Goal: Check status: Check status

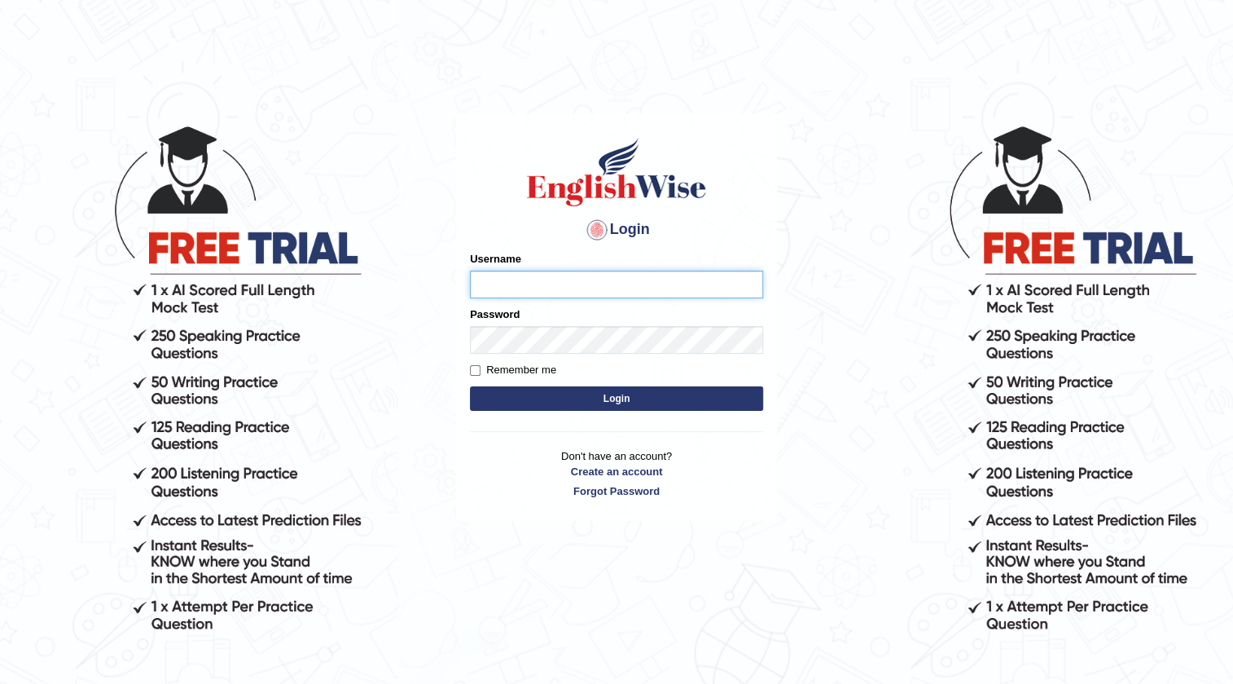
click at [588, 286] on input "Username" at bounding box center [616, 284] width 293 height 28
type input "H"
type input "hchadara"
click at [470, 386] on button "Login" at bounding box center [616, 398] width 293 height 24
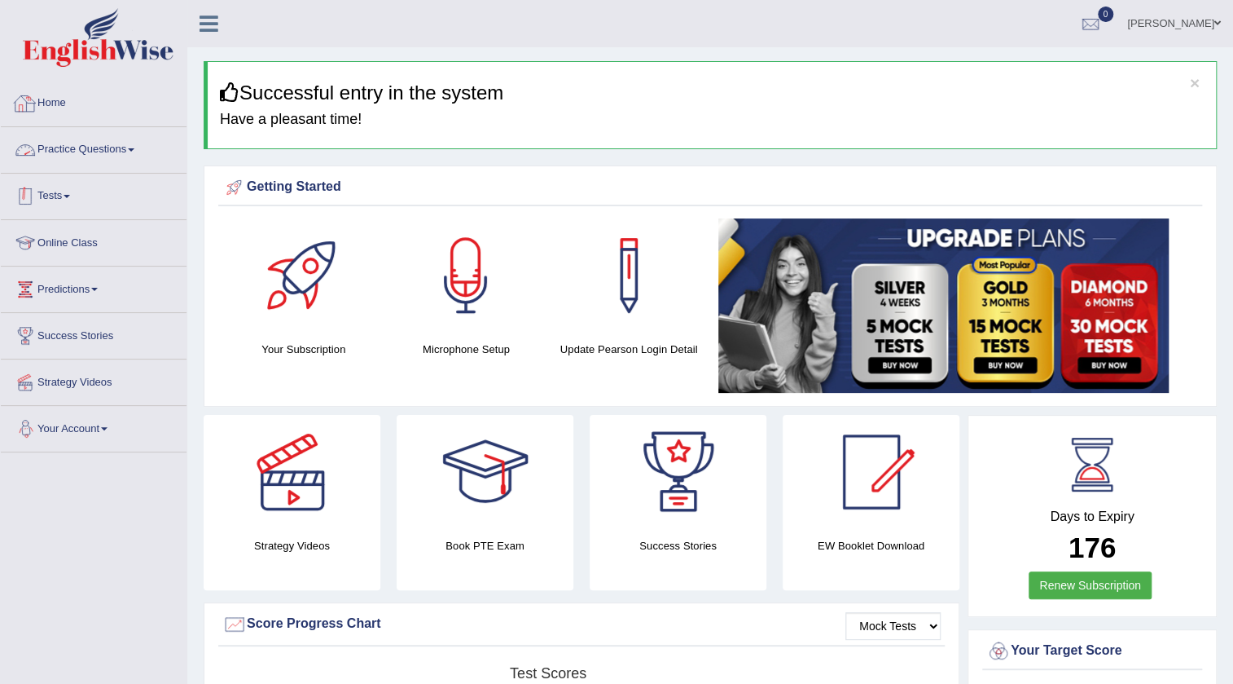
click at [153, 166] on link "Practice Questions" at bounding box center [94, 147] width 186 height 41
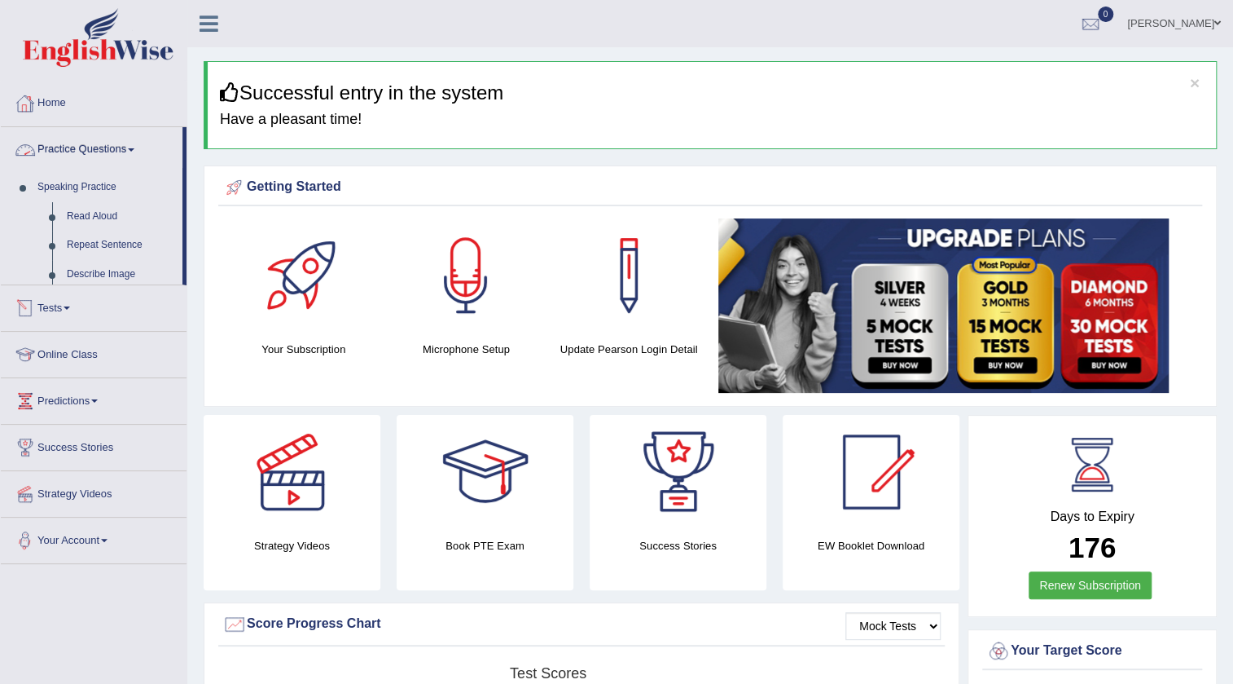
click at [97, 147] on link "Practice Questions" at bounding box center [92, 147] width 182 height 41
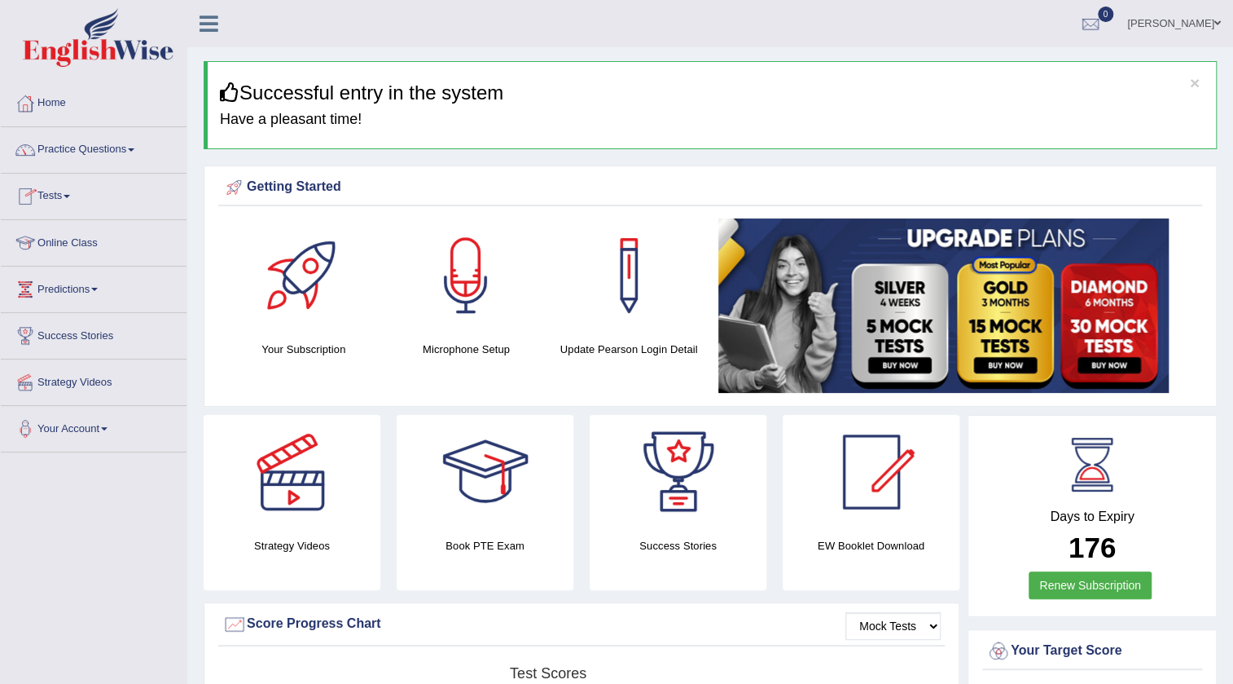
click at [106, 139] on link "Practice Questions" at bounding box center [94, 147] width 186 height 41
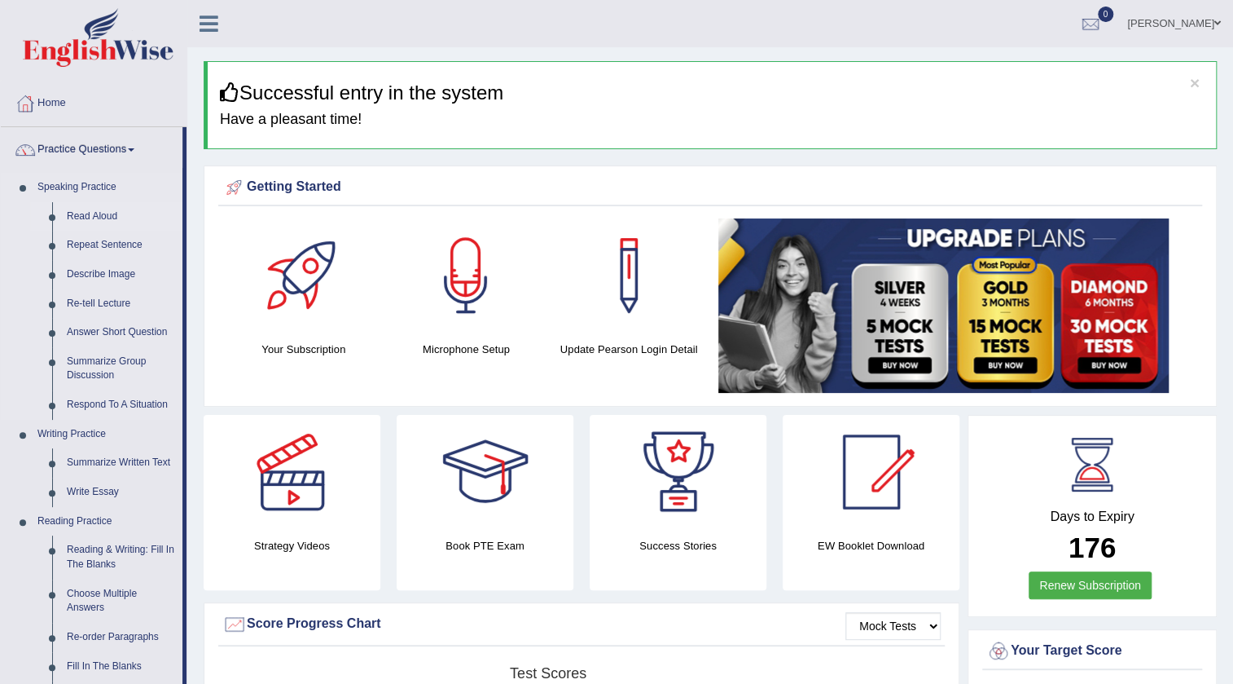
click at [94, 219] on link "Read Aloud" at bounding box center [120, 216] width 123 height 29
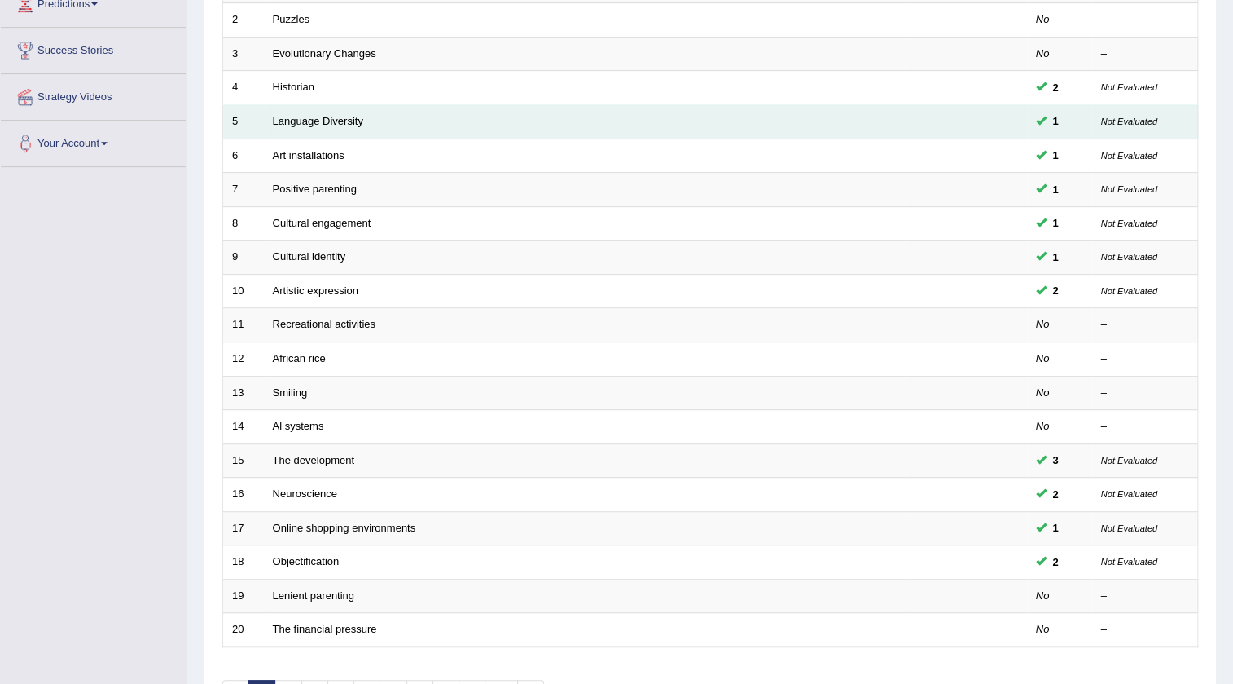
scroll to position [73, 0]
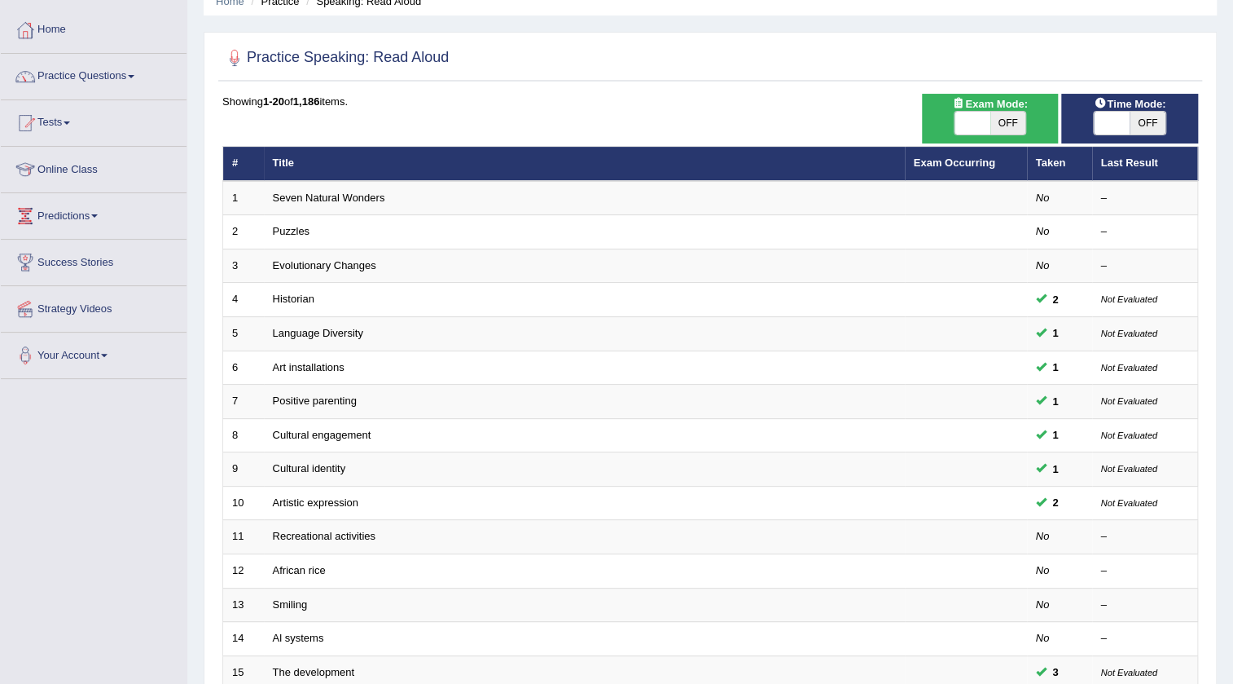
click at [1138, 122] on span "OFF" at bounding box center [1148, 123] width 36 height 23
checkbox input "true"
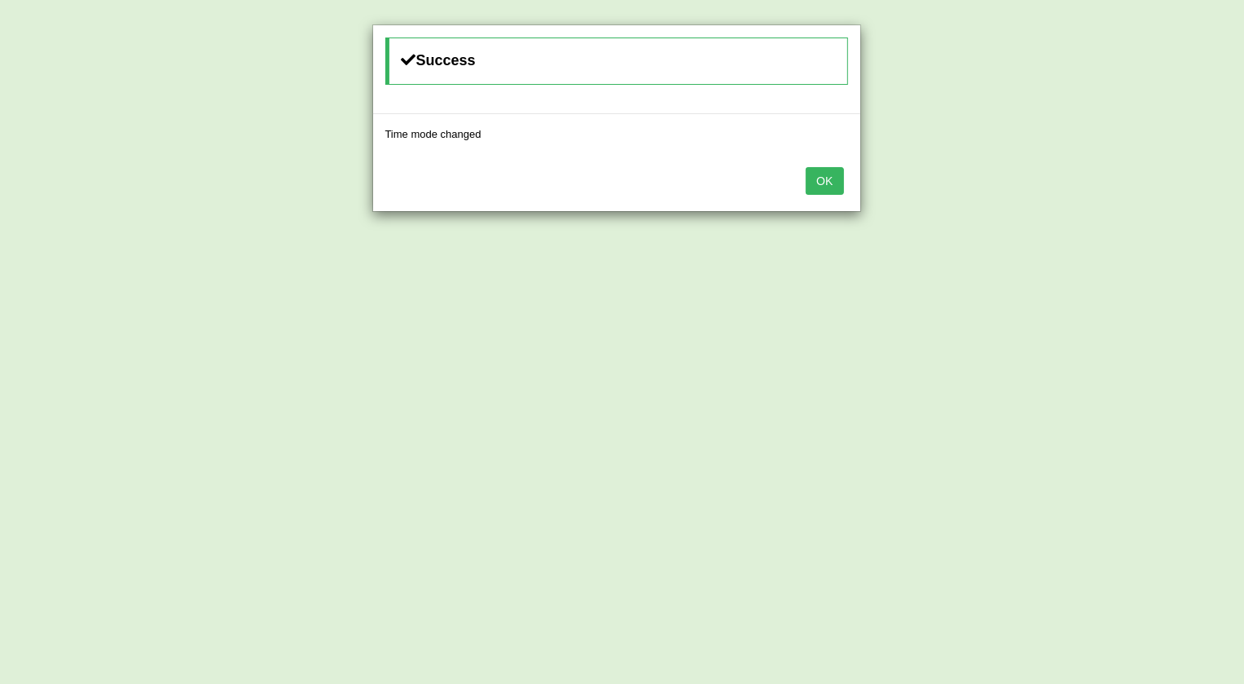
click at [831, 179] on button "OK" at bounding box center [824, 181] width 37 height 28
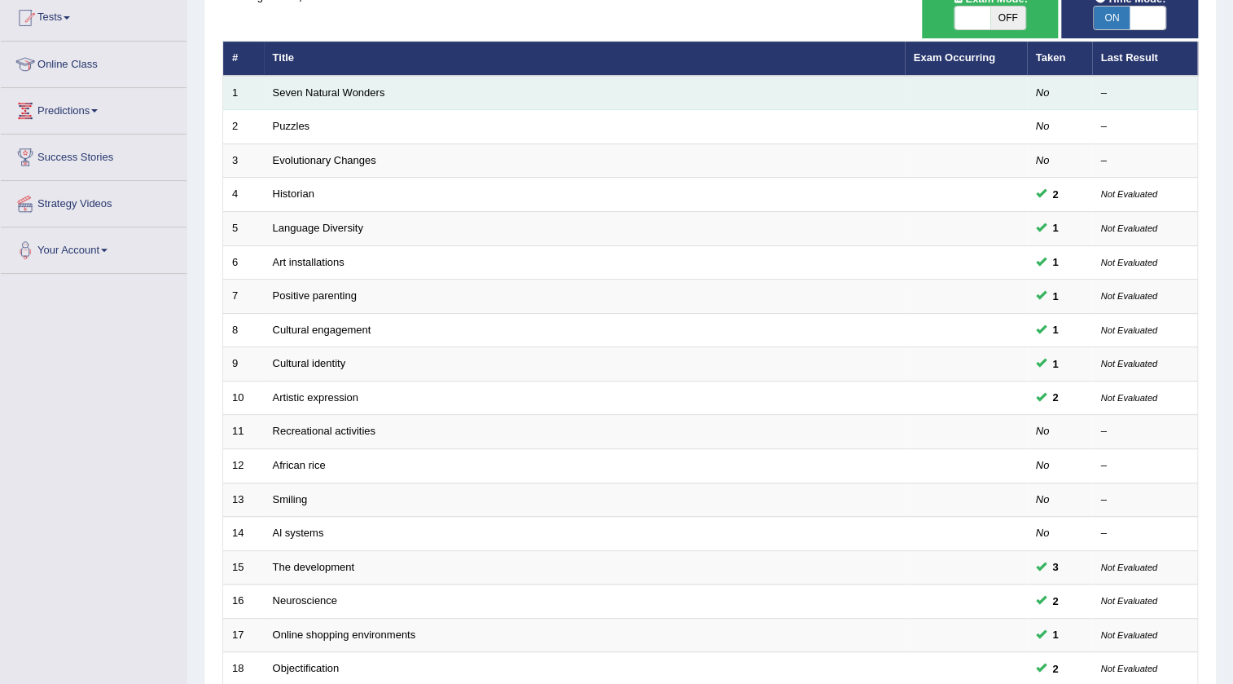
scroll to position [393, 0]
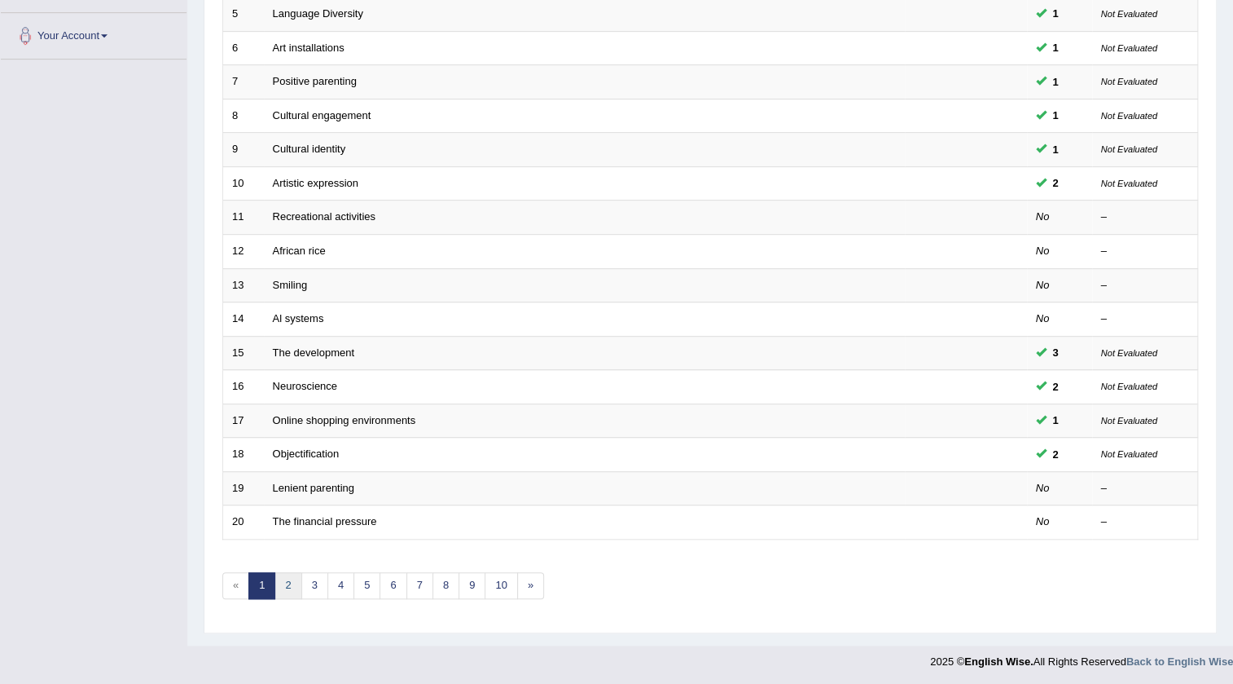
click at [279, 585] on link "2" at bounding box center [288, 585] width 27 height 27
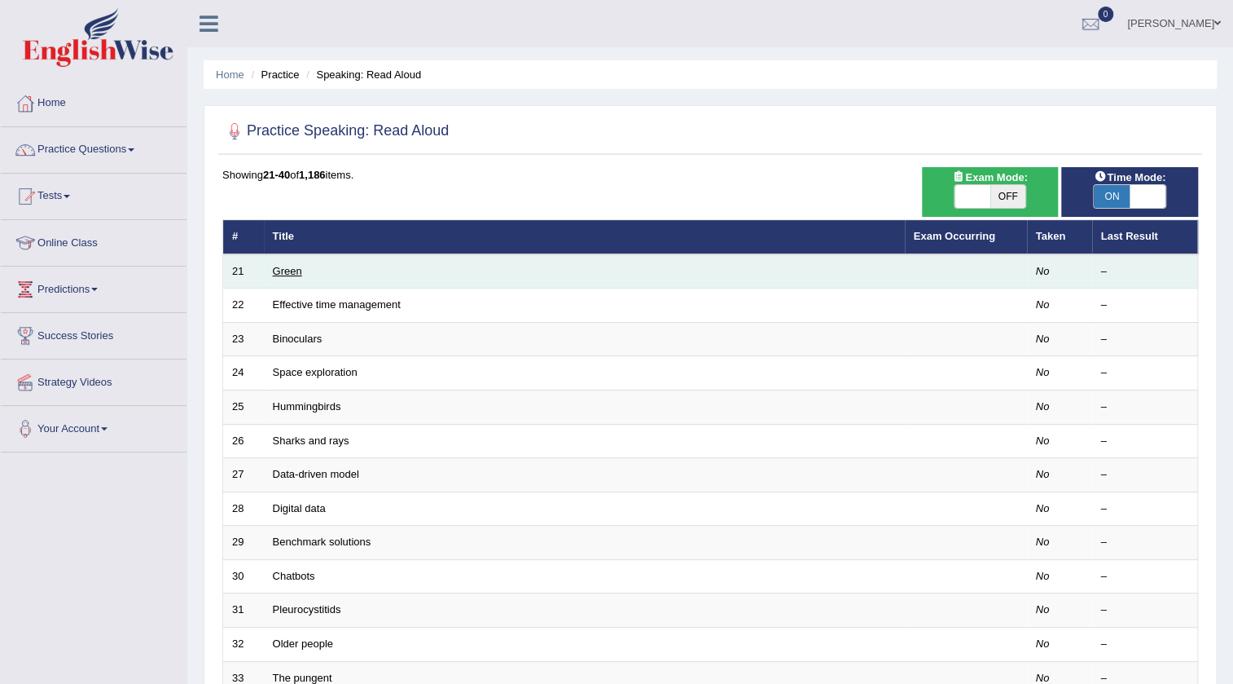
click at [278, 275] on link "Green" at bounding box center [287, 271] width 29 height 12
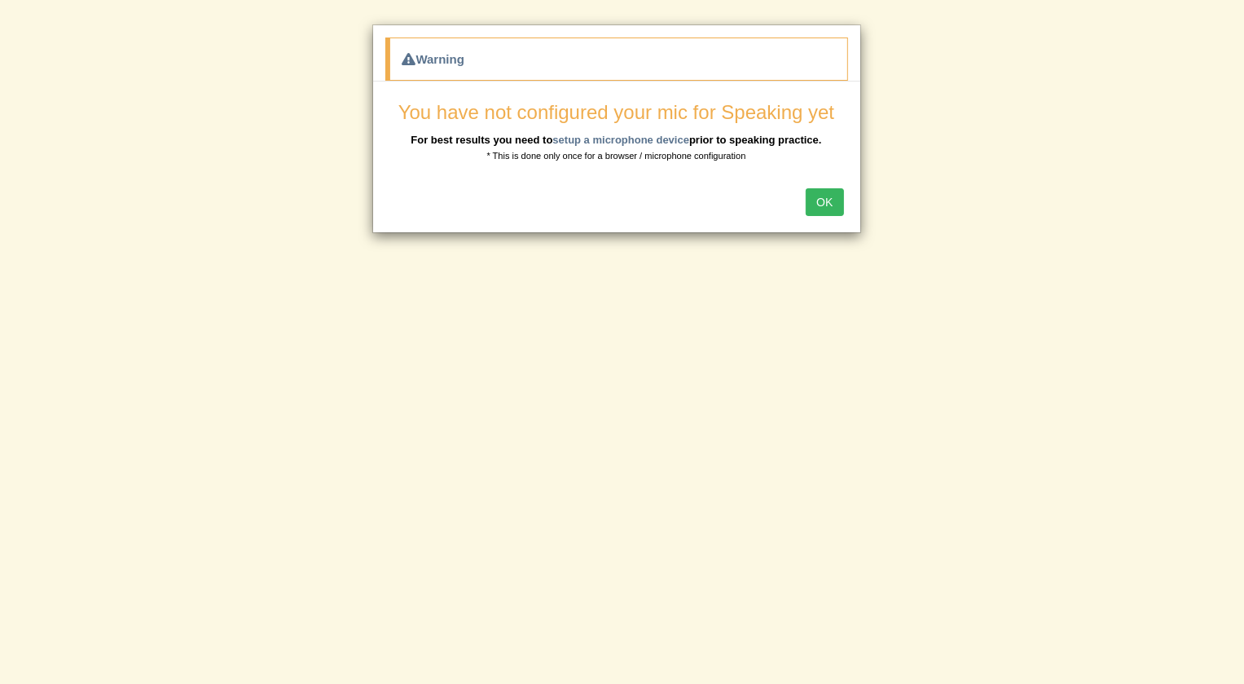
click at [814, 196] on button "OK" at bounding box center [824, 202] width 37 height 28
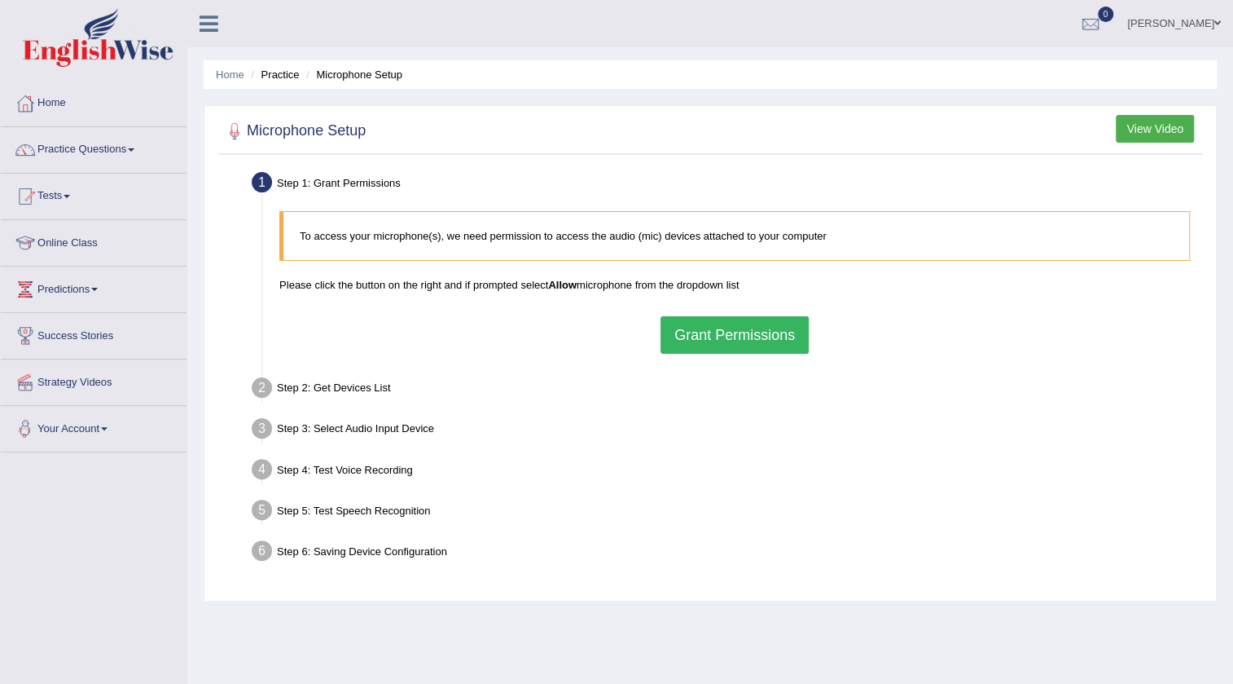
click at [711, 345] on button "Grant Permissions" at bounding box center [735, 334] width 148 height 37
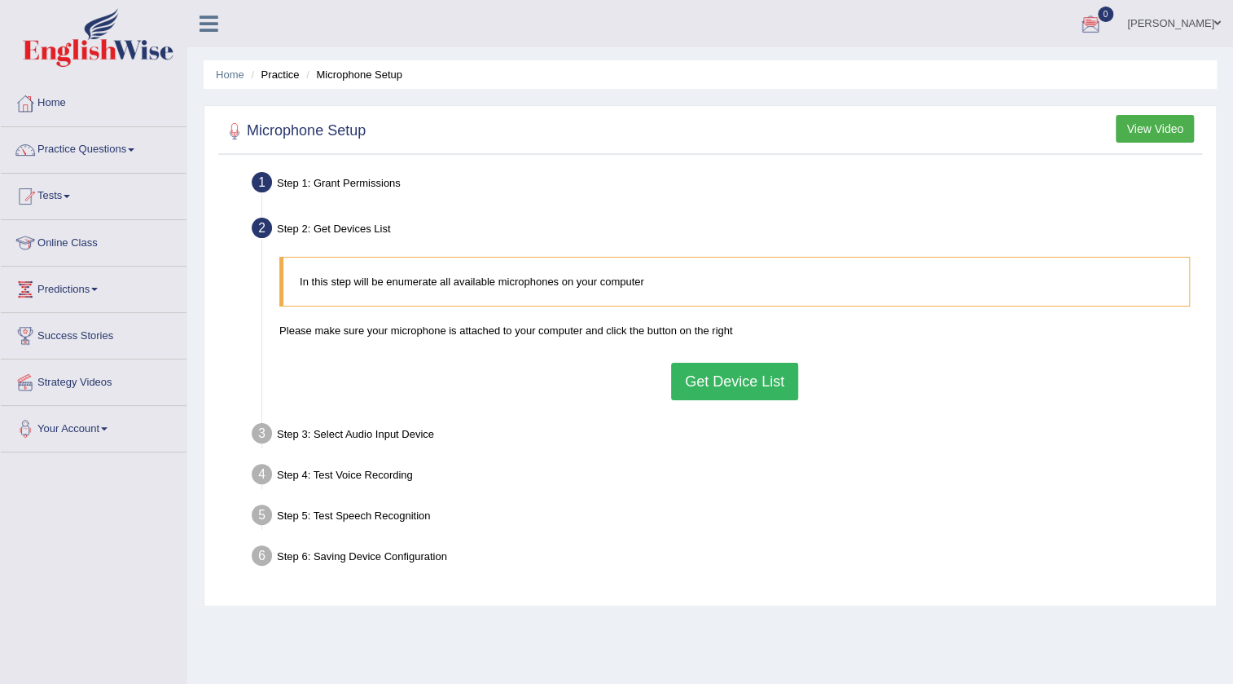
drag, startPoint x: 693, startPoint y: 393, endPoint x: 675, endPoint y: 382, distance: 21.9
click at [706, 389] on button "Get Device List" at bounding box center [734, 381] width 127 height 37
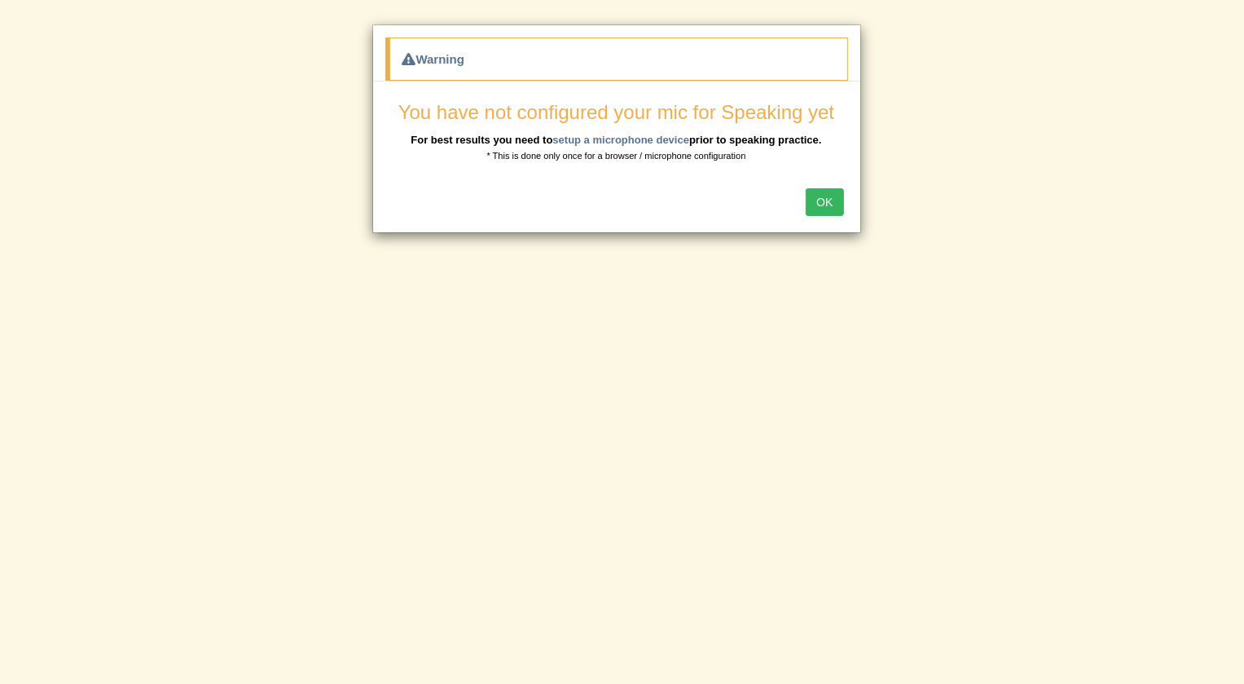
click at [813, 207] on button "OK" at bounding box center [824, 202] width 37 height 28
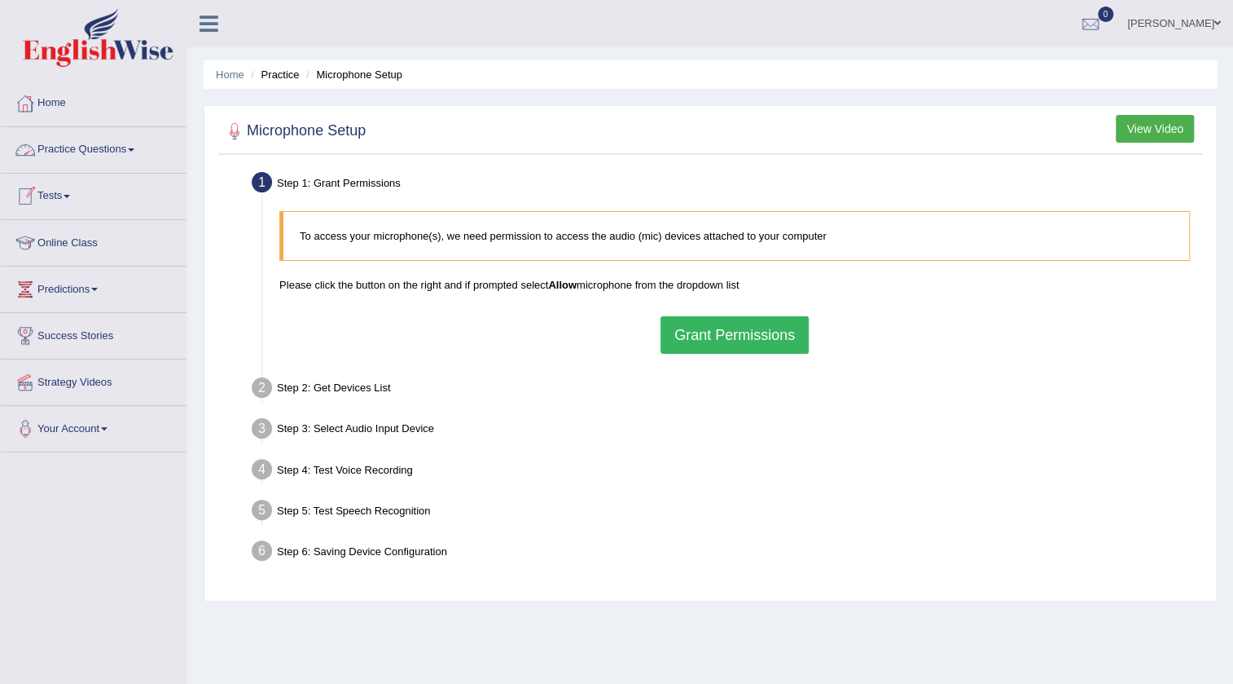
click at [105, 156] on link "Practice Questions" at bounding box center [94, 147] width 186 height 41
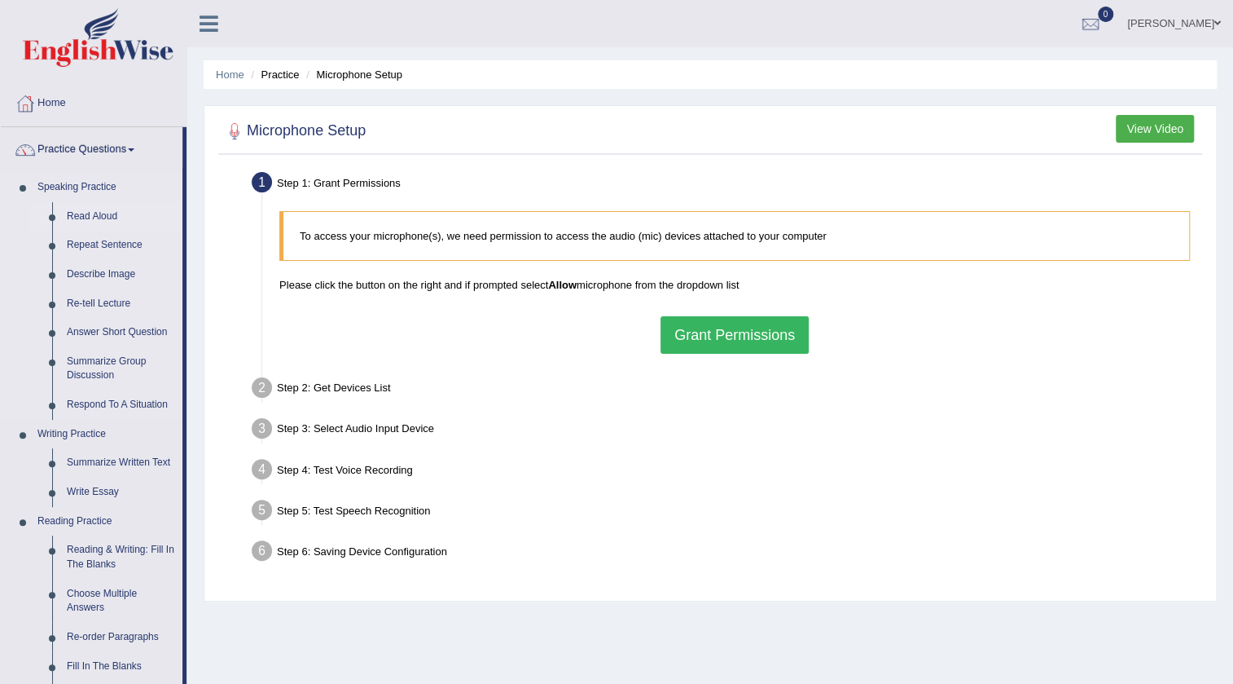
click at [117, 216] on link "Read Aloud" at bounding box center [120, 216] width 123 height 29
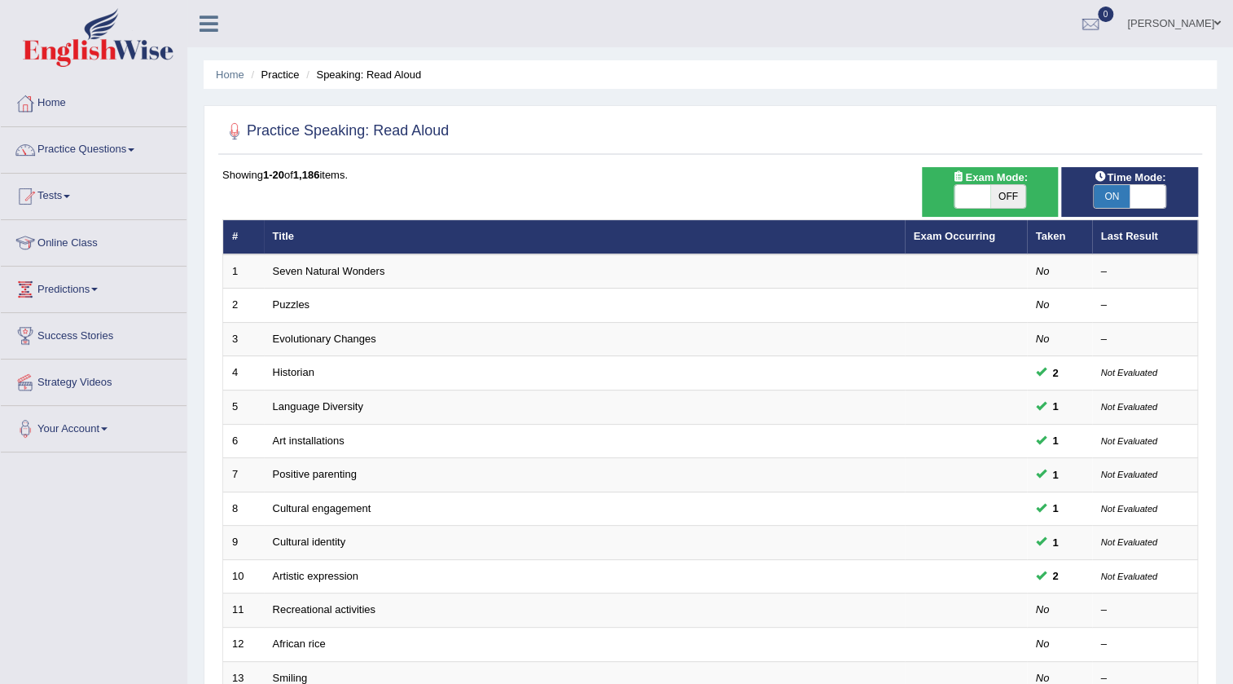
click at [1112, 203] on span "ON" at bounding box center [1112, 196] width 36 height 23
checkbox input "false"
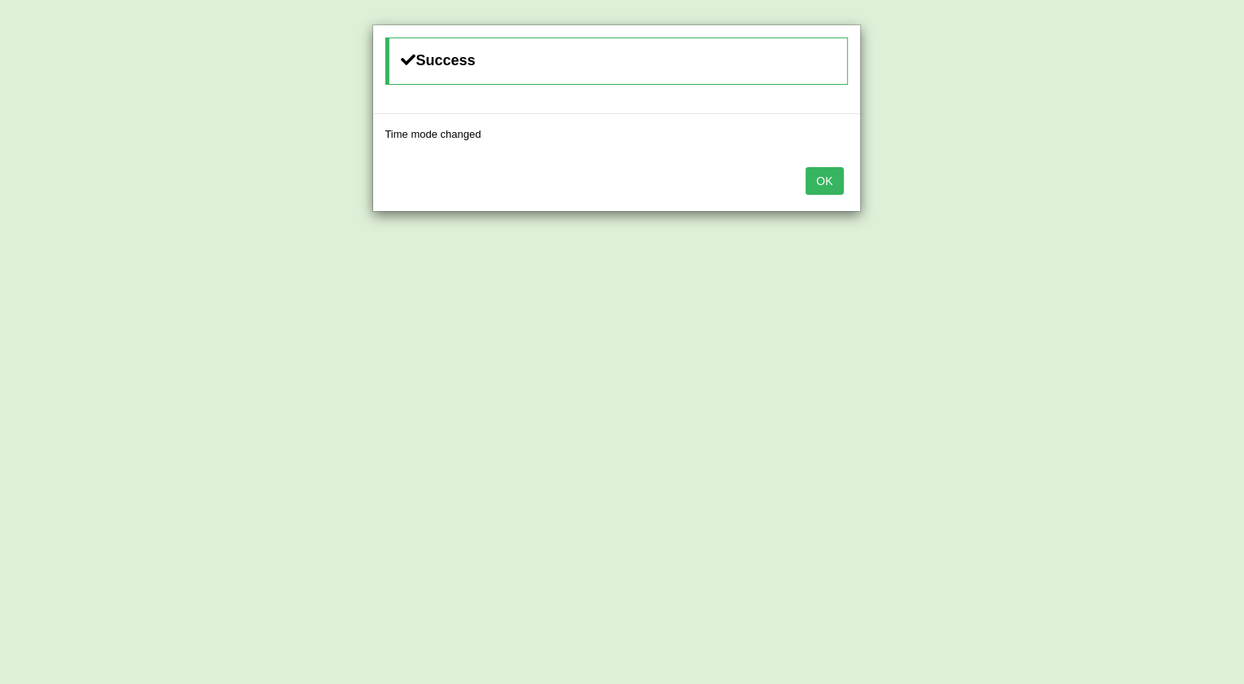
click at [808, 173] on button "OK" at bounding box center [824, 181] width 37 height 28
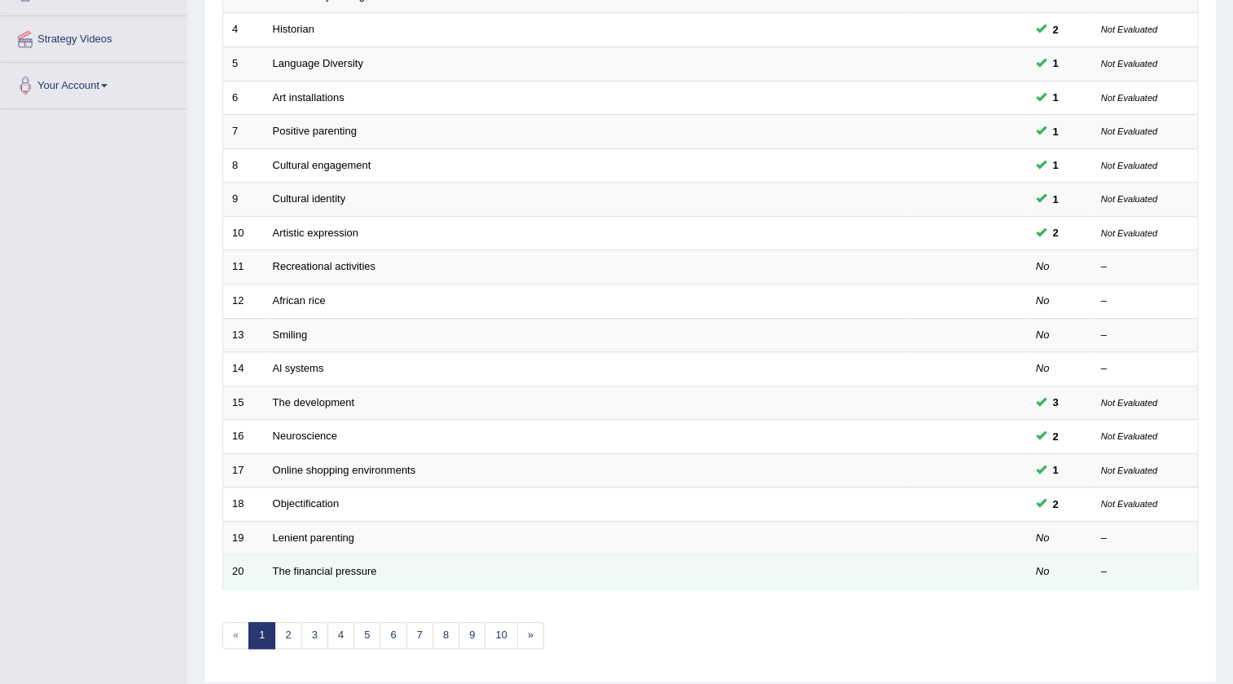
scroll to position [393, 0]
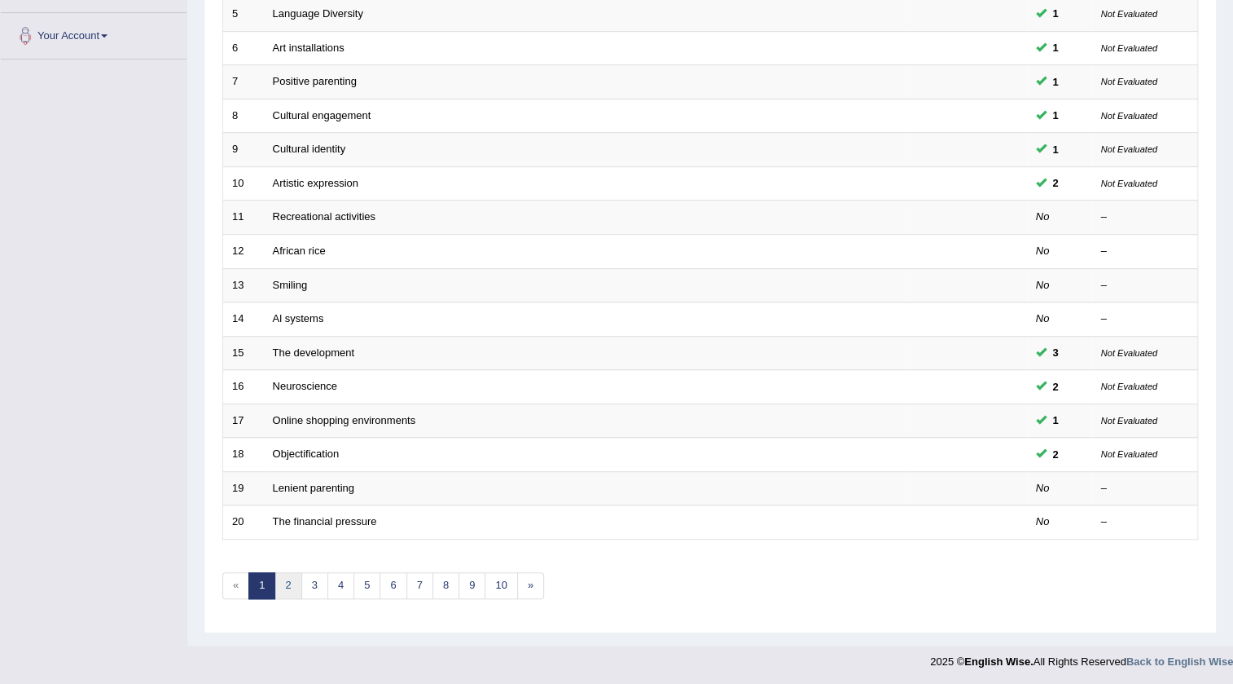
click at [279, 587] on link "2" at bounding box center [288, 585] width 27 height 27
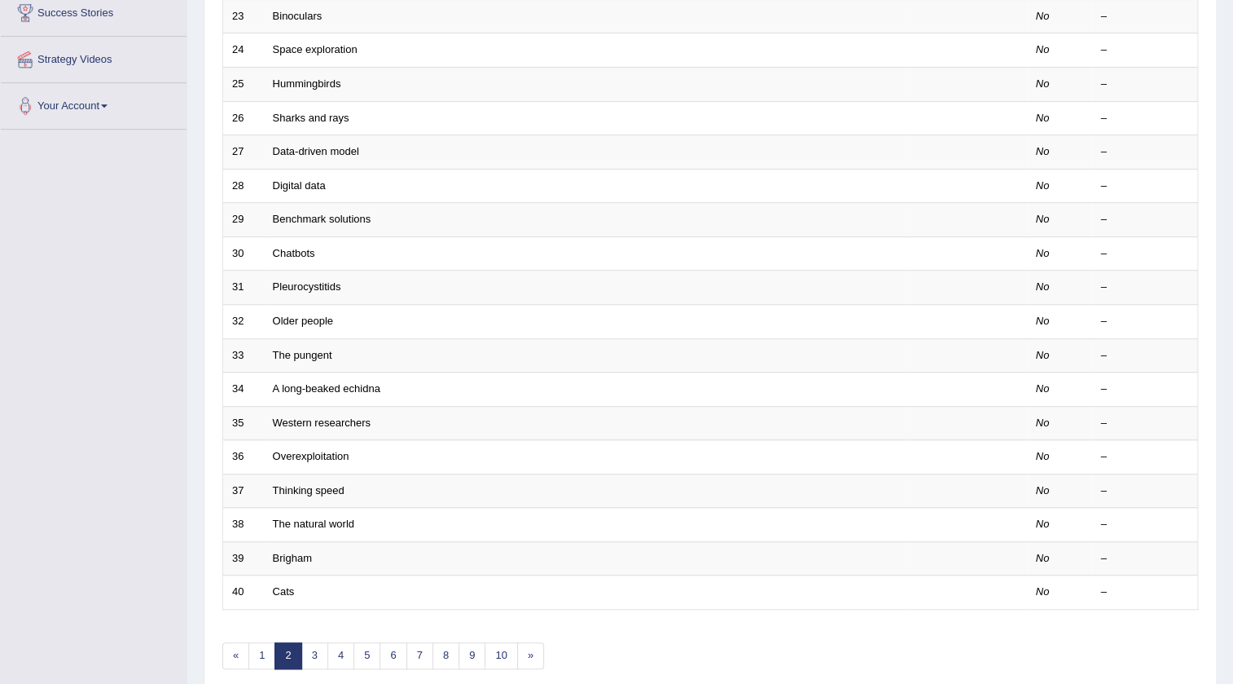
scroll to position [147, 0]
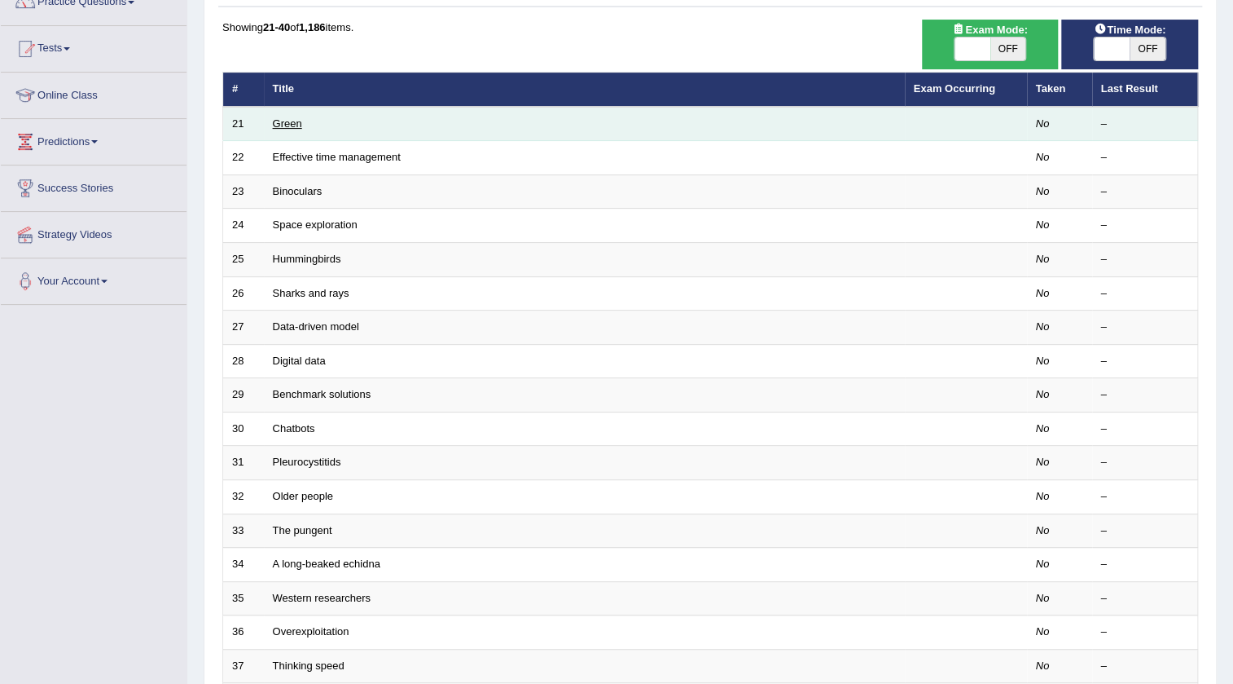
click at [292, 121] on link "Green" at bounding box center [287, 123] width 29 height 12
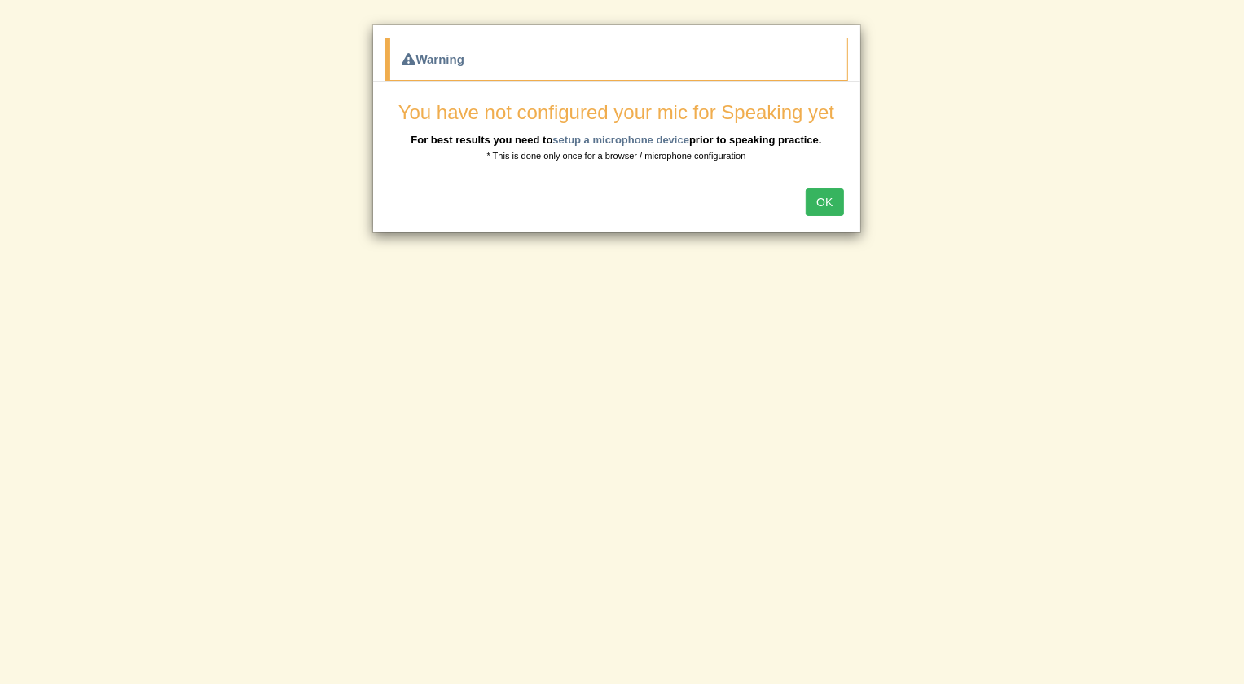
click at [821, 204] on button "OK" at bounding box center [824, 202] width 37 height 28
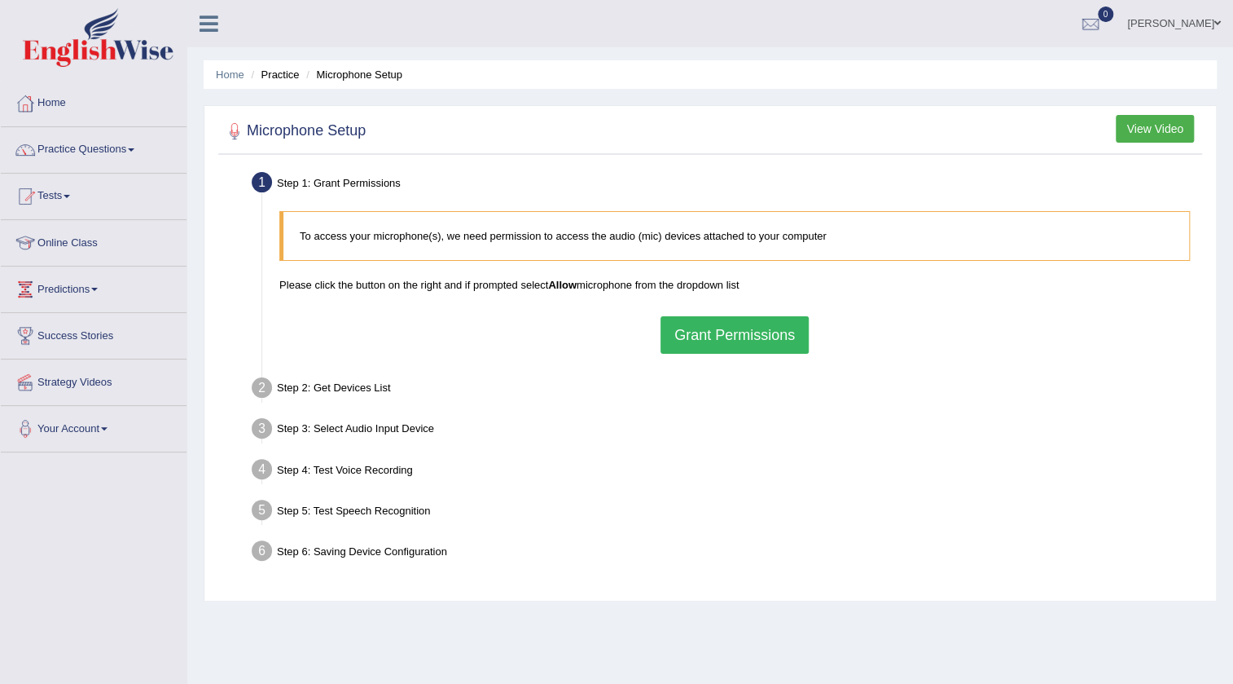
click at [721, 350] on button "Grant Permissions" at bounding box center [735, 334] width 148 height 37
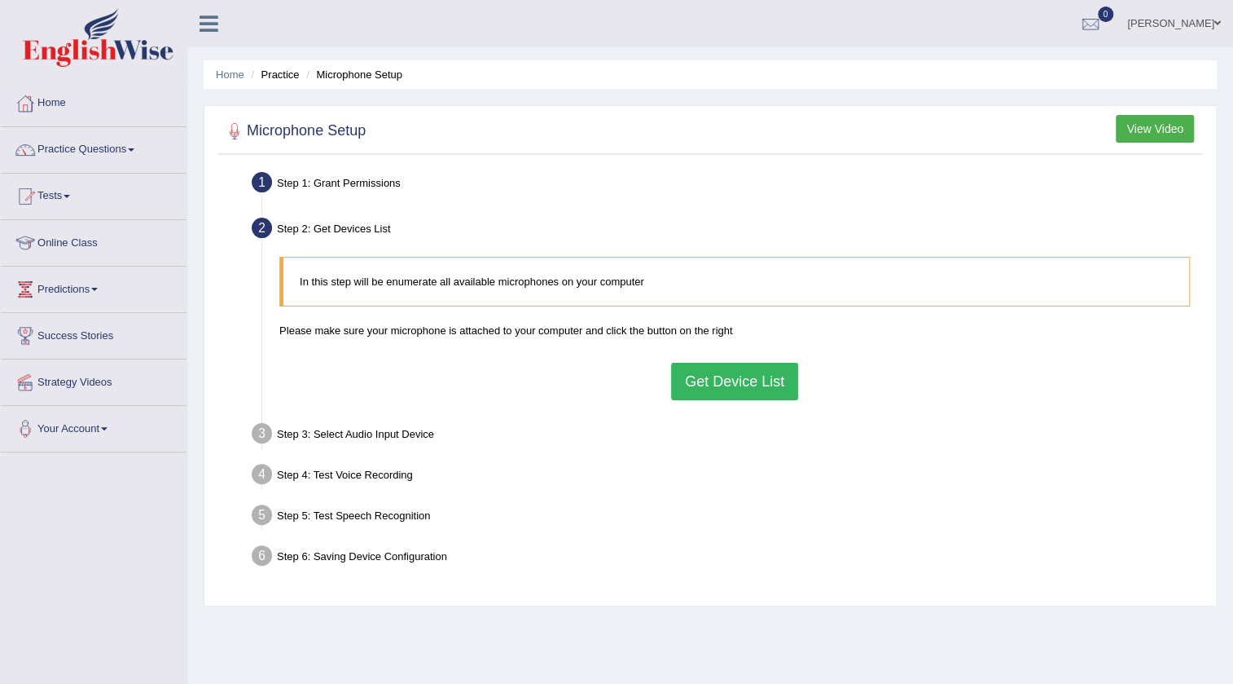
click at [382, 280] on blockquote "In this step will be enumerate all available microphones on your computer" at bounding box center [734, 282] width 911 height 50
click at [739, 374] on button "Get Device List" at bounding box center [734, 381] width 127 height 37
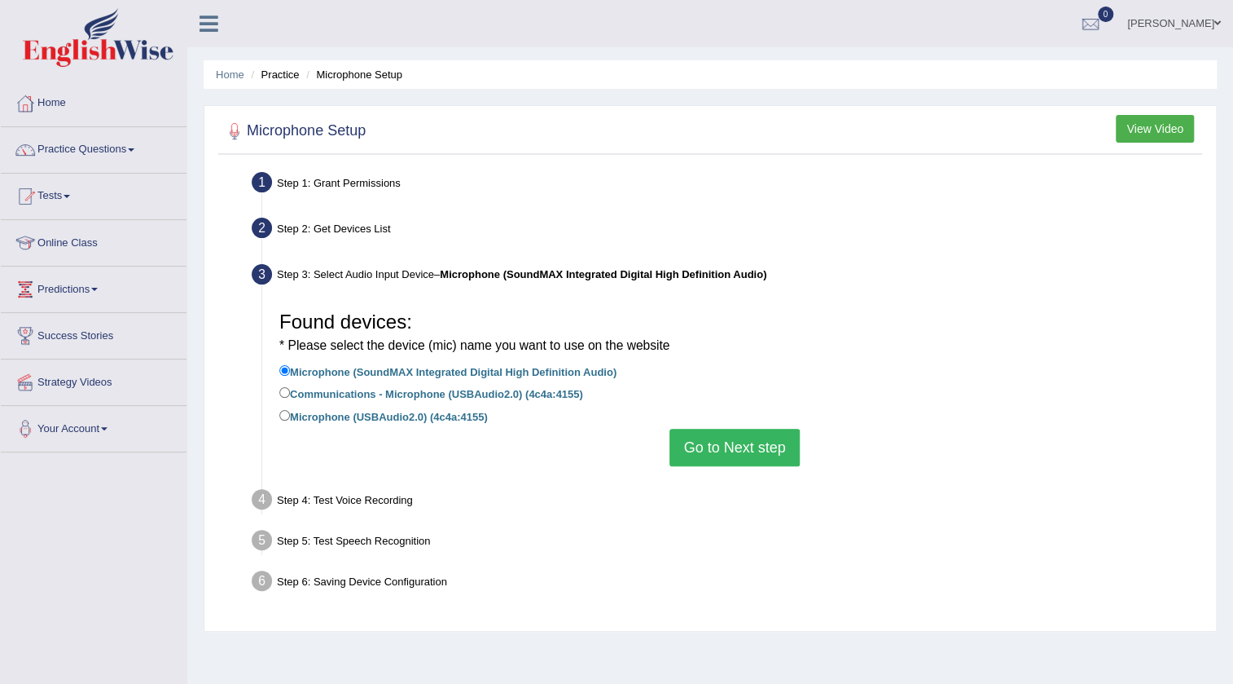
click at [781, 446] on button "Go to Next step" at bounding box center [735, 447] width 130 height 37
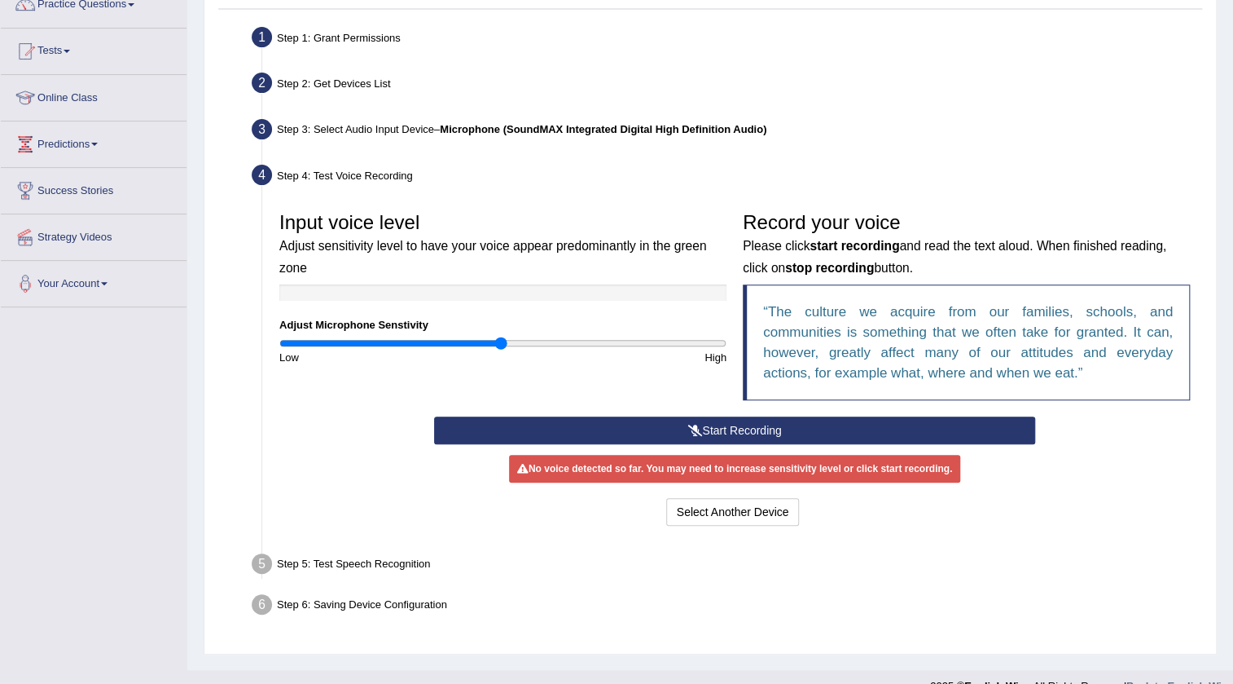
scroll to position [147, 0]
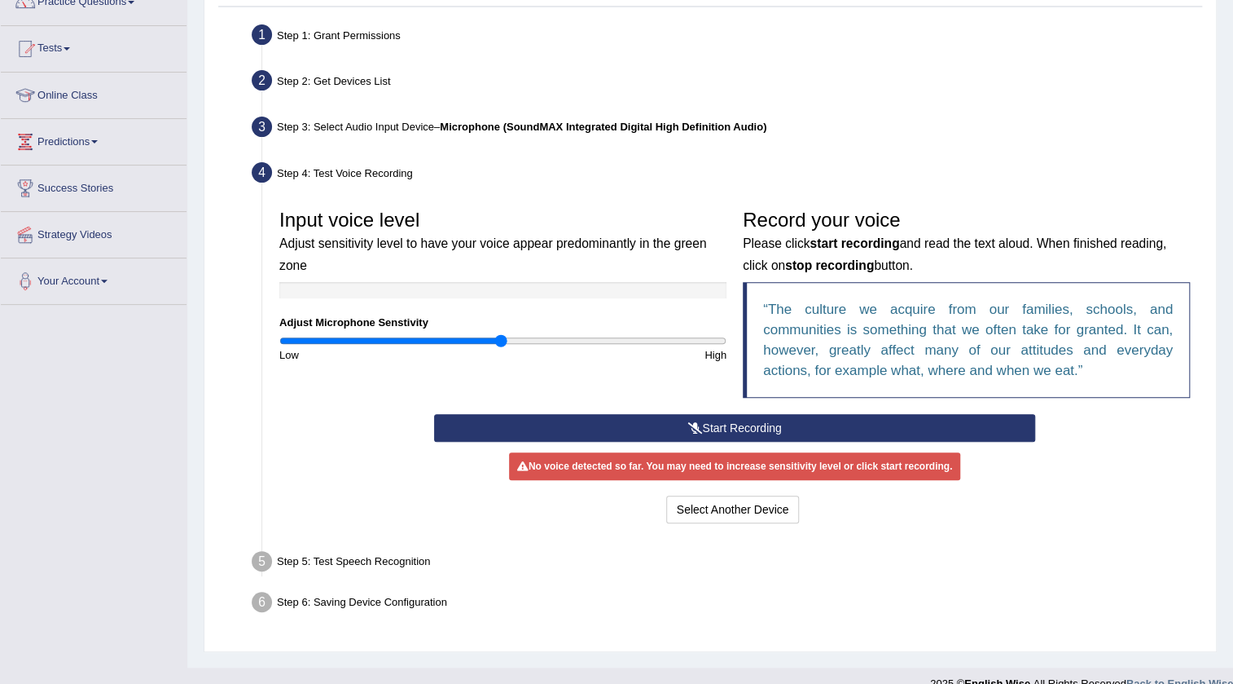
click at [741, 426] on button "Start Recording" at bounding box center [735, 428] width 602 height 28
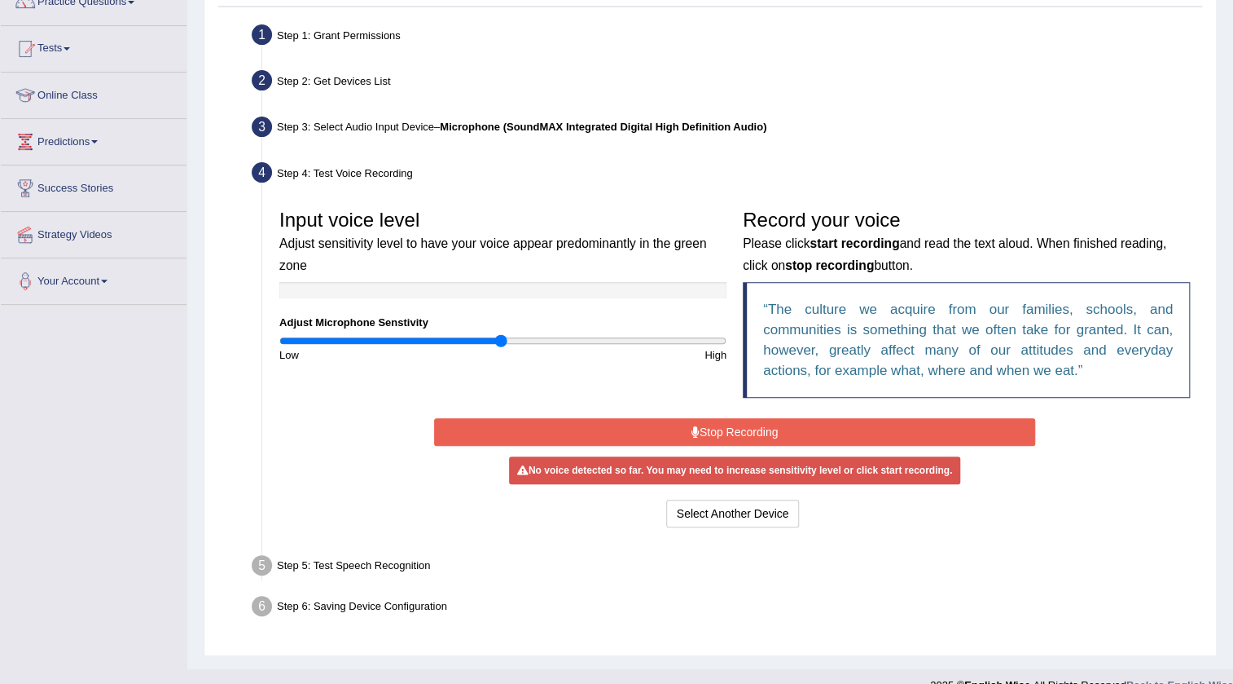
click at [707, 429] on button "Stop Recording" at bounding box center [735, 432] width 602 height 28
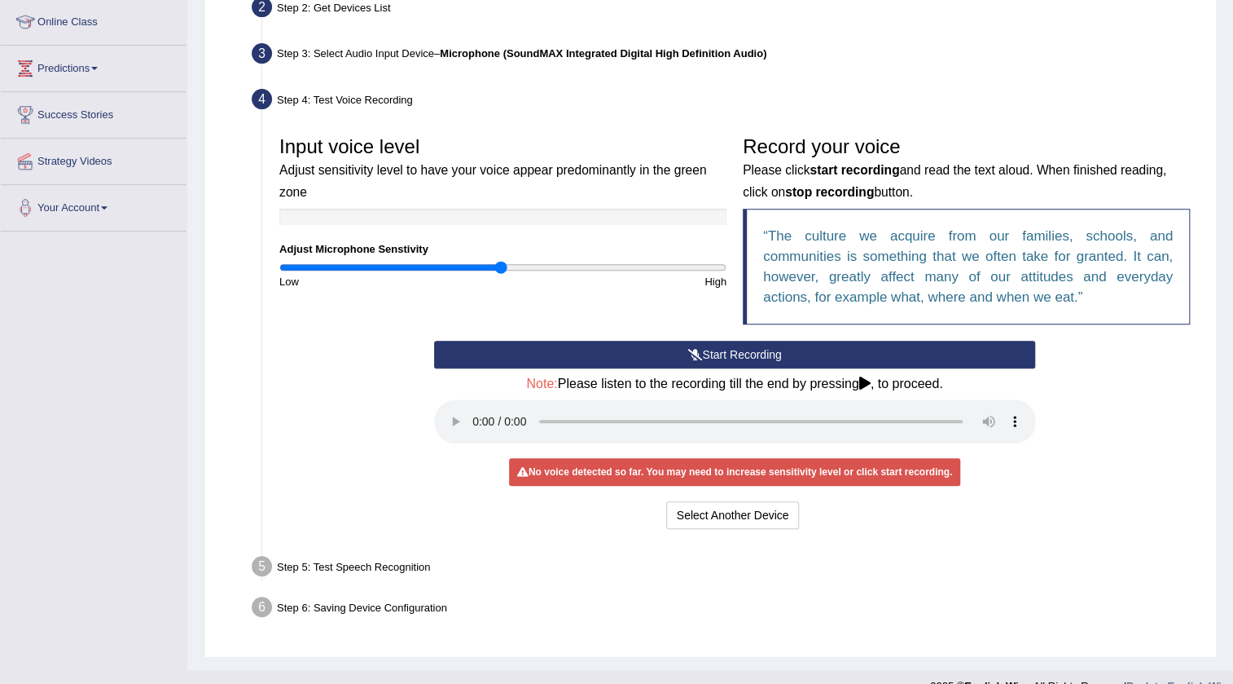
scroll to position [222, 0]
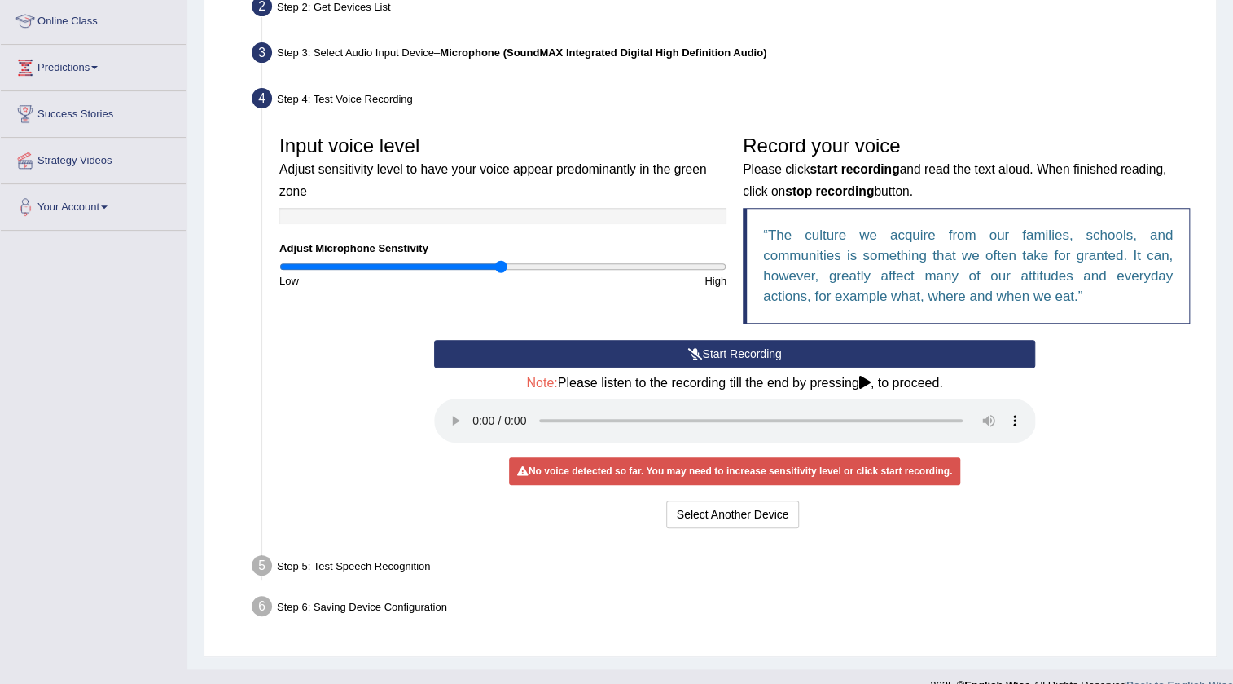
click at [706, 342] on button "Start Recording" at bounding box center [735, 354] width 602 height 28
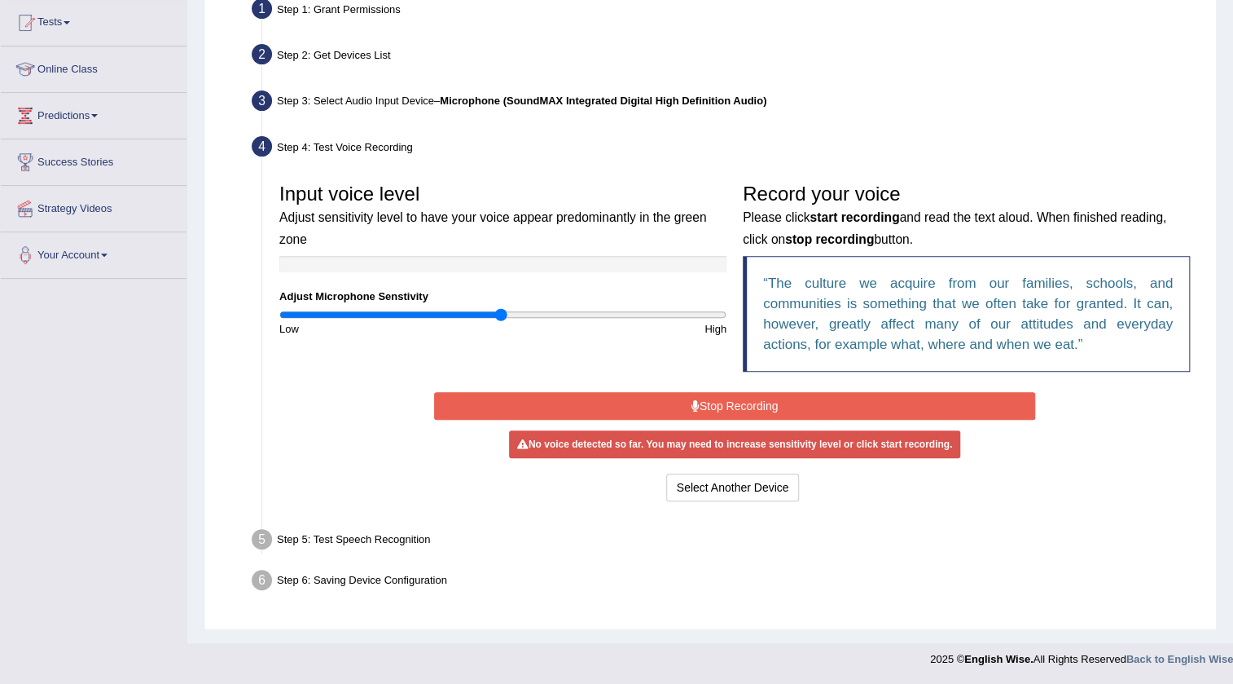
scroll to position [172, 0]
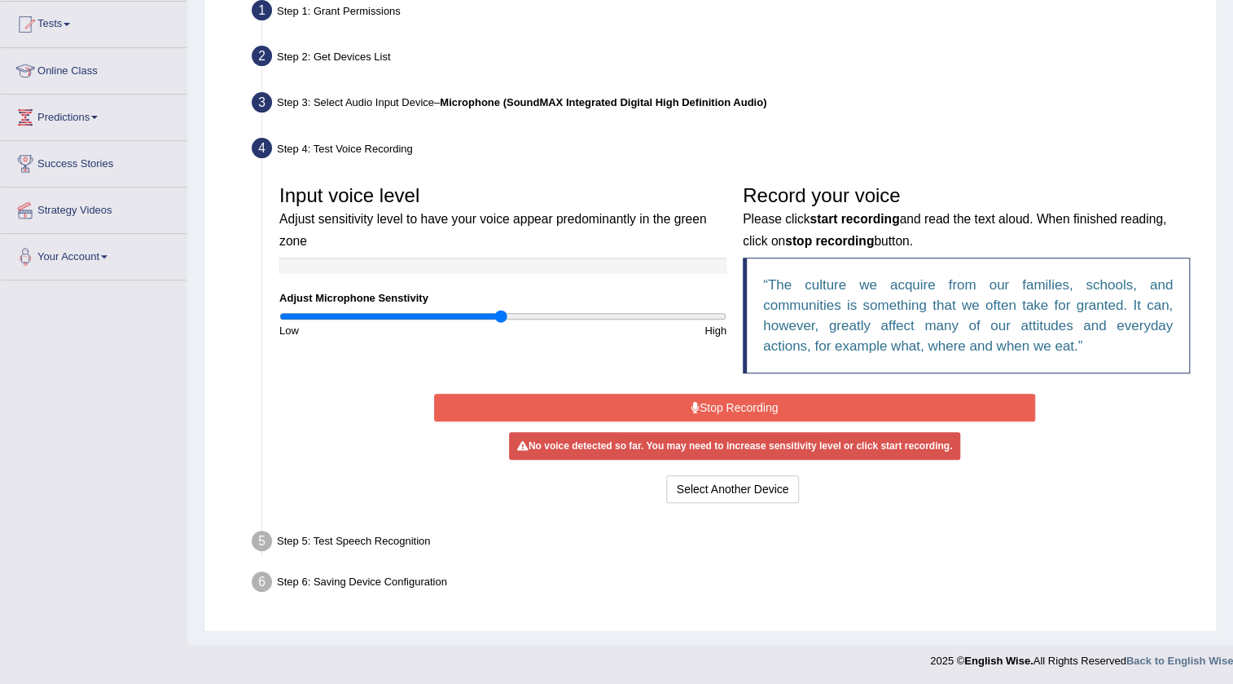
click at [668, 448] on div "No voice detected so far. You may need to increase sensitivity level or click s…" at bounding box center [734, 446] width 451 height 28
click at [717, 490] on button "Select Another Device" at bounding box center [733, 489] width 134 height 28
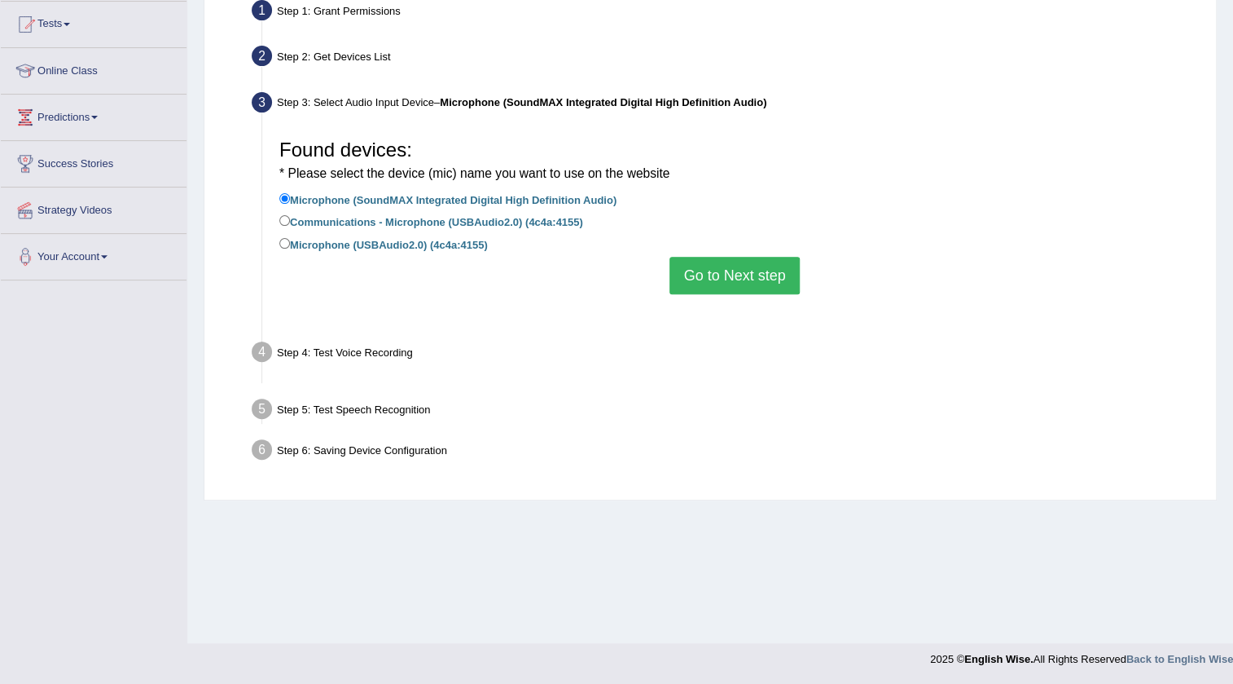
scroll to position [171, 0]
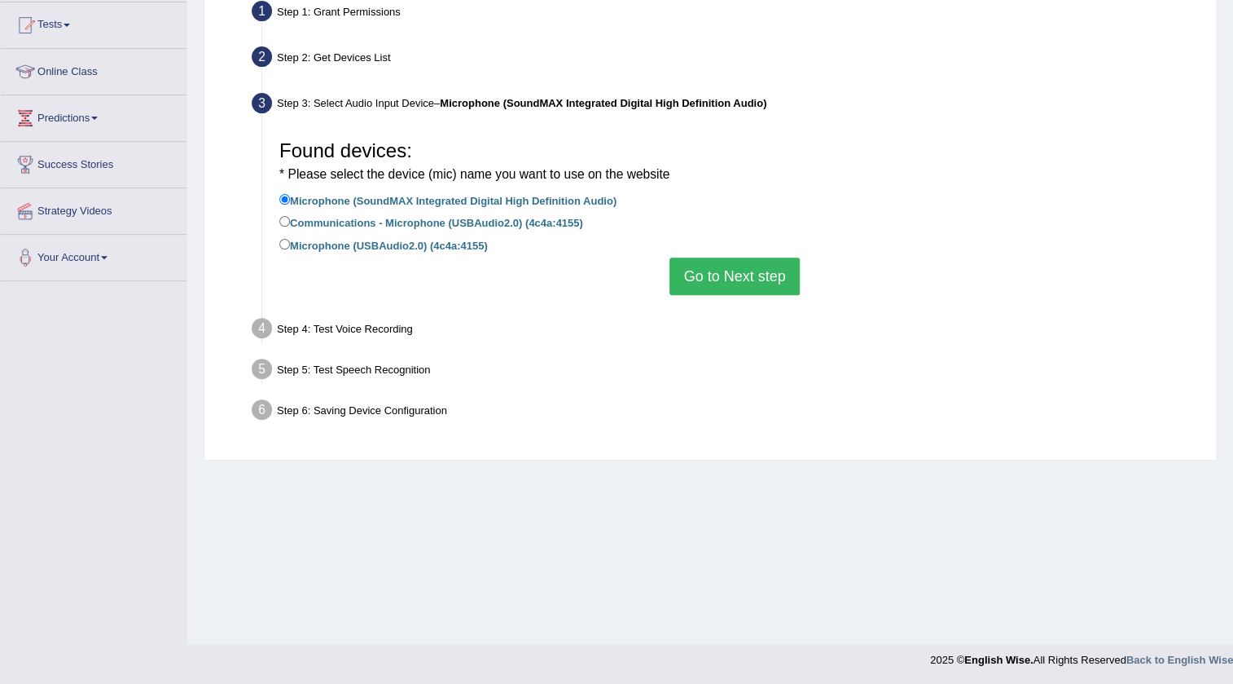
click at [793, 283] on button "Go to Next step" at bounding box center [735, 275] width 130 height 37
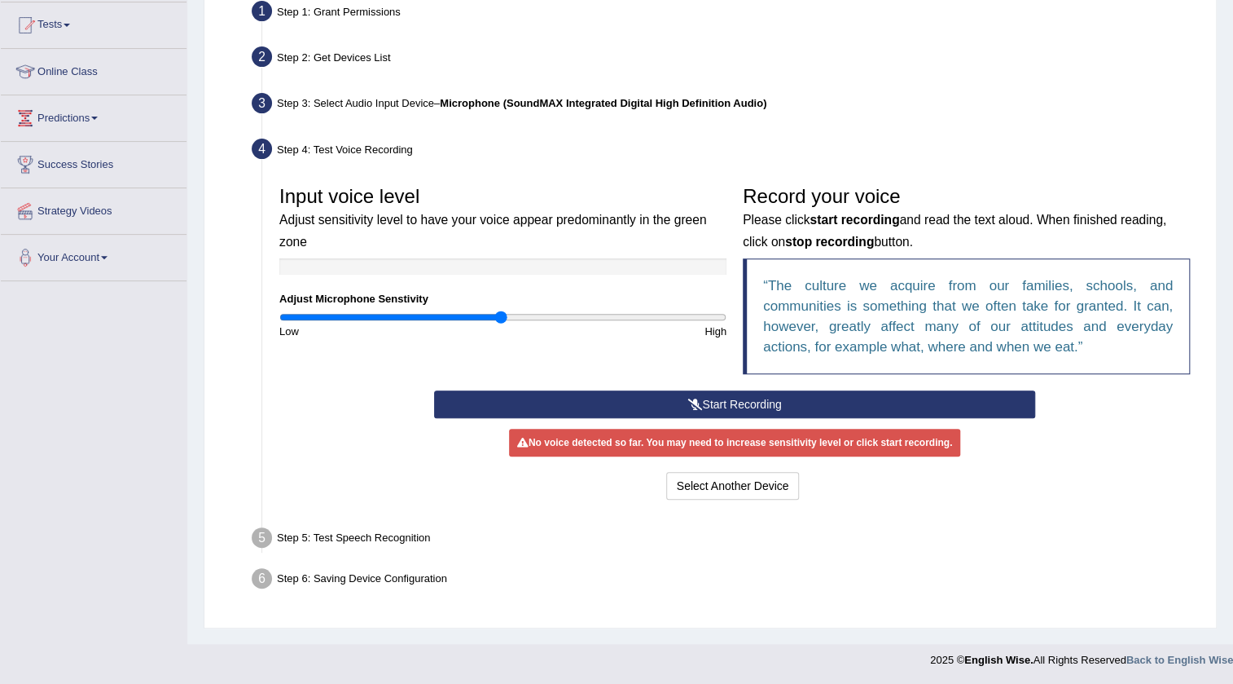
click at [840, 400] on button "Start Recording" at bounding box center [735, 404] width 602 height 28
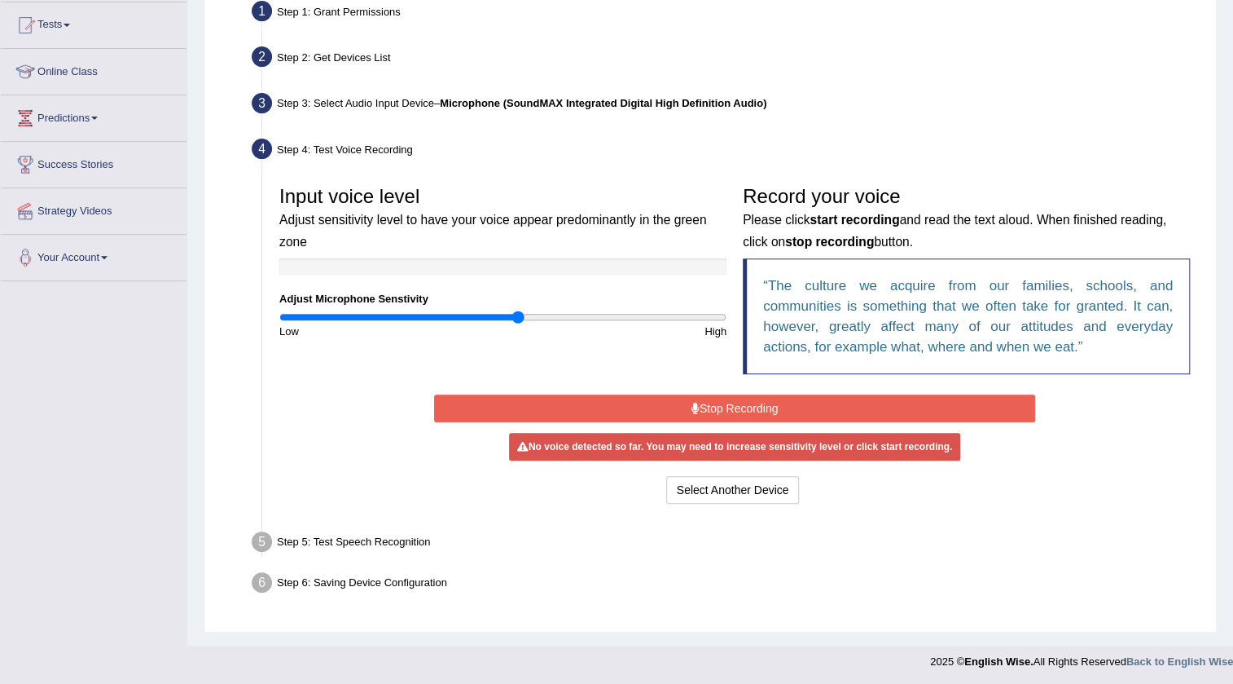
click at [516, 311] on input "range" at bounding box center [502, 316] width 447 height 13
type input "1"
click at [503, 314] on input "range" at bounding box center [502, 316] width 447 height 13
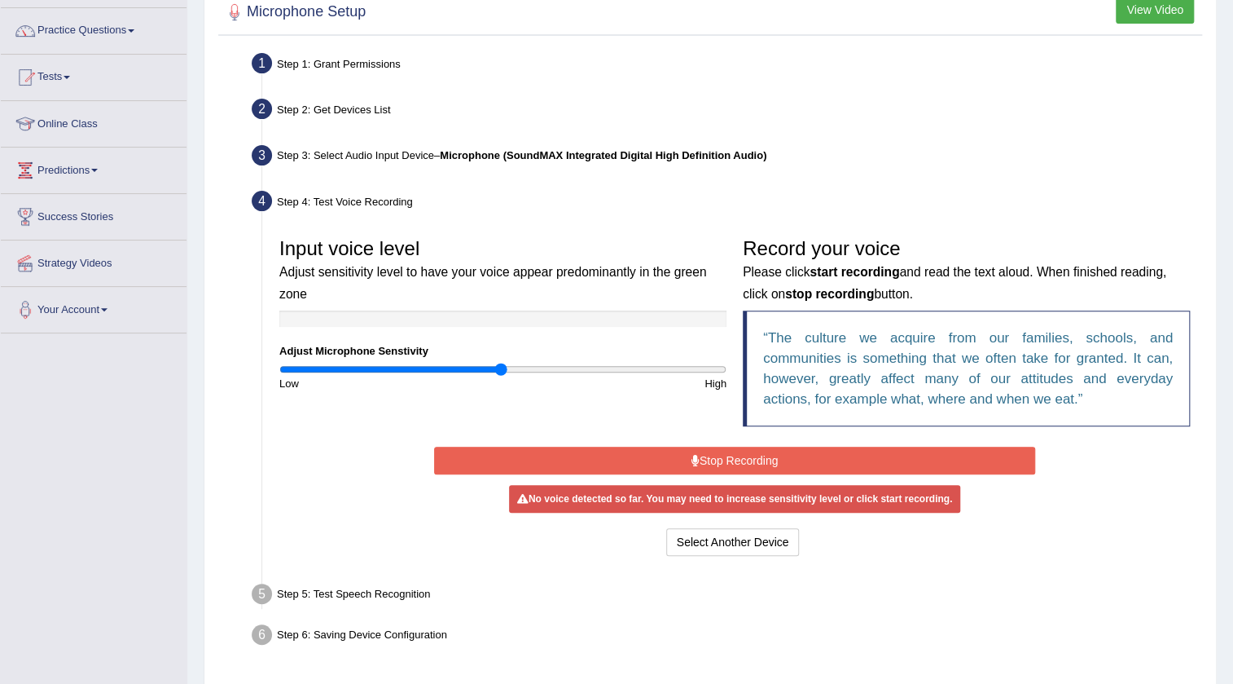
scroll to position [24, 0]
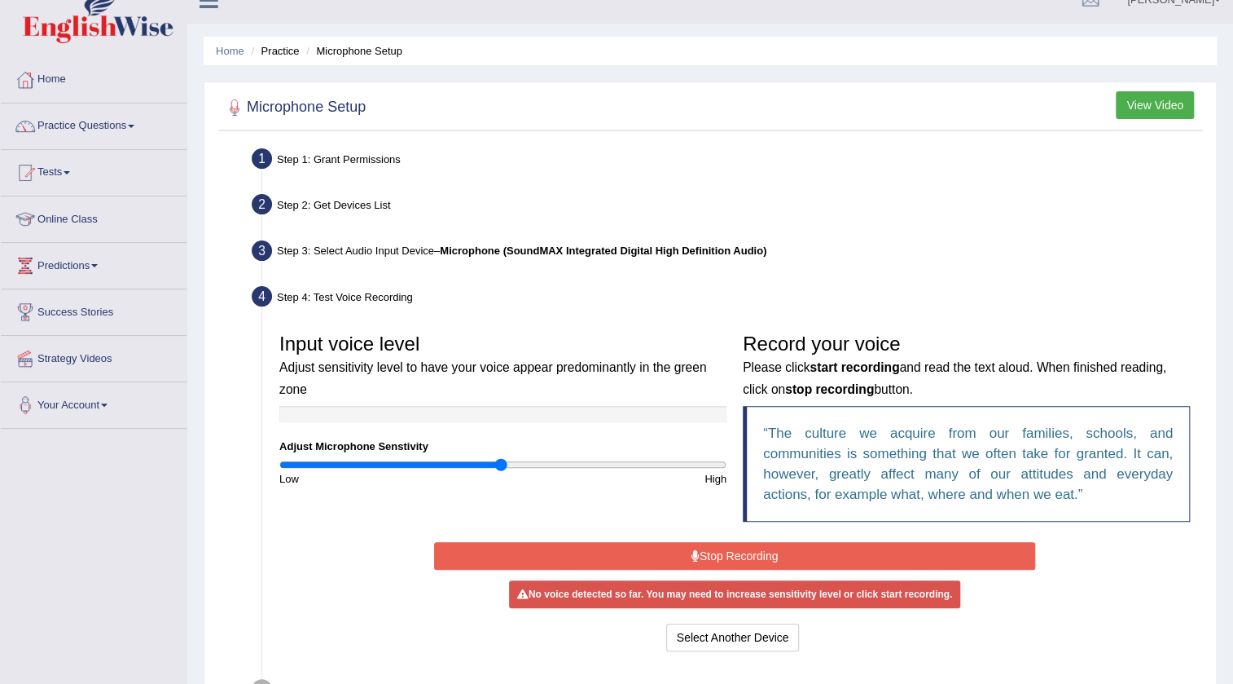
click at [648, 554] on button "Stop Recording" at bounding box center [735, 556] width 602 height 28
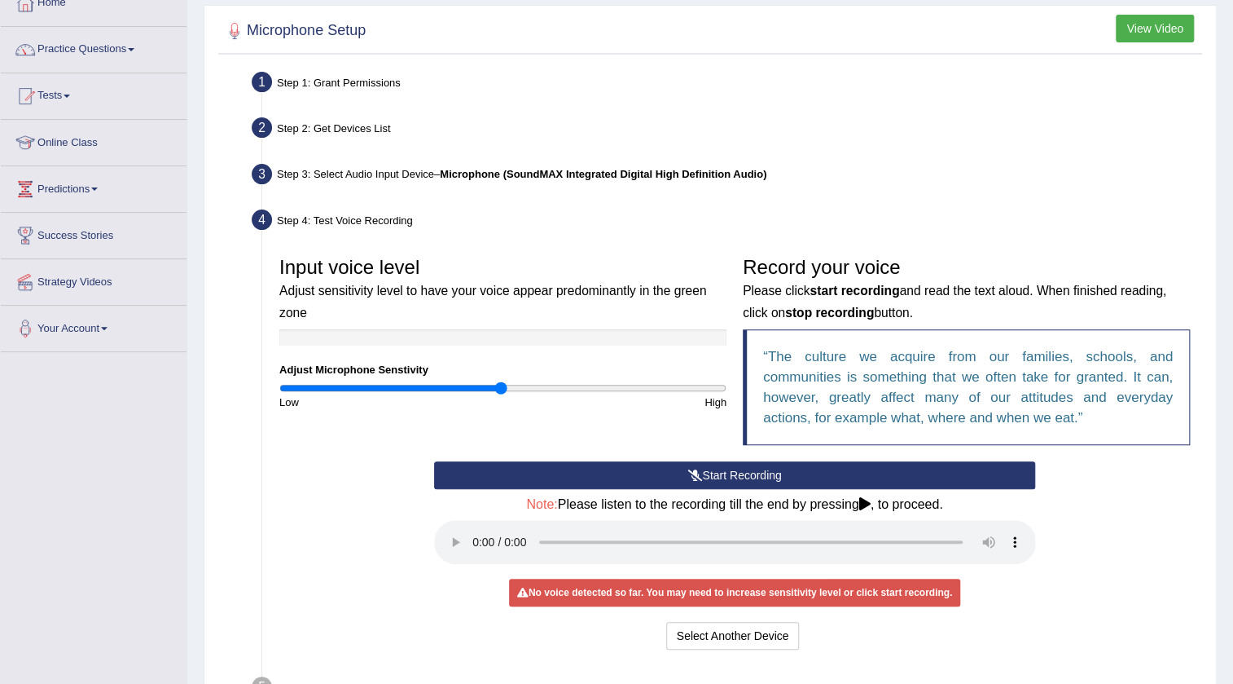
scroll to position [171, 0]
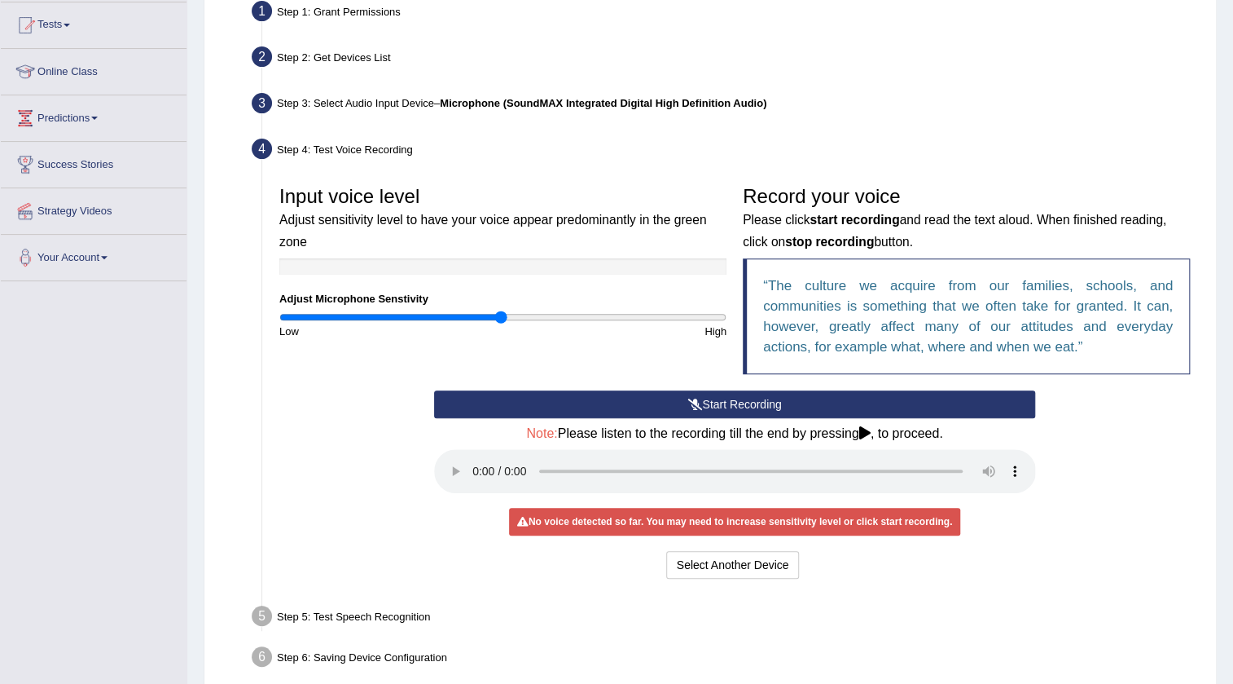
click at [695, 415] on button "Start Recording" at bounding box center [735, 404] width 602 height 28
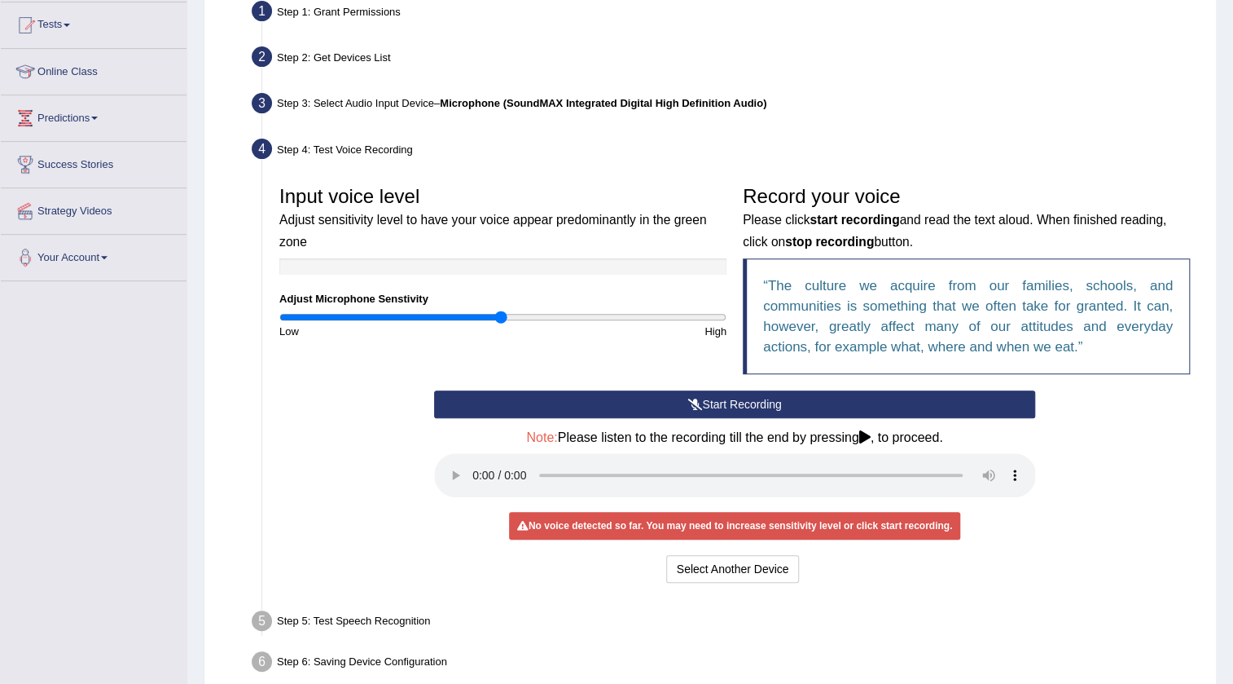
click at [688, 400] on icon at bounding box center [695, 403] width 15 height 11
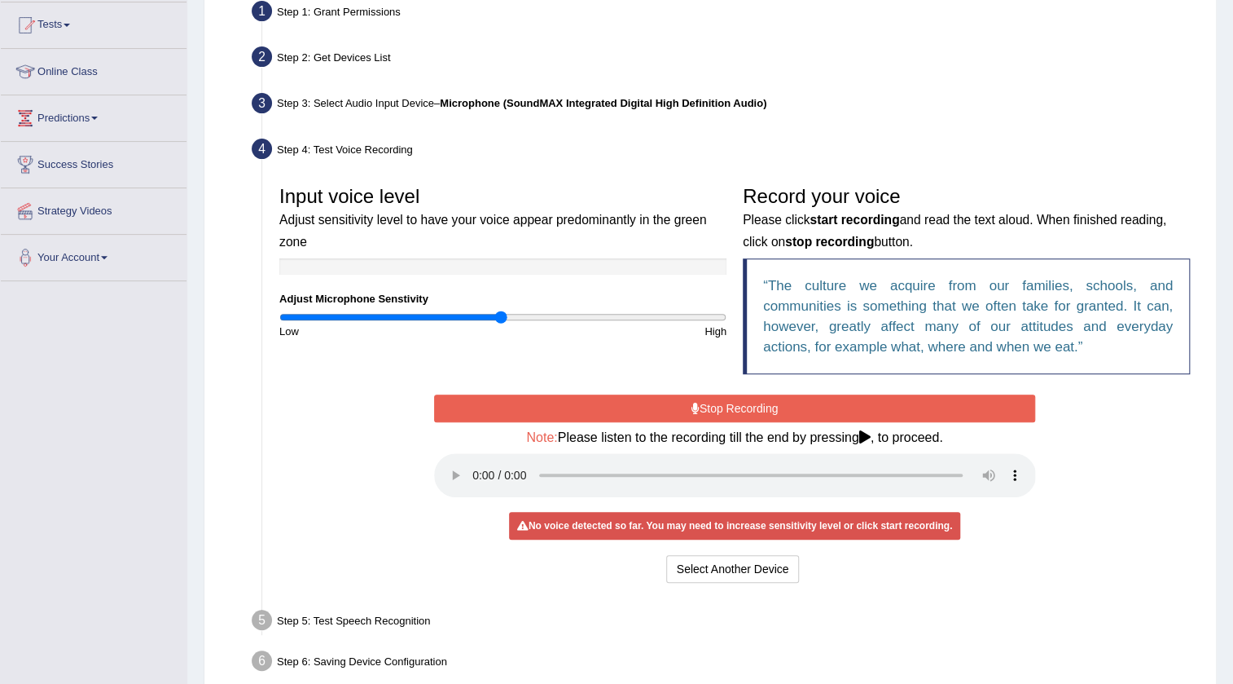
click at [851, 394] on button "Stop Recording" at bounding box center [735, 408] width 602 height 28
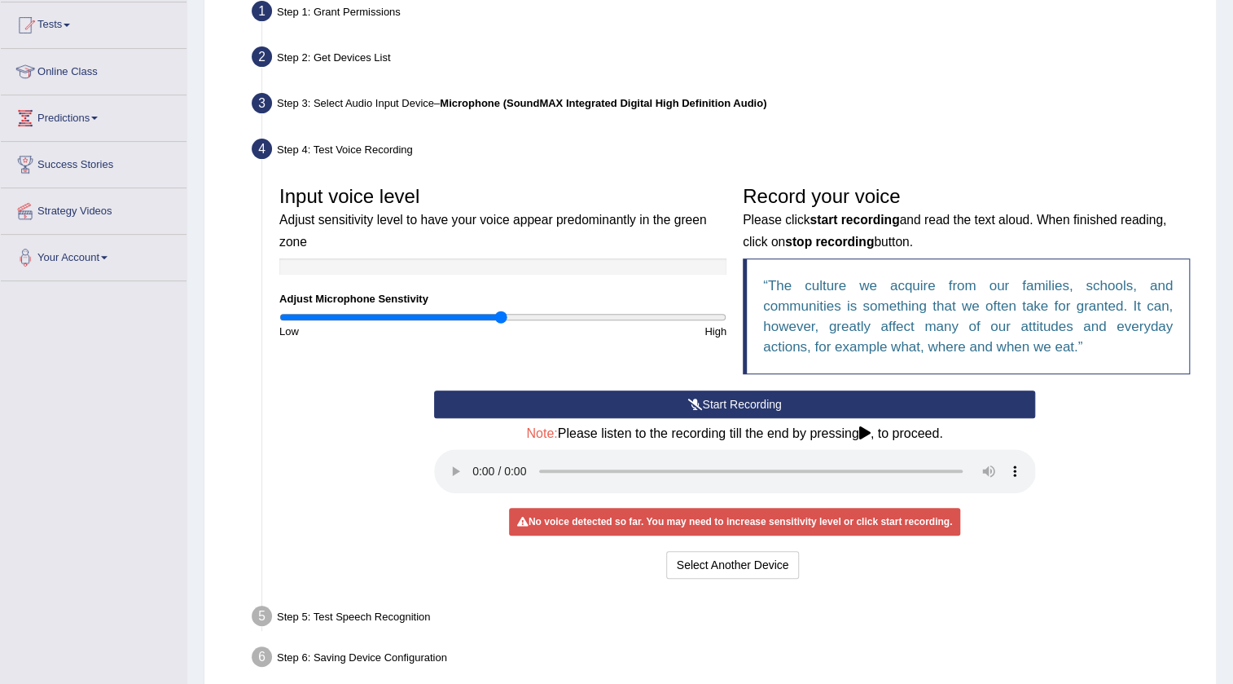
click at [853, 402] on button "Start Recording" at bounding box center [735, 404] width 602 height 28
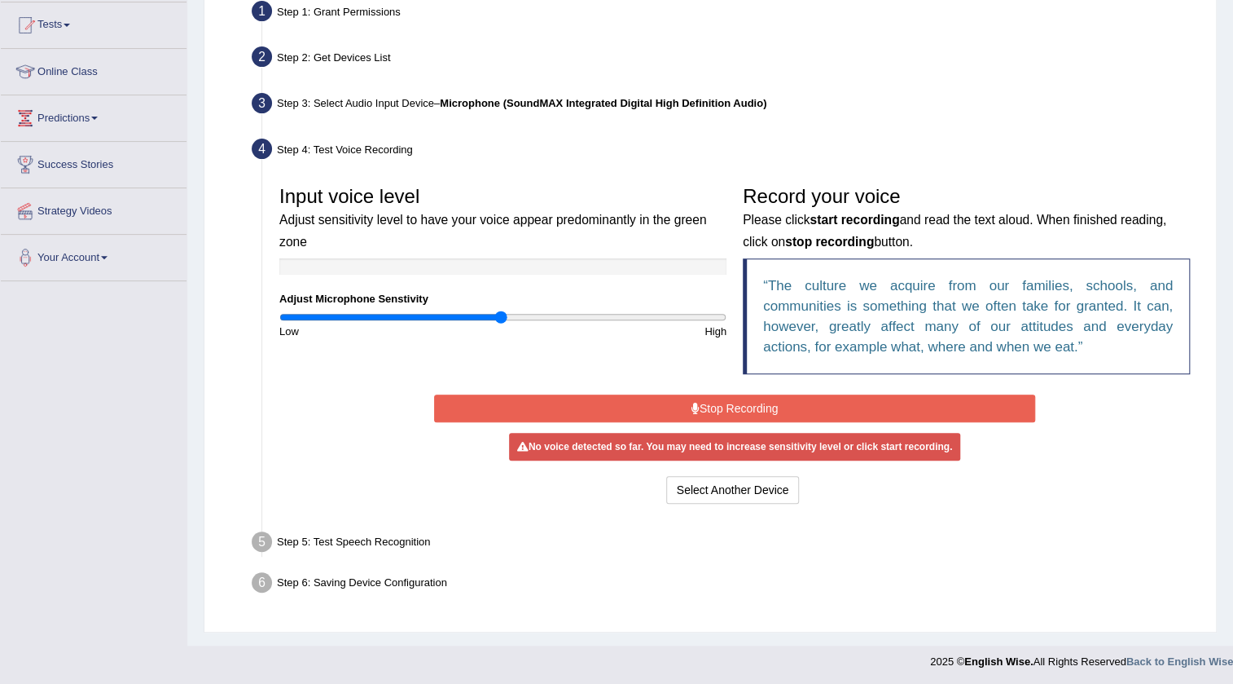
click at [707, 453] on div "No voice detected so far. You may need to increase sensitivity level or click s…" at bounding box center [734, 447] width 451 height 28
click at [717, 486] on button "Select Another Device" at bounding box center [733, 490] width 134 height 28
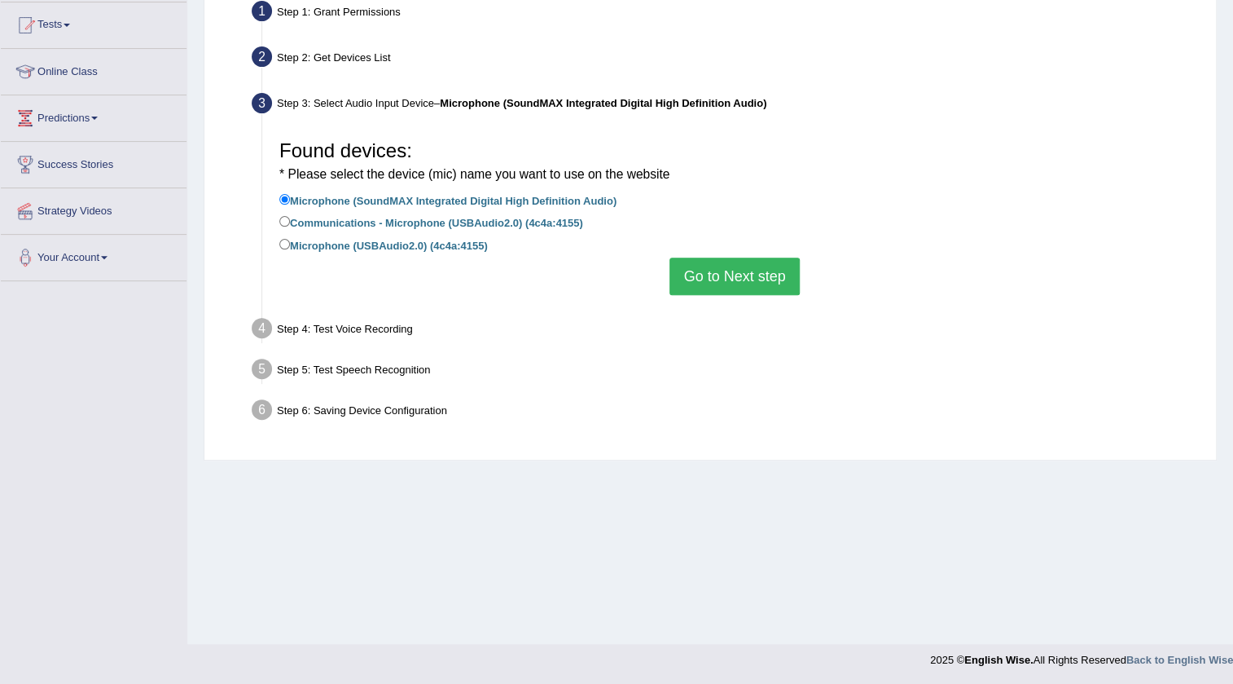
click at [799, 283] on div "Found devices: * Please select the device (mic) name you want to use on the web…" at bounding box center [734, 213] width 927 height 179
click at [762, 269] on button "Go to Next step" at bounding box center [735, 275] width 130 height 37
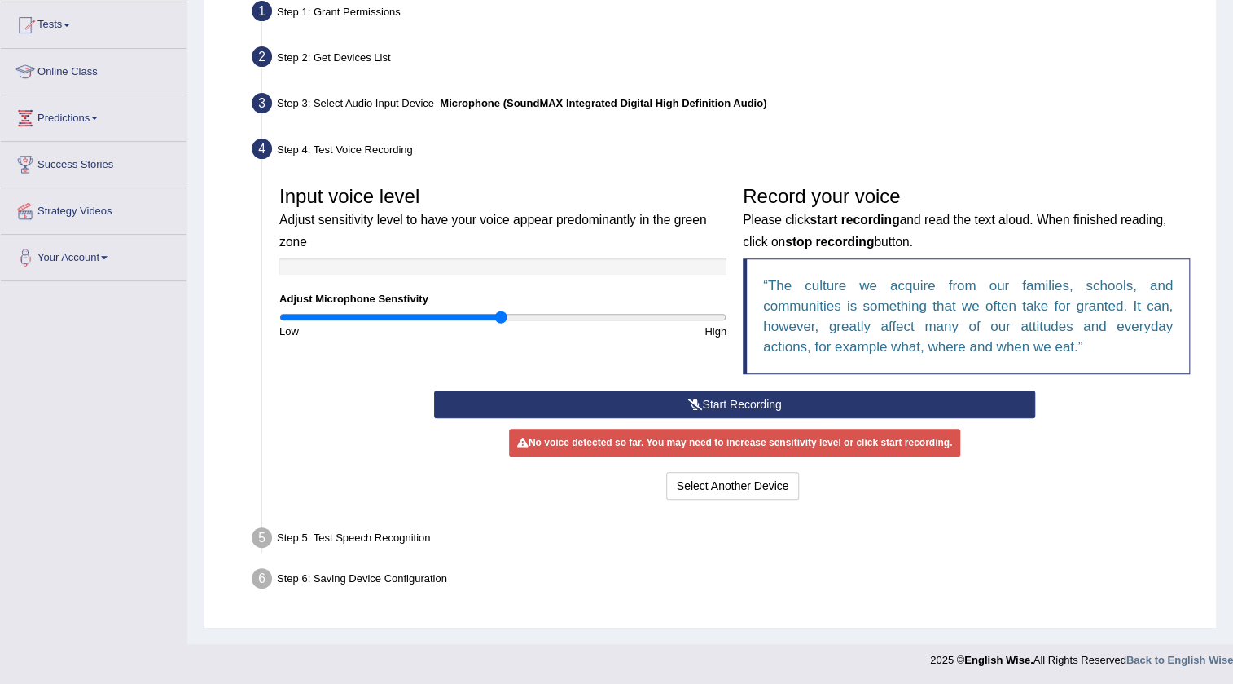
click at [582, 97] on b "Microphone (SoundMAX Integrated Digital High Definition Audio)" at bounding box center [603, 103] width 327 height 12
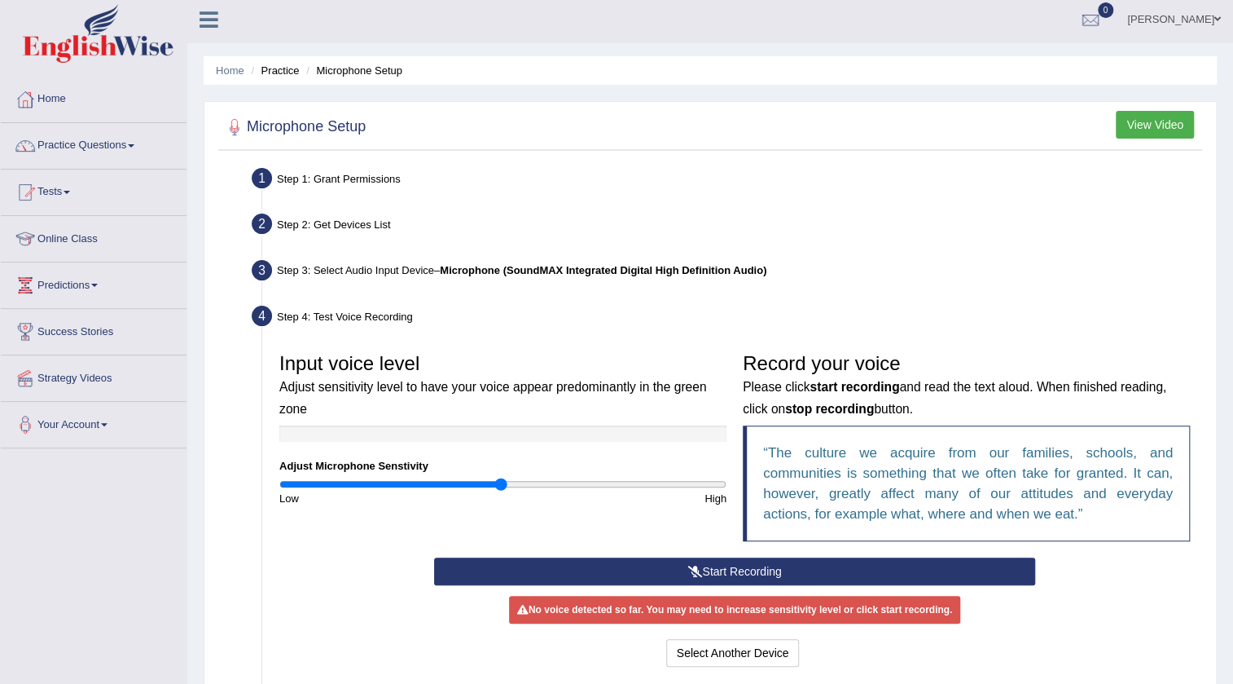
scroll to position [0, 0]
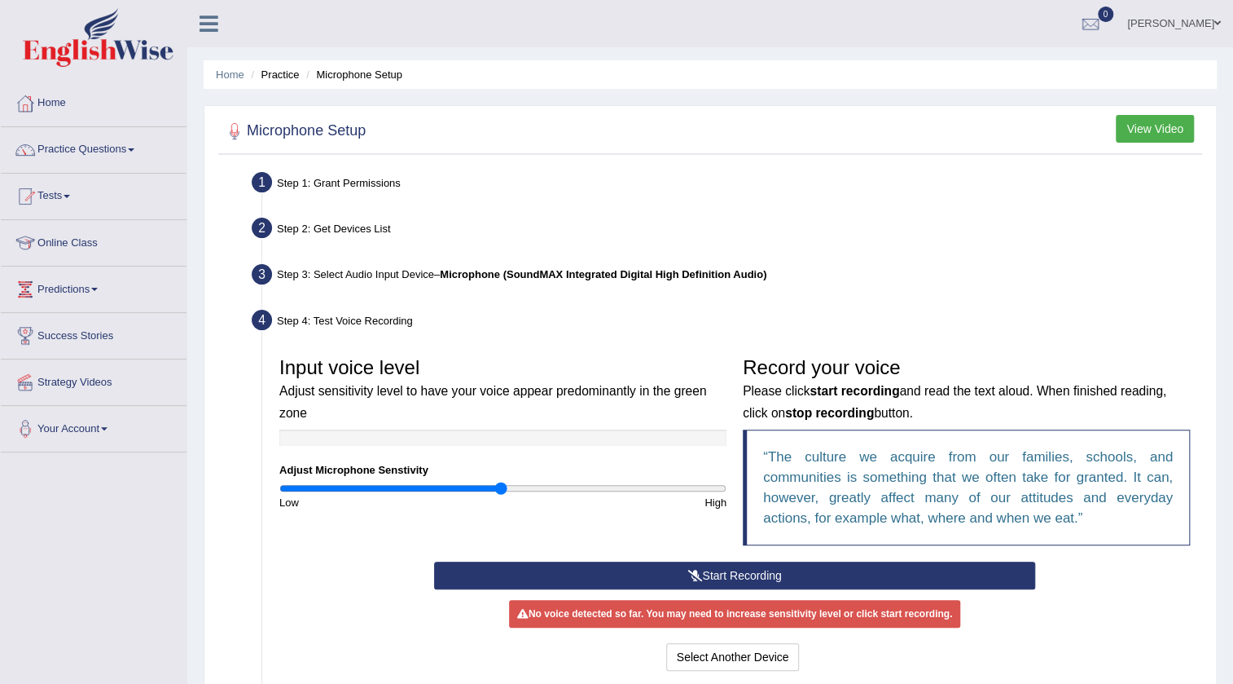
click at [1133, 126] on button "View Video" at bounding box center [1155, 129] width 78 height 28
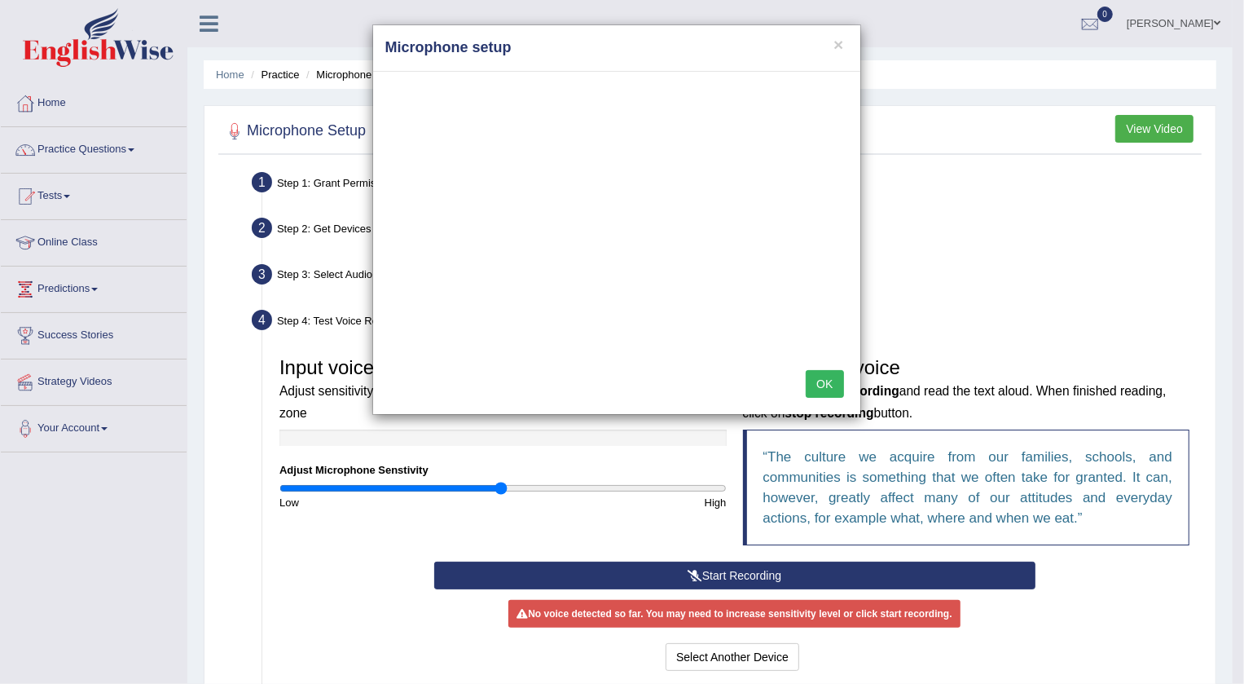
click at [822, 377] on button "OK" at bounding box center [824, 384] width 37 height 28
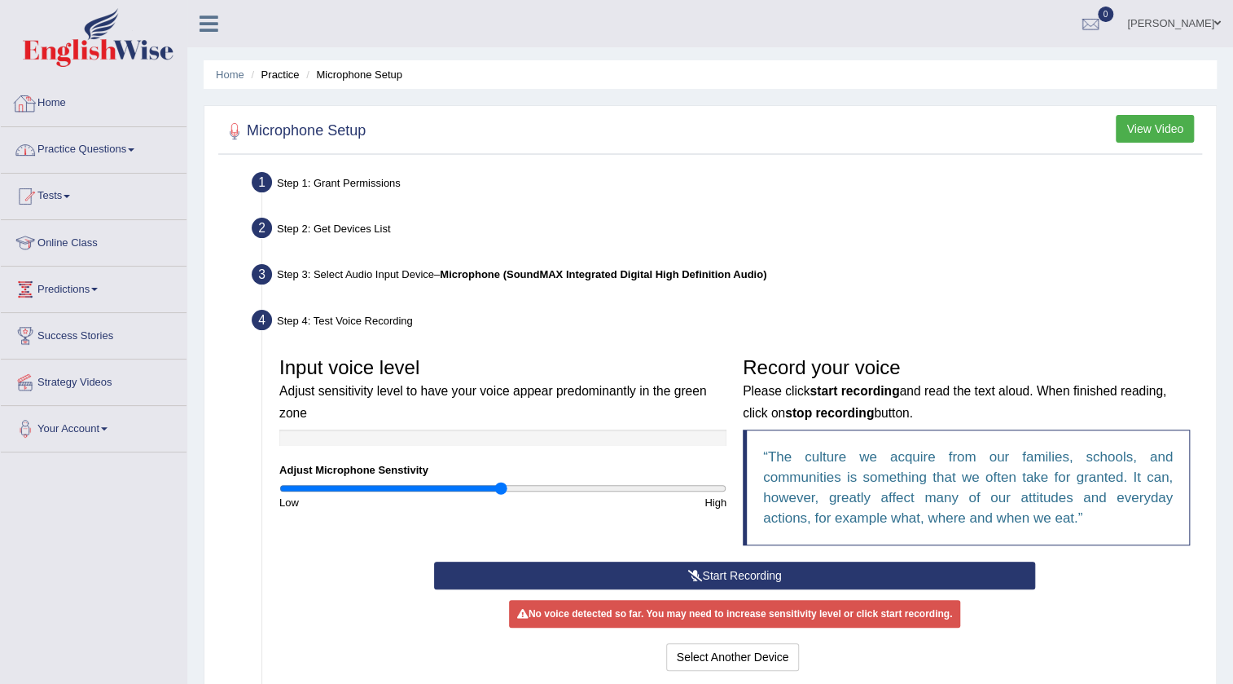
click at [69, 154] on link "Practice Questions" at bounding box center [94, 147] width 186 height 41
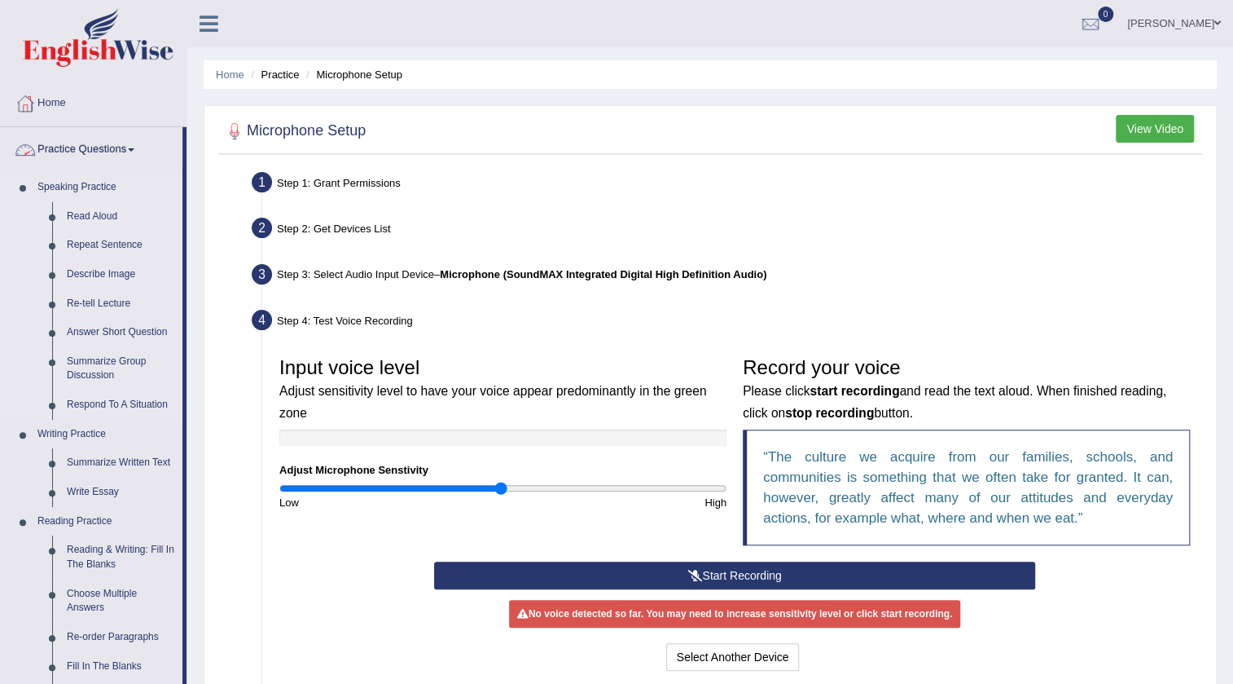
click at [116, 220] on link "Read Aloud" at bounding box center [120, 216] width 123 height 29
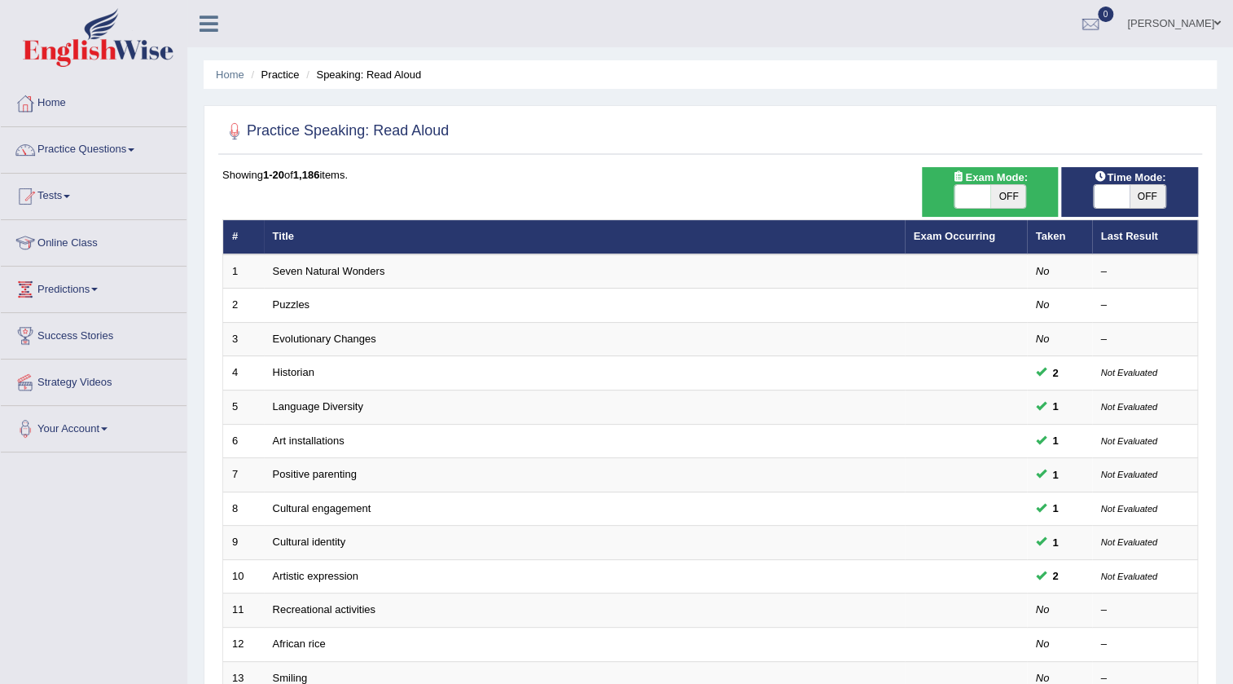
click at [301, 272] on link "Seven Natural Wonders" at bounding box center [329, 271] width 112 height 12
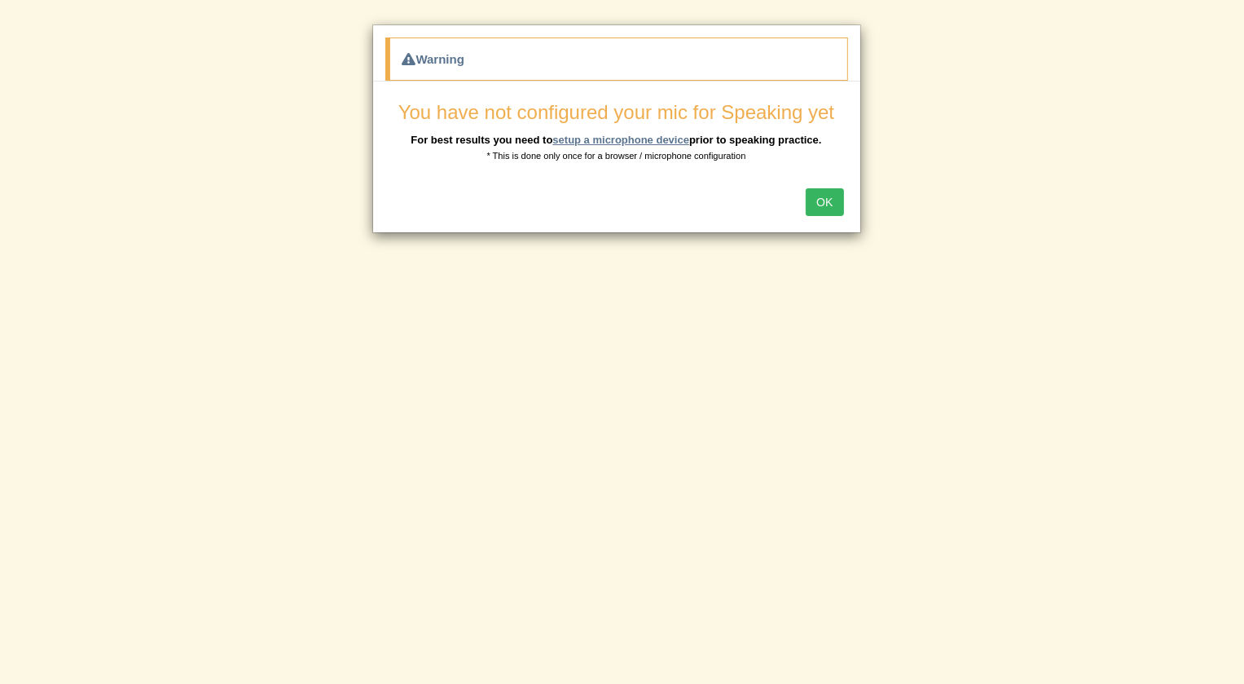
click at [603, 137] on link "setup a microphone device" at bounding box center [620, 140] width 137 height 12
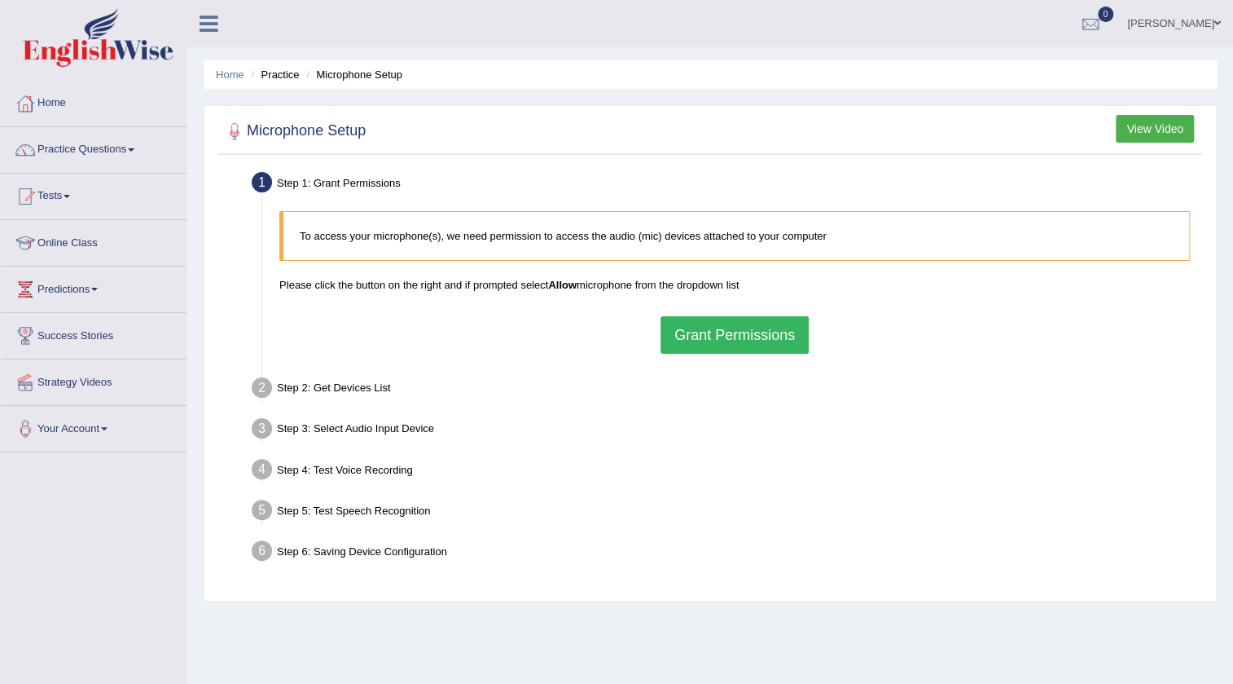
click at [737, 338] on button "Grant Permissions" at bounding box center [735, 334] width 148 height 37
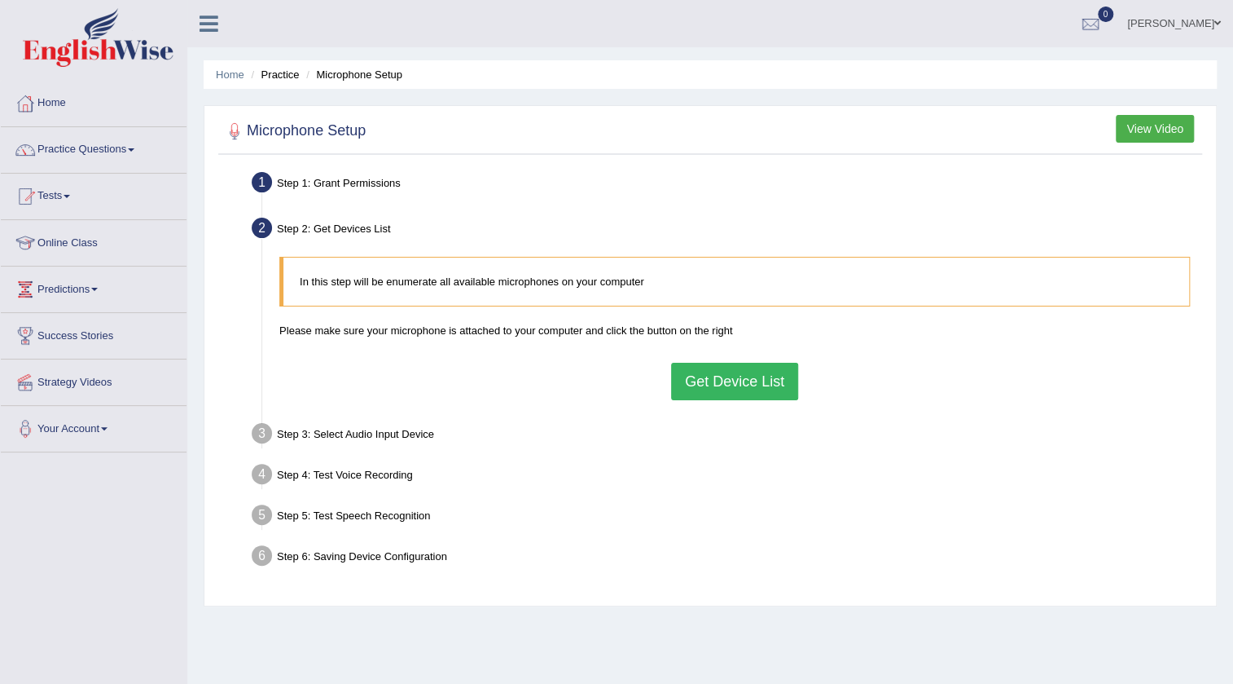
click at [696, 366] on button "Get Device List" at bounding box center [734, 381] width 127 height 37
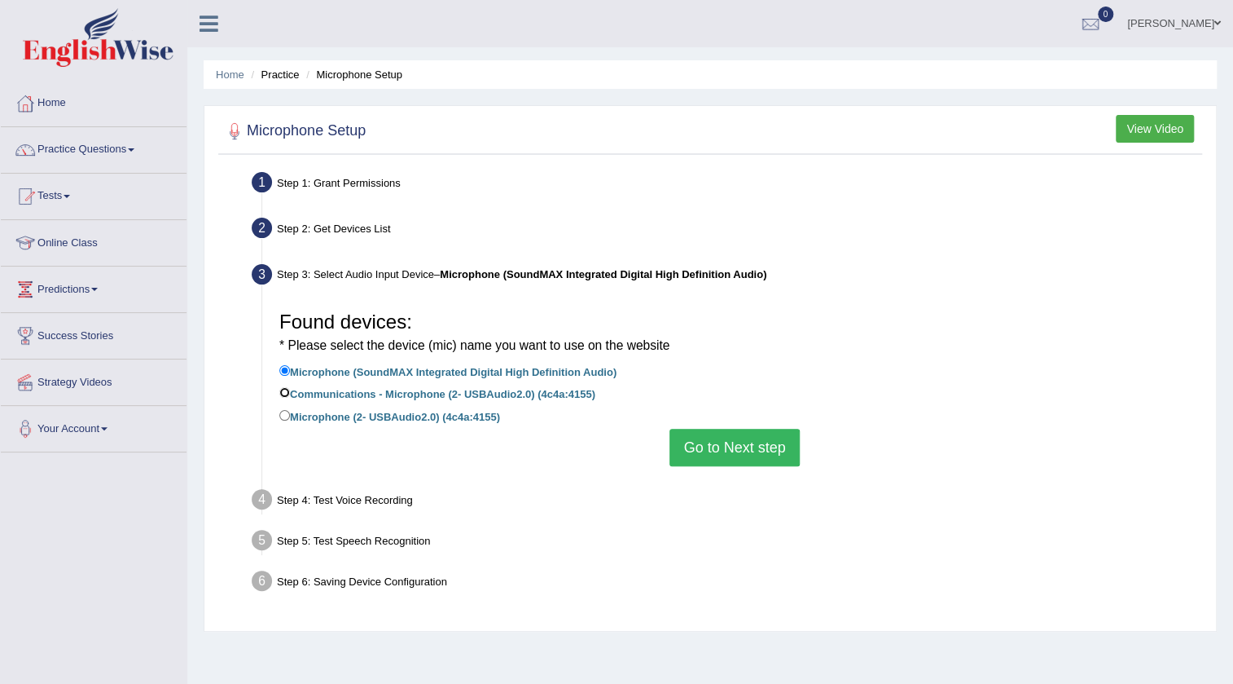
click at [288, 391] on input "Communications - Microphone (2- USBAudio2.0) (4c4a:4155)" at bounding box center [284, 392] width 11 height 11
radio input "true"
click at [277, 398] on div "Found devices: * Please select the device (mic) name you want to use on the web…" at bounding box center [734, 384] width 927 height 179
click at [283, 415] on input "Microphone (2- USBAudio2.0) (4c4a:4155)" at bounding box center [284, 415] width 11 height 11
radio input "true"
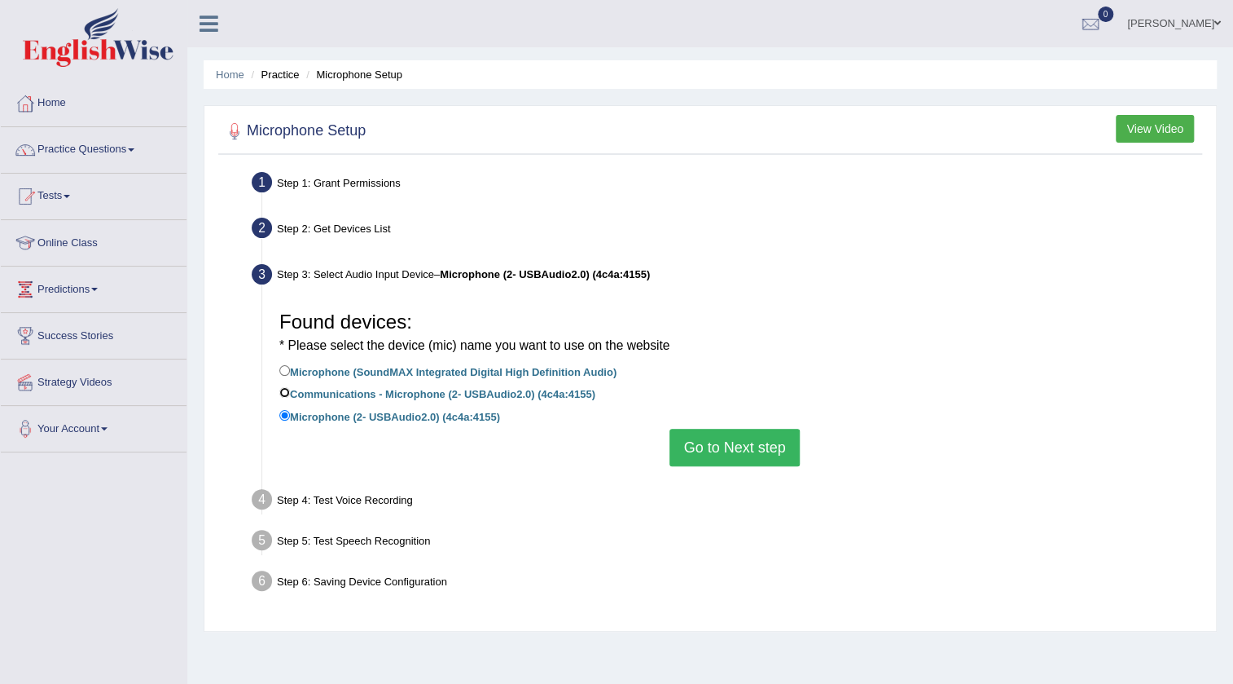
click at [286, 392] on input "Communications - Microphone (2- USBAudio2.0) (4c4a:4155)" at bounding box center [284, 392] width 11 height 11
radio input "true"
click at [733, 447] on button "Go to Next step" at bounding box center [735, 447] width 130 height 37
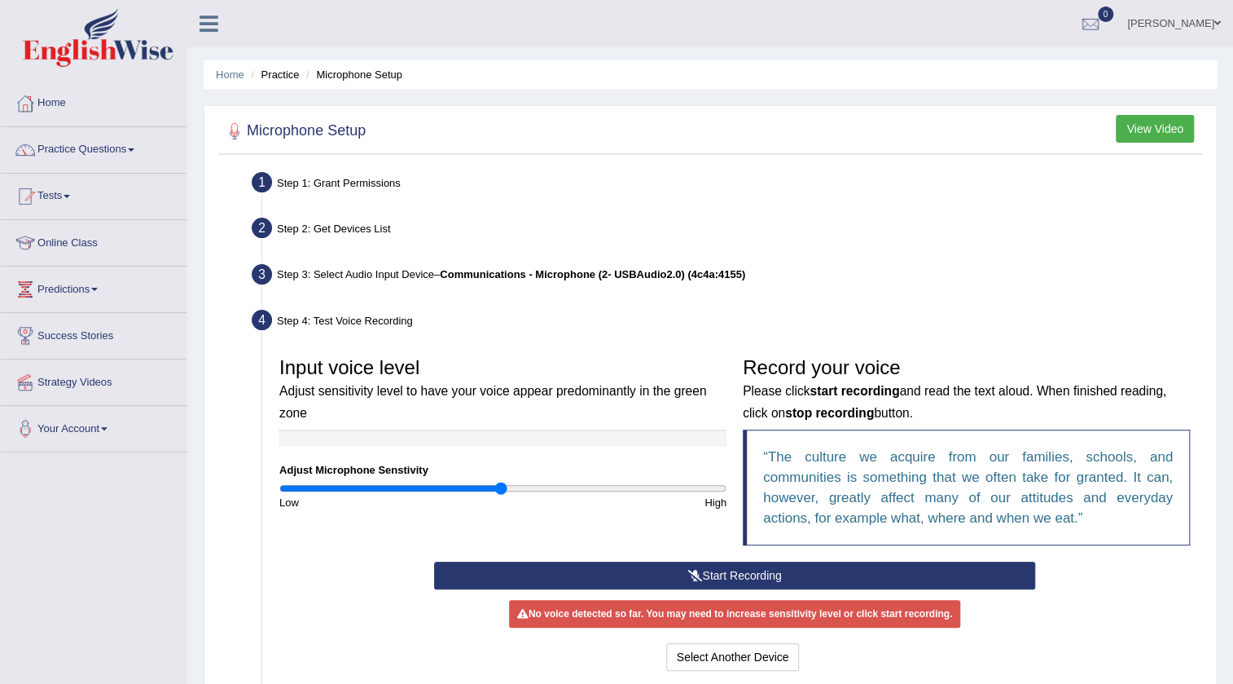
click at [624, 566] on button "Start Recording" at bounding box center [735, 575] width 602 height 28
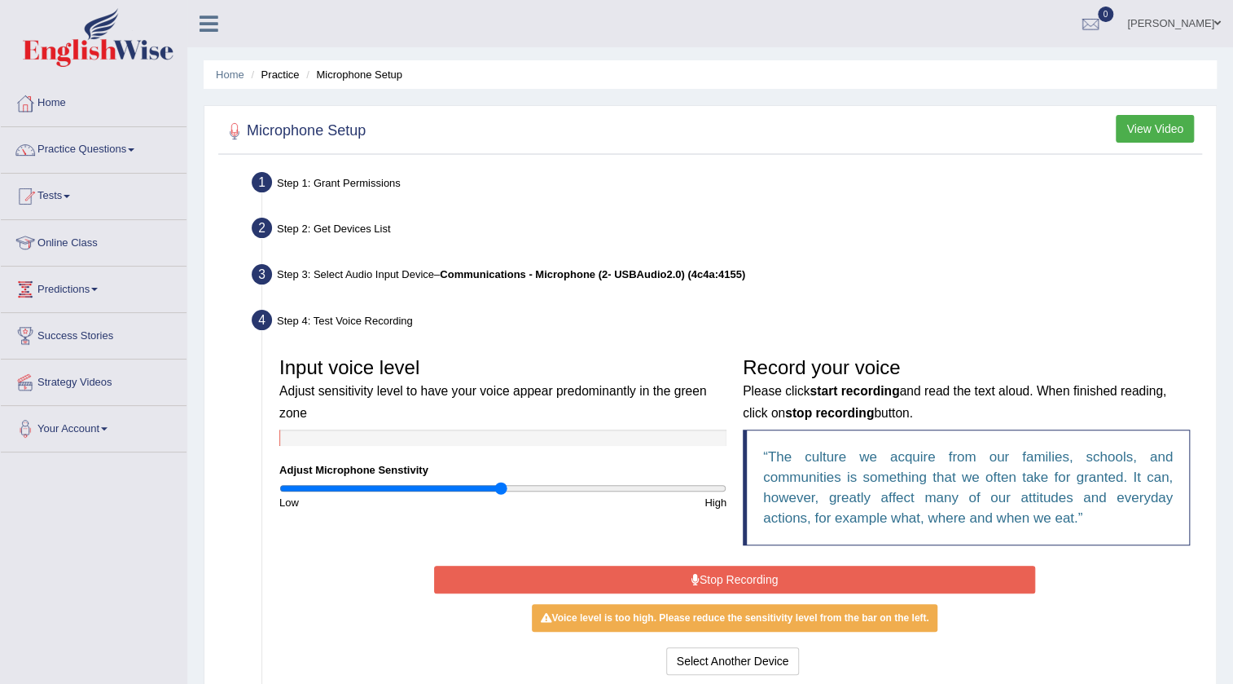
click at [534, 578] on button "Stop Recording" at bounding box center [735, 579] width 602 height 28
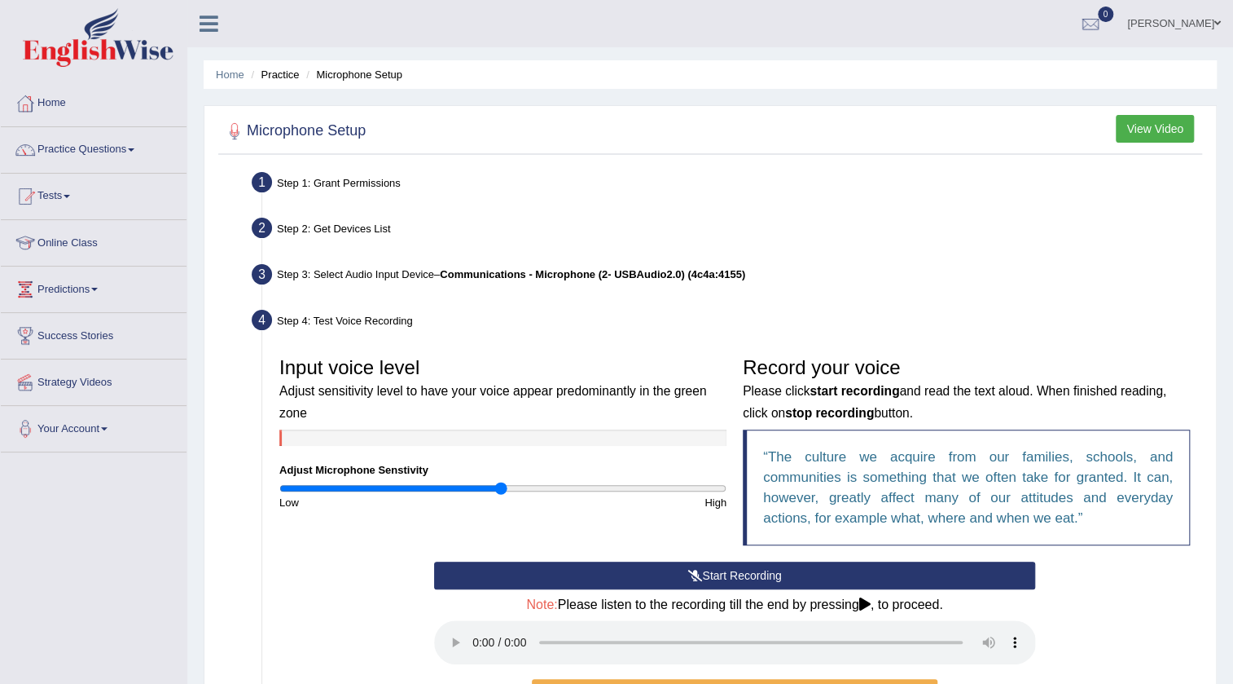
click at [653, 576] on button "Start Recording" at bounding box center [735, 575] width 602 height 28
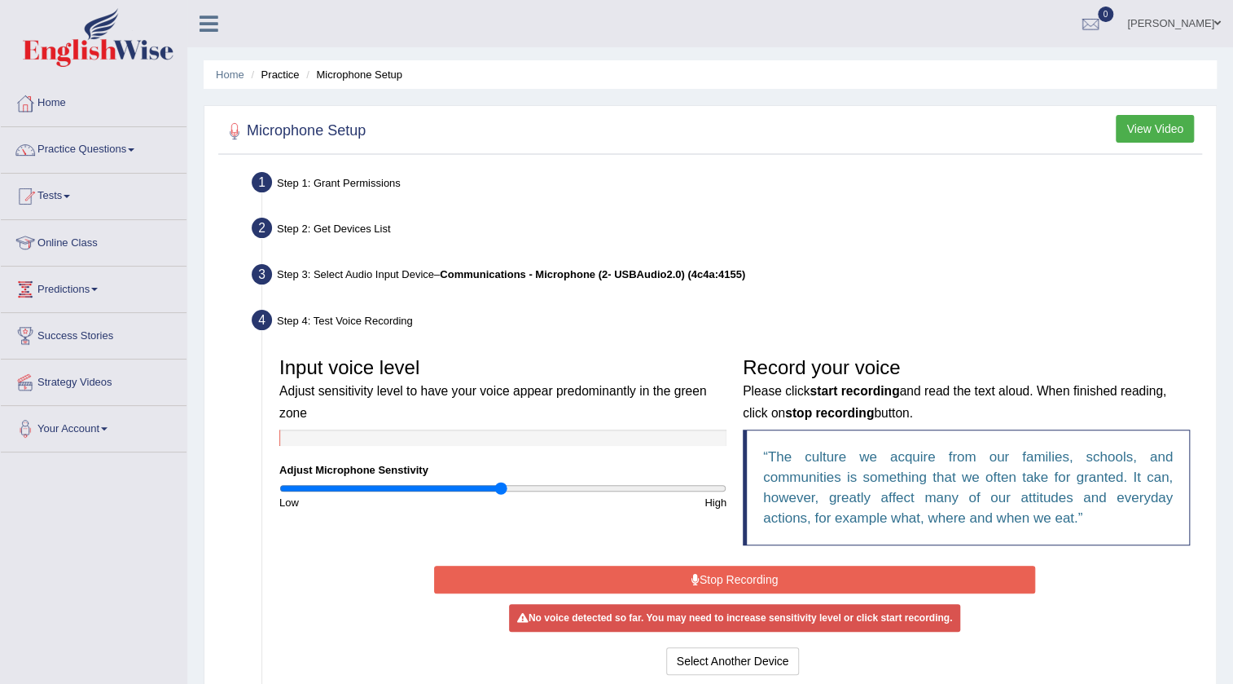
click at [653, 576] on button "Stop Recording" at bounding box center [735, 579] width 602 height 28
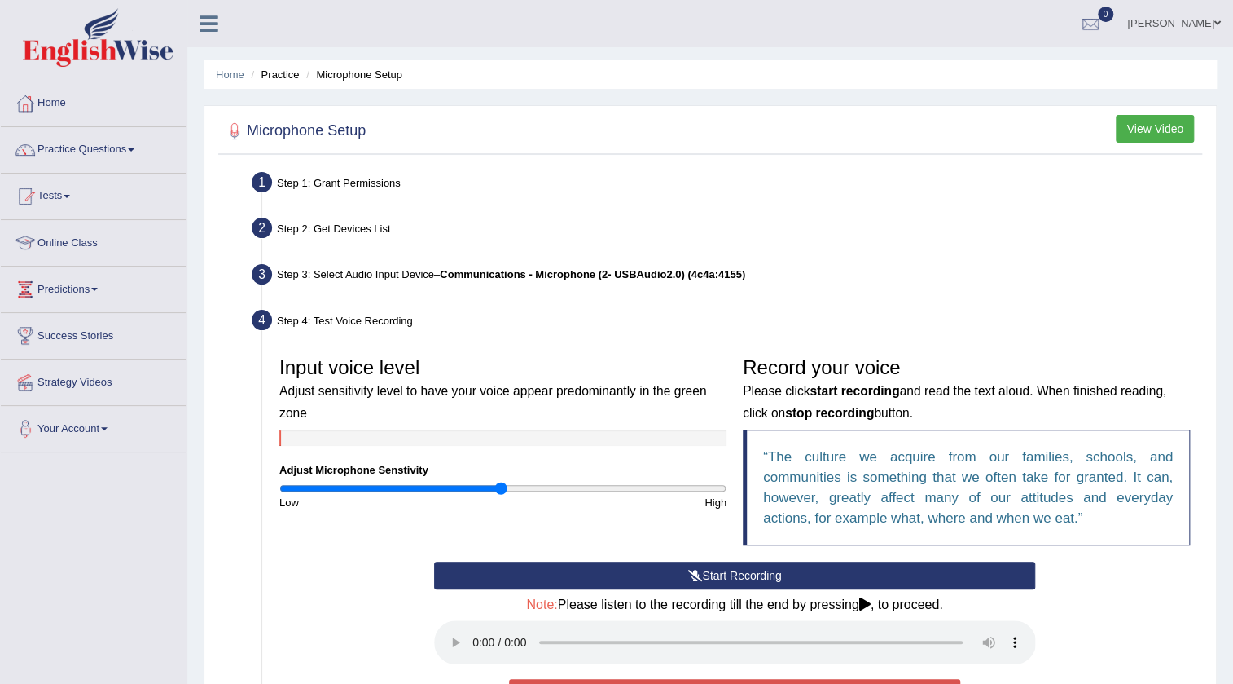
click at [653, 576] on button "Start Recording" at bounding box center [735, 575] width 602 height 28
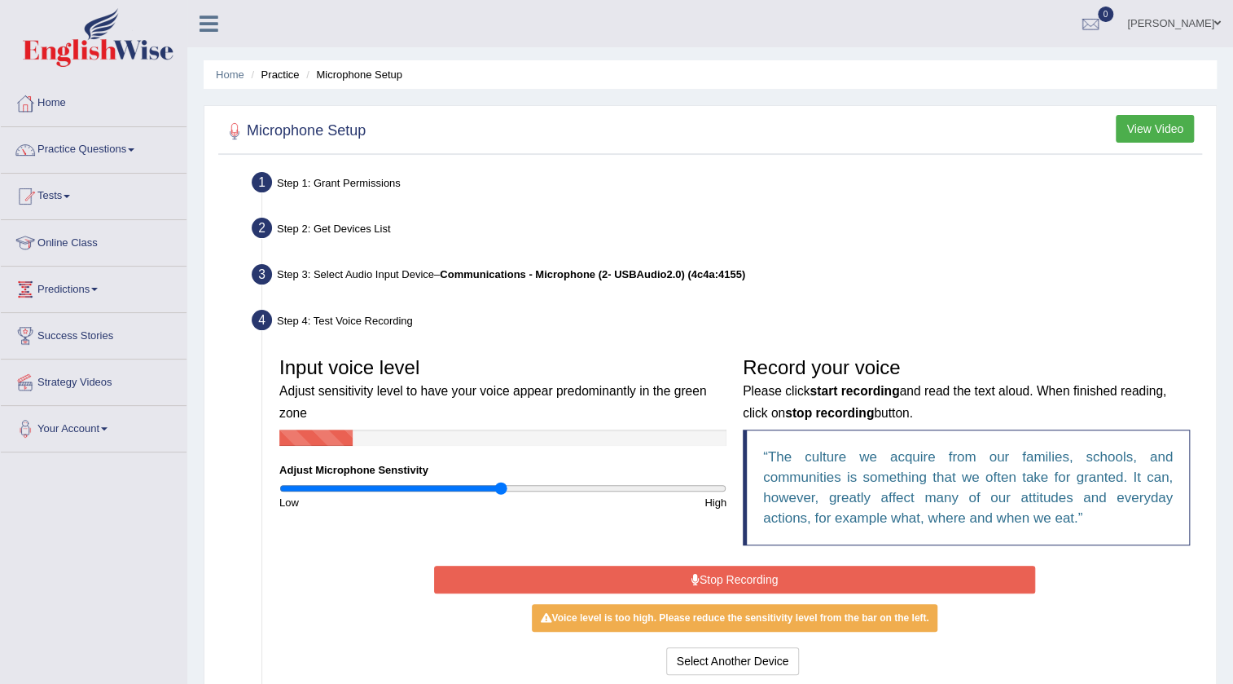
click at [823, 573] on button "Stop Recording" at bounding box center [735, 579] width 602 height 28
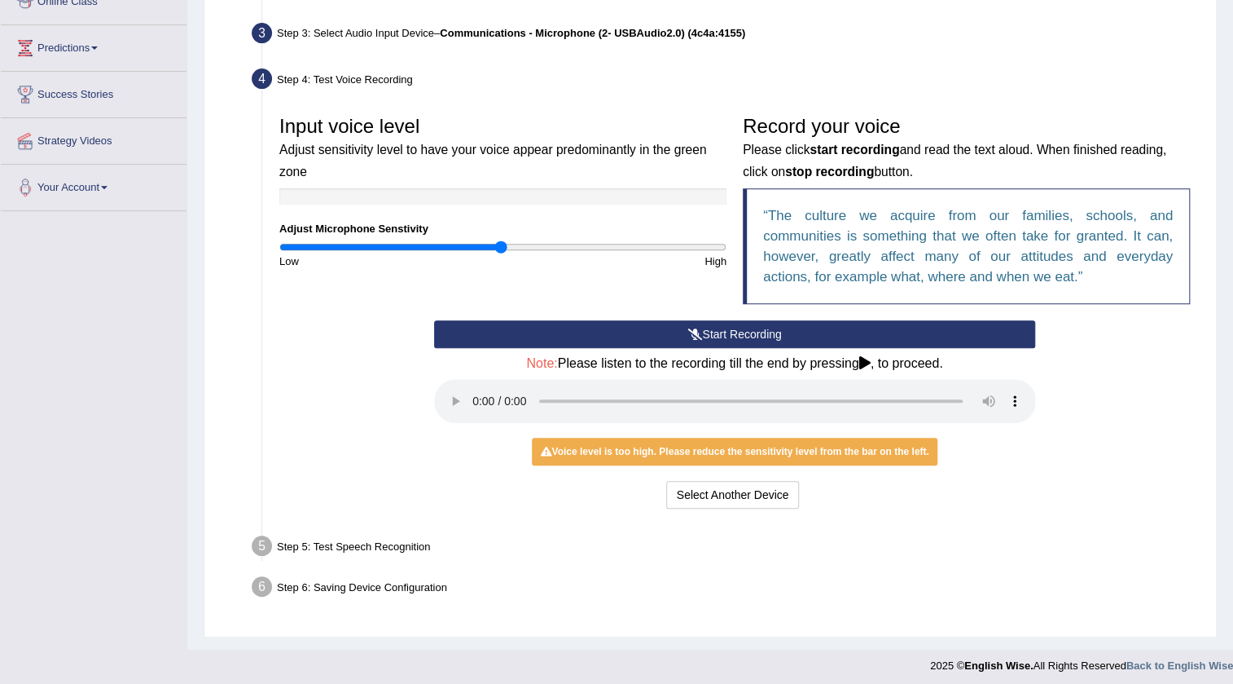
scroll to position [247, 0]
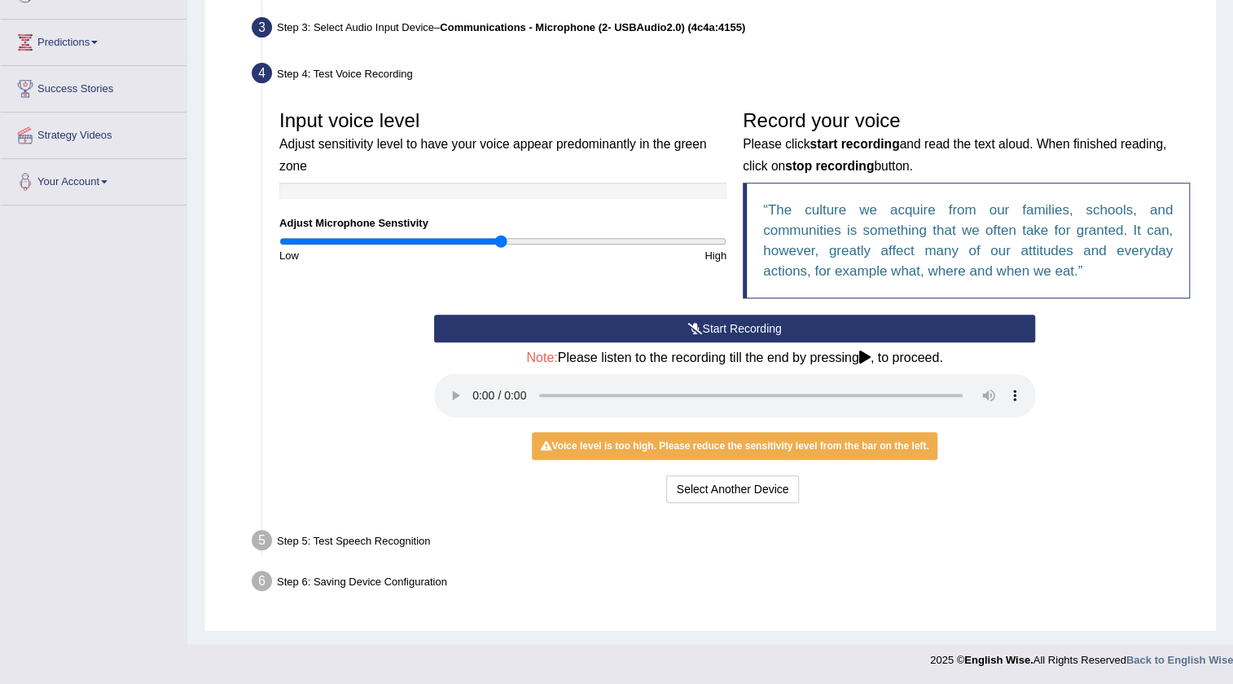
click at [789, 318] on button "Start Recording" at bounding box center [735, 328] width 602 height 28
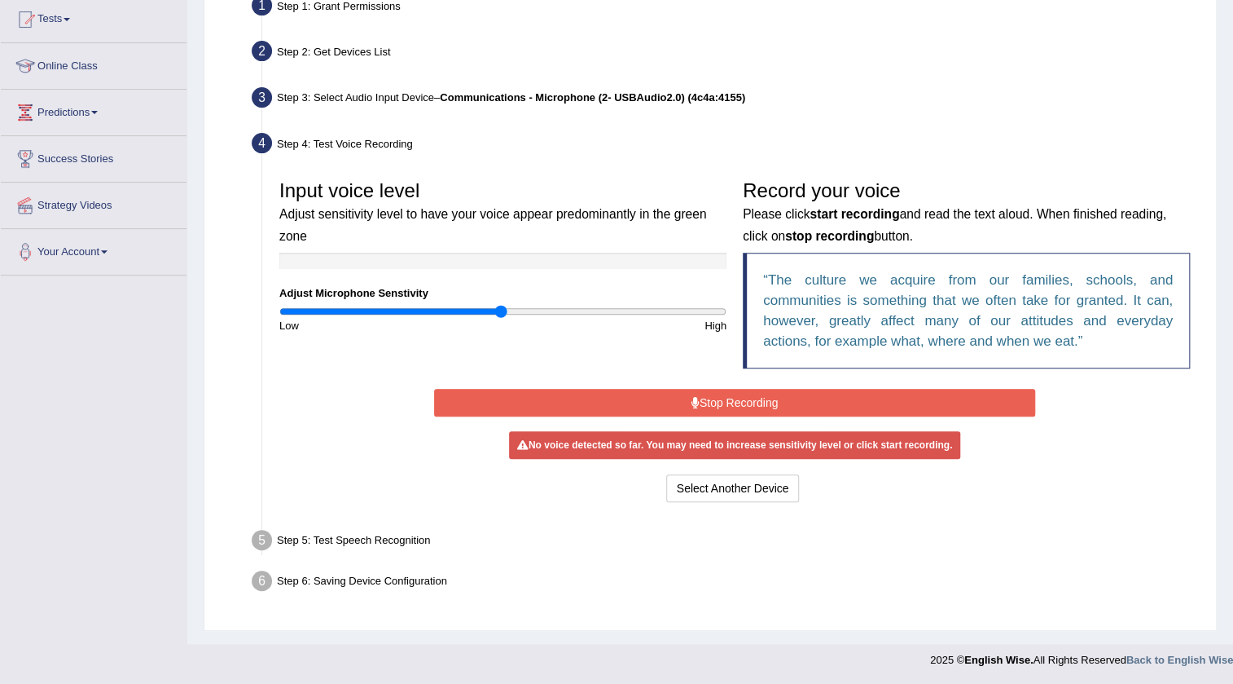
scroll to position [172, 0]
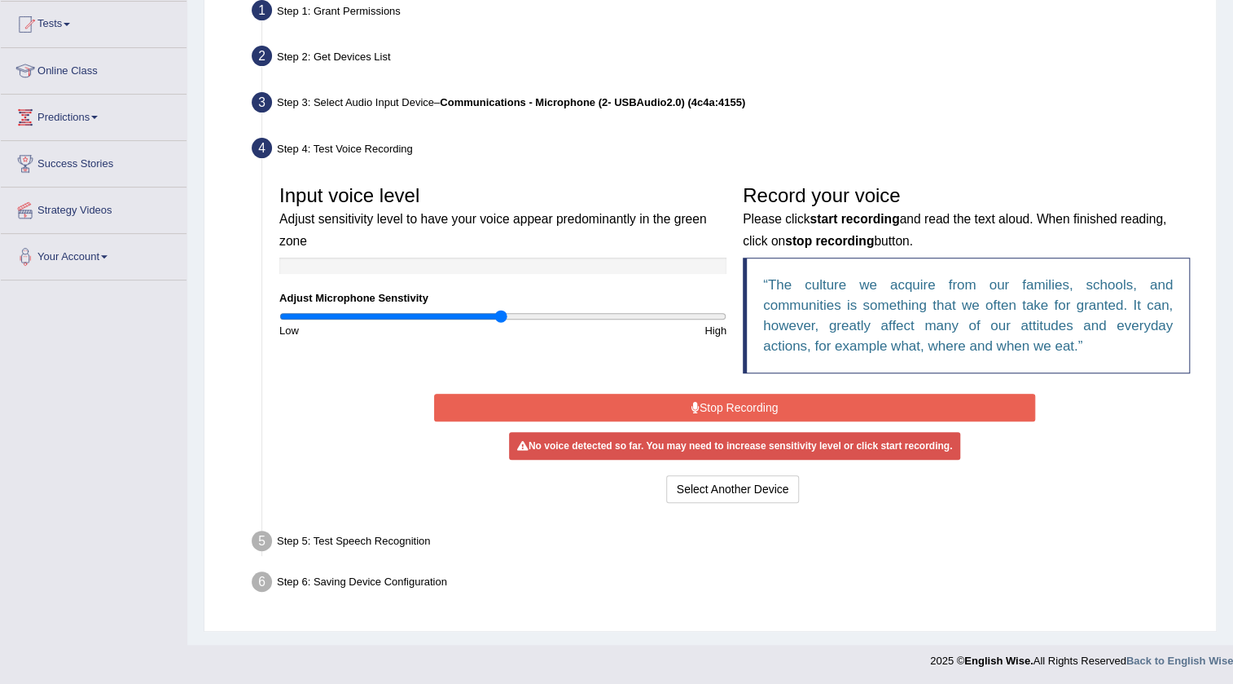
click at [703, 397] on button "Stop Recording" at bounding box center [735, 407] width 602 height 28
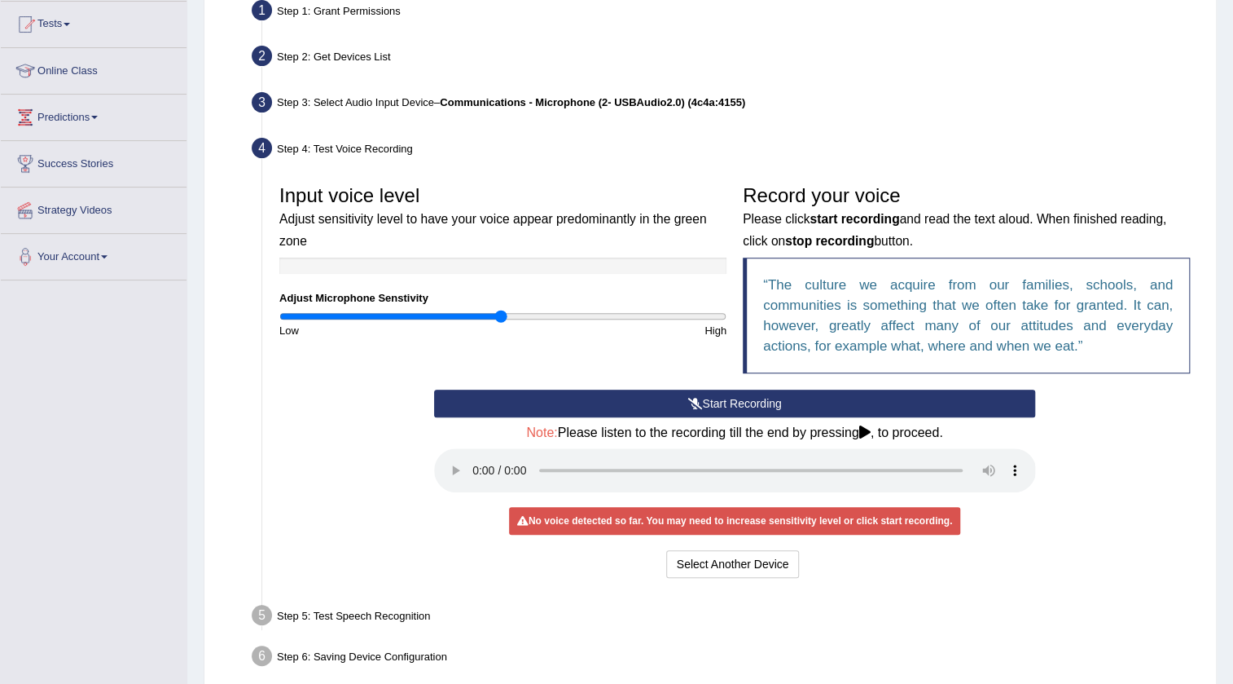
click at [747, 394] on button "Start Recording" at bounding box center [735, 403] width 602 height 28
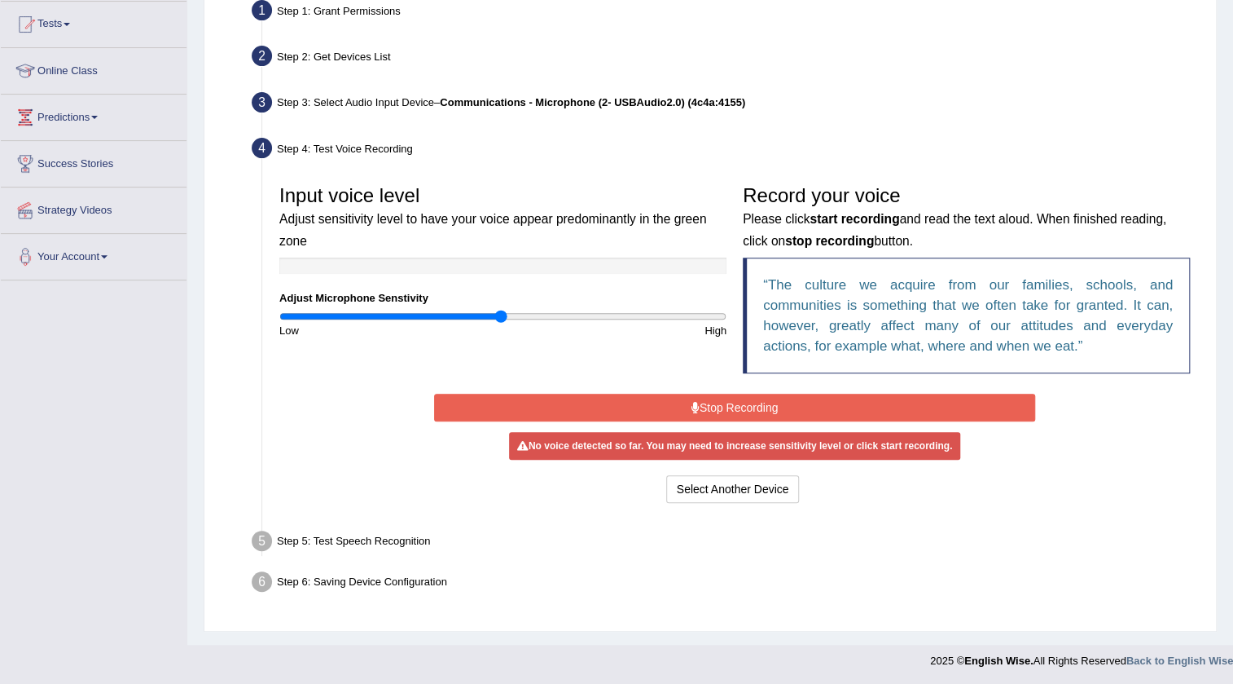
click at [745, 398] on button "Stop Recording" at bounding box center [735, 407] width 602 height 28
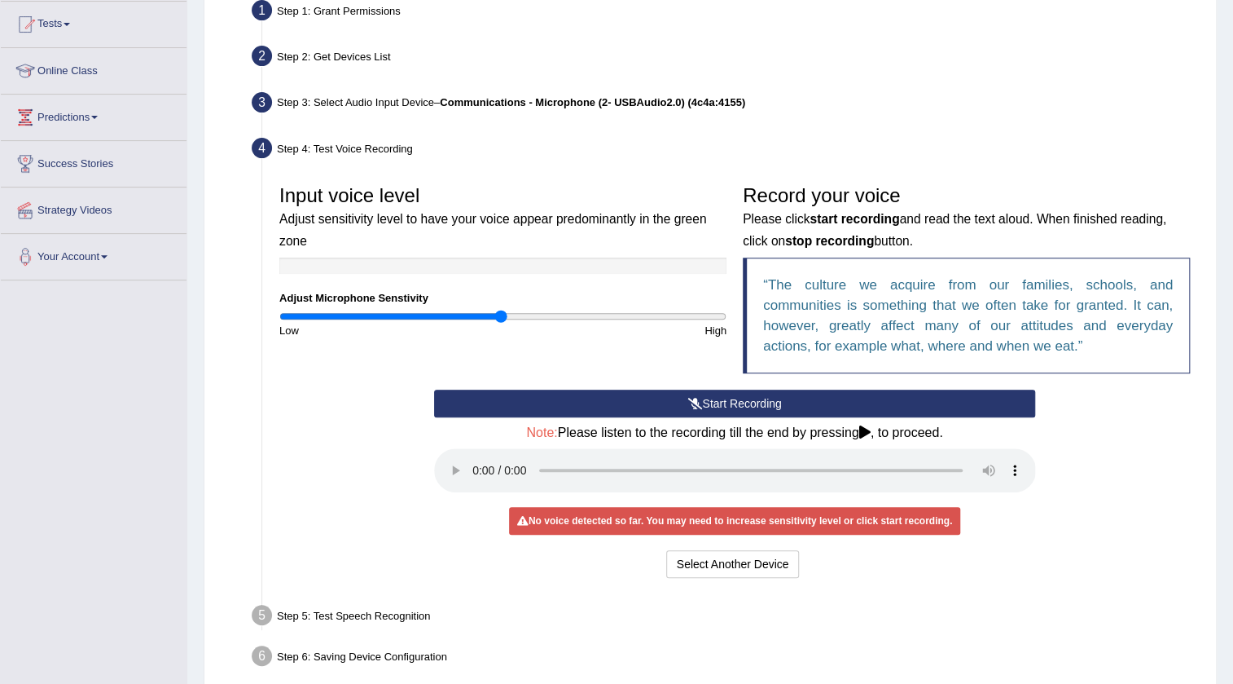
click at [827, 398] on button "Start Recording" at bounding box center [735, 403] width 602 height 28
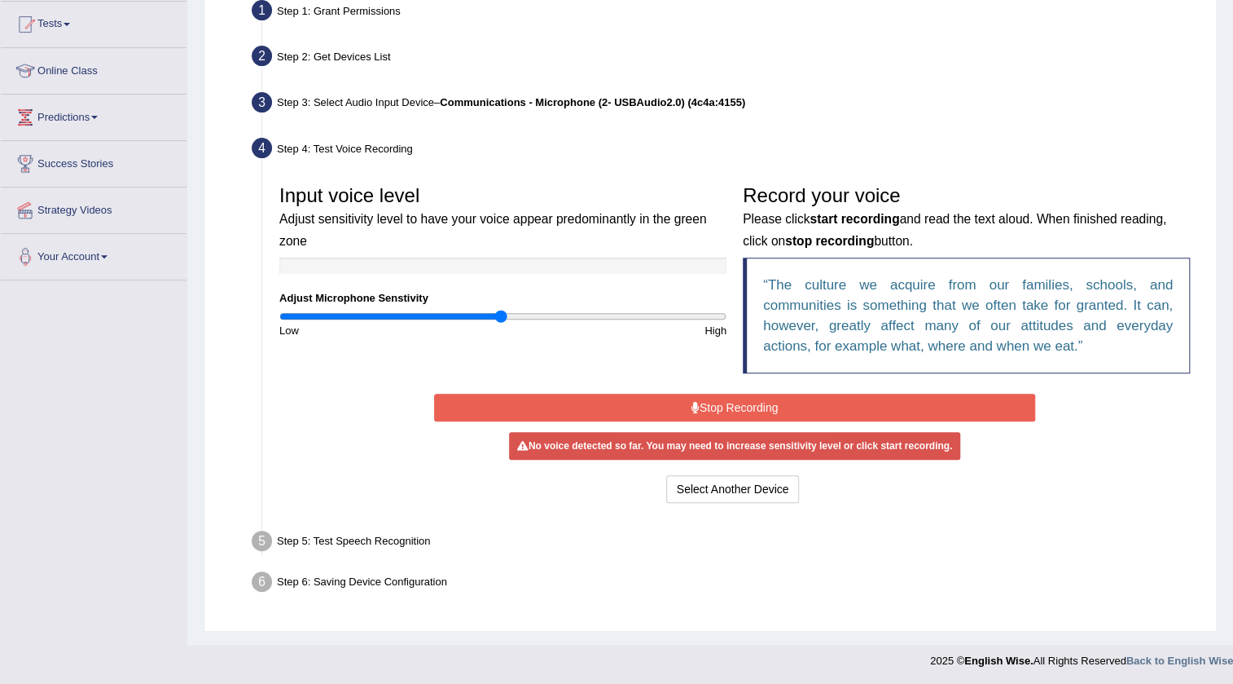
click at [687, 401] on button "Stop Recording" at bounding box center [735, 407] width 602 height 28
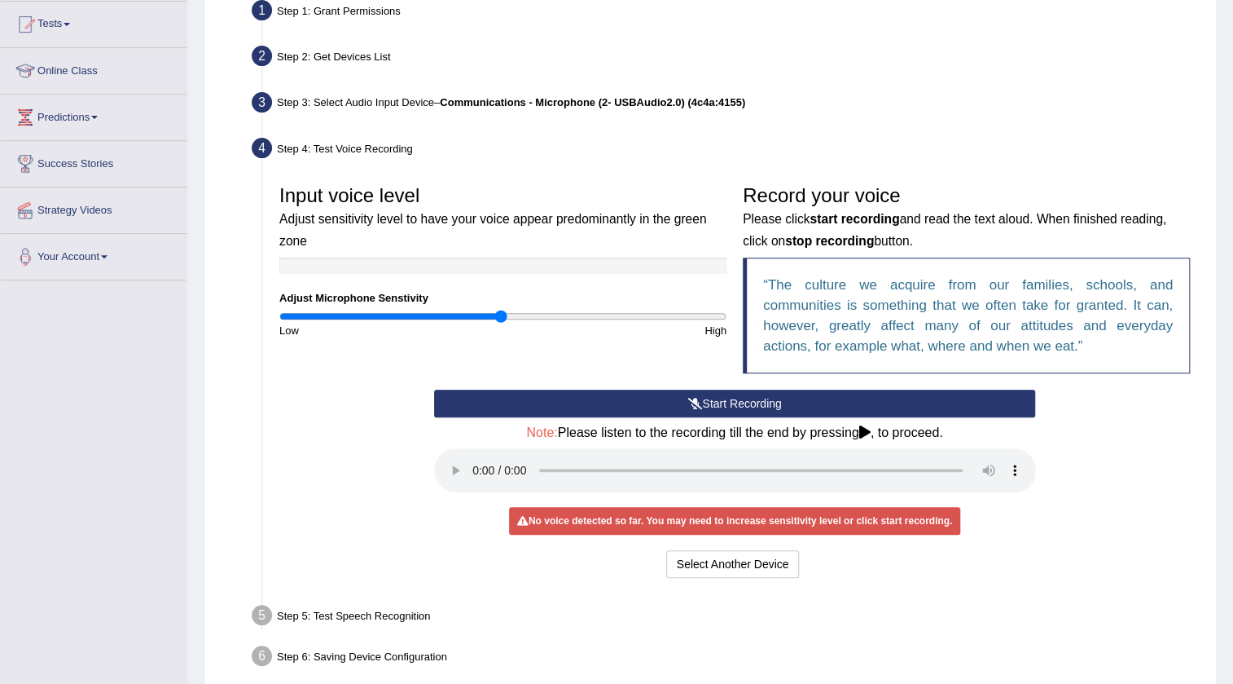
click at [688, 401] on icon at bounding box center [695, 403] width 15 height 11
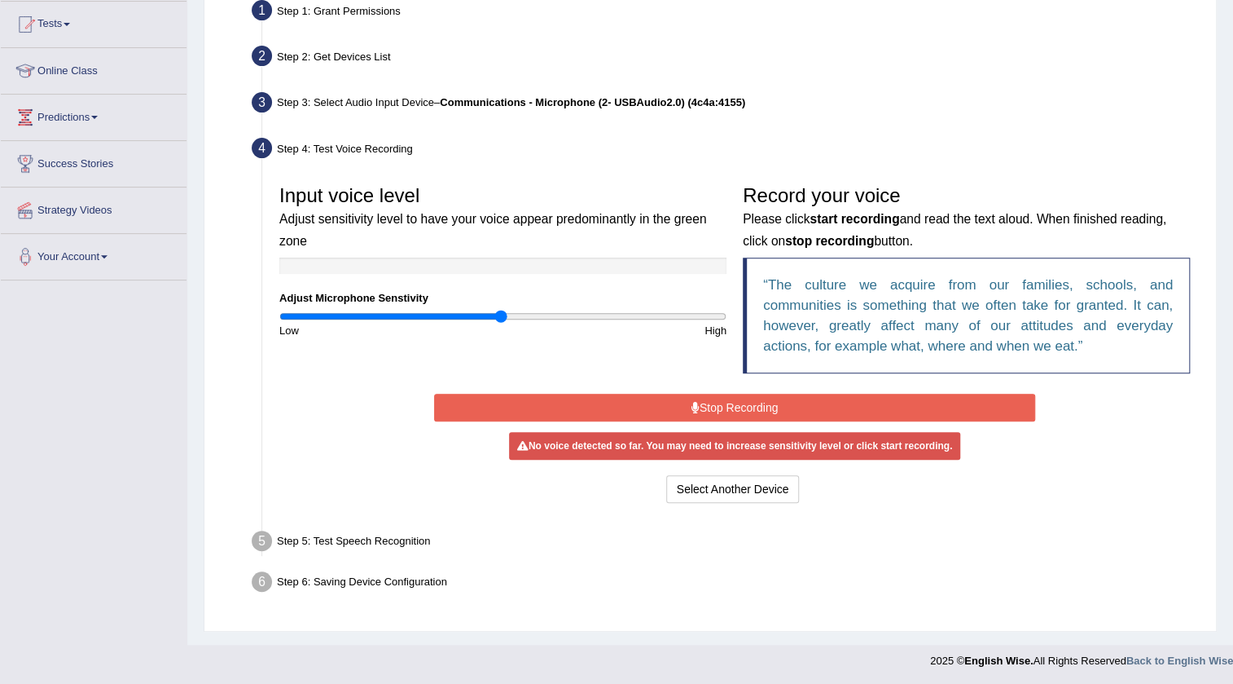
click at [687, 405] on button "Stop Recording" at bounding box center [735, 407] width 602 height 28
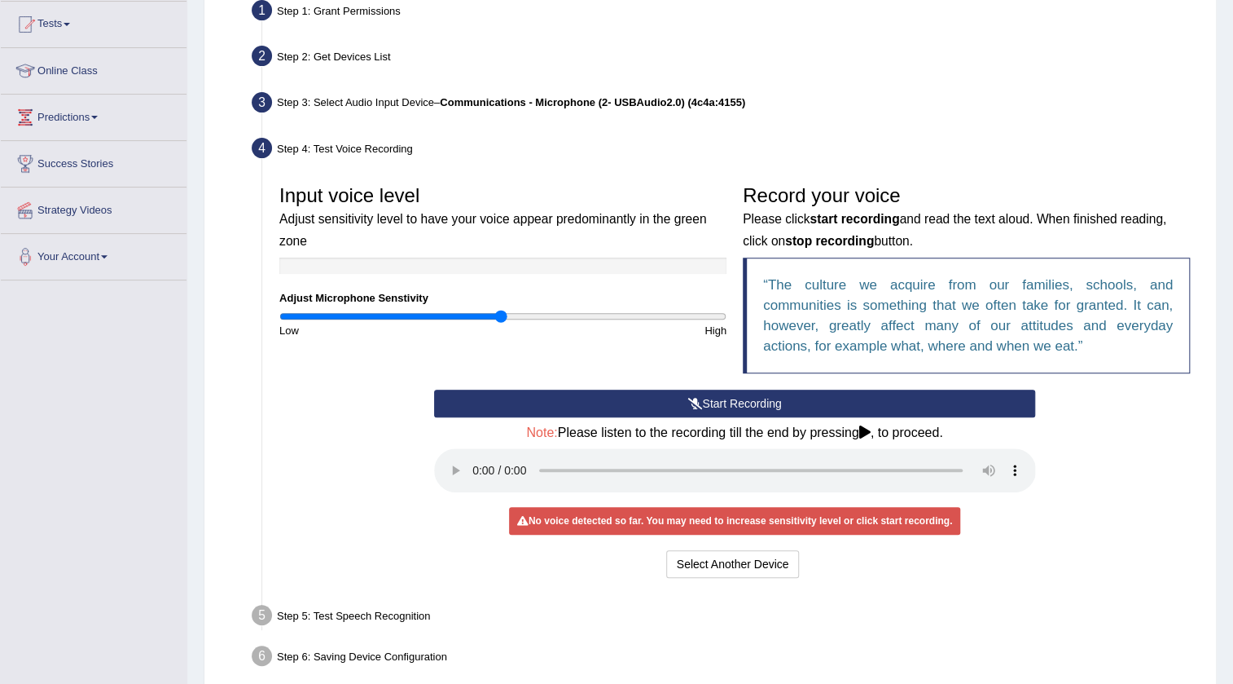
click at [710, 406] on button "Start Recording" at bounding box center [735, 403] width 602 height 28
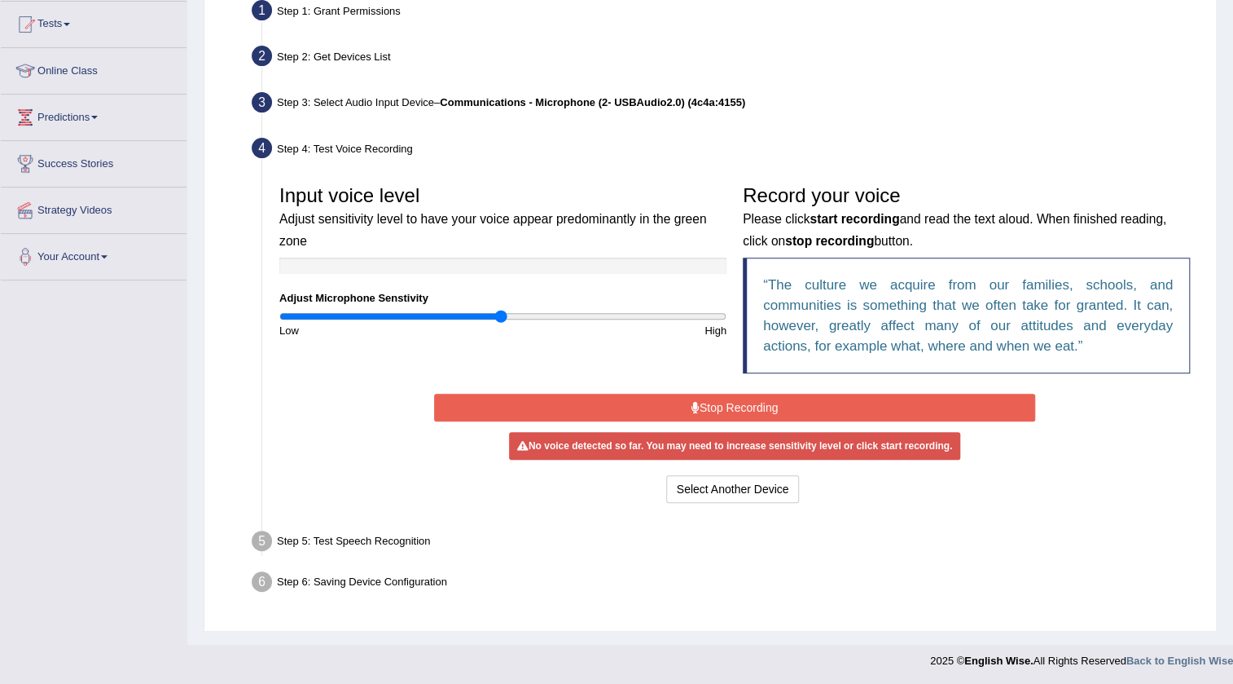
click at [710, 406] on button "Stop Recording" at bounding box center [735, 407] width 602 height 28
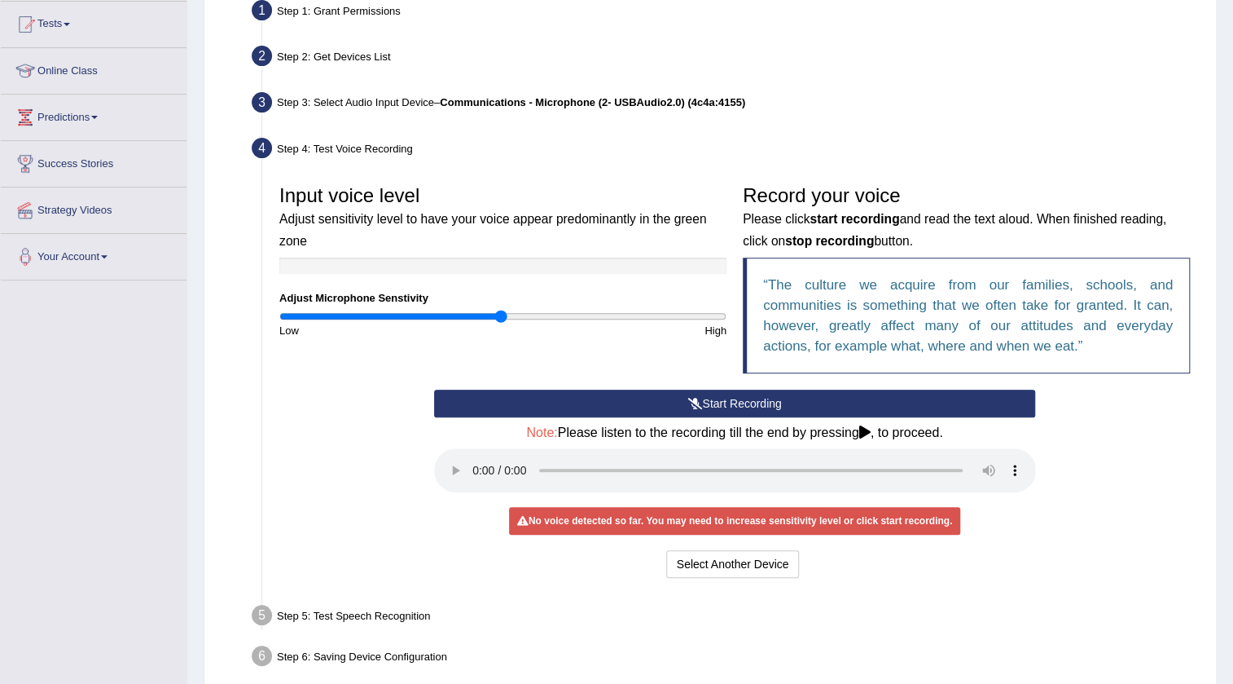
click at [710, 406] on button "Start Recording" at bounding box center [735, 403] width 602 height 28
click at [0, 0] on button "Stop Recording" at bounding box center [0, 0] width 0 height 0
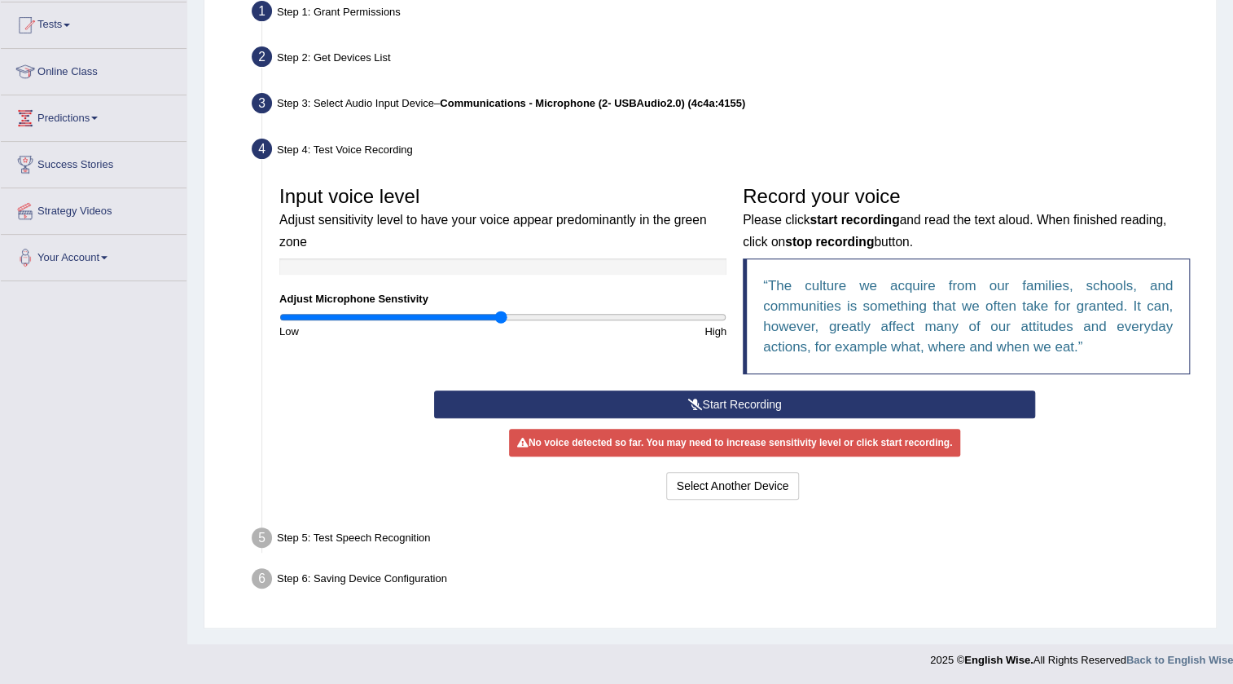
click at [710, 406] on button "Start Recording" at bounding box center [735, 404] width 602 height 28
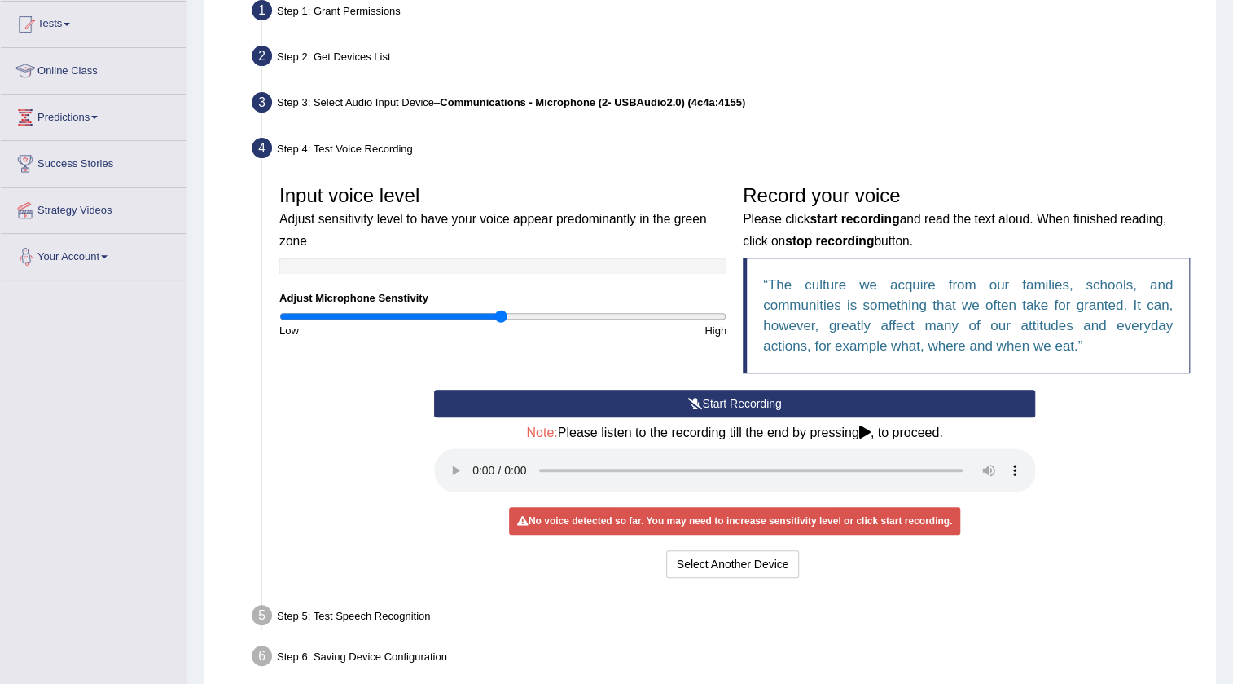
click at [541, 391] on button "Start Recording" at bounding box center [735, 403] width 602 height 28
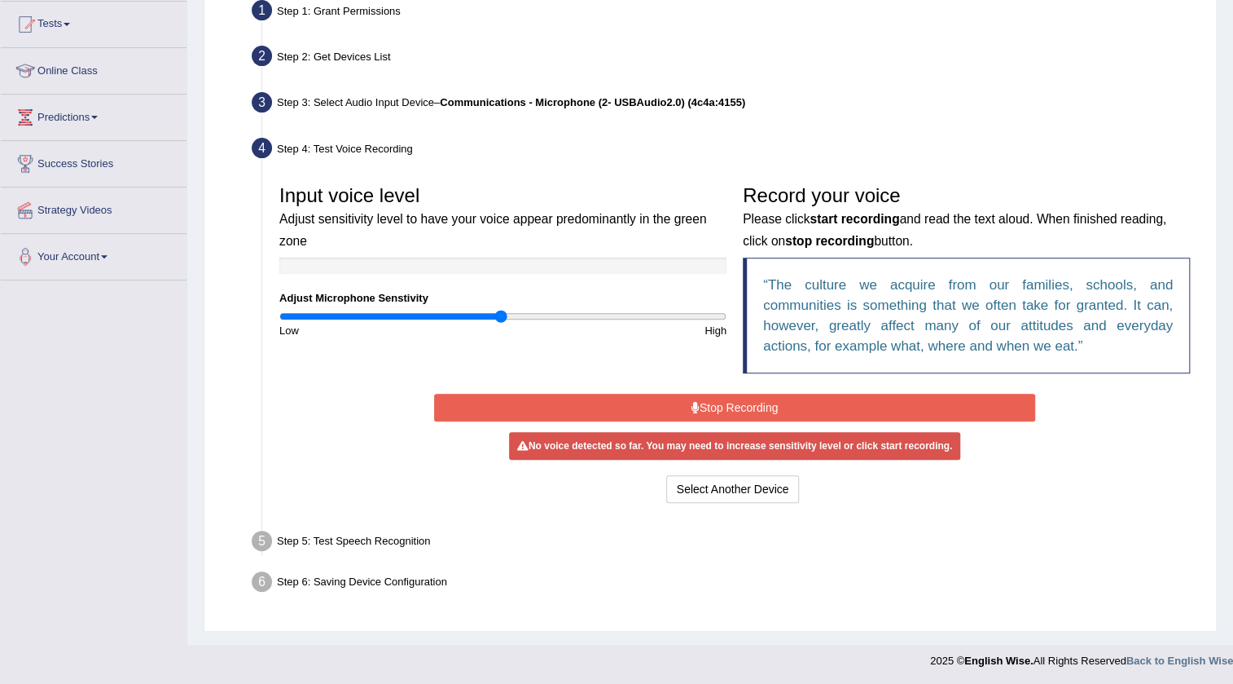
click at [679, 402] on button "Stop Recording" at bounding box center [735, 407] width 602 height 28
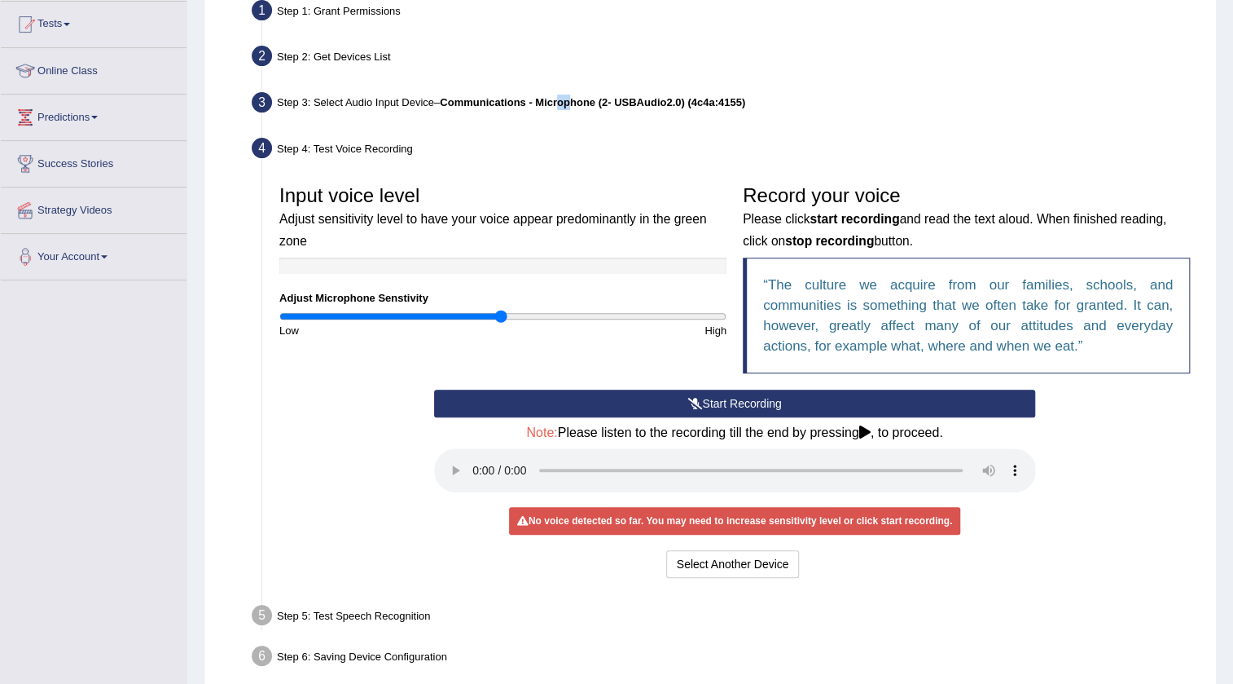
drag, startPoint x: 573, startPoint y: 83, endPoint x: 587, endPoint y: 82, distance: 14.7
click at [578, 82] on ul "Step 1: Grant Permissions To access your microphone(s), we need permission to a…" at bounding box center [710, 335] width 976 height 681
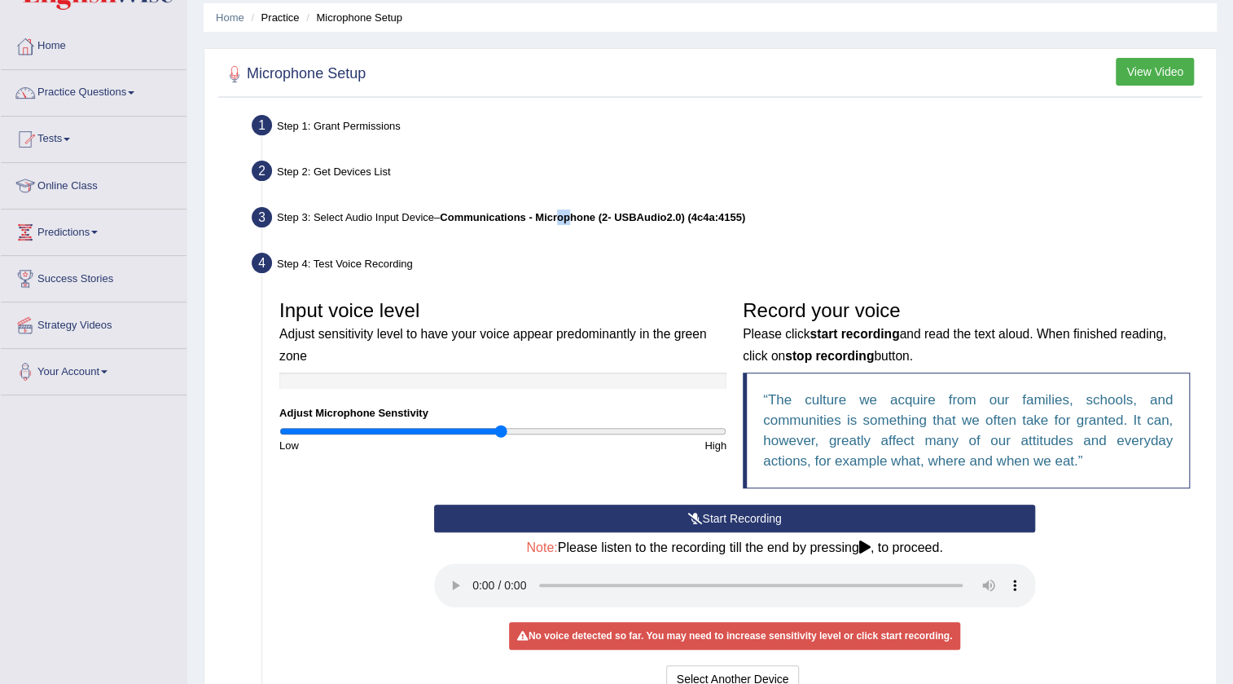
scroll to position [0, 0]
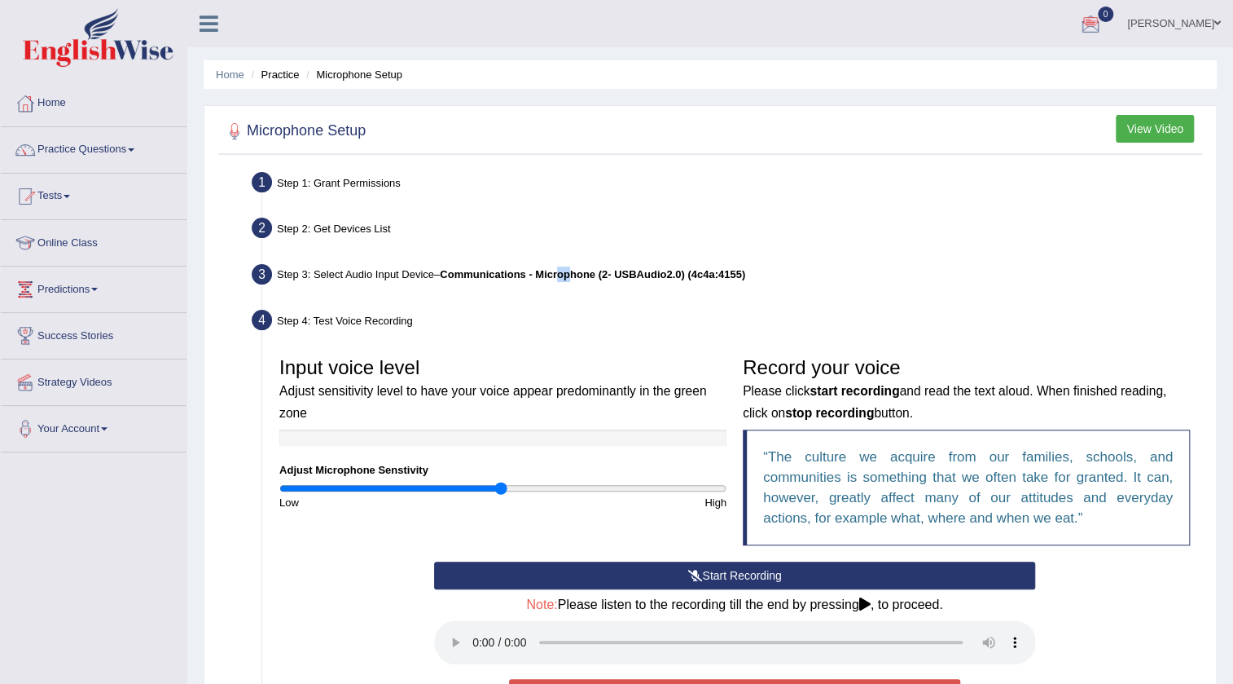
click at [1143, 29] on link "Haris chadara" at bounding box center [1174, 21] width 118 height 42
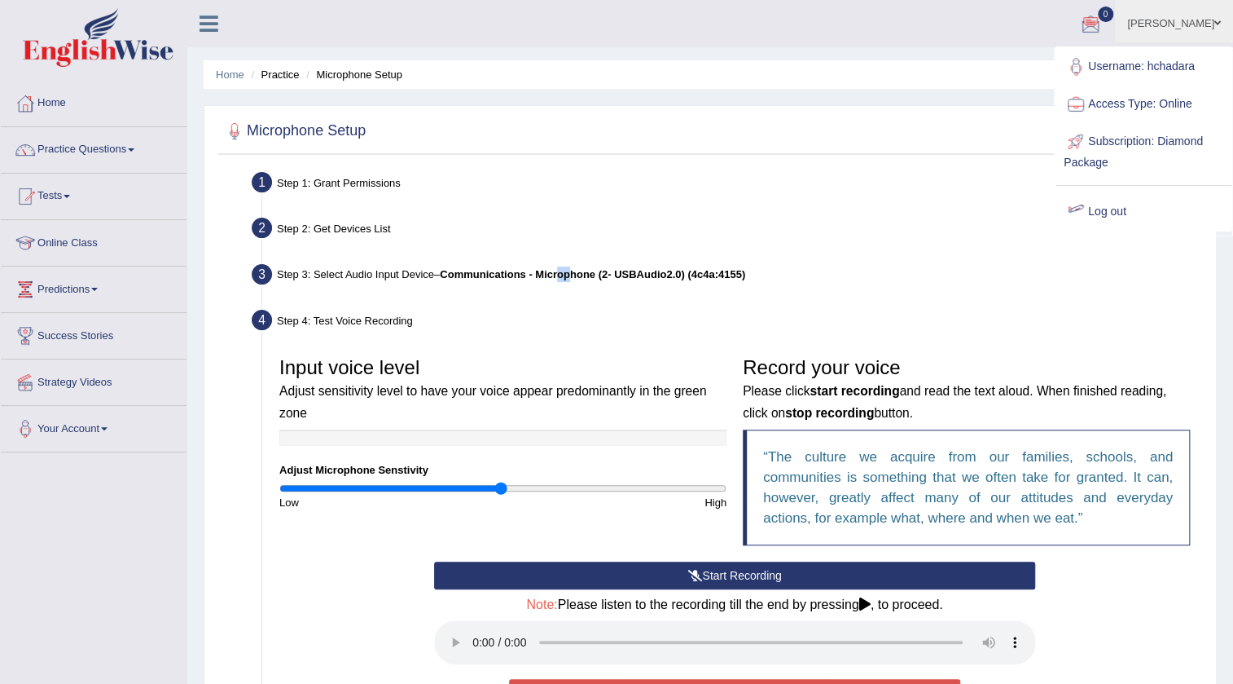
click at [1098, 218] on link "Log out" at bounding box center [1144, 211] width 176 height 37
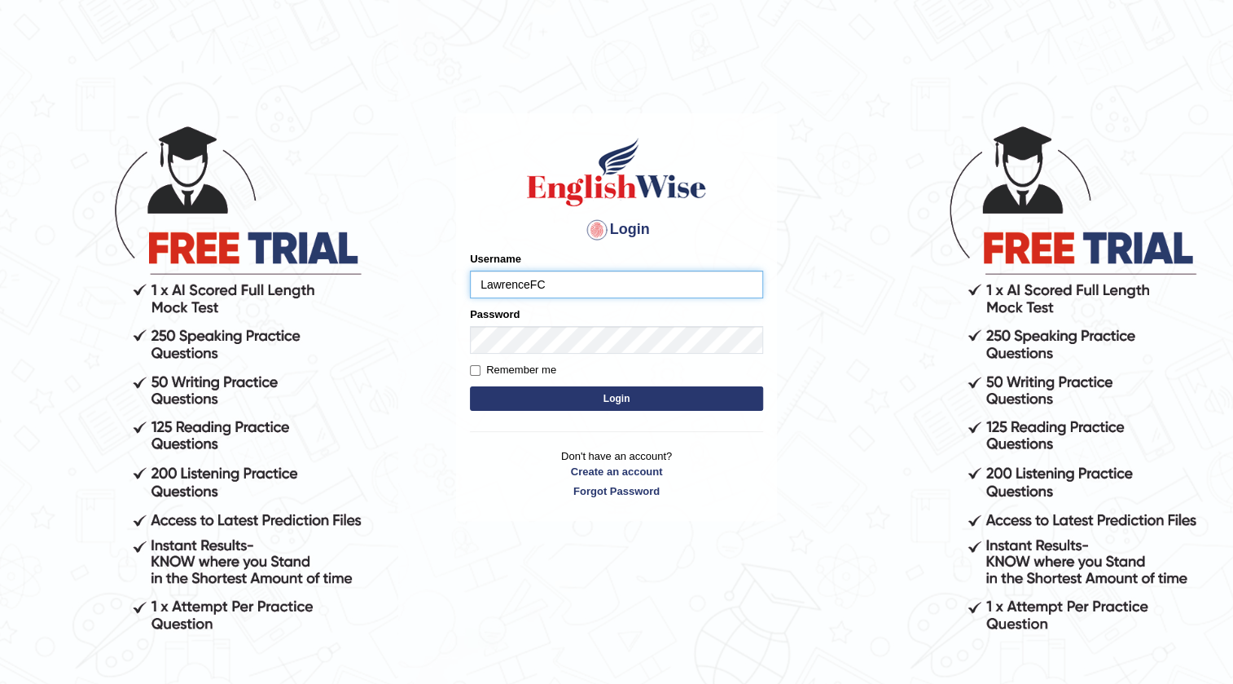
type input "LawrenceFC"
click at [470, 386] on button "Login" at bounding box center [616, 398] width 293 height 24
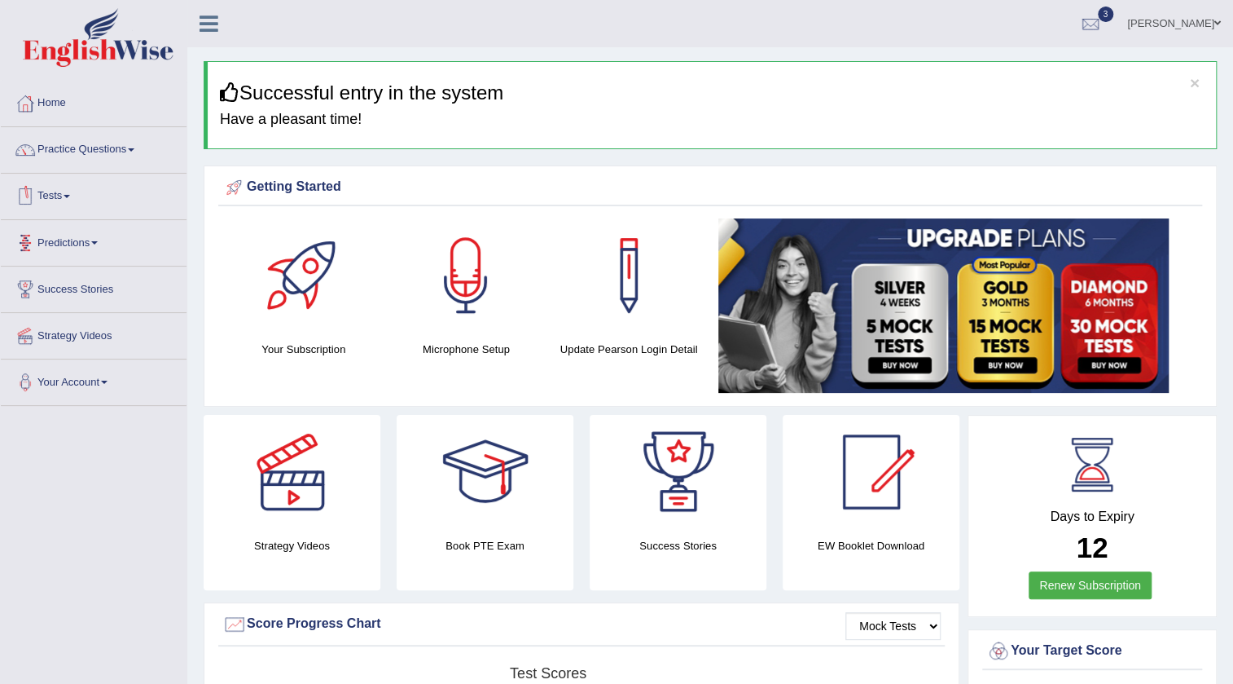
click at [68, 191] on link "Tests" at bounding box center [94, 194] width 186 height 41
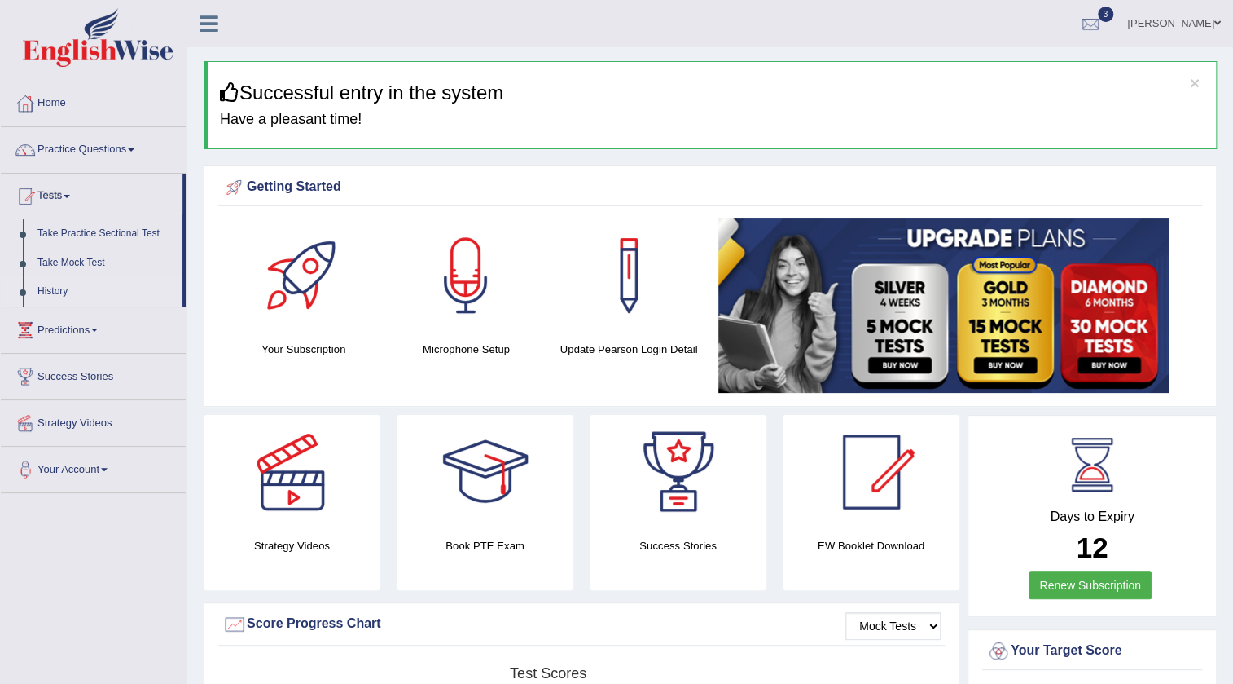
click at [56, 297] on link "History" at bounding box center [106, 291] width 152 height 29
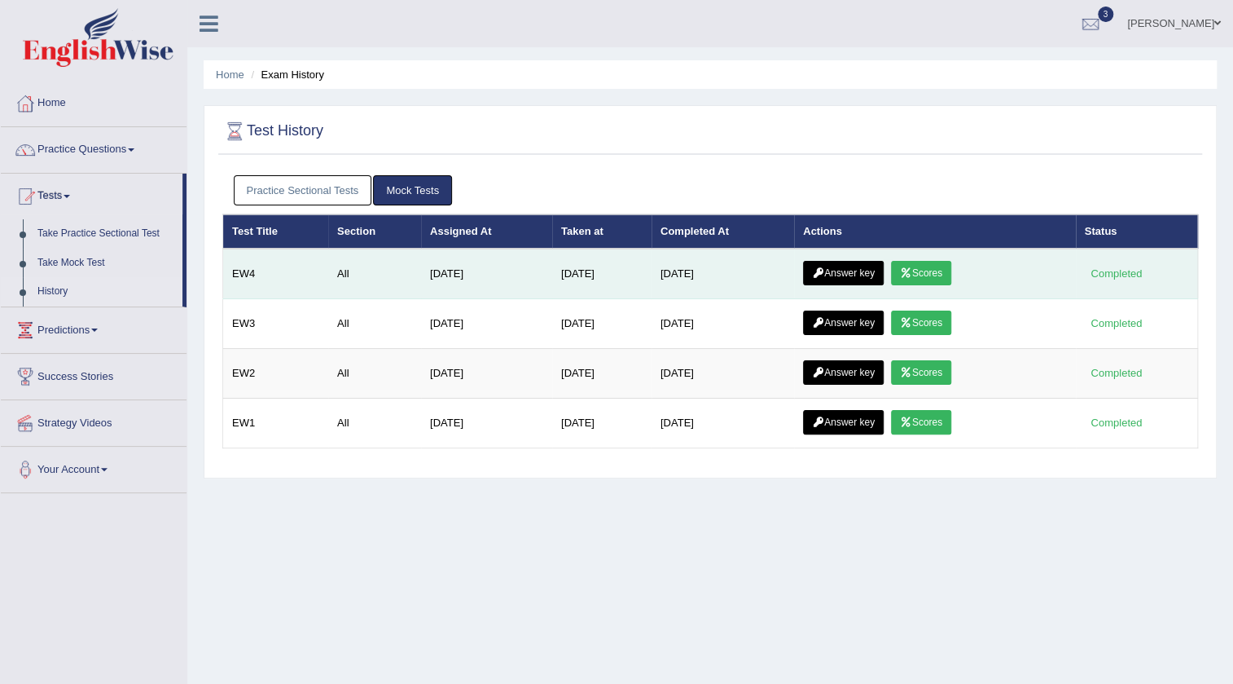
click at [921, 269] on link "Scores" at bounding box center [921, 273] width 60 height 24
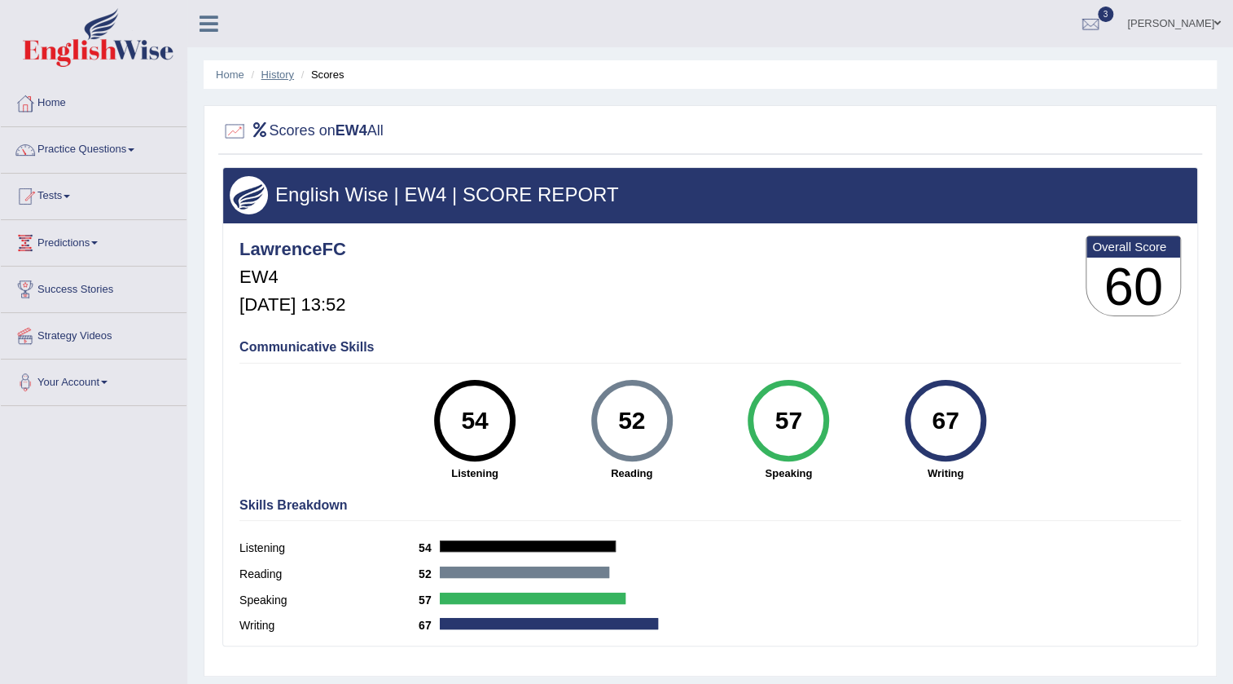
click at [275, 77] on link "History" at bounding box center [278, 74] width 33 height 12
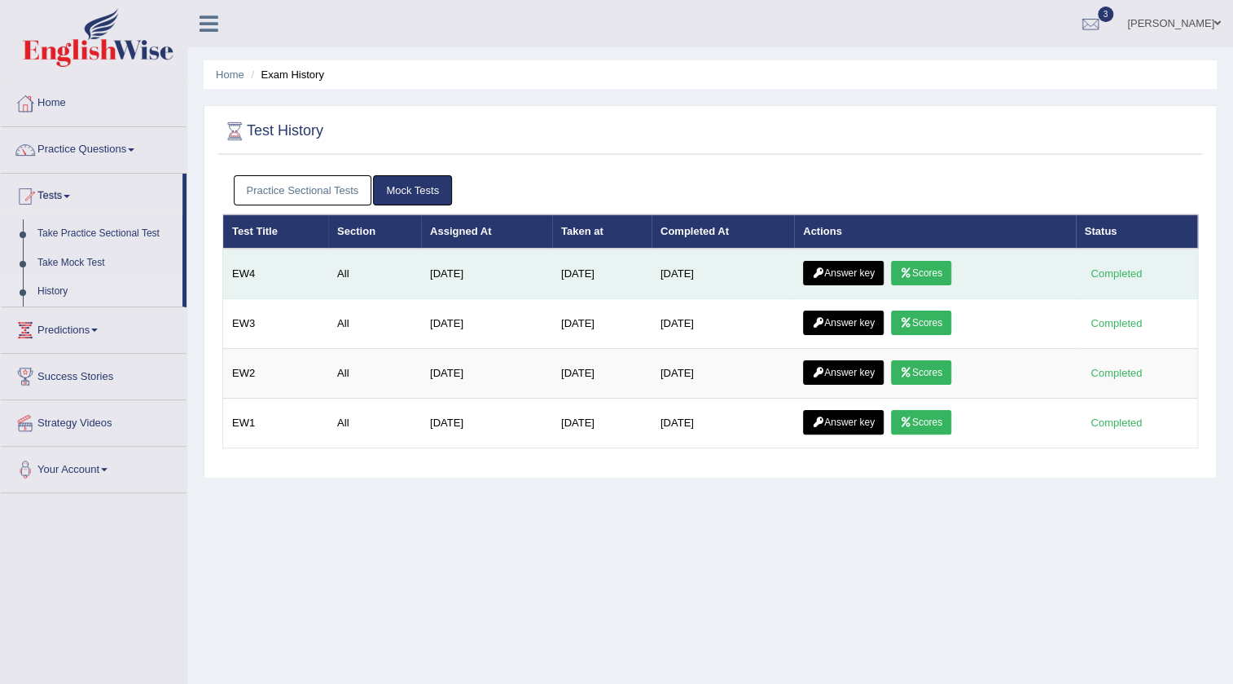
click at [843, 276] on link "Answer key" at bounding box center [843, 273] width 81 height 24
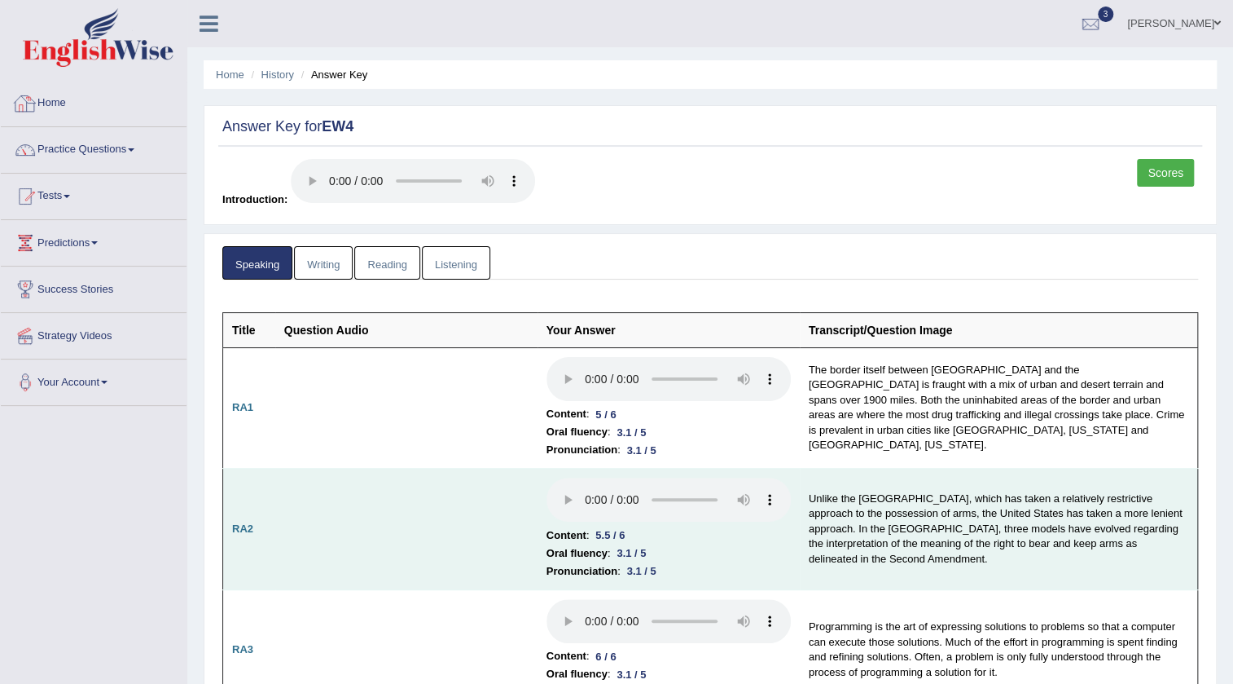
scroll to position [147, 0]
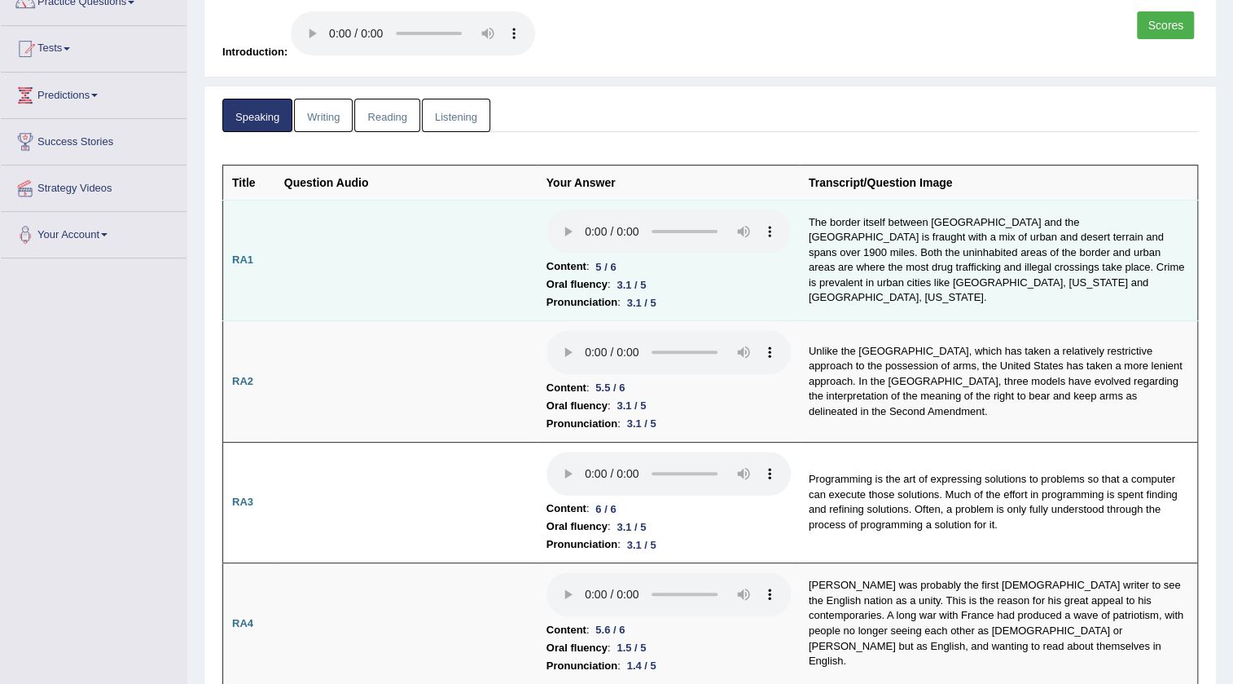
click at [472, 297] on td at bounding box center [406, 260] width 262 height 121
drag, startPoint x: 955, startPoint y: 253, endPoint x: 1005, endPoint y: 261, distance: 50.2
click at [1005, 261] on td "The border itself between Mexico and the United States is fraught with a mix of…" at bounding box center [999, 260] width 398 height 121
click at [868, 270] on td "The border itself between Mexico and the United States is fraught with a mix of…" at bounding box center [999, 260] width 398 height 121
drag, startPoint x: 549, startPoint y: 265, endPoint x: 595, endPoint y: 265, distance: 45.6
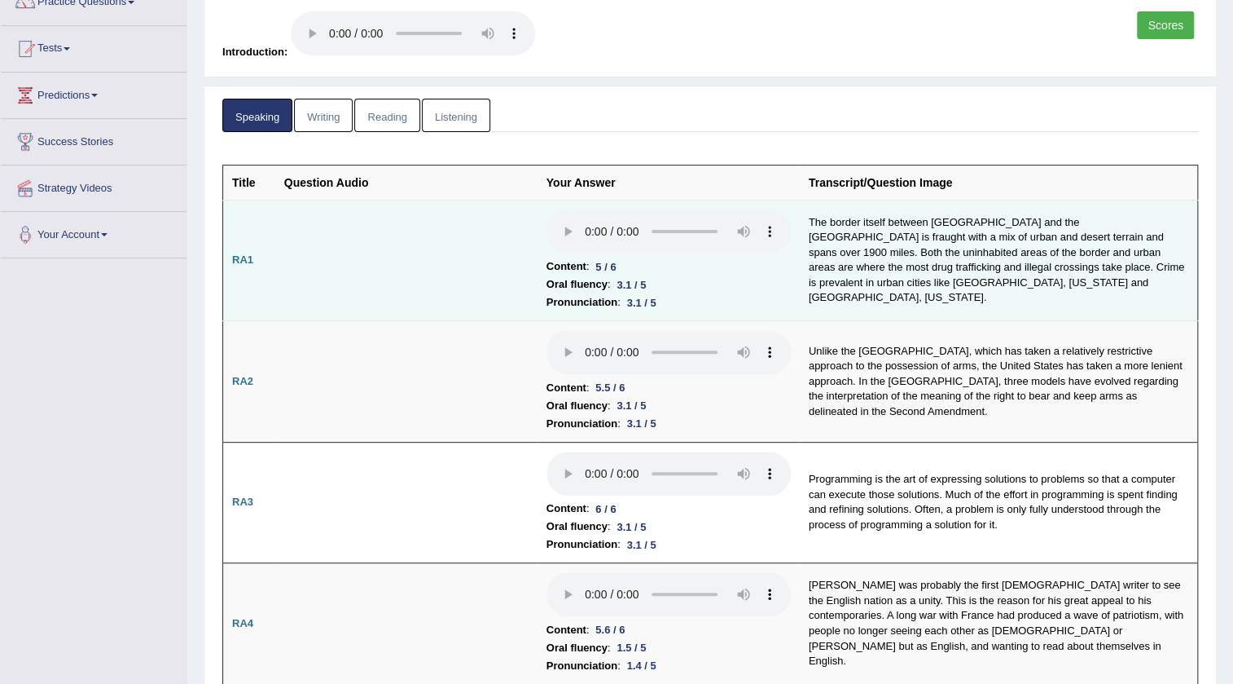
click at [595, 265] on li "Content : 5 / 6" at bounding box center [669, 266] width 244 height 18
click at [582, 279] on b "Oral fluency" at bounding box center [577, 284] width 61 height 18
drag, startPoint x: 550, startPoint y: 282, endPoint x: 631, endPoint y: 303, distance: 84.2
click at [631, 303] on td "Content : 5 / 6 Oral fluency : 3.1 / 5 Pronunciation : 3.1 / 5" at bounding box center [669, 260] width 262 height 121
drag, startPoint x: 673, startPoint y: 297, endPoint x: 542, endPoint y: 277, distance: 132.6
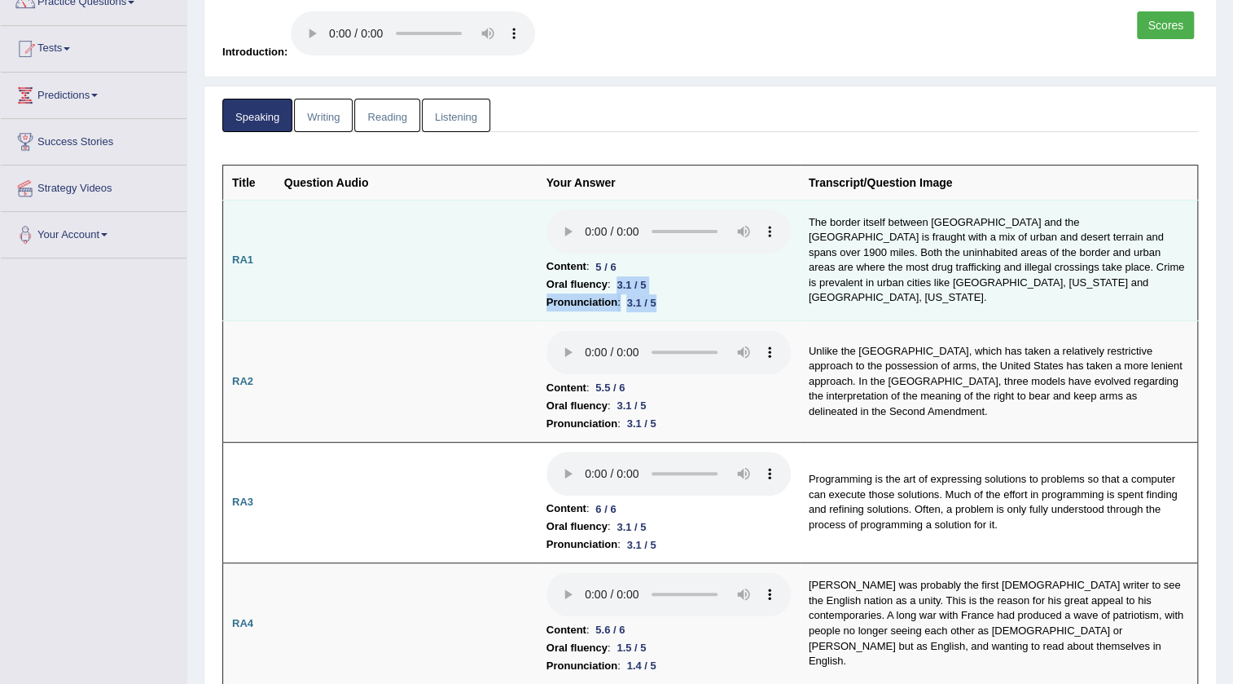
click at [542, 277] on td "Content : 5 / 6 Oral fluency : 3.1 / 5 Pronunciation : 3.1 / 5" at bounding box center [669, 260] width 262 height 121
click at [585, 287] on b "Oral fluency" at bounding box center [577, 284] width 61 height 18
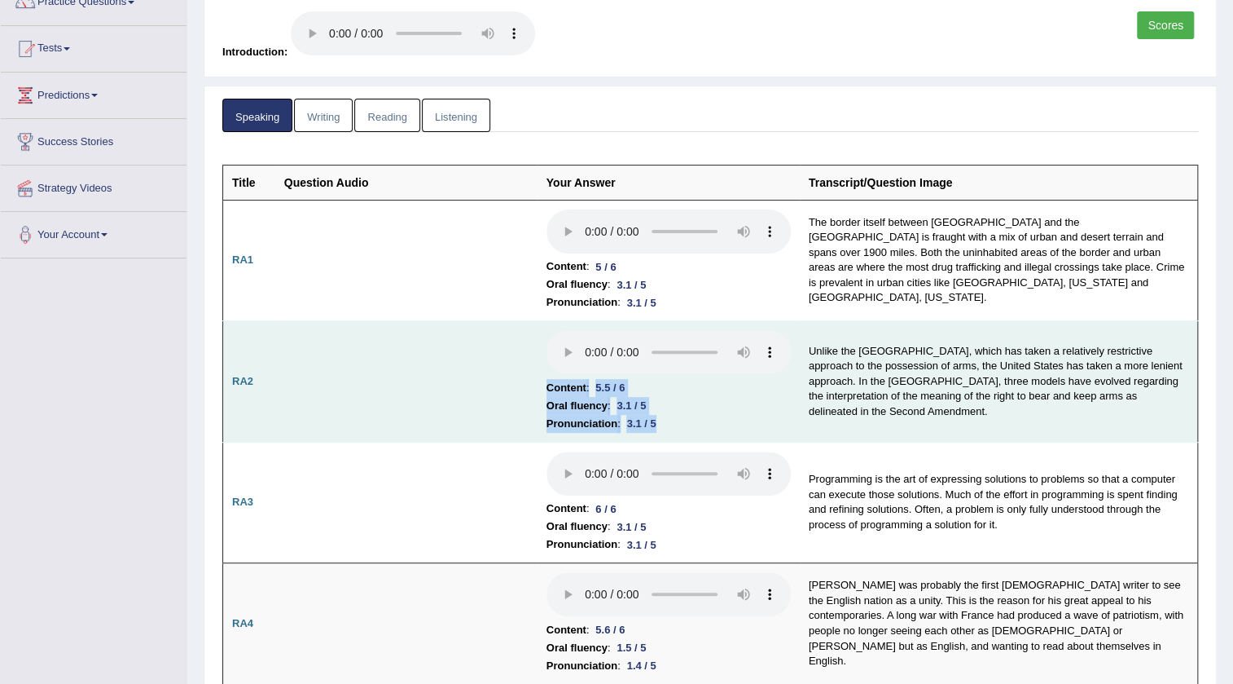
drag, startPoint x: 668, startPoint y: 417, endPoint x: 499, endPoint y: 401, distance: 169.4
click at [499, 401] on tr "RA2 Content : 5.5 / 6 Oral fluency : 3.1 / 5 Pronunciation : 3.1 / 5 Unlike the…" at bounding box center [710, 381] width 975 height 121
click at [561, 405] on b "Oral fluency" at bounding box center [577, 406] width 61 height 18
drag, startPoint x: 655, startPoint y: 416, endPoint x: 552, endPoint y: 405, distance: 103.3
click at [552, 405] on td "Content : 5.5 / 6 Oral fluency : 3.1 / 5 Pronunciation : 3.1 / 5" at bounding box center [669, 381] width 262 height 121
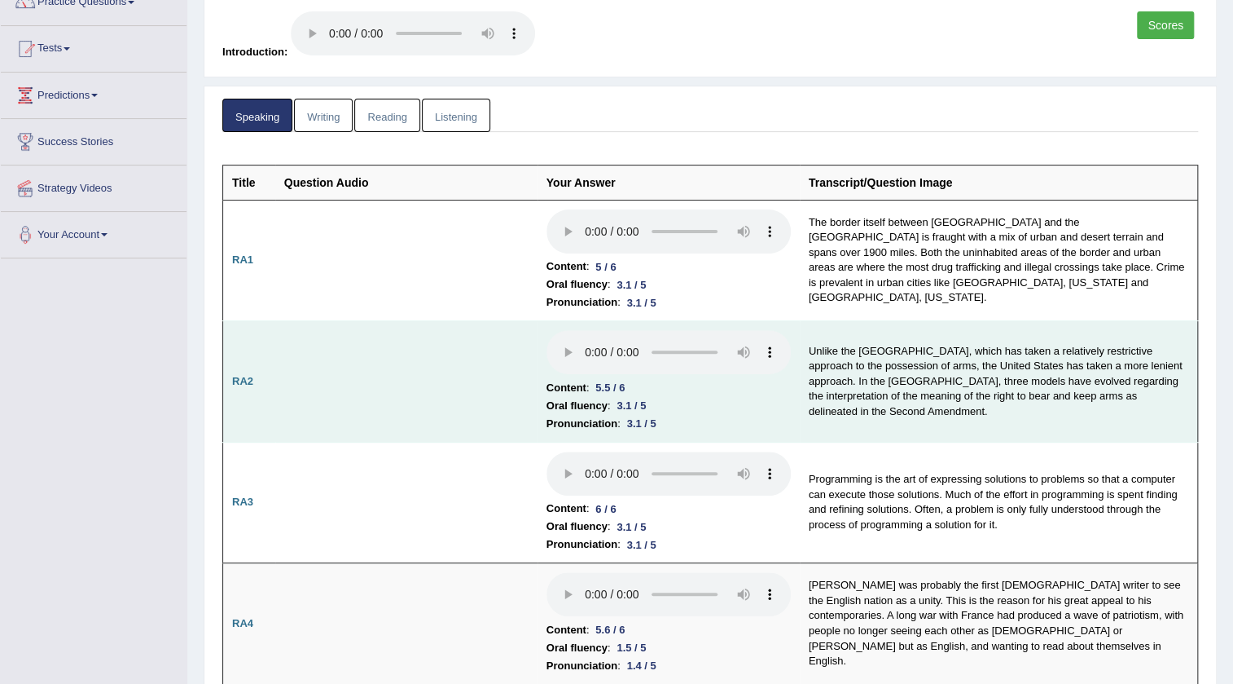
click at [857, 409] on td "Unlike the United Kingdom, which has taken a relatively restrictive approach to…" at bounding box center [999, 381] width 398 height 121
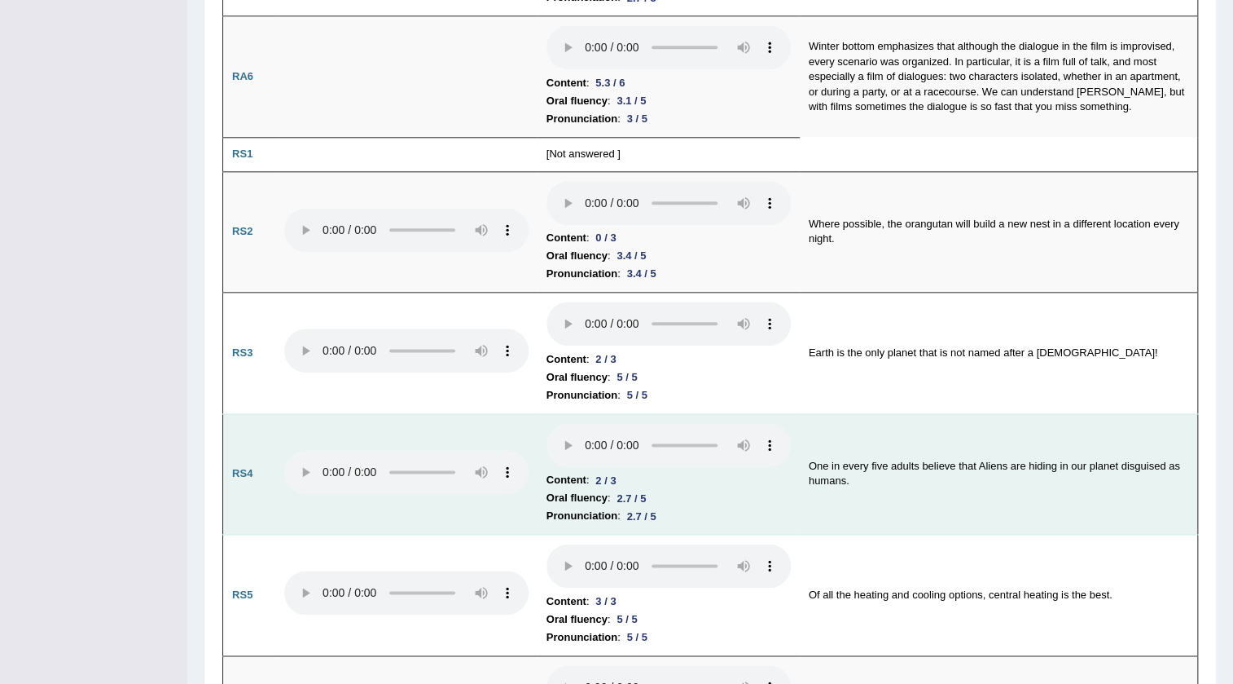
scroll to position [962, 0]
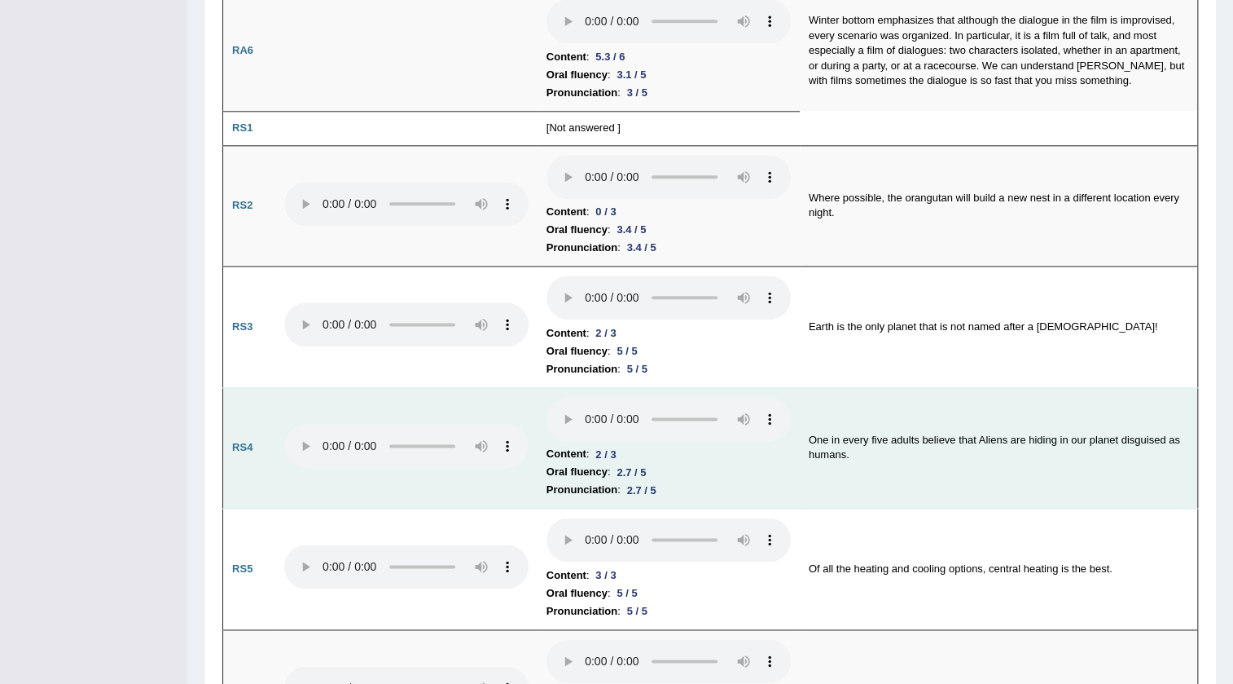
click at [867, 435] on td "One in every five adults believe that Aliens are hiding in our planet disguised…" at bounding box center [999, 447] width 398 height 121
drag, startPoint x: 900, startPoint y: 429, endPoint x: 984, endPoint y: 429, distance: 83.9
click at [984, 429] on td "One in every five adults believe that Aliens are hiding in our planet disguised…" at bounding box center [999, 447] width 398 height 121
click at [965, 433] on td "One in every five adults believe that Aliens are hiding in our planet disguised…" at bounding box center [999, 447] width 398 height 121
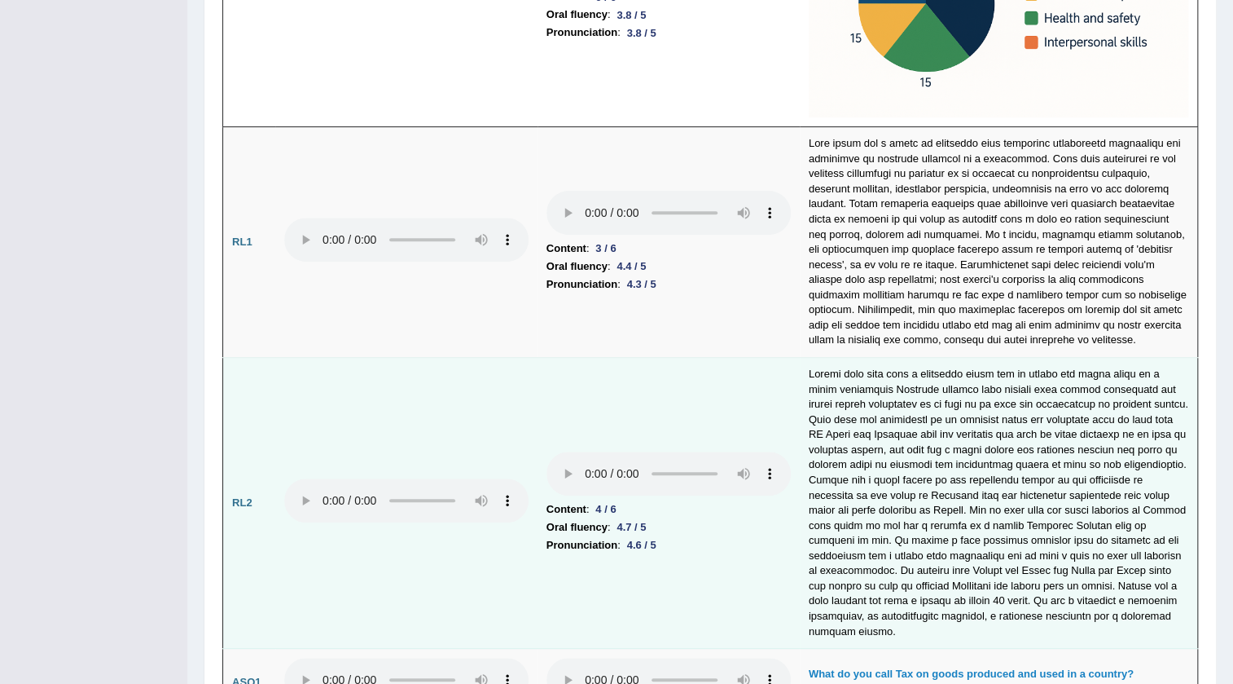
scroll to position [3703, 0]
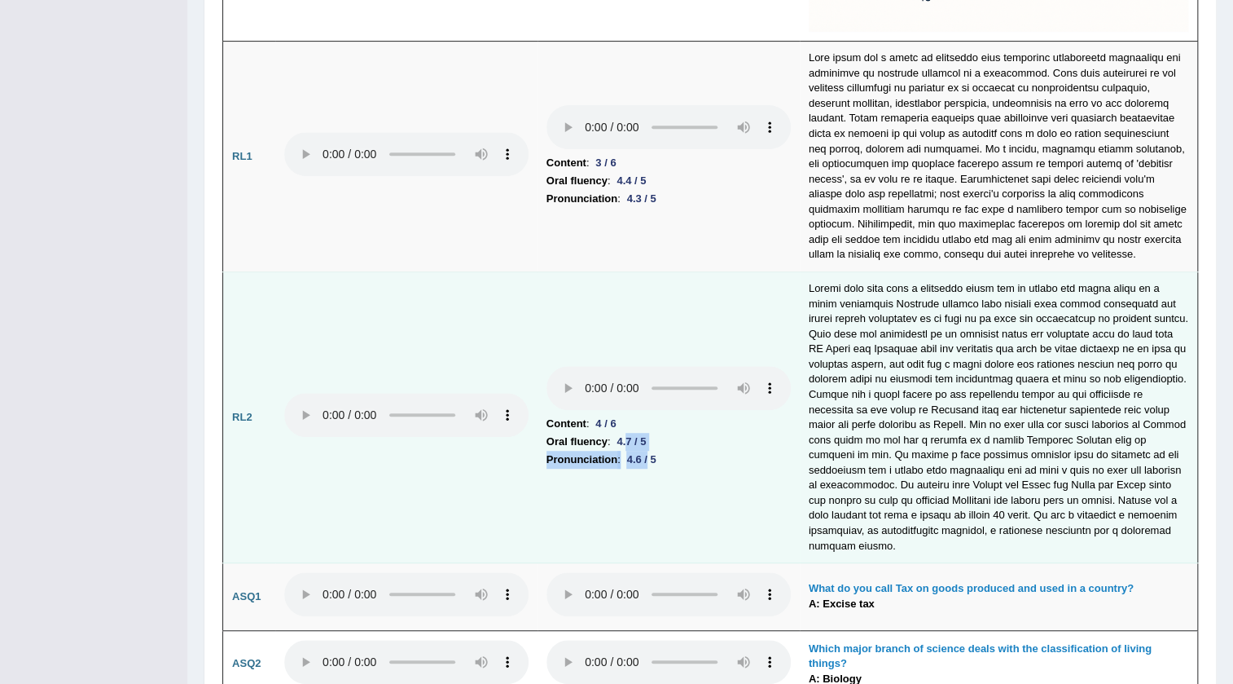
drag, startPoint x: 627, startPoint y: 429, endPoint x: 648, endPoint y: 451, distance: 30.5
click at [648, 451] on td "Content : 4 / 6 Oral fluency : 4.7 / 5 Pronunciation : 4.6 / 5" at bounding box center [669, 417] width 262 height 291
click at [700, 451] on li "Pronunciation : 4.6 / 5" at bounding box center [669, 460] width 244 height 18
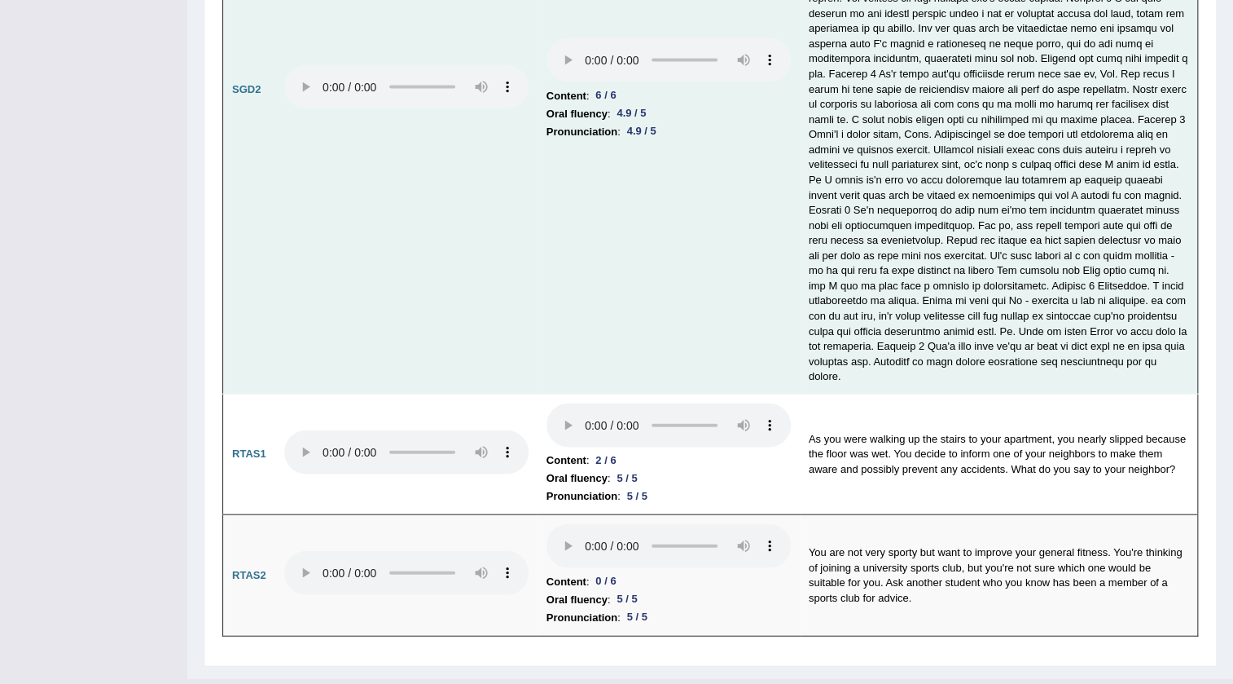
scroll to position [5184, 0]
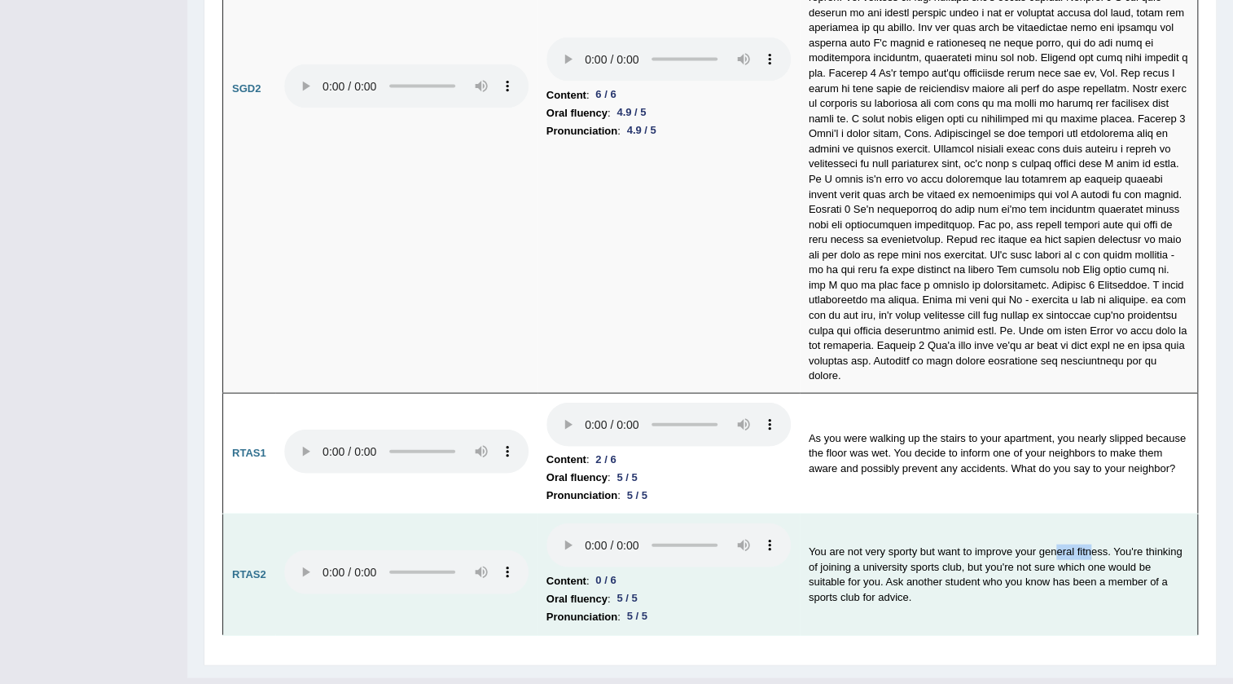
drag, startPoint x: 1059, startPoint y: 522, endPoint x: 1091, endPoint y: 521, distance: 31.8
click at [1091, 521] on td "You are not very sporty but want to improve your general fitness. You're thinki…" at bounding box center [999, 574] width 398 height 121
click at [1063, 541] on td "You are not very sporty but want to improve your general fitness. You're thinki…" at bounding box center [999, 574] width 398 height 121
click at [877, 543] on td "You are not very sporty but want to improve your general fitness. You're thinki…" at bounding box center [999, 574] width 398 height 121
drag, startPoint x: 880, startPoint y: 541, endPoint x: 937, endPoint y: 542, distance: 57.0
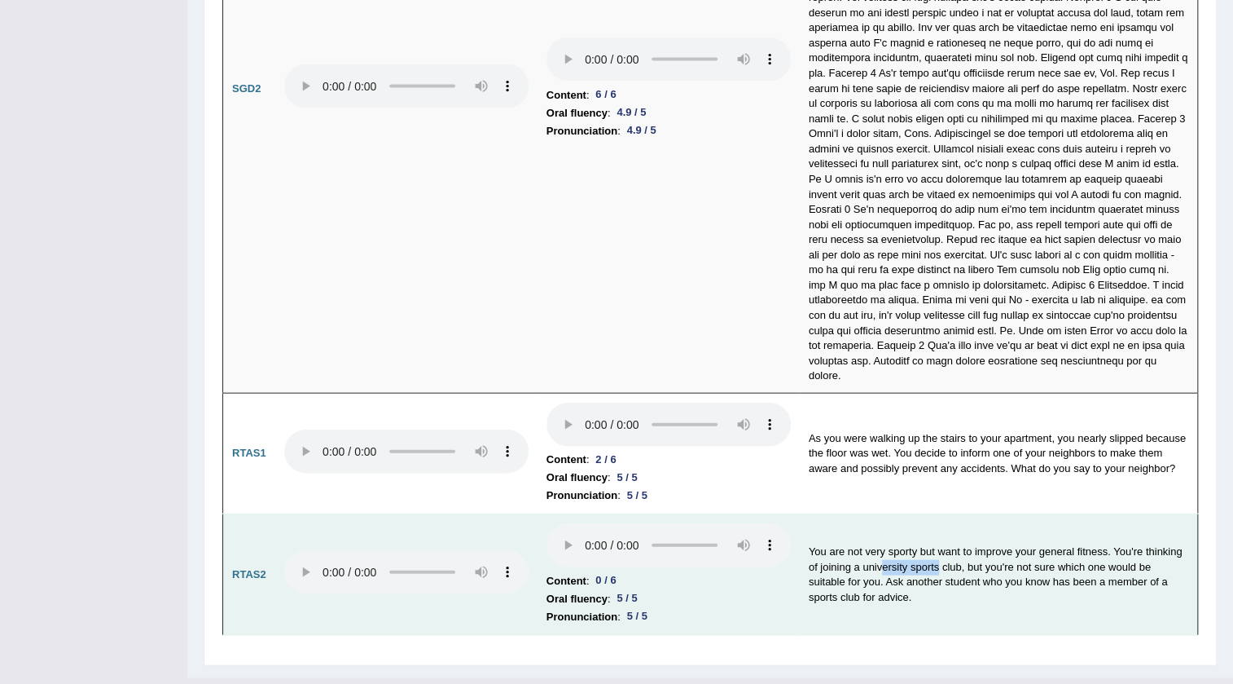
click at [937, 542] on td "You are not very sporty but want to improve your general fitness. You're thinki…" at bounding box center [999, 574] width 398 height 121
click at [936, 569] on td "You are not very sporty but want to improve your general fitness. You're thinki…" at bounding box center [999, 574] width 398 height 121
drag, startPoint x: 943, startPoint y: 552, endPoint x: 976, endPoint y: 552, distance: 33.4
click at [976, 552] on td "You are not very sporty but want to improve your general fitness. You're thinki…" at bounding box center [999, 574] width 398 height 121
click at [938, 552] on td "You are not very sporty but want to improve your general fitness. You're thinki…" at bounding box center [999, 574] width 398 height 121
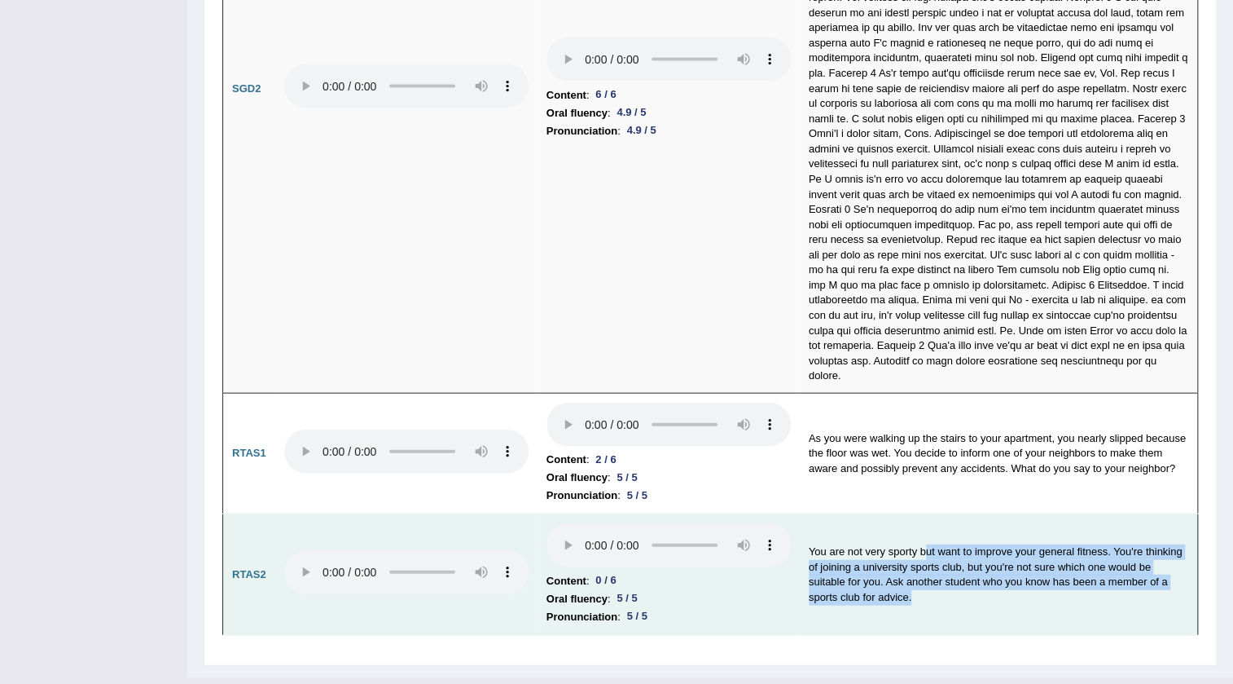
drag, startPoint x: 927, startPoint y: 525, endPoint x: 942, endPoint y: 576, distance: 53.4
click at [942, 576] on td "You are not very sporty but want to improve your general fitness. You're thinki…" at bounding box center [999, 574] width 398 height 121
click at [950, 573] on td "You are not very sporty but want to improve your general fitness. You're thinki…" at bounding box center [999, 574] width 398 height 121
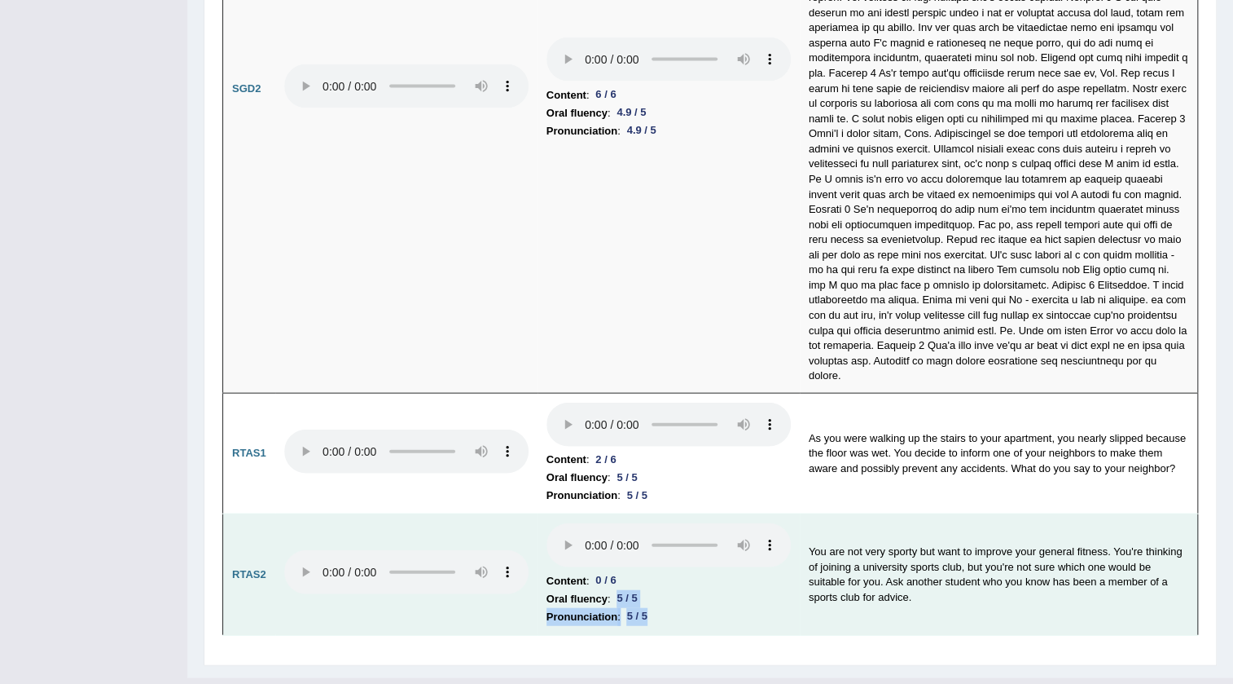
drag, startPoint x: 670, startPoint y: 588, endPoint x: 544, endPoint y: 568, distance: 127.1
click at [544, 568] on td "Content : 0 / 6 Oral fluency : 5 / 5 Pronunciation : 5 / 5" at bounding box center [669, 574] width 262 height 121
click at [562, 608] on b "Pronunciation" at bounding box center [582, 617] width 71 height 18
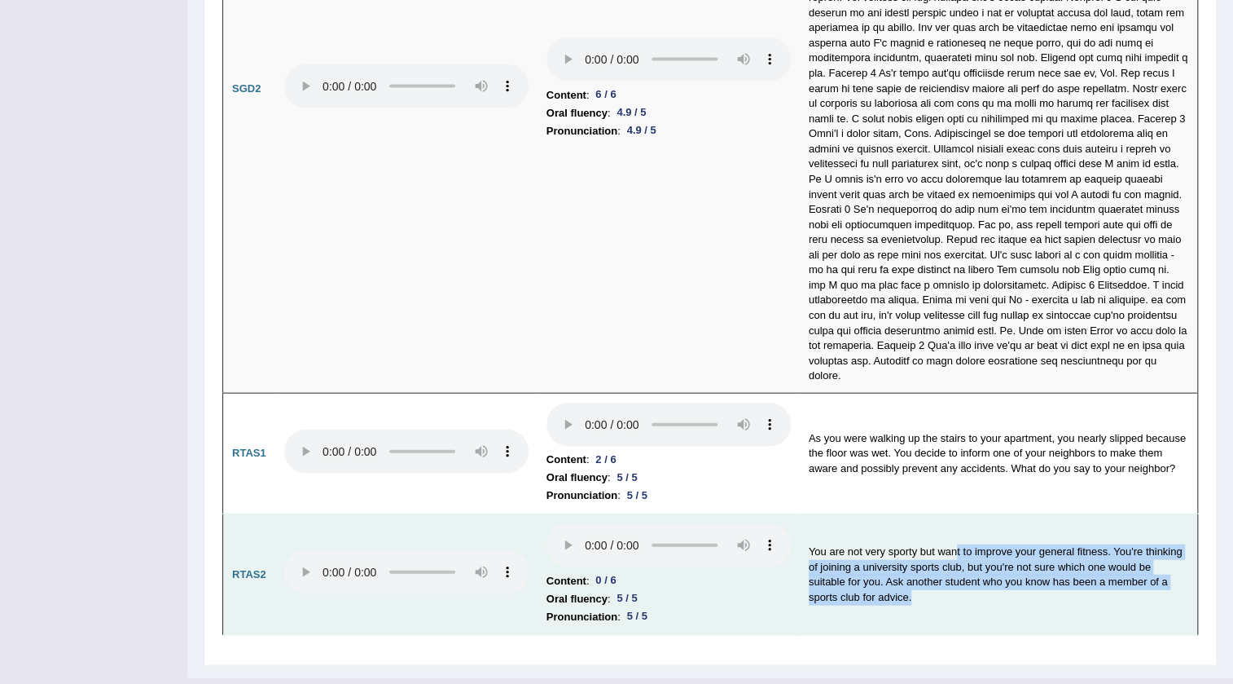
drag, startPoint x: 956, startPoint y: 517, endPoint x: 971, endPoint y: 568, distance: 52.6
click at [971, 568] on td "You are not very sporty but want to improve your general fitness. You're thinki…" at bounding box center [999, 574] width 398 height 121
click at [891, 599] on td "You are not very sporty but want to improve your general fitness. You're thinki…" at bounding box center [999, 574] width 398 height 121
drag, startPoint x: 846, startPoint y: 514, endPoint x: 890, endPoint y: 574, distance: 74.0
click at [890, 574] on td "You are not very sporty but want to improve your general fitness. You're thinki…" at bounding box center [999, 574] width 398 height 121
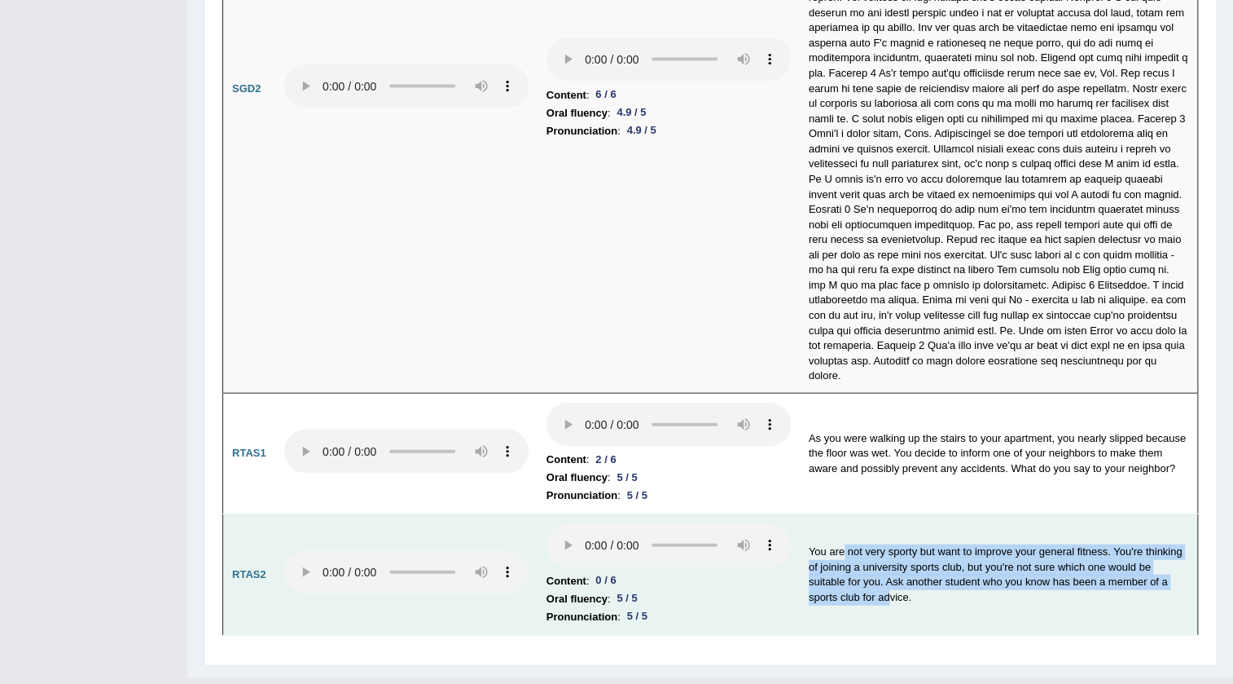
click at [992, 556] on td "You are not very sporty but want to improve your general fitness. You're thinki…" at bounding box center [999, 574] width 398 height 121
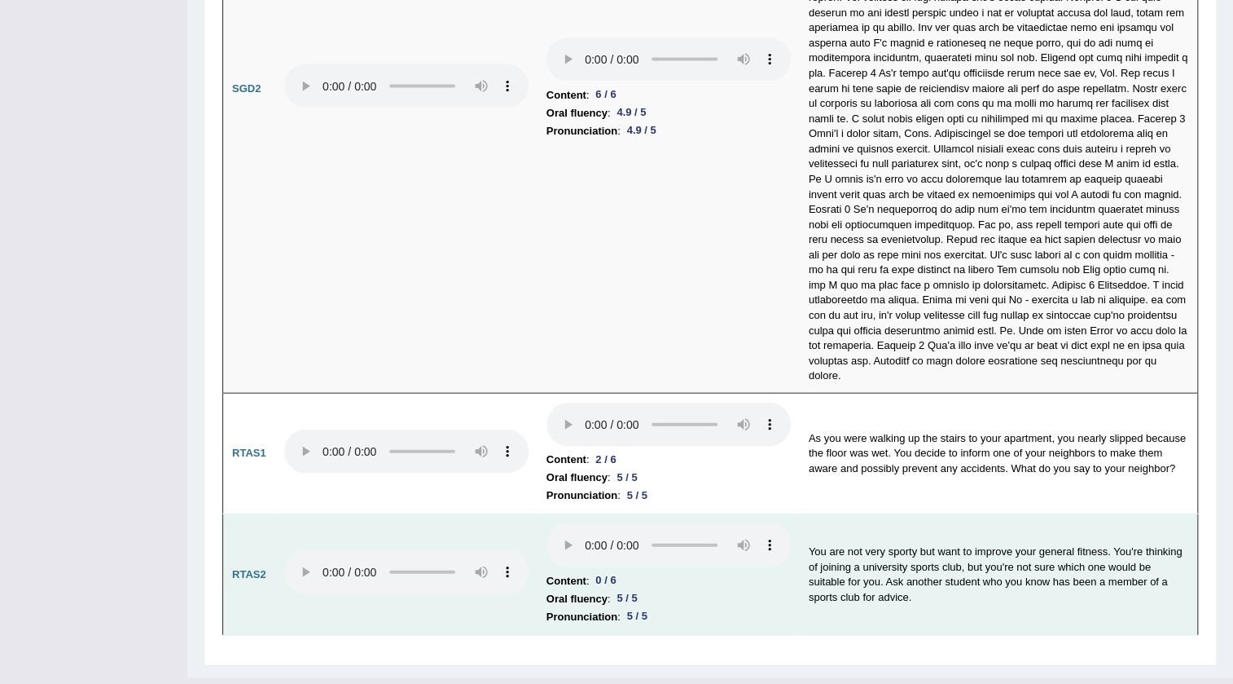
click at [994, 534] on td "You are not very sporty but want to improve your general fitness. You're thinki…" at bounding box center [999, 574] width 398 height 121
click at [911, 569] on td "You are not very sporty but want to improve your general fitness. You're thinki…" at bounding box center [999, 574] width 398 height 121
drag, startPoint x: 990, startPoint y: 537, endPoint x: 1011, endPoint y: 535, distance: 21.2
click at [1011, 535] on td "You are not very sporty but want to improve your general fitness. You're thinki…" at bounding box center [999, 574] width 398 height 121
drag, startPoint x: 1082, startPoint y: 534, endPoint x: 1097, endPoint y: 534, distance: 15.5
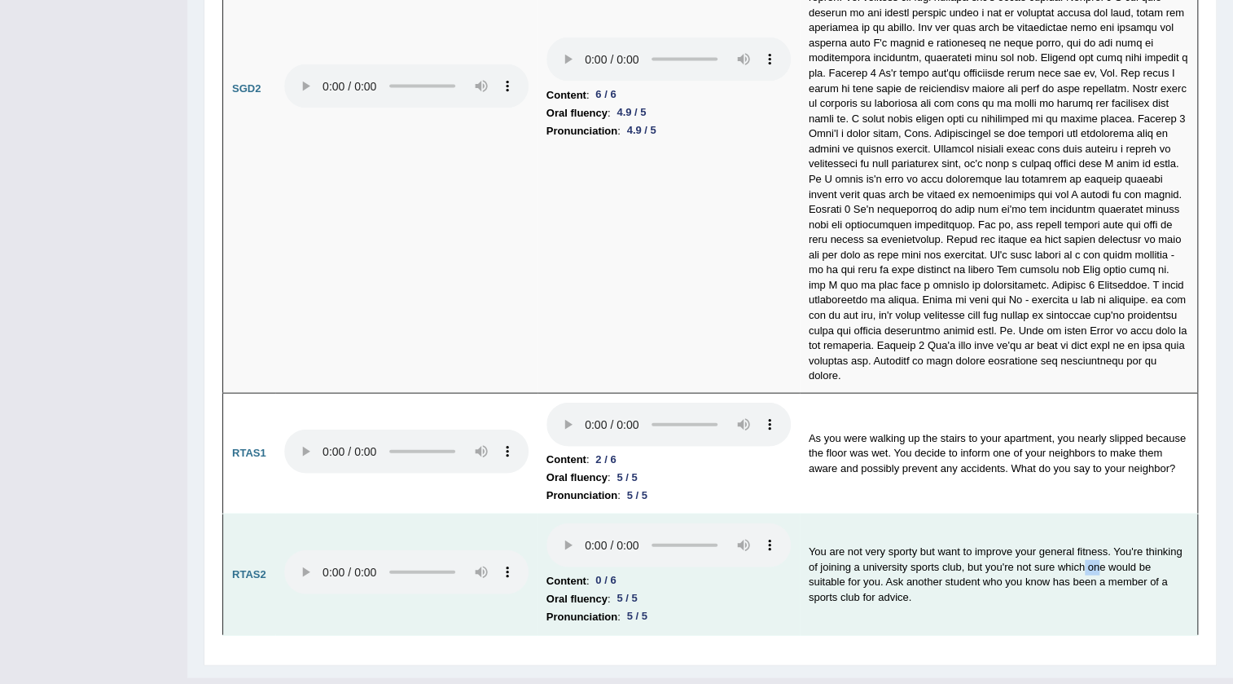
click at [1097, 534] on td "You are not very sporty but want to improve your general fitness. You're thinki…" at bounding box center [999, 574] width 398 height 121
click at [1113, 534] on td "You are not very sporty but want to improve your general fitness. You're thinki…" at bounding box center [999, 574] width 398 height 121
click at [814, 554] on td "You are not very sporty but want to improve your general fitness. You're thinki…" at bounding box center [999, 574] width 398 height 121
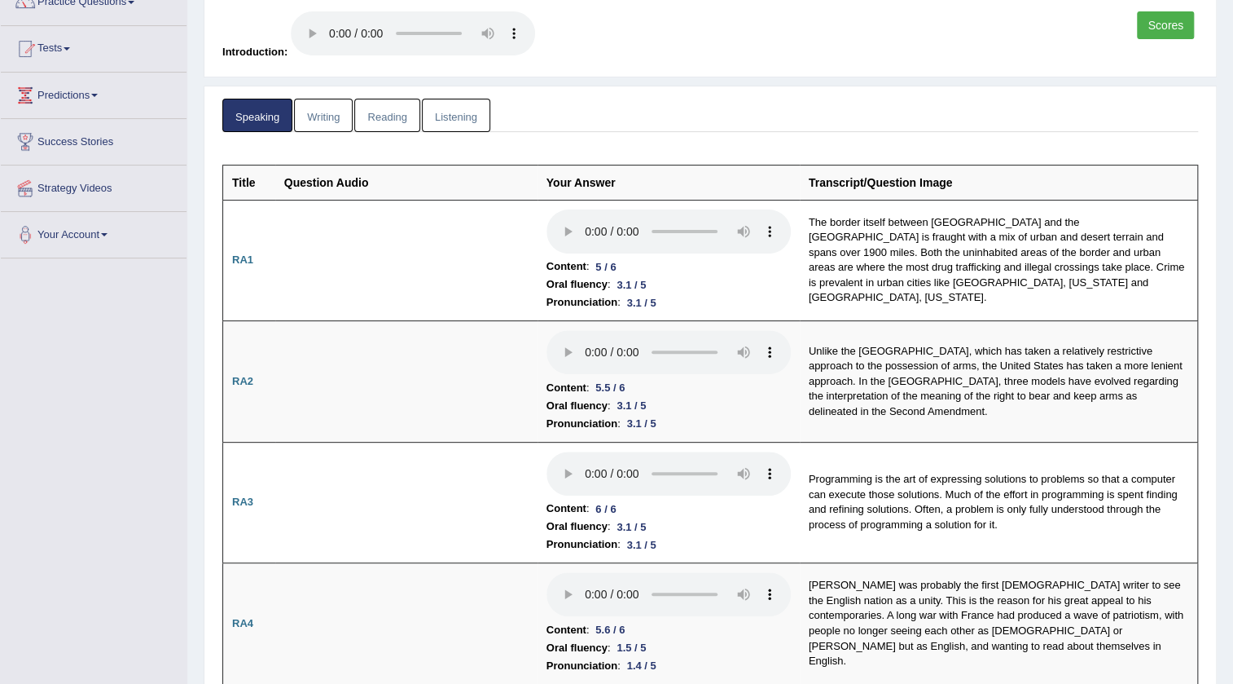
scroll to position [0, 0]
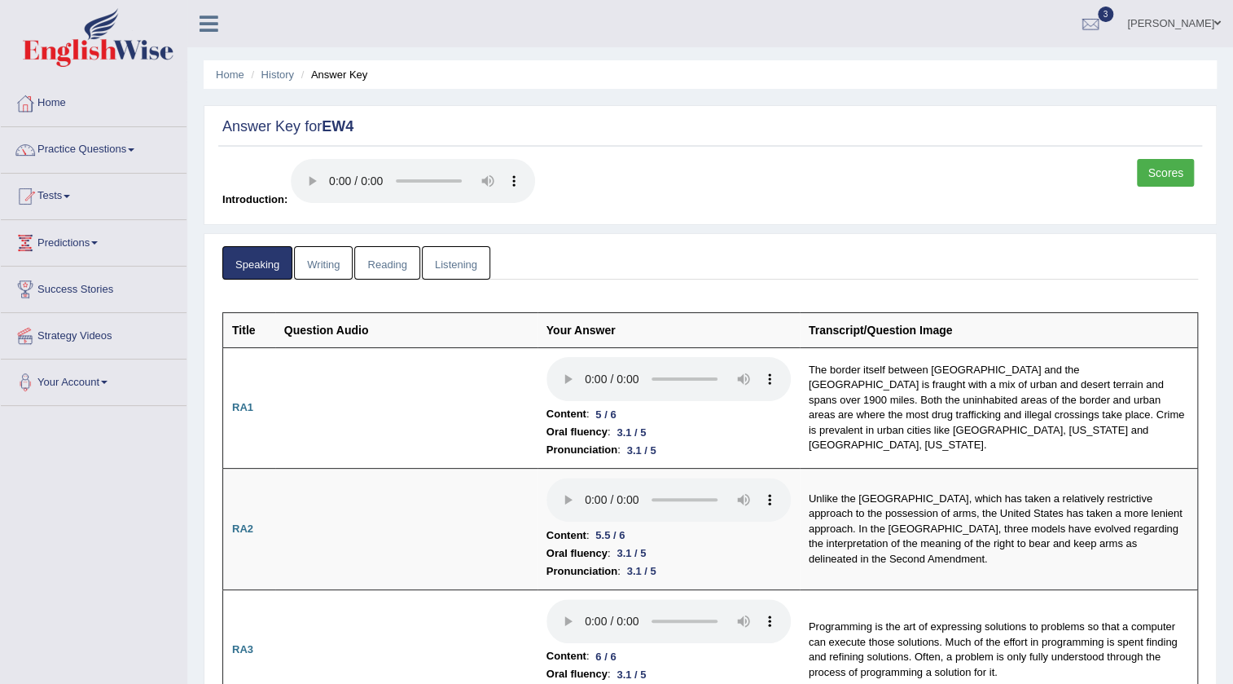
click at [306, 257] on link "Writing" at bounding box center [323, 262] width 59 height 33
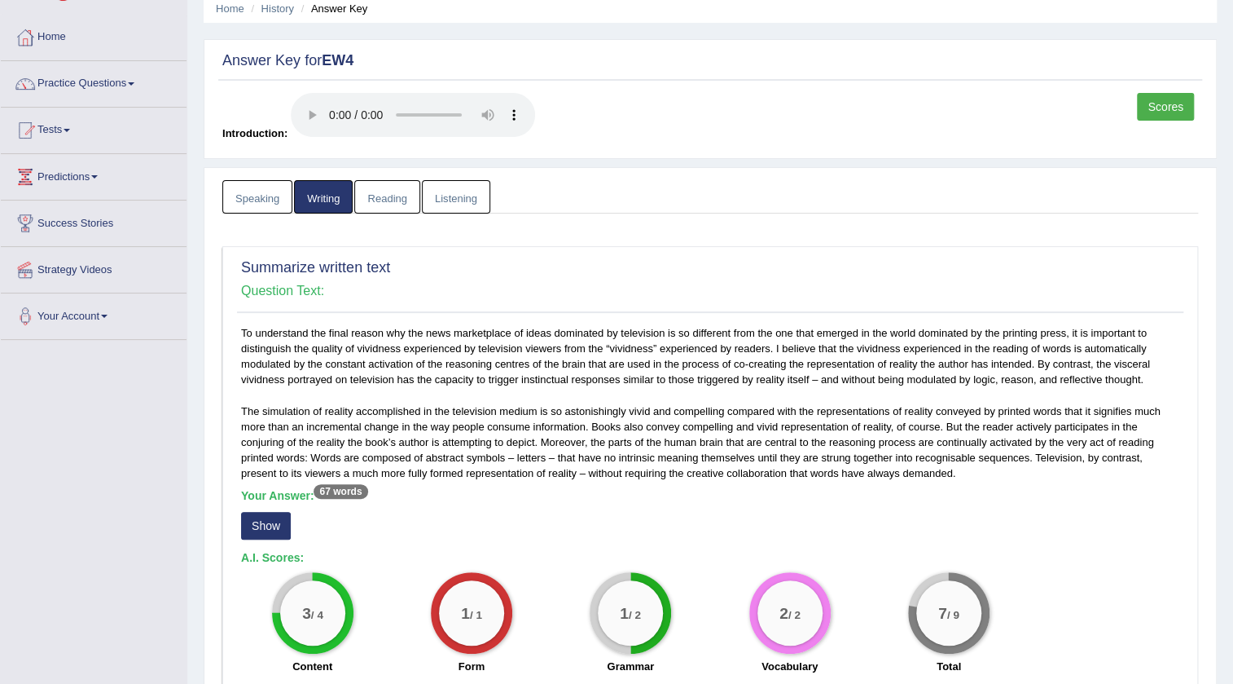
scroll to position [370, 0]
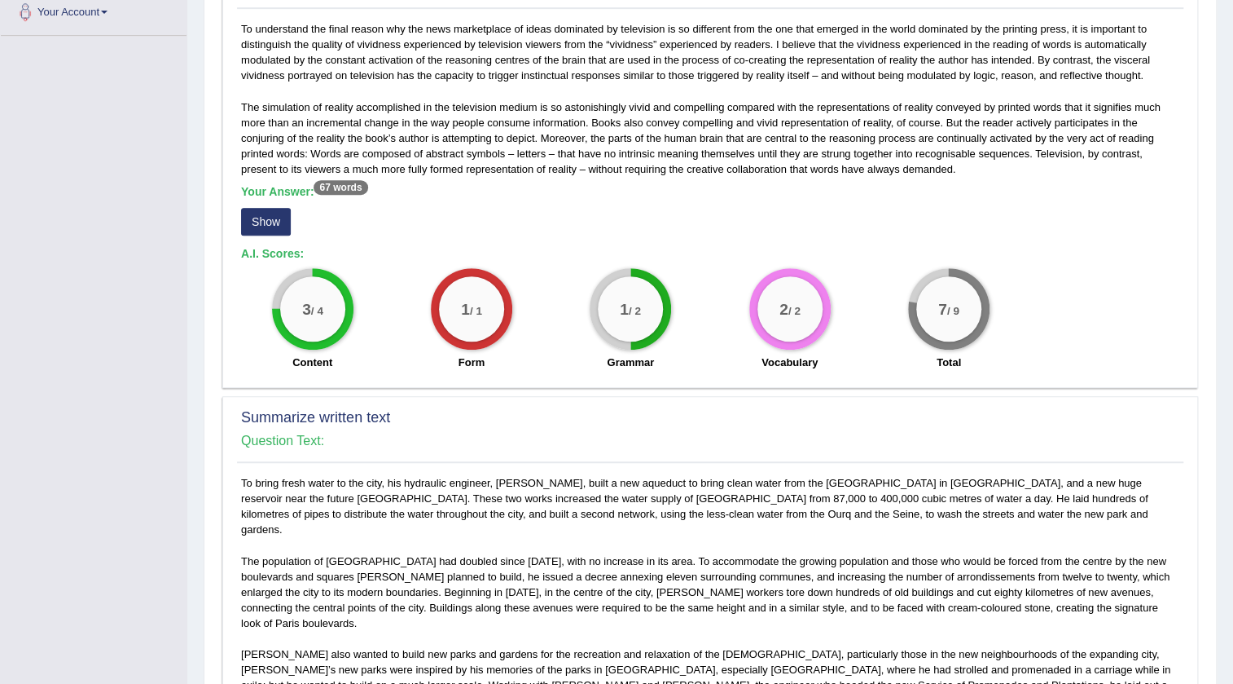
click at [261, 212] on button "Show" at bounding box center [266, 222] width 50 height 28
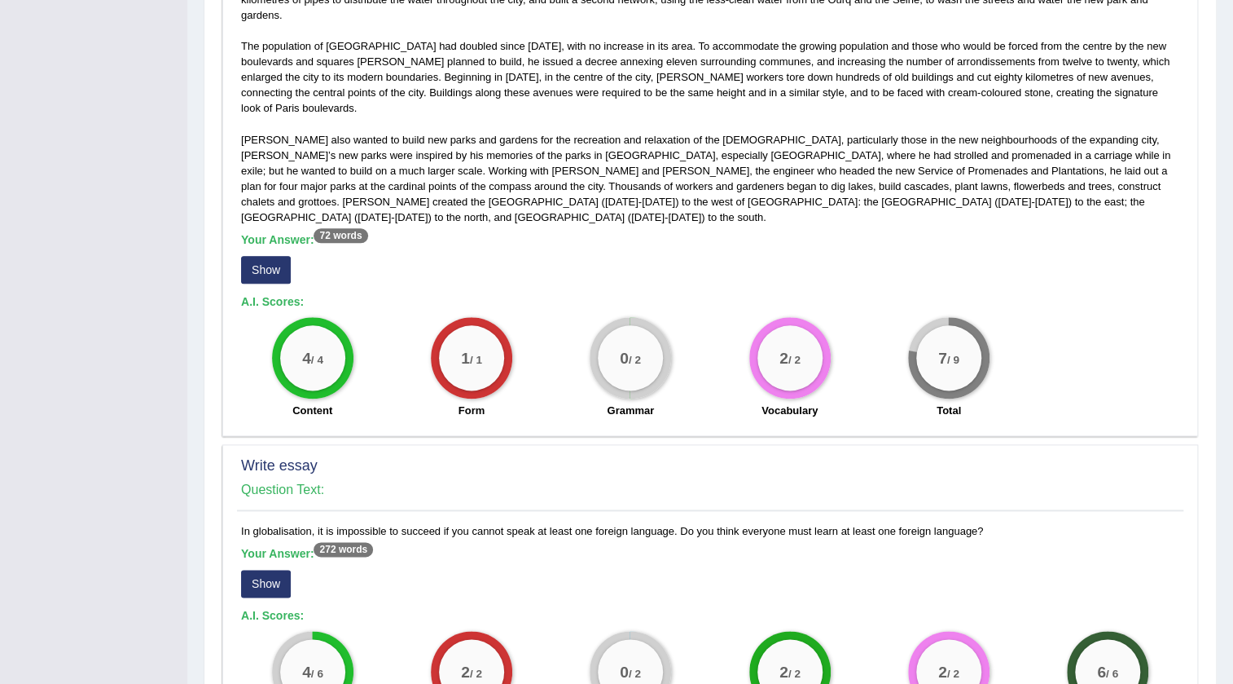
scroll to position [741, 0]
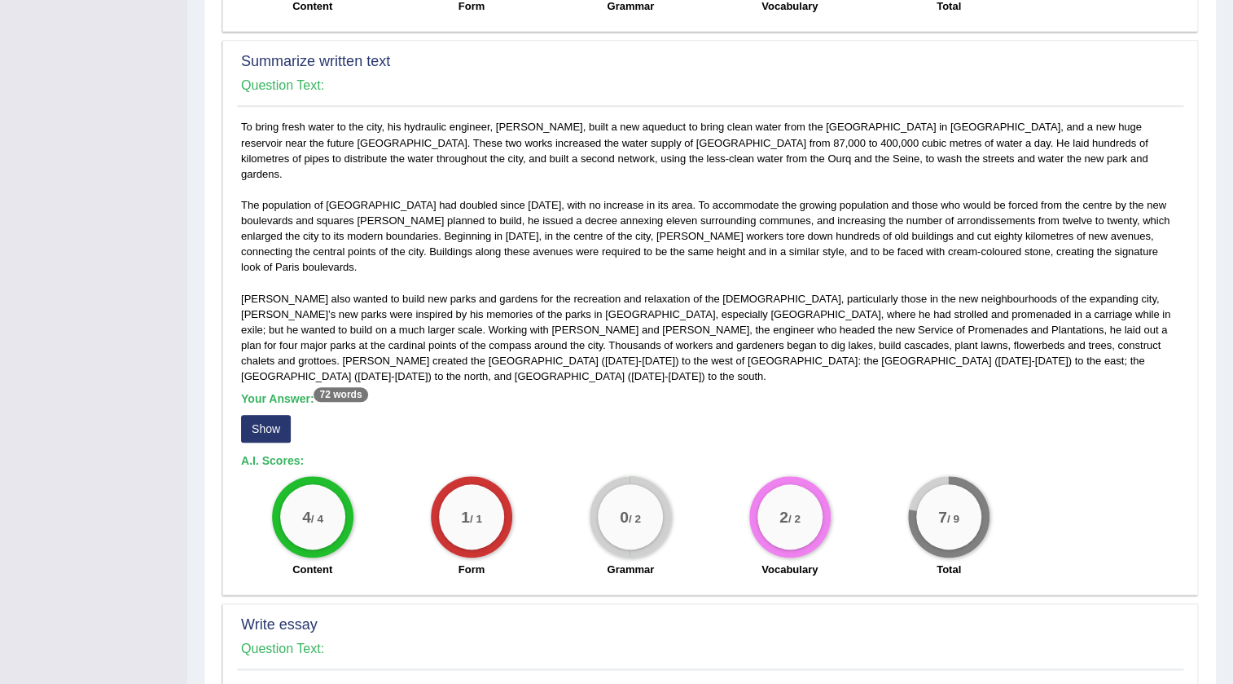
click at [275, 415] on button "Show" at bounding box center [266, 429] width 50 height 28
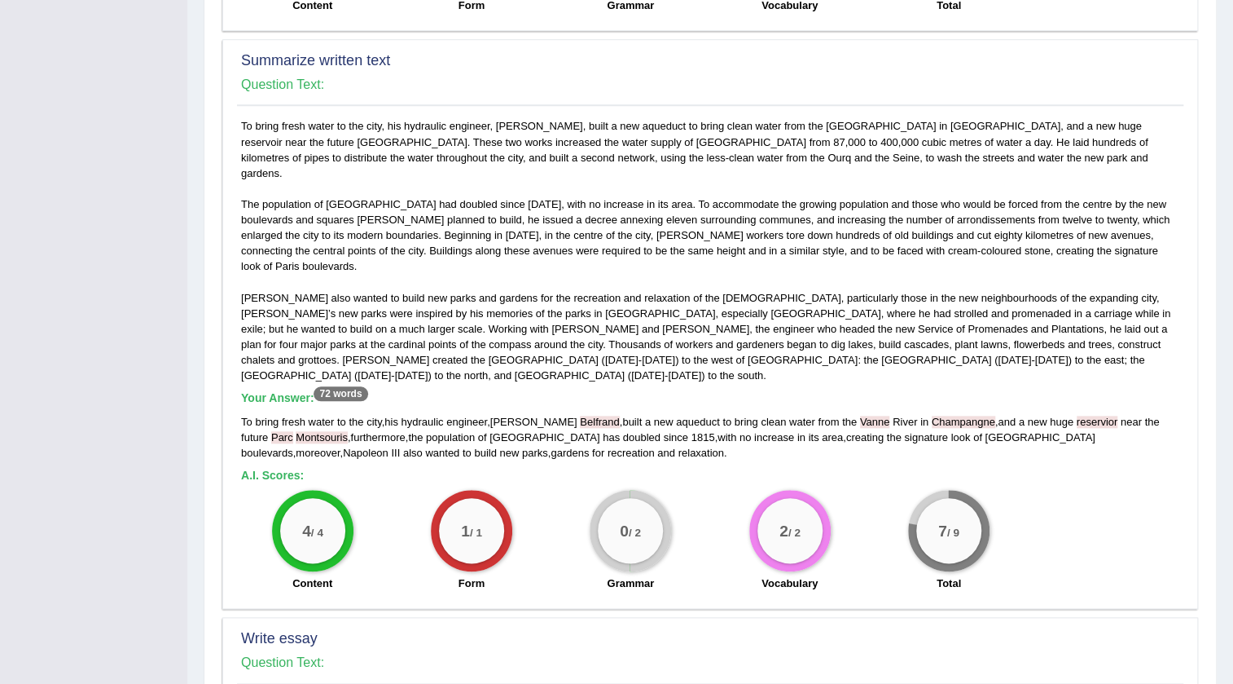
scroll to position [815, 0]
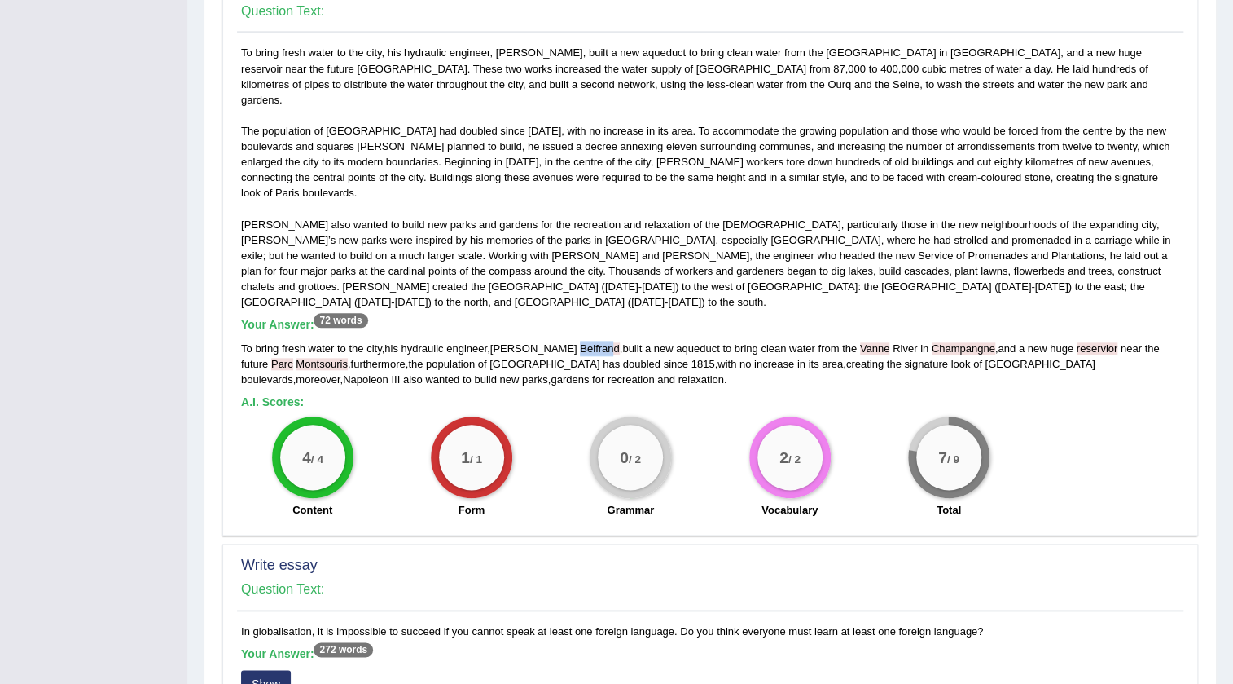
drag, startPoint x: 569, startPoint y: 299, endPoint x: 536, endPoint y: 303, distance: 32.8
click at [580, 342] on span "Belfrand" at bounding box center [599, 348] width 39 height 12
click at [842, 341] on div "To bring fresh water to the city , his hydraulic engineer , Eugene Belfrand , b…" at bounding box center [710, 364] width 939 height 46
click at [932, 342] on span "Champangne" at bounding box center [964, 348] width 64 height 12
click at [1077, 342] on span "reservior" at bounding box center [1098, 348] width 42 height 12
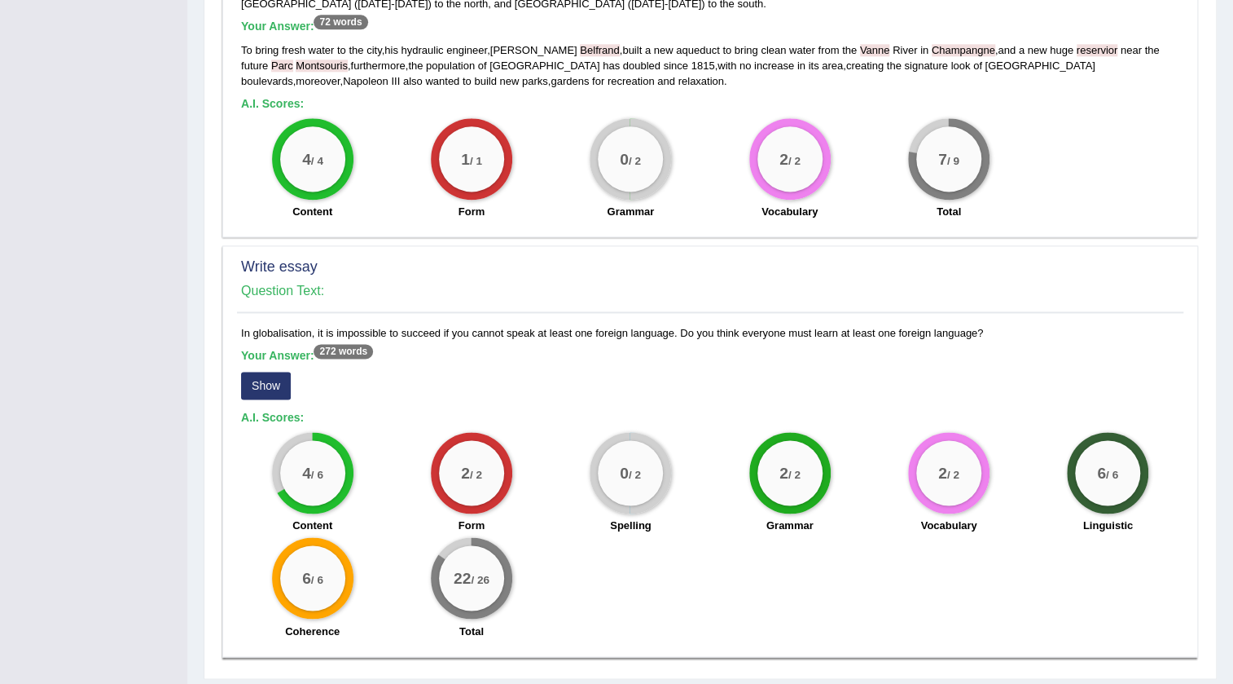
scroll to position [1114, 0]
click at [282, 371] on button "Show" at bounding box center [266, 385] width 50 height 28
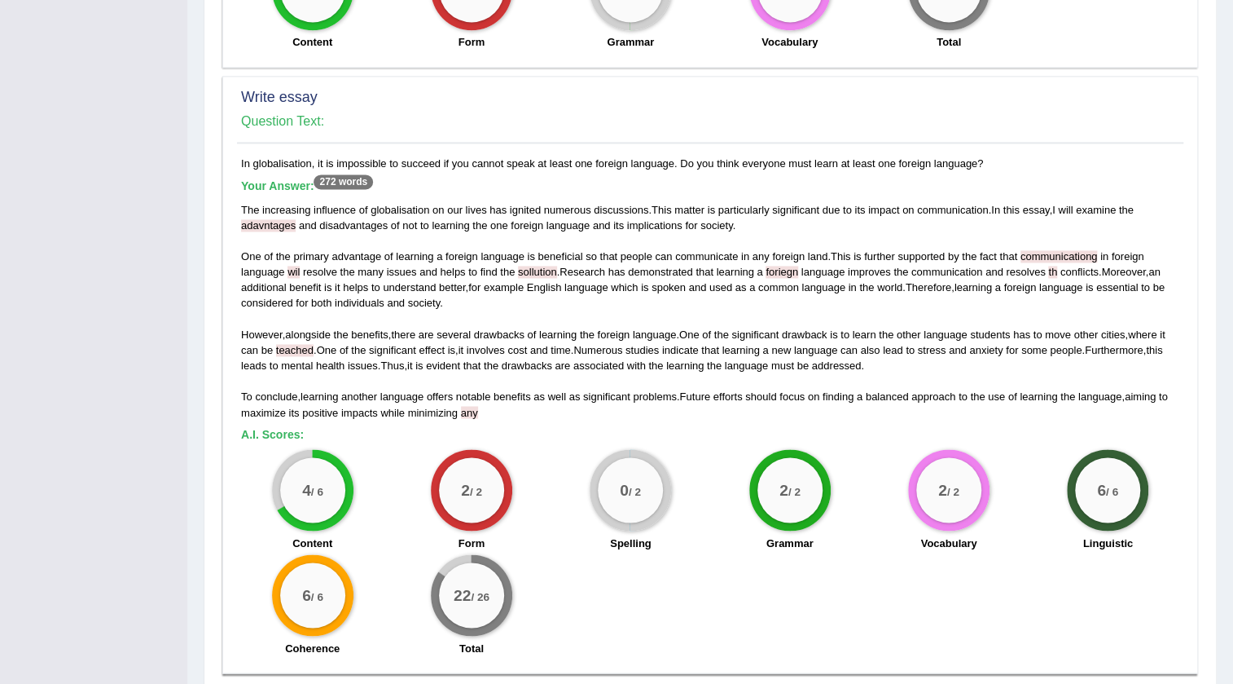
scroll to position [1295, 0]
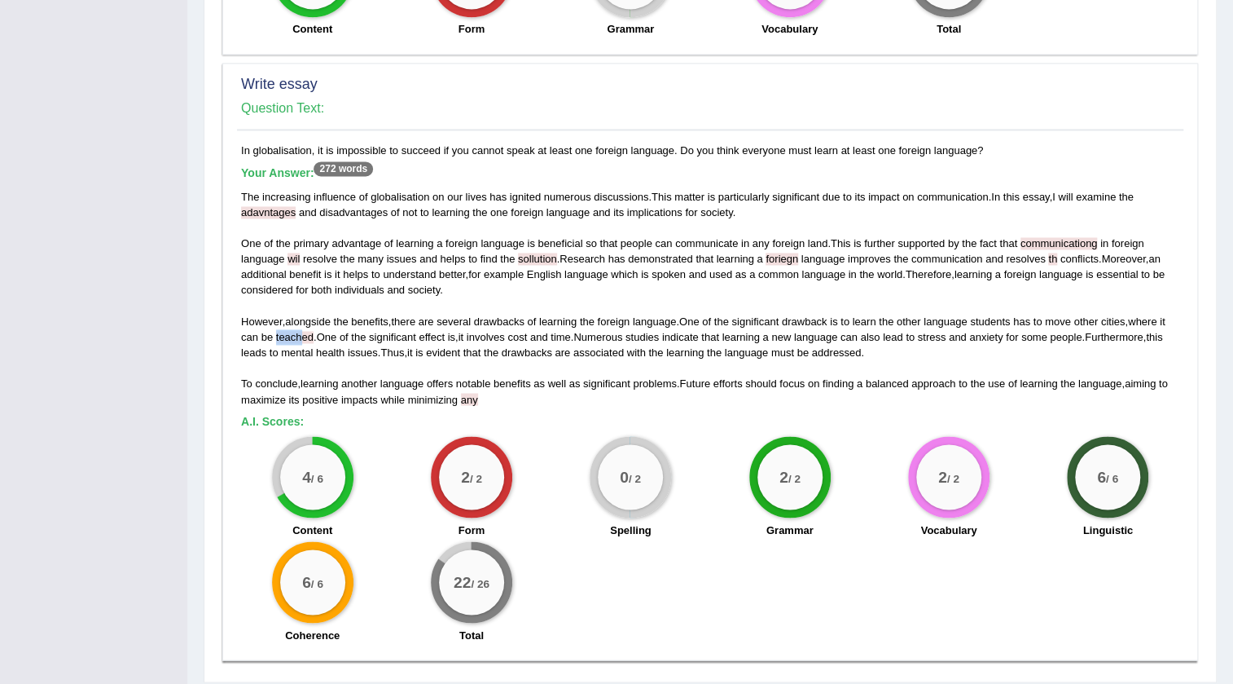
drag, startPoint x: 301, startPoint y: 289, endPoint x: 275, endPoint y: 291, distance: 26.9
click at [275, 291] on div "The increasing influence of globalisation on our lives has ignited numerous dis…" at bounding box center [710, 298] width 939 height 218
click at [304, 189] on div "The increasing influence of globalisation on our lives has ignited numerous dis…" at bounding box center [710, 298] width 939 height 218
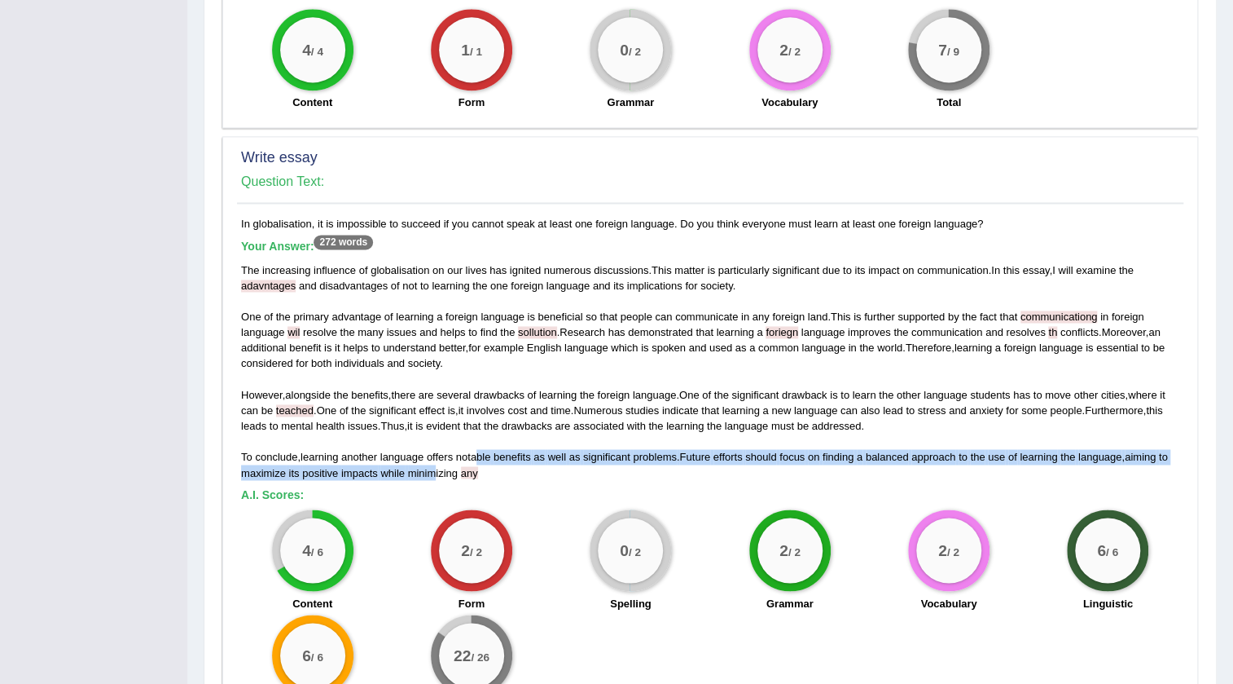
drag, startPoint x: 477, startPoint y: 414, endPoint x: 437, endPoint y: 422, distance: 41.5
click at [437, 422] on div "The increasing influence of globalisation on our lives has ignited numerous dis…" at bounding box center [710, 371] width 939 height 218
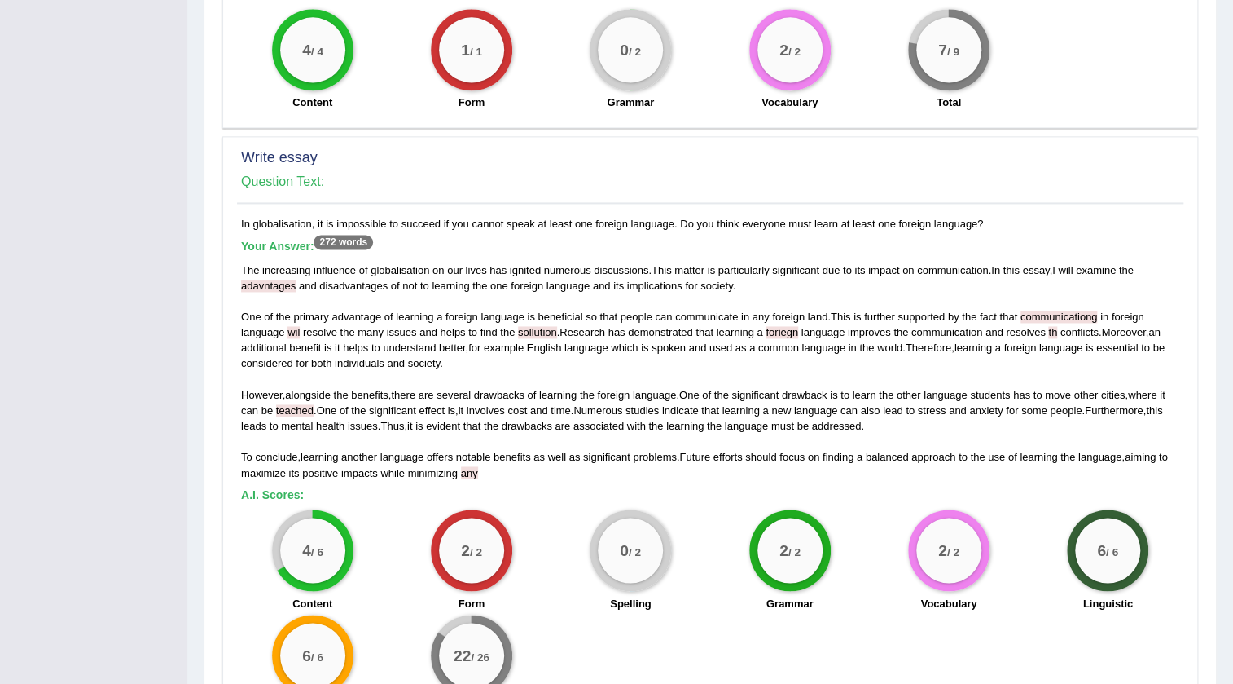
click at [539, 422] on div "The increasing influence of globalisation on our lives has ignited numerous dis…" at bounding box center [710, 371] width 939 height 218
click at [490, 424] on div "The increasing influence of globalisation on our lives has ignited numerous dis…" at bounding box center [710, 371] width 939 height 218
click at [486, 420] on div "The increasing influence of globalisation on our lives has ignited numerous dis…" at bounding box center [710, 371] width 939 height 218
click at [496, 422] on div "The increasing influence of globalisation on our lives has ignited numerous dis…" at bounding box center [710, 371] width 939 height 218
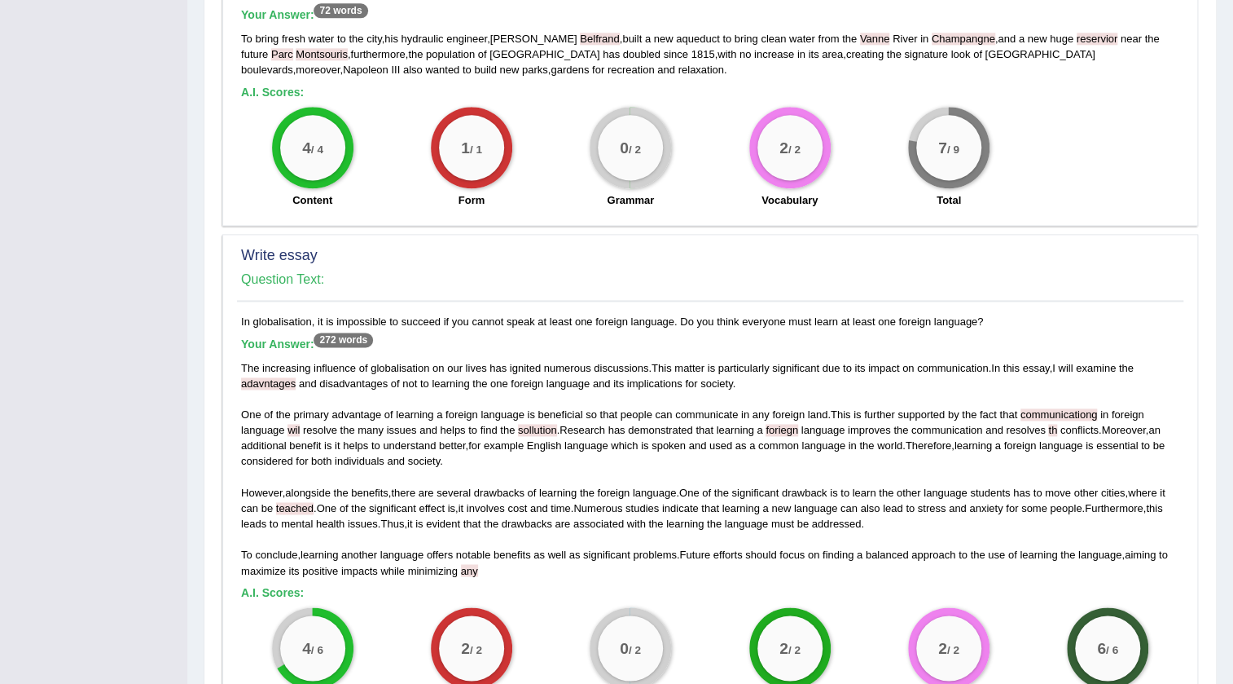
scroll to position [1148, 0]
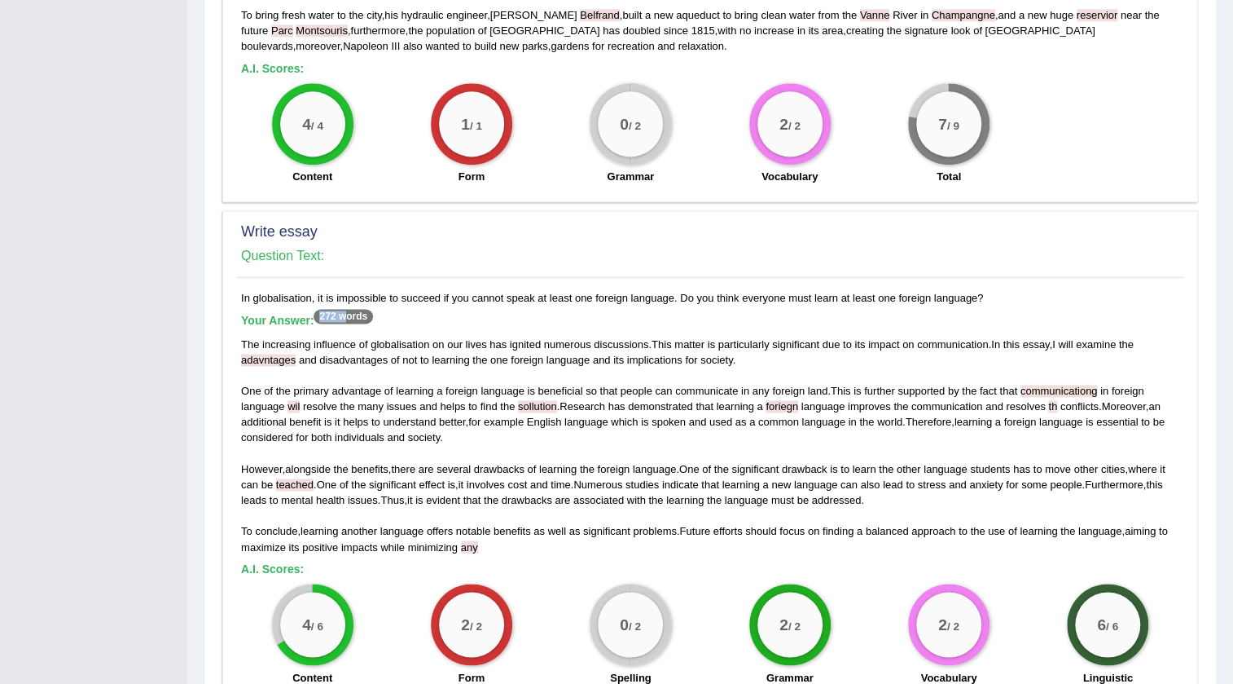
drag, startPoint x: 319, startPoint y: 268, endPoint x: 347, endPoint y: 268, distance: 27.7
click at [347, 309] on sup "272 words" at bounding box center [343, 316] width 59 height 15
click at [512, 336] on div "The increasing influence of globalisation on our lives has ignited numerous dis…" at bounding box center [710, 445] width 939 height 218
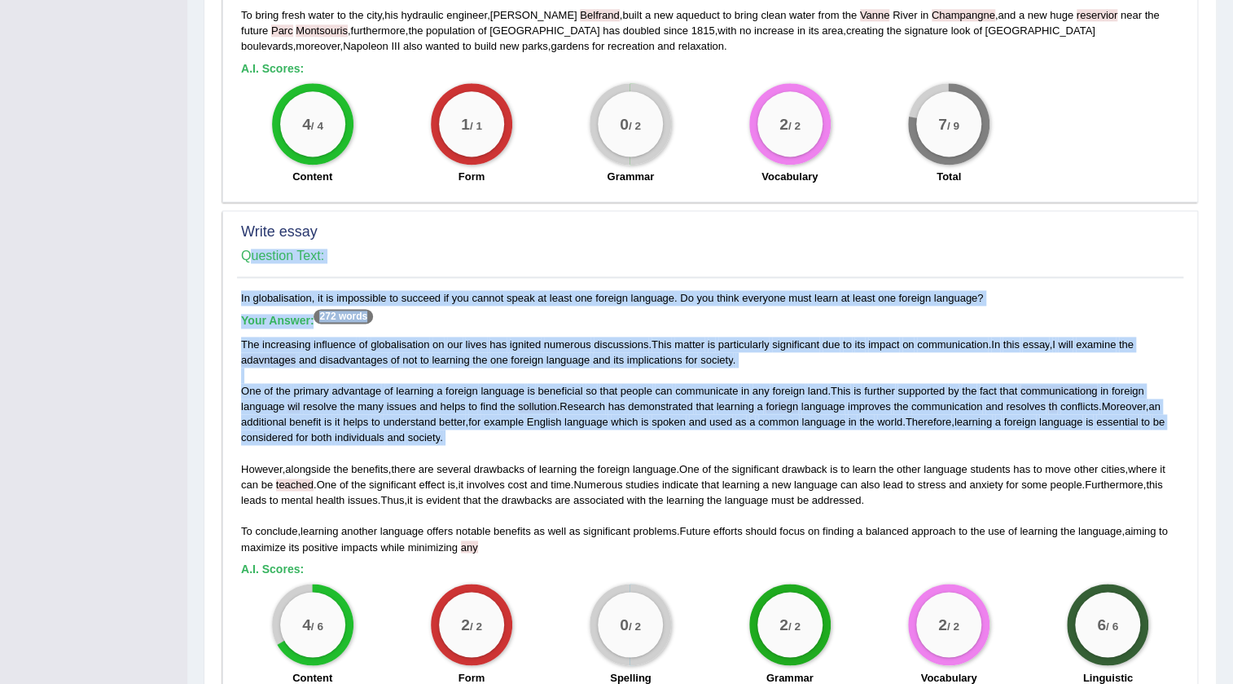
drag, startPoint x: 226, startPoint y: 308, endPoint x: 445, endPoint y: 402, distance: 238.3
click at [445, 402] on div "Write essay Question Text: In globalisation, it is impossible to succeed if you…" at bounding box center [710, 508] width 976 height 597
click at [733, 402] on div "The increasing influence of globalisation on our lives has ignited numerous dis…" at bounding box center [710, 445] width 939 height 218
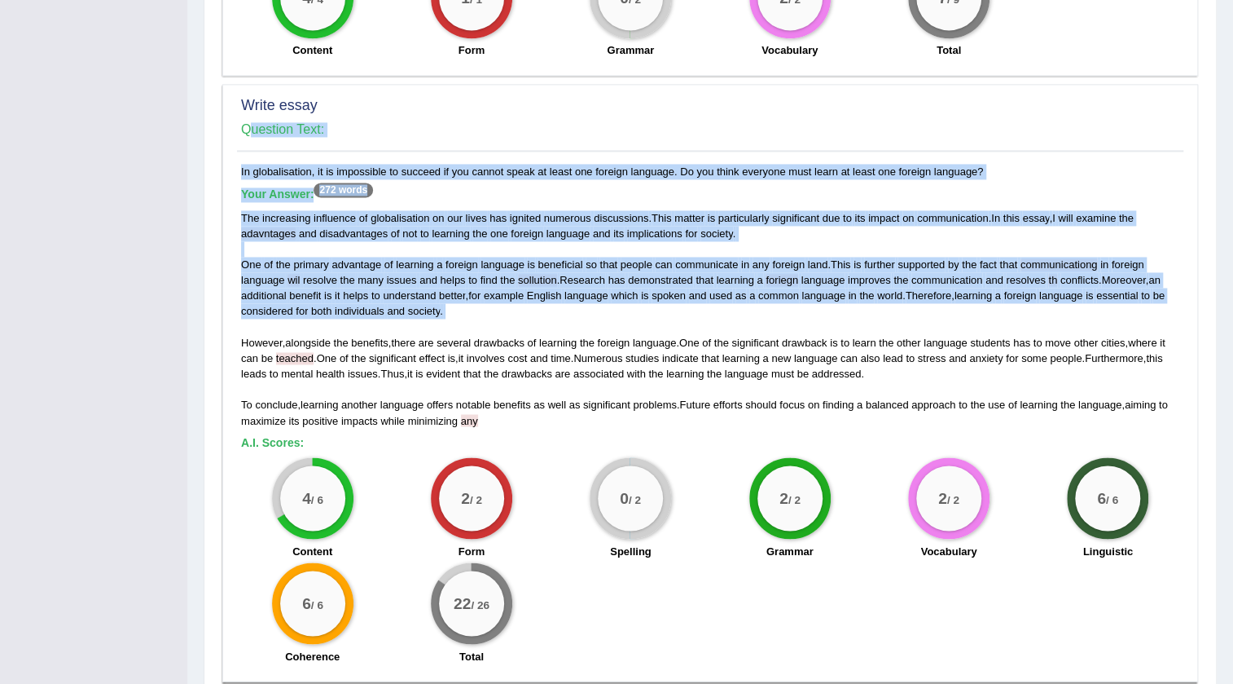
scroll to position [1299, 0]
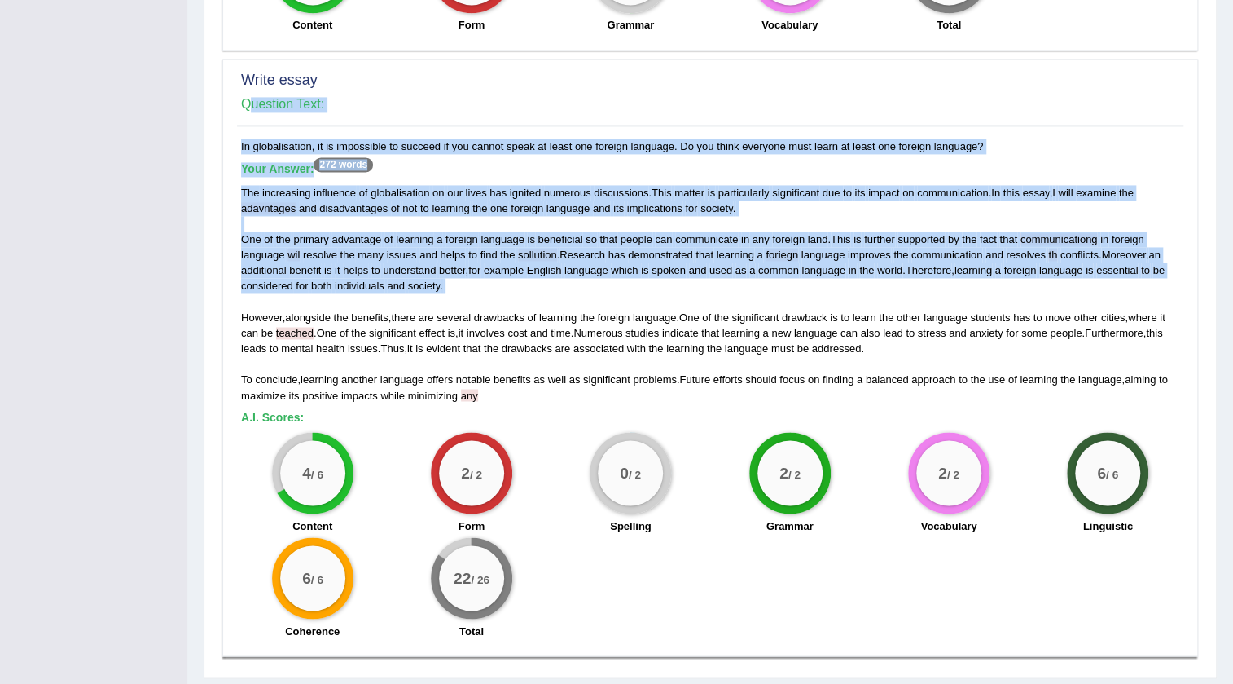
click at [830, 185] on div "The increasing influence of globalisation on our lives has ignited numerous dis…" at bounding box center [710, 294] width 939 height 218
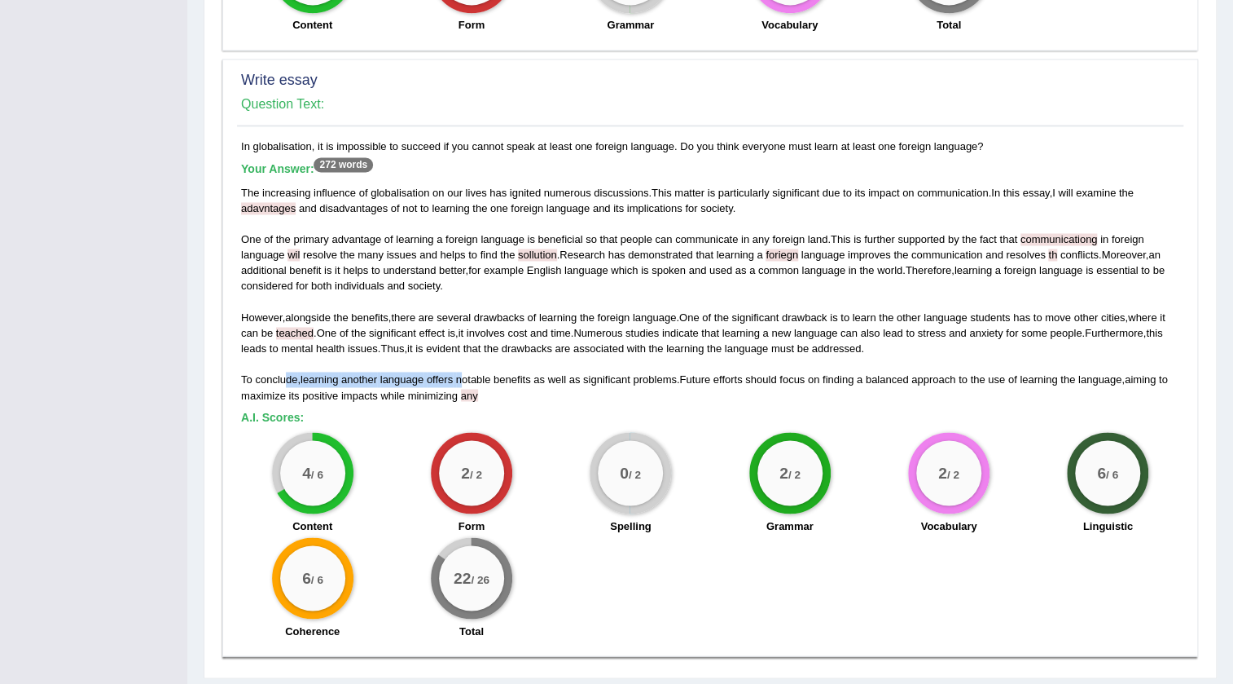
drag, startPoint x: 286, startPoint y: 338, endPoint x: 464, endPoint y: 327, distance: 178.0
click at [464, 327] on div "The increasing influence of globalisation on our lives has ignited numerous dis…" at bounding box center [710, 294] width 939 height 218
click at [530, 373] on span "benefits" at bounding box center [512, 379] width 37 height 12
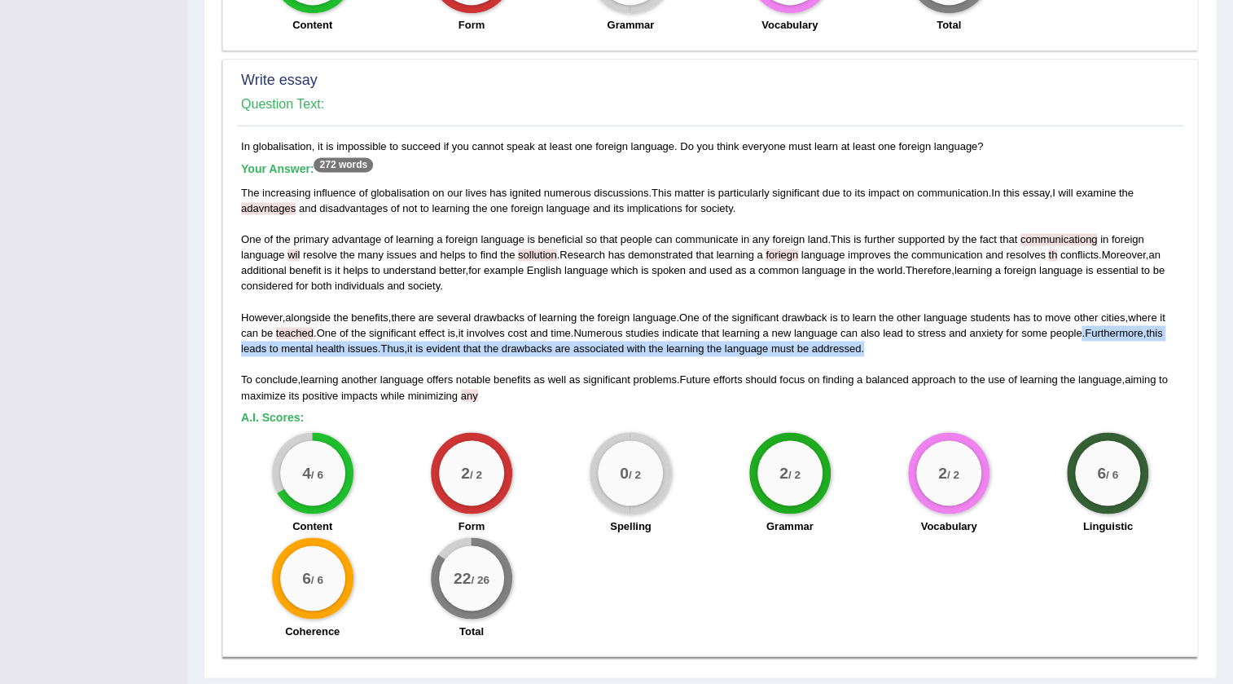
drag, startPoint x: 1092, startPoint y: 278, endPoint x: 1100, endPoint y: 301, distance: 24.2
click at [1100, 301] on div "The increasing influence of globalisation on our lives has ignited numerous dis…" at bounding box center [710, 294] width 939 height 218
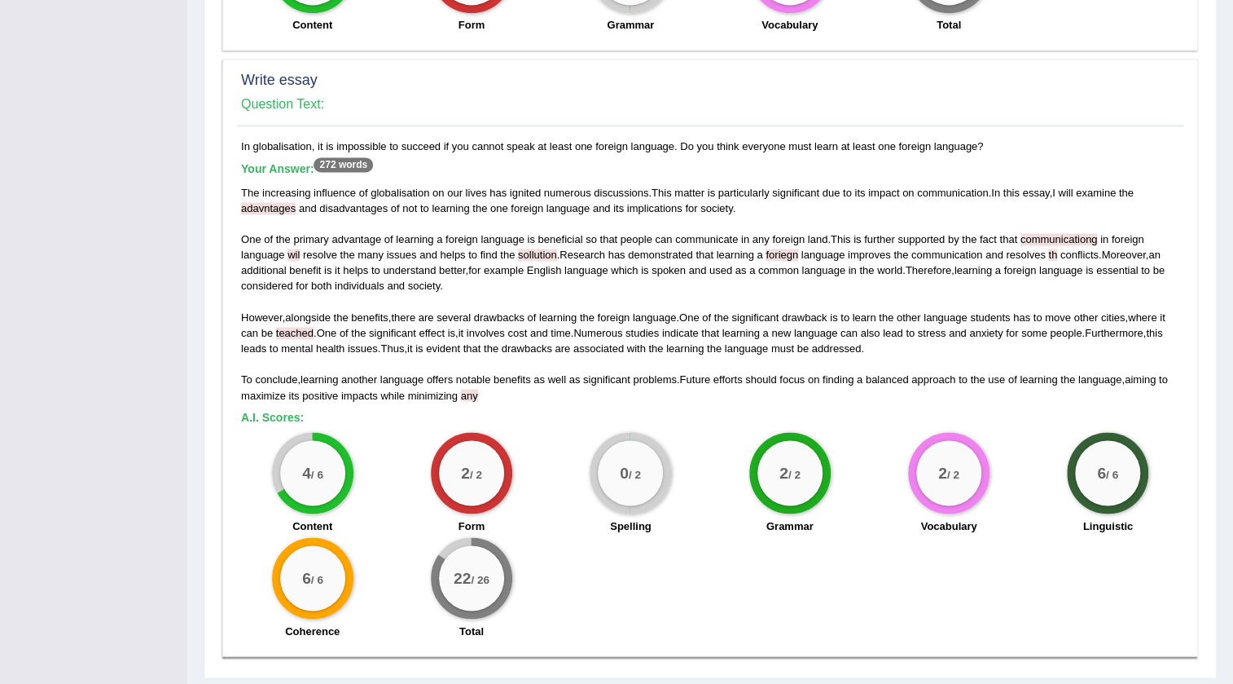
click at [659, 327] on span "studies" at bounding box center [642, 333] width 33 height 12
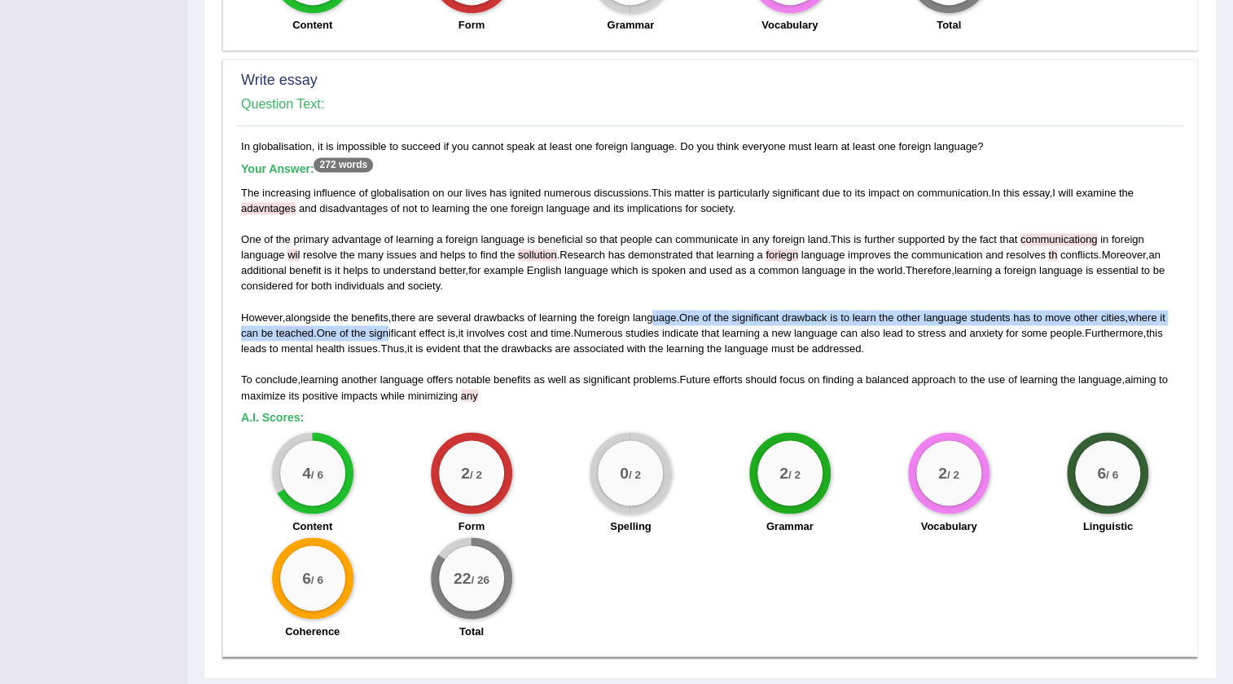
drag, startPoint x: 390, startPoint y: 289, endPoint x: 656, endPoint y: 275, distance: 266.0
click at [656, 275] on div "The increasing influence of globalisation on our lives has ignited numerous dis…" at bounding box center [710, 294] width 939 height 218
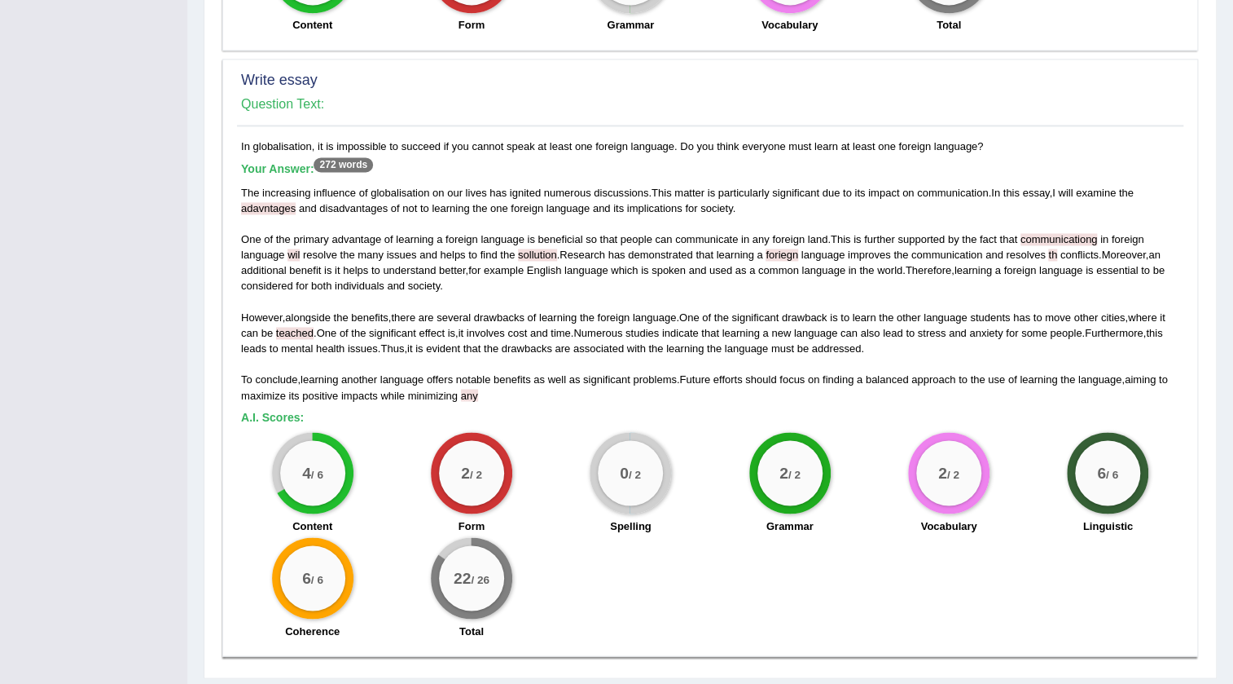
click at [714, 323] on div "The increasing influence of globalisation on our lives has ignited numerous dis…" at bounding box center [710, 294] width 939 height 218
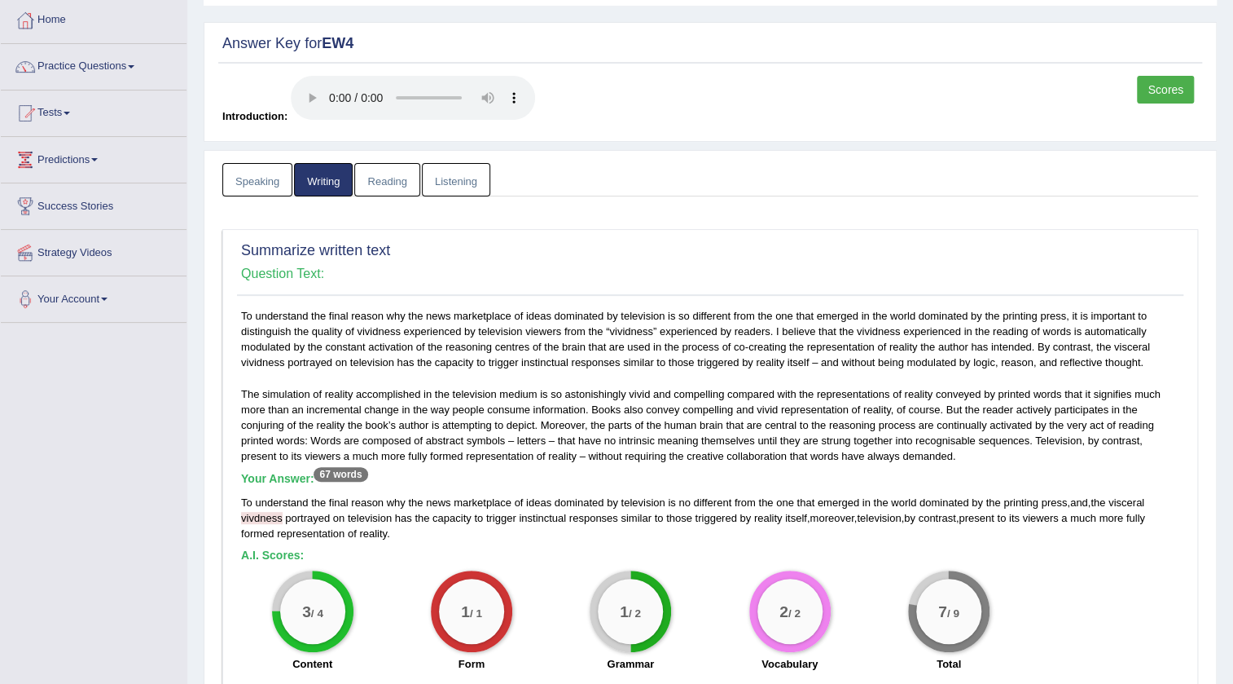
scroll to position [0, 0]
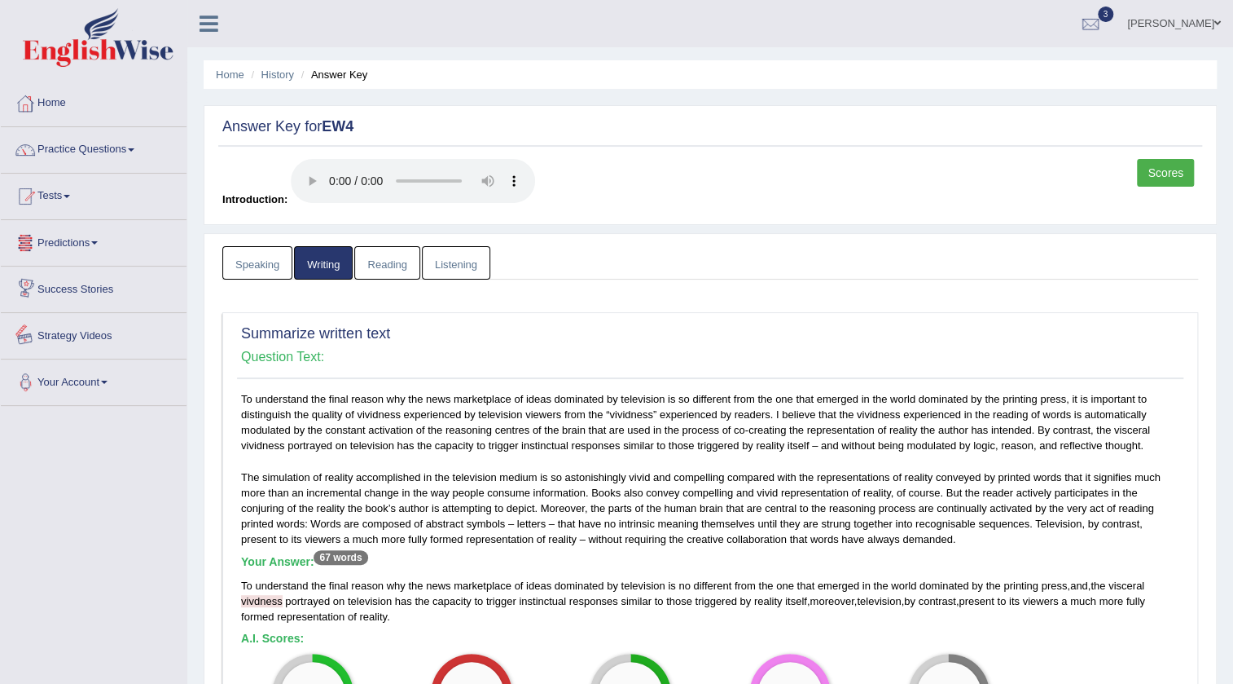
click at [411, 255] on link "Reading" at bounding box center [386, 262] width 65 height 33
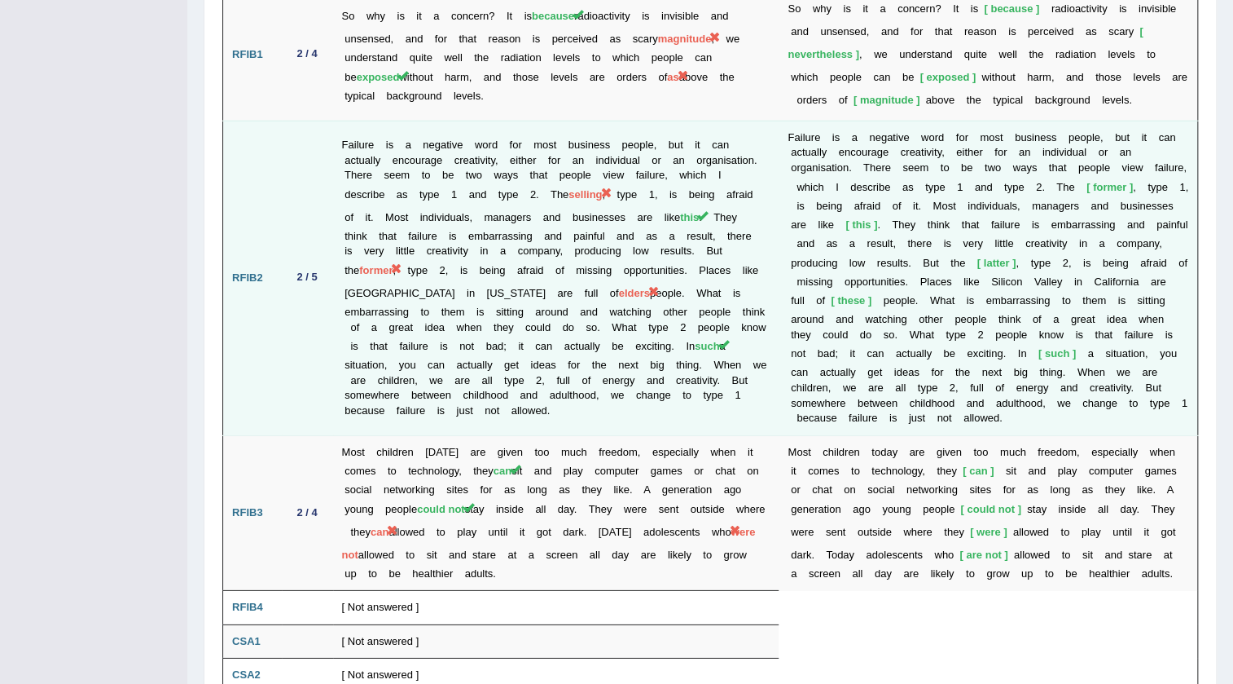
scroll to position [2468, 0]
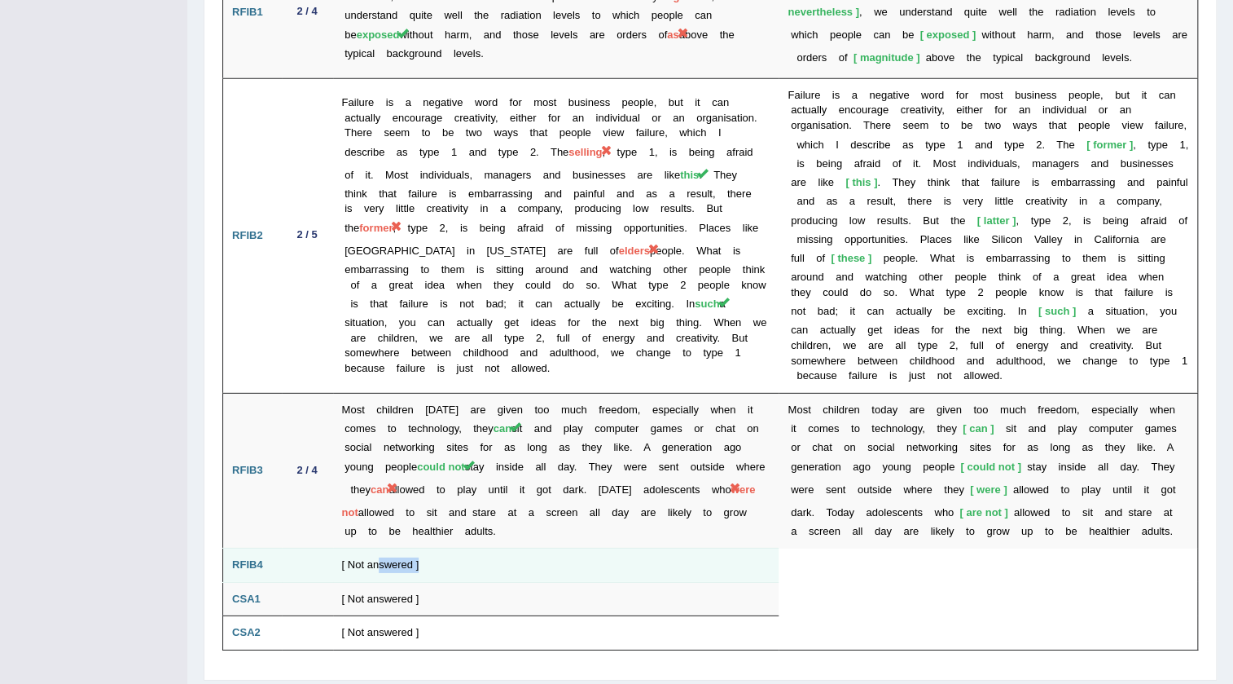
drag, startPoint x: 379, startPoint y: 521, endPoint x: 448, endPoint y: 522, distance: 69.3
click at [448, 548] on td "[ Not answered ]" at bounding box center [556, 565] width 446 height 34
click at [434, 548] on td "[ Not answered ]" at bounding box center [556, 565] width 446 height 34
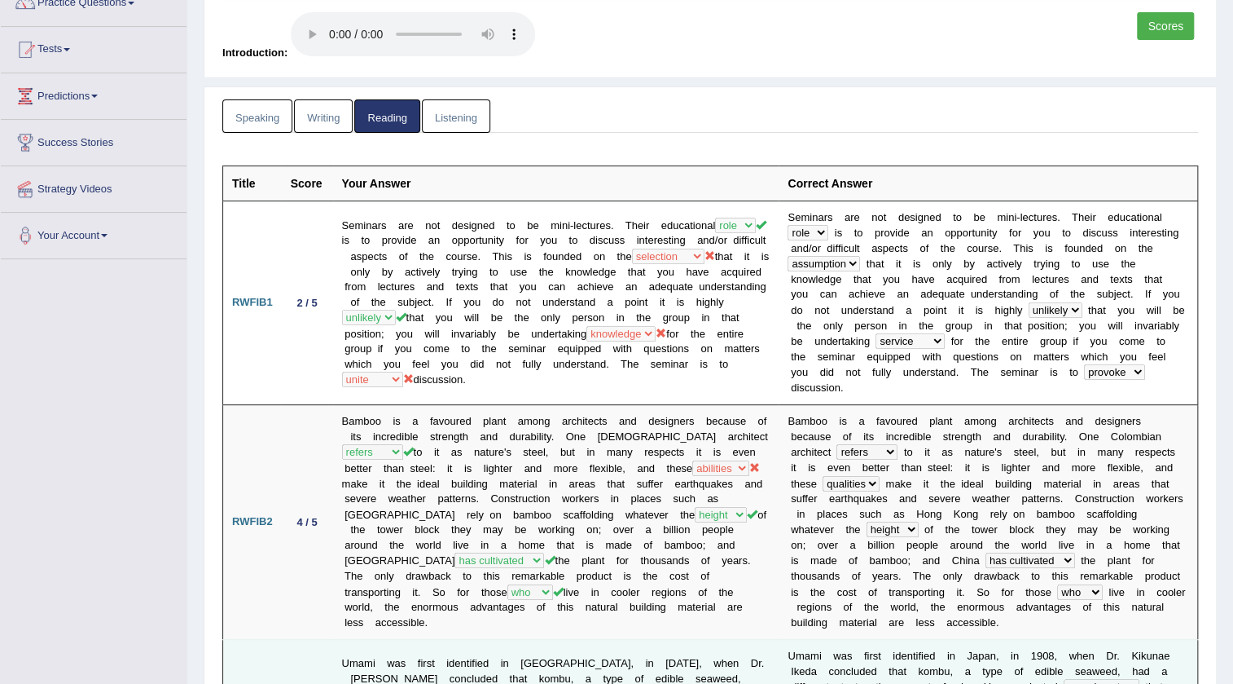
scroll to position [0, 0]
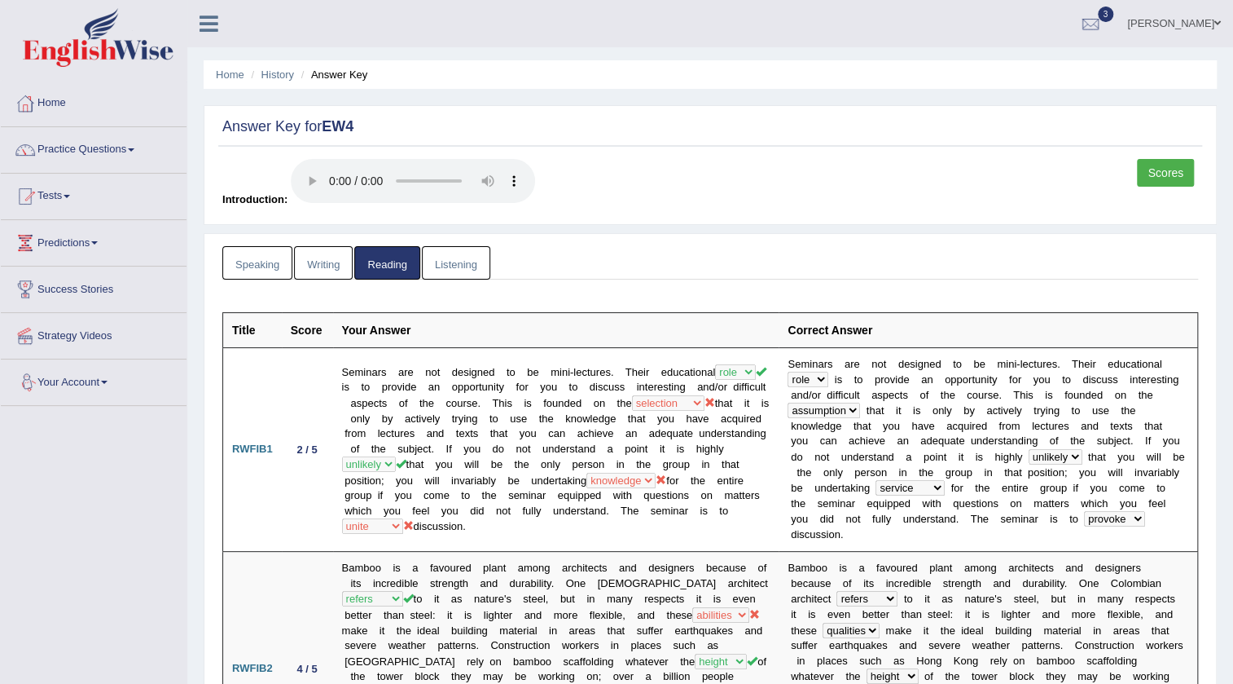
click at [484, 259] on link "Listening" at bounding box center [456, 262] width 68 height 33
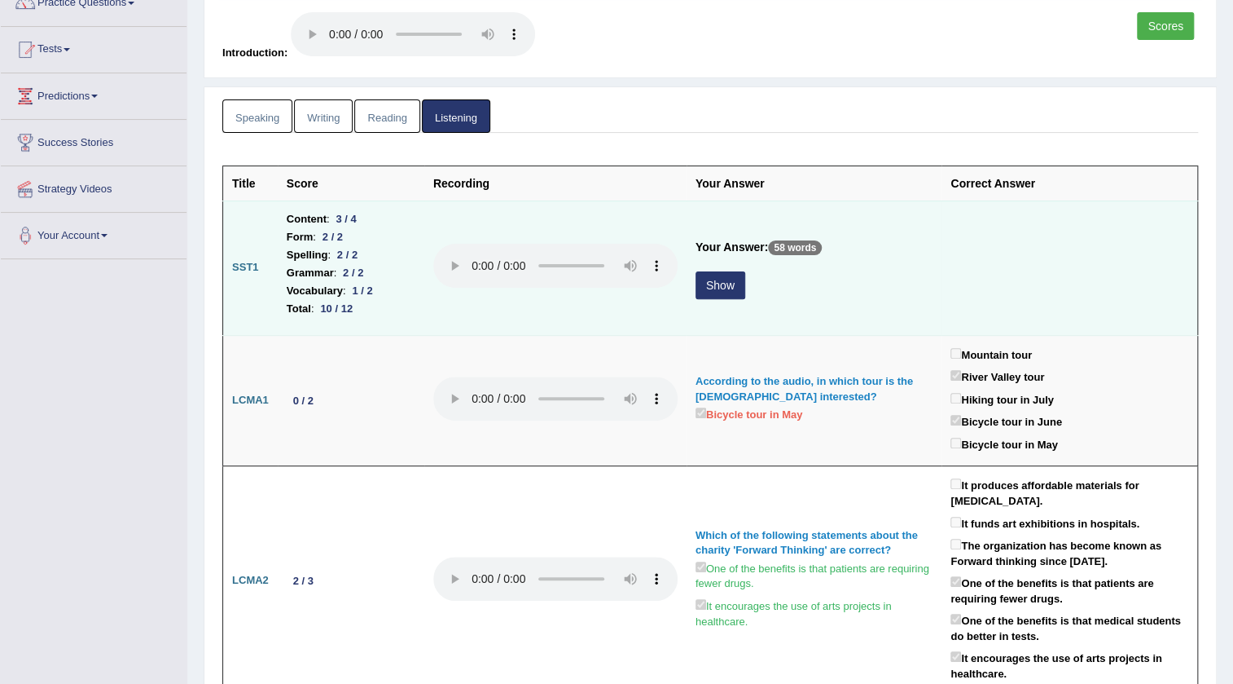
scroll to position [147, 0]
click at [713, 293] on button "Show" at bounding box center [721, 284] width 50 height 28
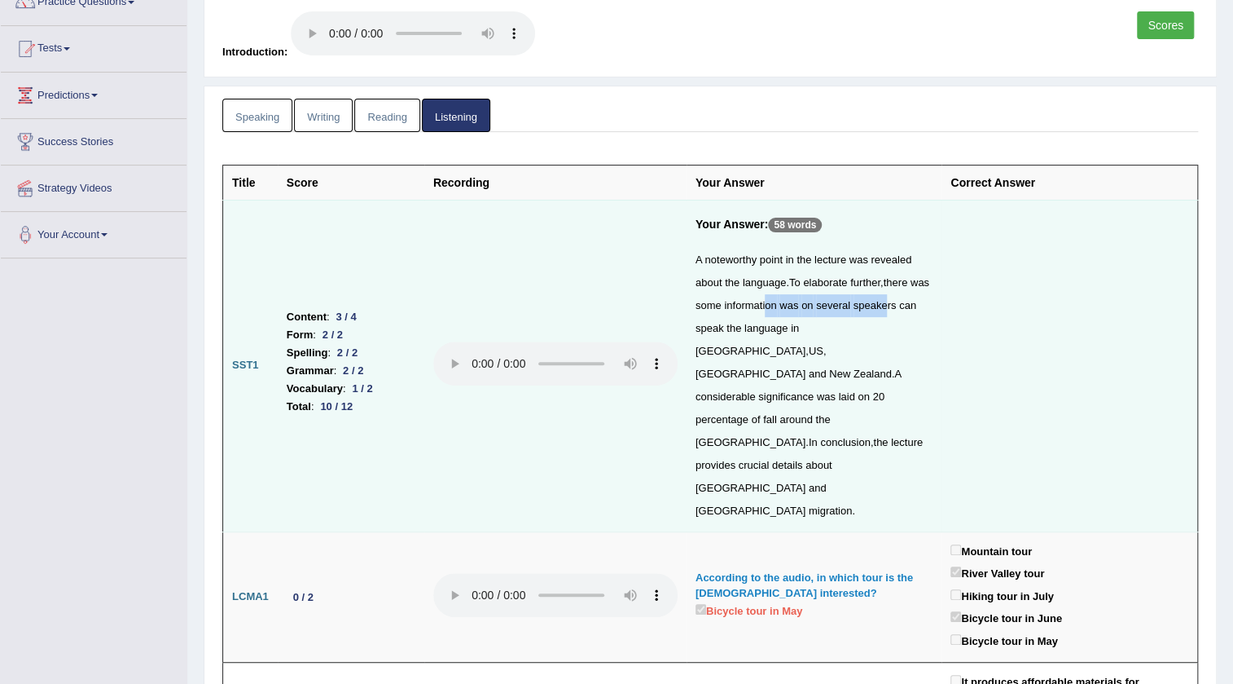
drag, startPoint x: 788, startPoint y: 301, endPoint x: 909, endPoint y: 301, distance: 121.4
click at [909, 301] on div "A noteworthy point in the lecture was revealed about the language . To elaborat…" at bounding box center [815, 385] width 238 height 274
click at [748, 313] on div "A noteworthy point in the lecture was revealed about the language . To elaborat…" at bounding box center [815, 385] width 238 height 274
drag, startPoint x: 892, startPoint y: 279, endPoint x: 852, endPoint y: 329, distance: 63.7
click at [852, 329] on div "A noteworthy point in the lecture was revealed about the language . To elaborat…" at bounding box center [815, 385] width 238 height 274
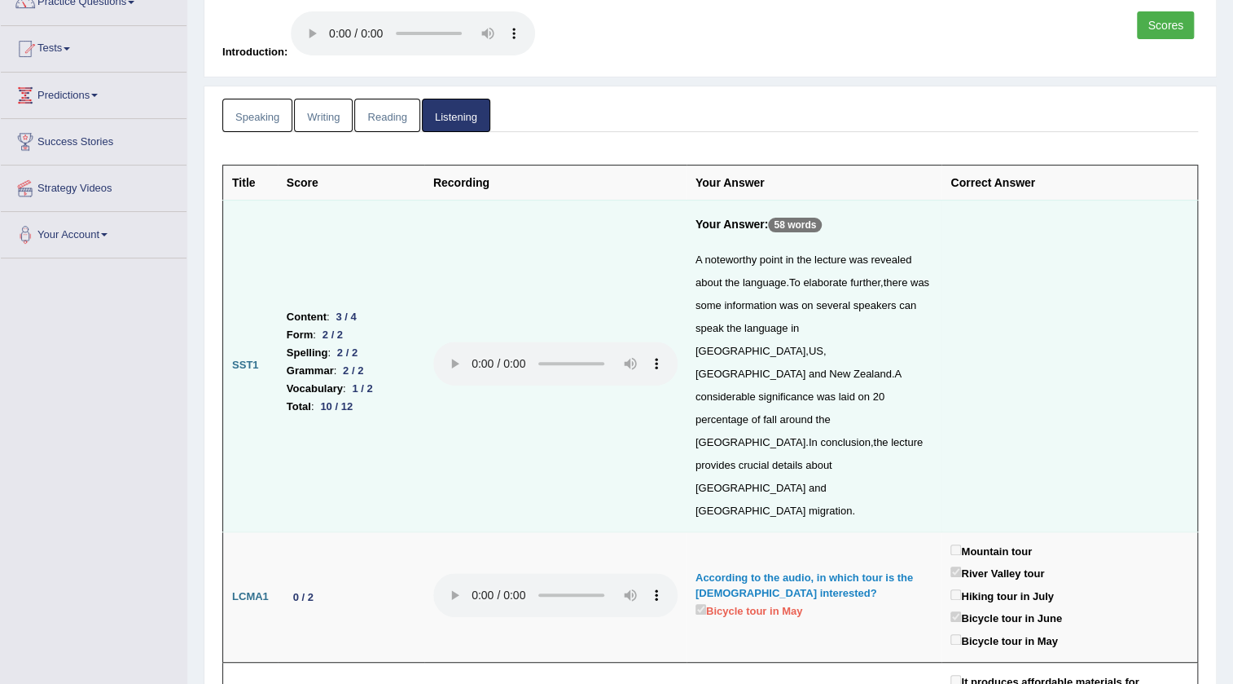
click at [743, 374] on div "A noteworthy point in the lecture was revealed about the language . To elaborat…" at bounding box center [815, 385] width 238 height 274
click at [749, 413] on span "percentage" at bounding box center [722, 419] width 53 height 12
drag, startPoint x: 749, startPoint y: 370, endPoint x: 785, endPoint y: 372, distance: 35.9
click at [749, 413] on span "percentage" at bounding box center [722, 419] width 53 height 12
click at [743, 373] on div "A noteworthy point in the lecture was revealed about the language . To elaborat…" at bounding box center [815, 385] width 238 height 274
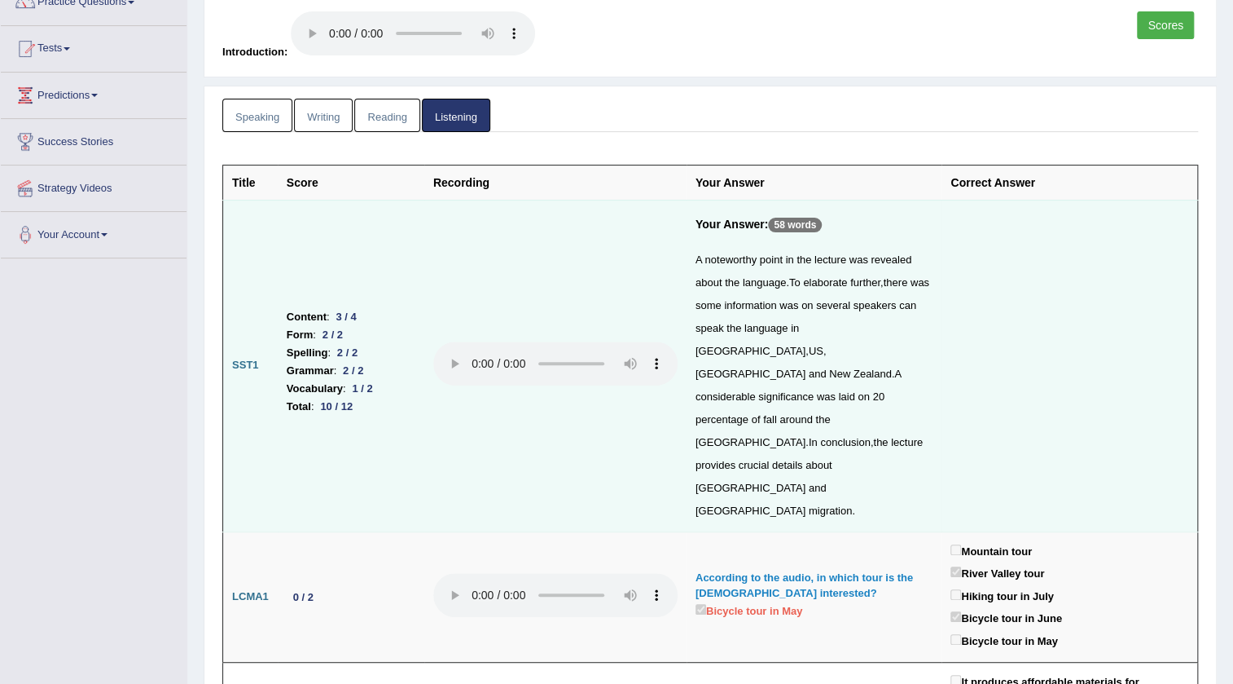
click at [743, 373] on div "A noteworthy point in the lecture was revealed about the language . To elaborat…" at bounding box center [815, 385] width 238 height 274
drag, startPoint x: 751, startPoint y: 376, endPoint x: 782, endPoint y: 372, distance: 31.2
click at [749, 413] on span "percentage" at bounding box center [722, 419] width 53 height 12
click at [736, 459] on span "provides" at bounding box center [716, 465] width 40 height 12
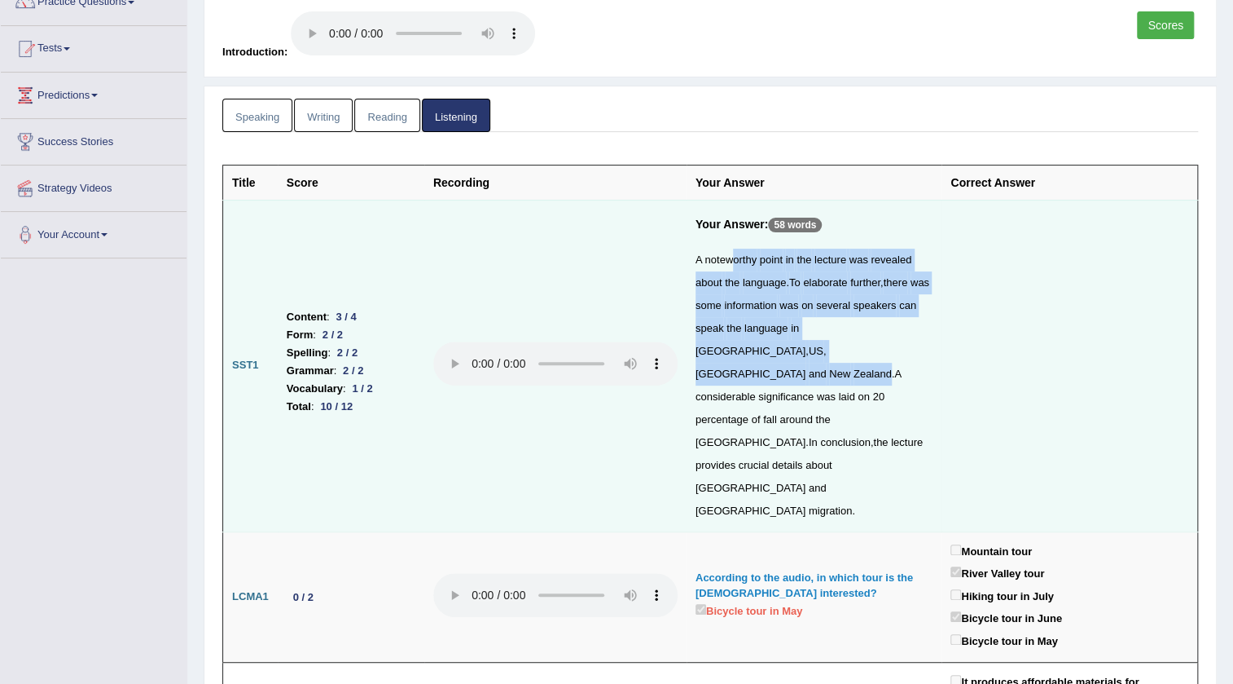
drag, startPoint x: 733, startPoint y: 269, endPoint x: 778, endPoint y: 359, distance: 100.9
click at [778, 359] on div "A noteworthy point in the lecture was revealed about the language . To elaborat…" at bounding box center [815, 385] width 238 height 274
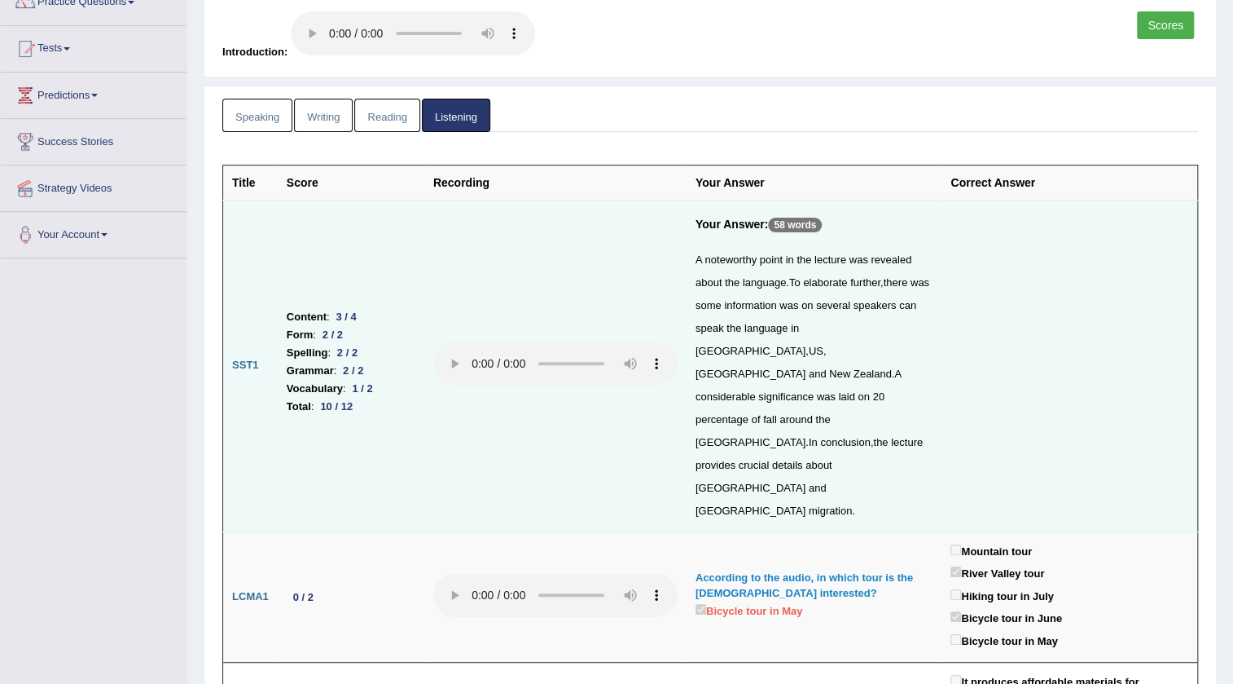
click at [777, 413] on span "fall" at bounding box center [770, 419] width 14 height 12
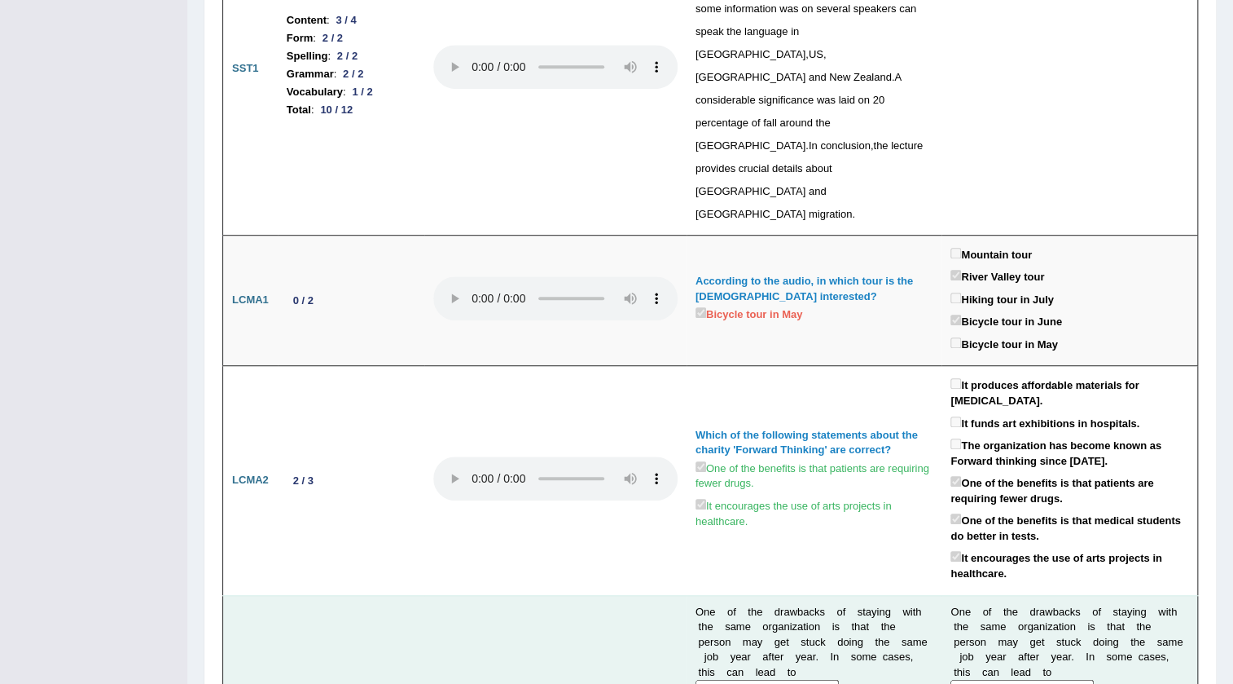
scroll to position [815, 0]
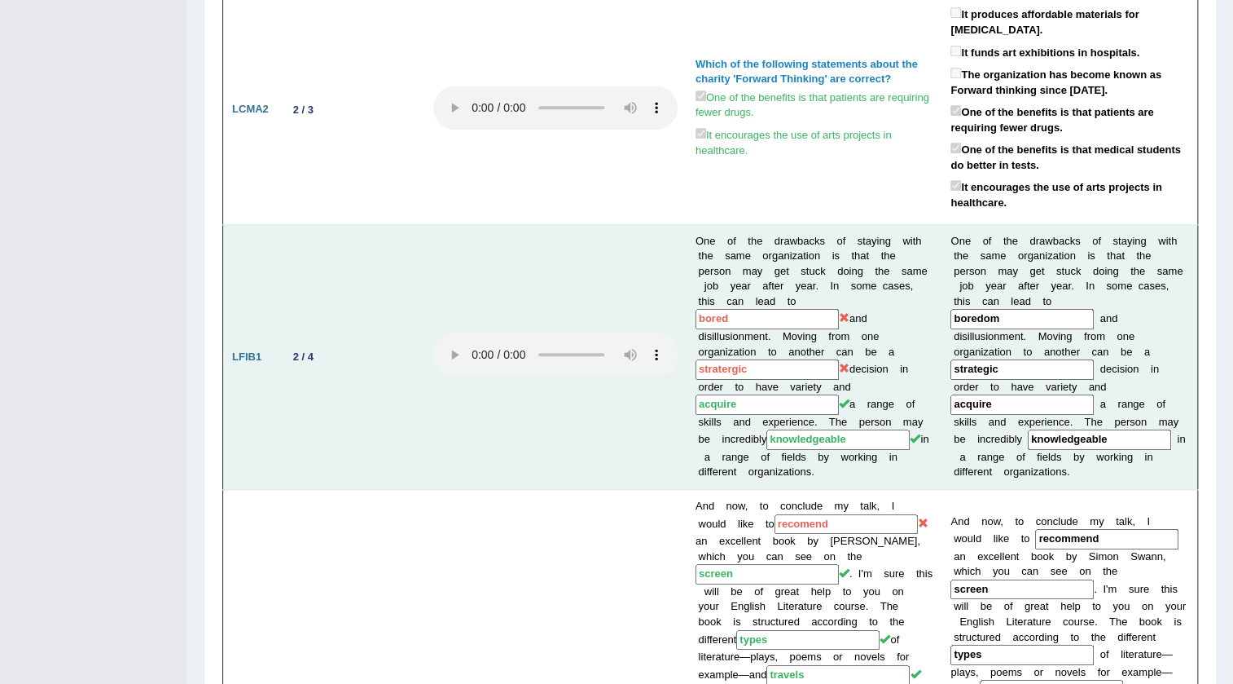
click at [736, 309] on input "bored" at bounding box center [767, 319] width 143 height 20
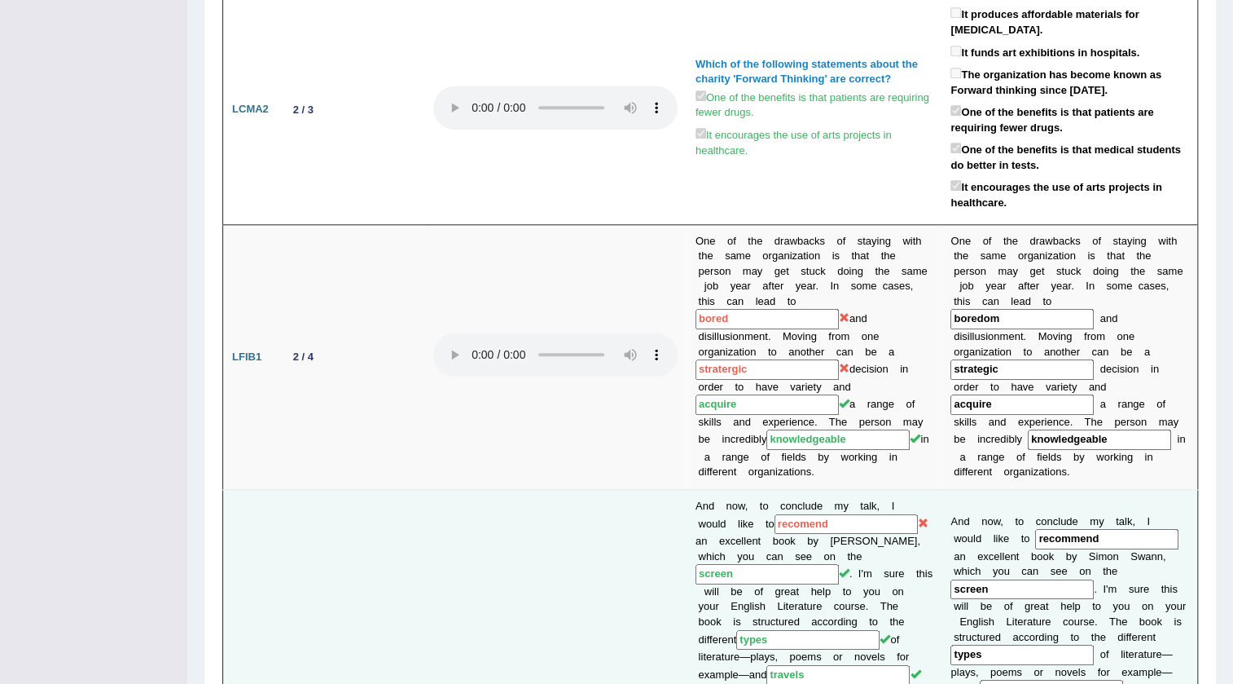
click at [859, 514] on input "recomend" at bounding box center [846, 524] width 143 height 20
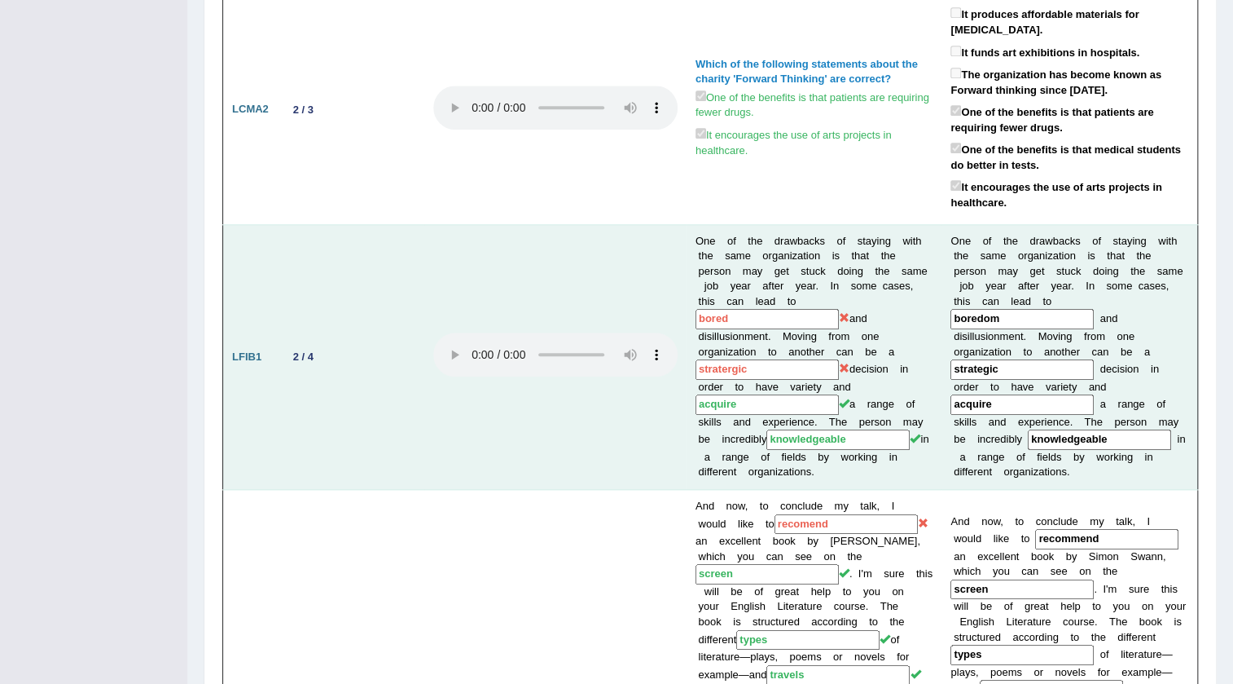
drag, startPoint x: 729, startPoint y: 218, endPoint x: 694, endPoint y: 219, distance: 35.0
click at [696, 309] on input "bored" at bounding box center [767, 319] width 143 height 20
drag, startPoint x: 1006, startPoint y: 223, endPoint x: 991, endPoint y: 225, distance: 14.8
click at [991, 309] on input "boredom" at bounding box center [1022, 319] width 143 height 20
click at [979, 330] on b "u" at bounding box center [977, 336] width 6 height 12
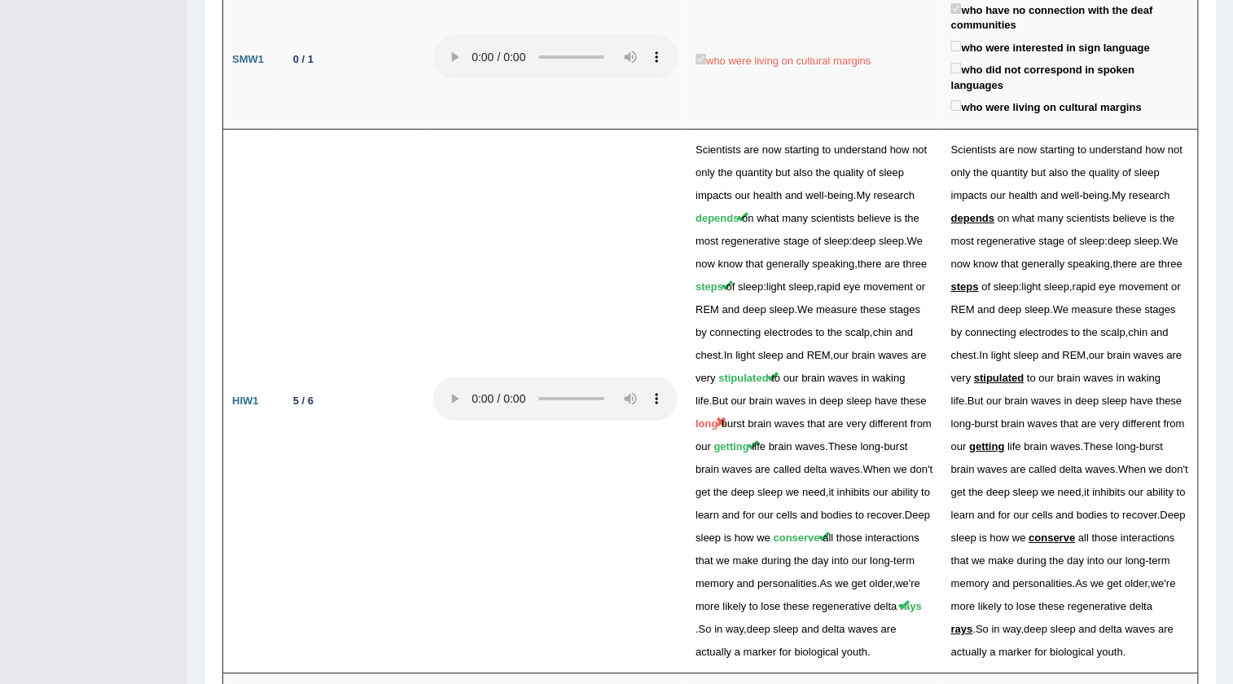
scroll to position [3036, 0]
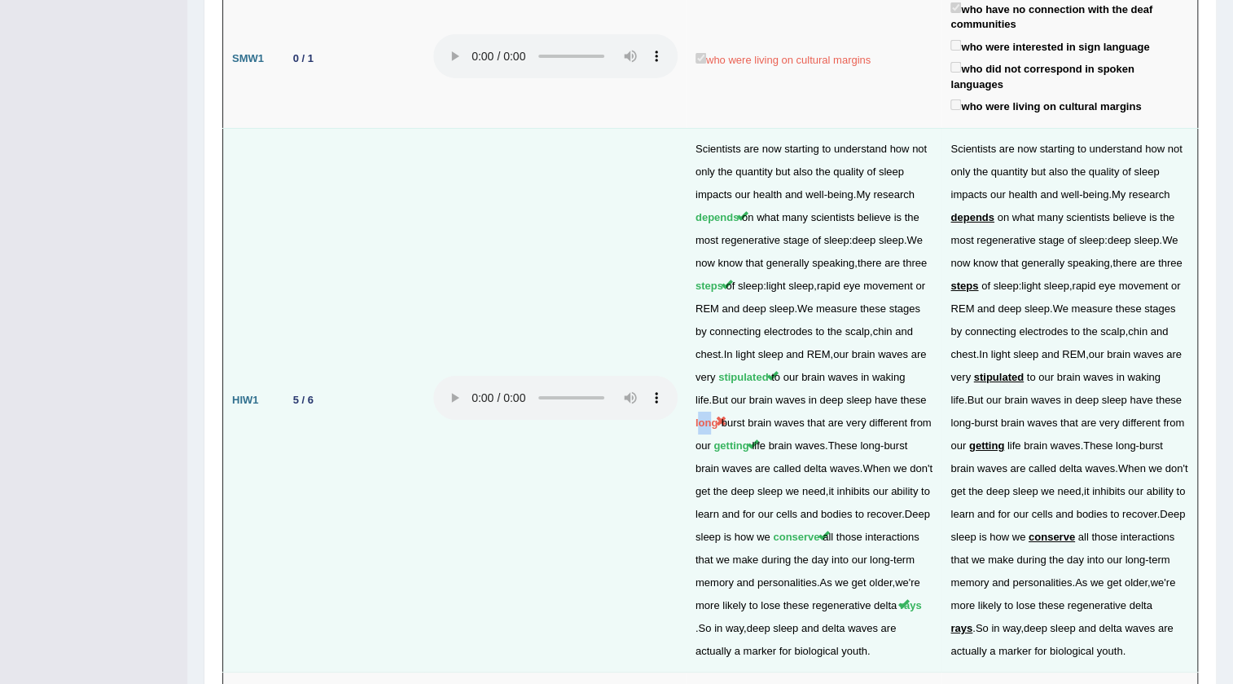
drag, startPoint x: 711, startPoint y: 277, endPoint x: 697, endPoint y: 280, distance: 15.0
click at [697, 416] on span "long" at bounding box center [707, 422] width 22 height 12
click at [728, 462] on span "waves" at bounding box center [737, 468] width 30 height 12
drag, startPoint x: 689, startPoint y: 275, endPoint x: 731, endPoint y: 277, distance: 41.6
click at [731, 277] on td "Scientists are now starting to understand how not only the quantity but also th…" at bounding box center [815, 399] width 256 height 543
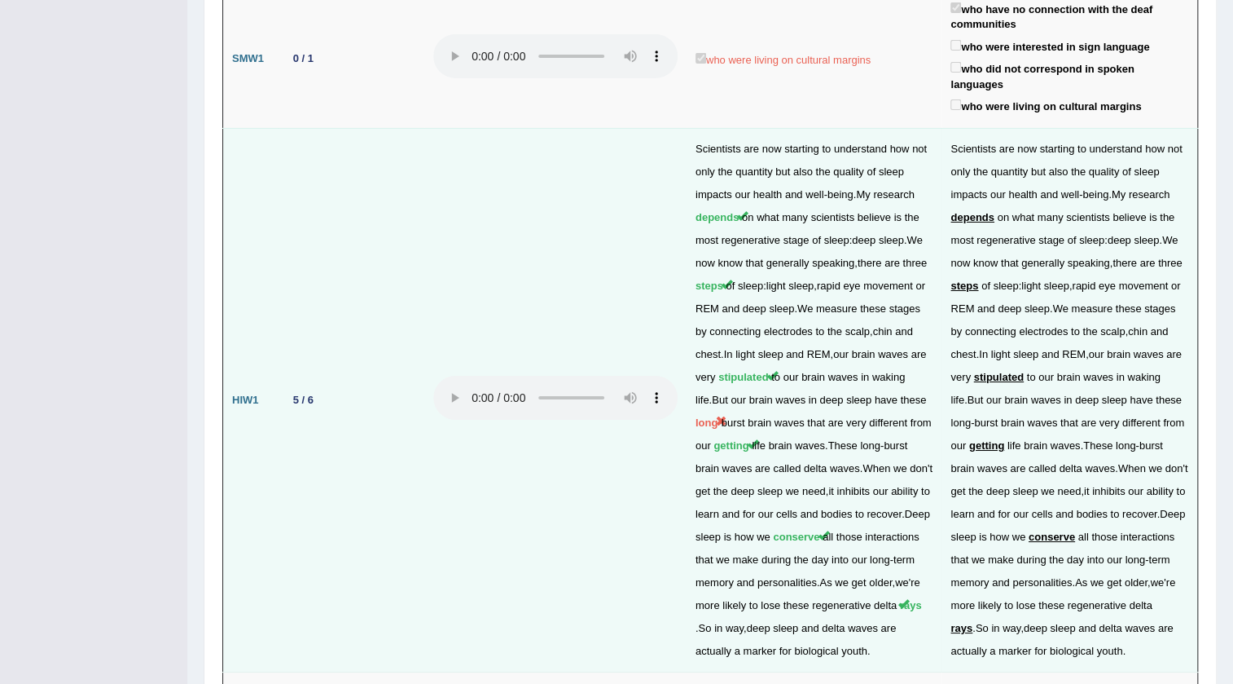
click at [729, 379] on td "Scientists are now starting to understand how not only the quantity but also th…" at bounding box center [815, 399] width 256 height 543
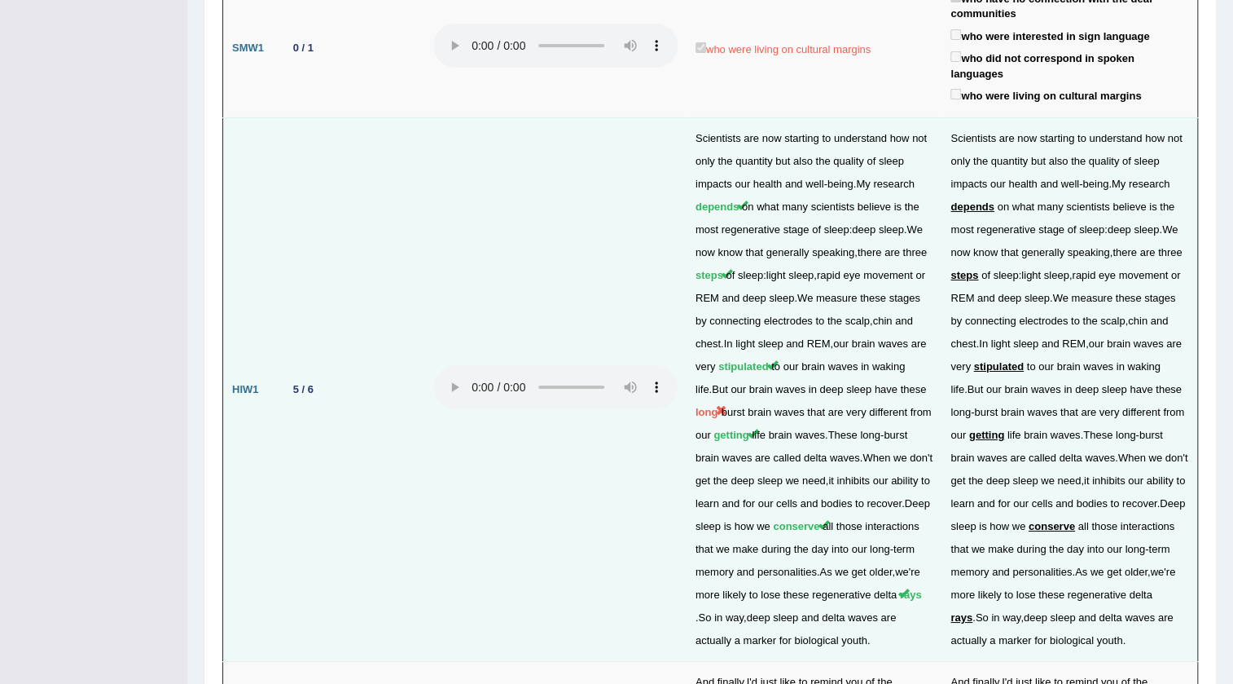
scroll to position [3110, 0]
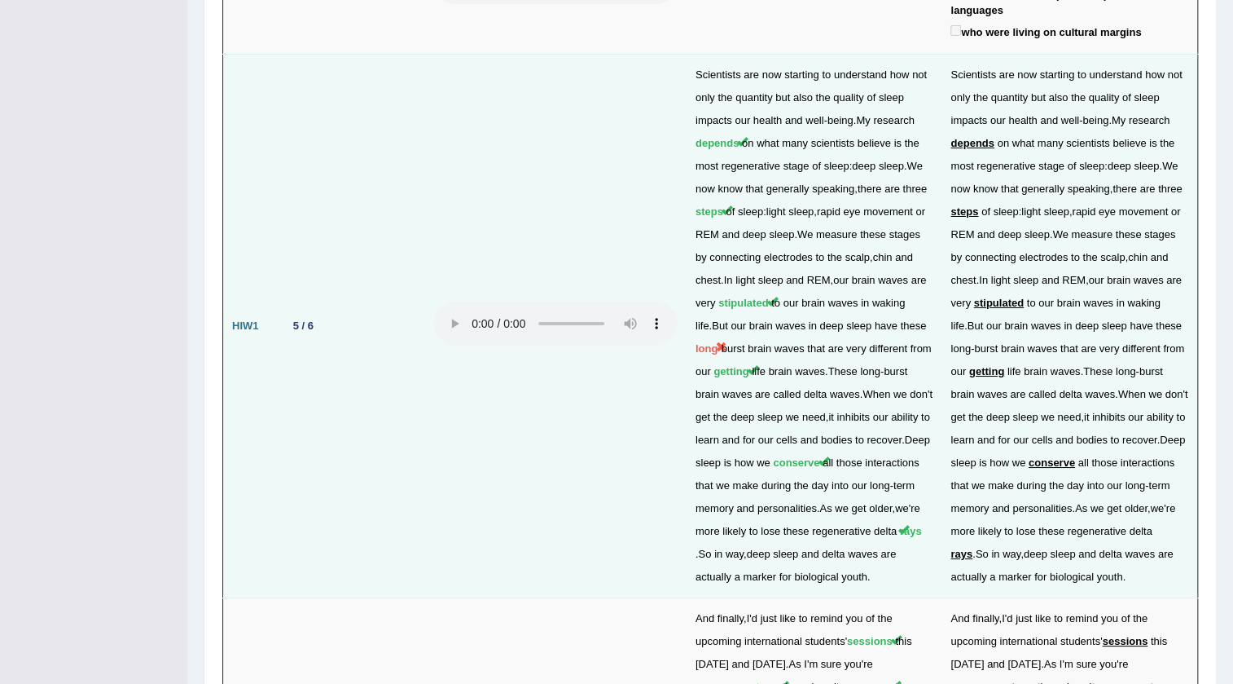
click at [717, 342] on span "long" at bounding box center [707, 348] width 22 height 12
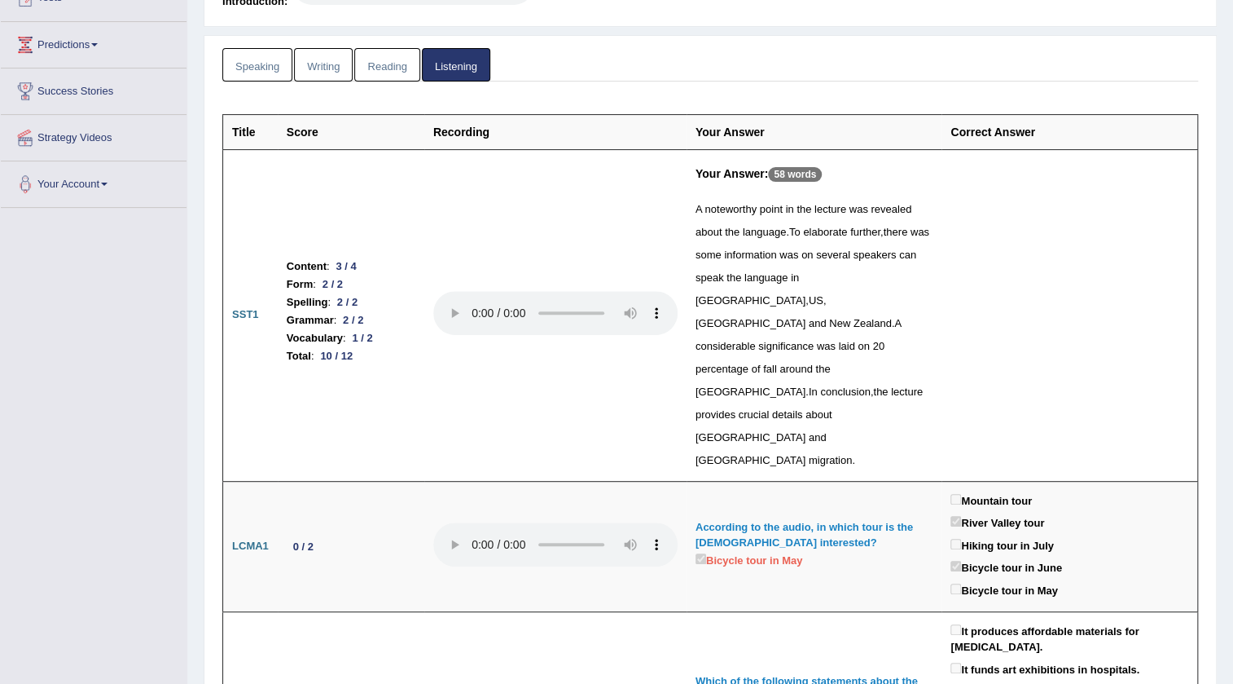
scroll to position [0, 0]
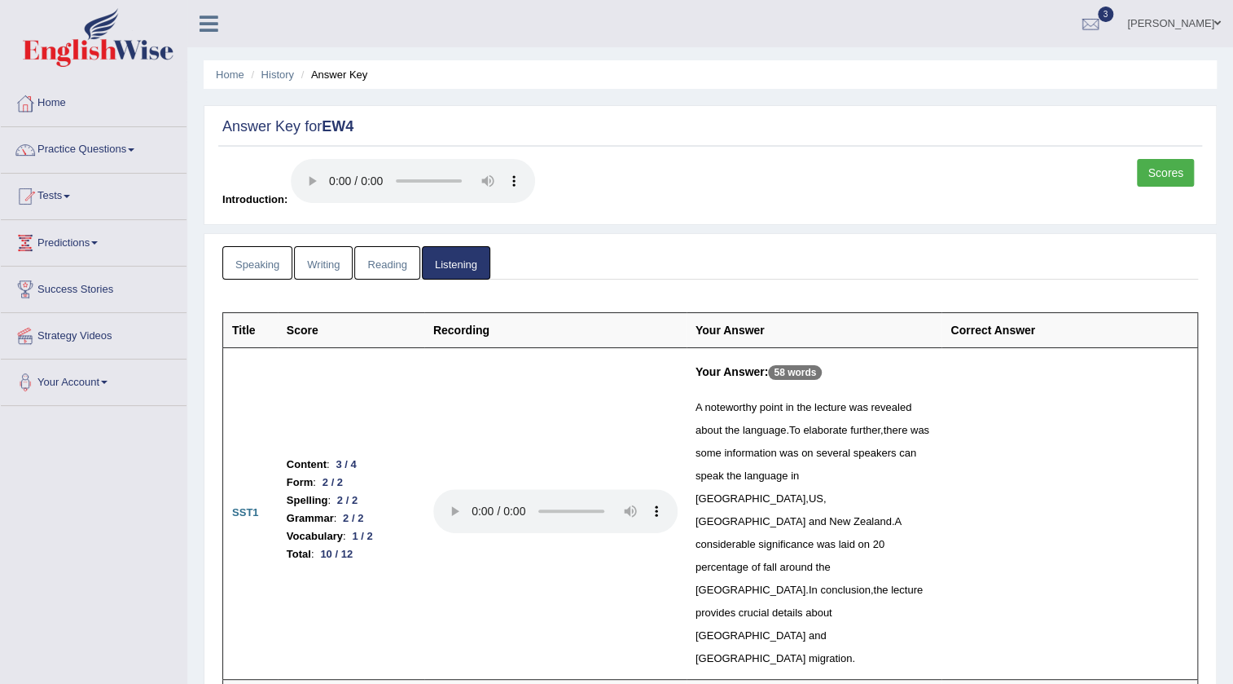
click at [1152, 188] on div "Scores" at bounding box center [1167, 175] width 61 height 32
click at [1154, 179] on link "Scores" at bounding box center [1165, 173] width 57 height 28
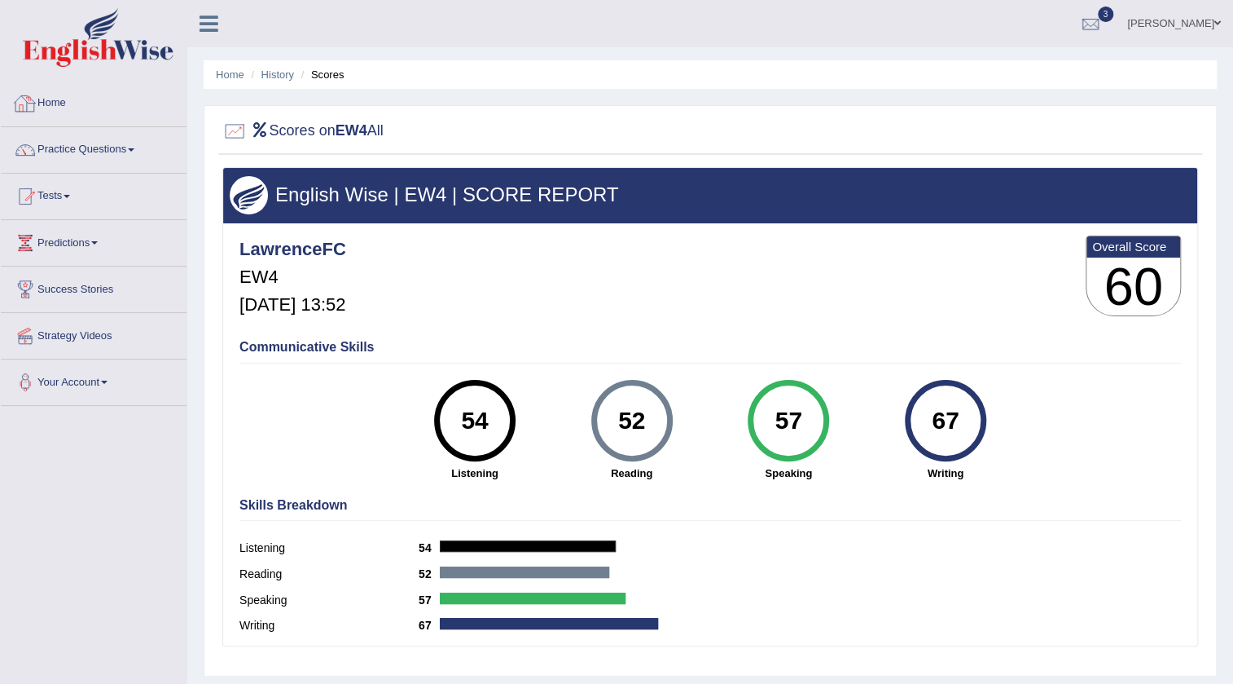
click at [28, 105] on div at bounding box center [25, 103] width 24 height 24
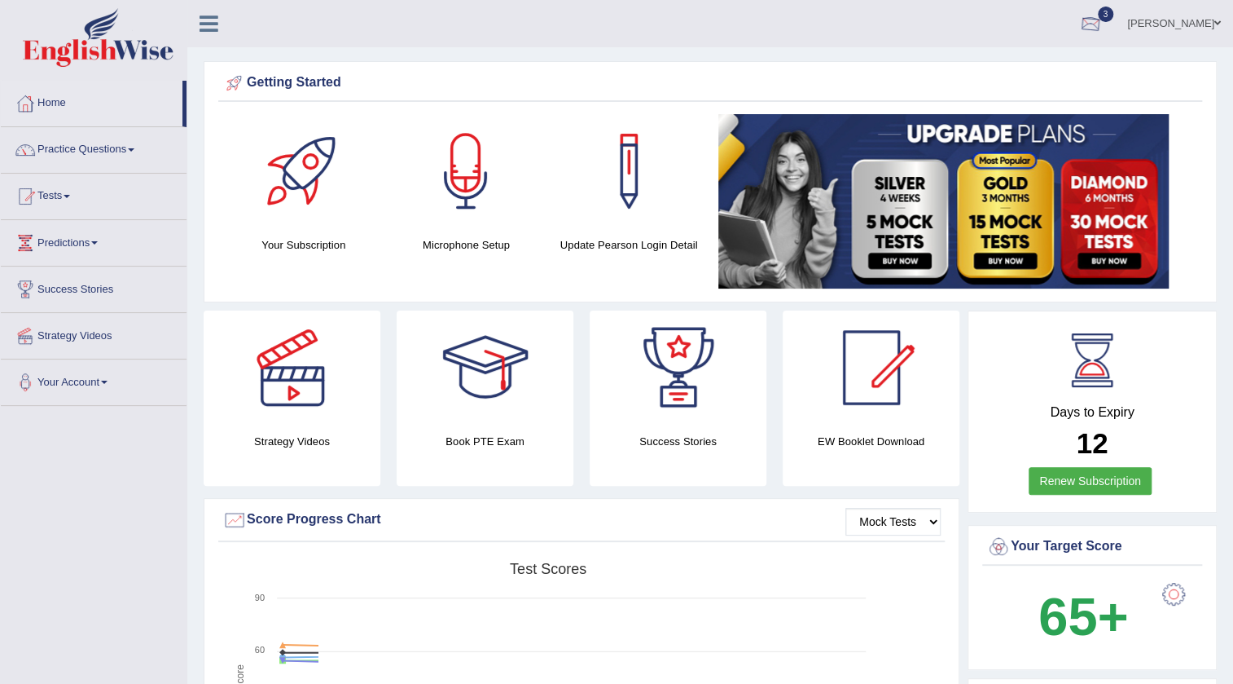
click at [1103, 26] on div at bounding box center [1091, 24] width 24 height 24
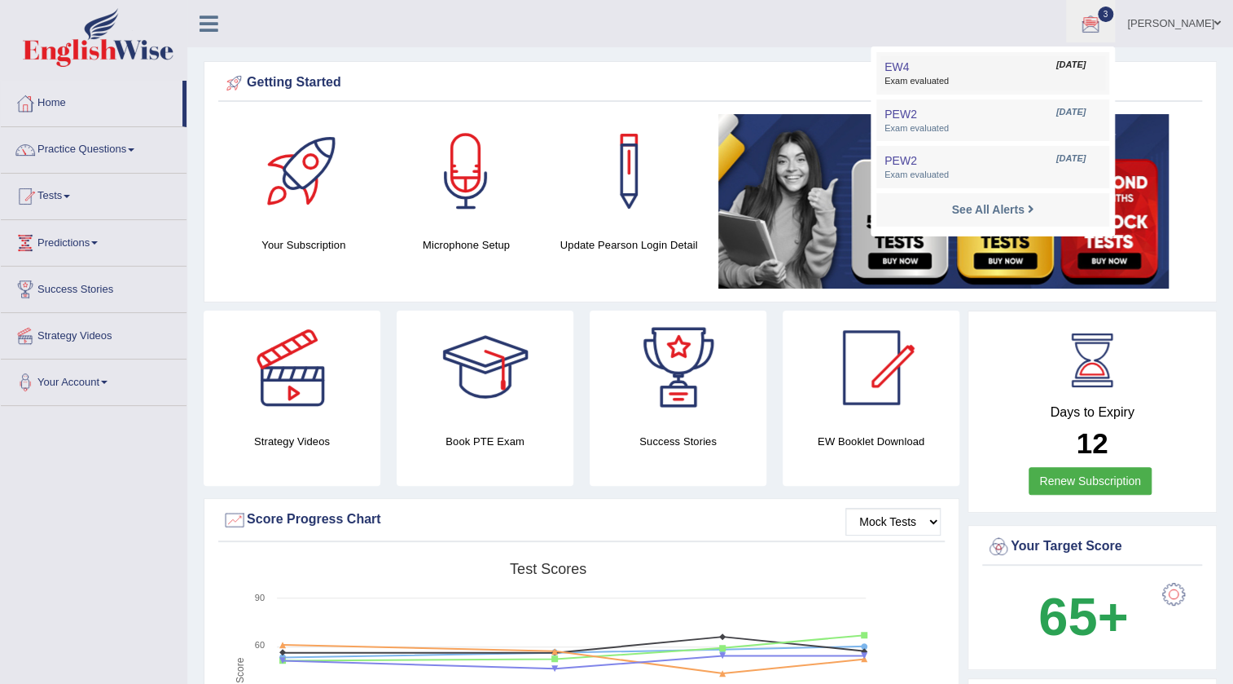
click at [930, 82] on span "Exam evaluated" at bounding box center [993, 81] width 217 height 13
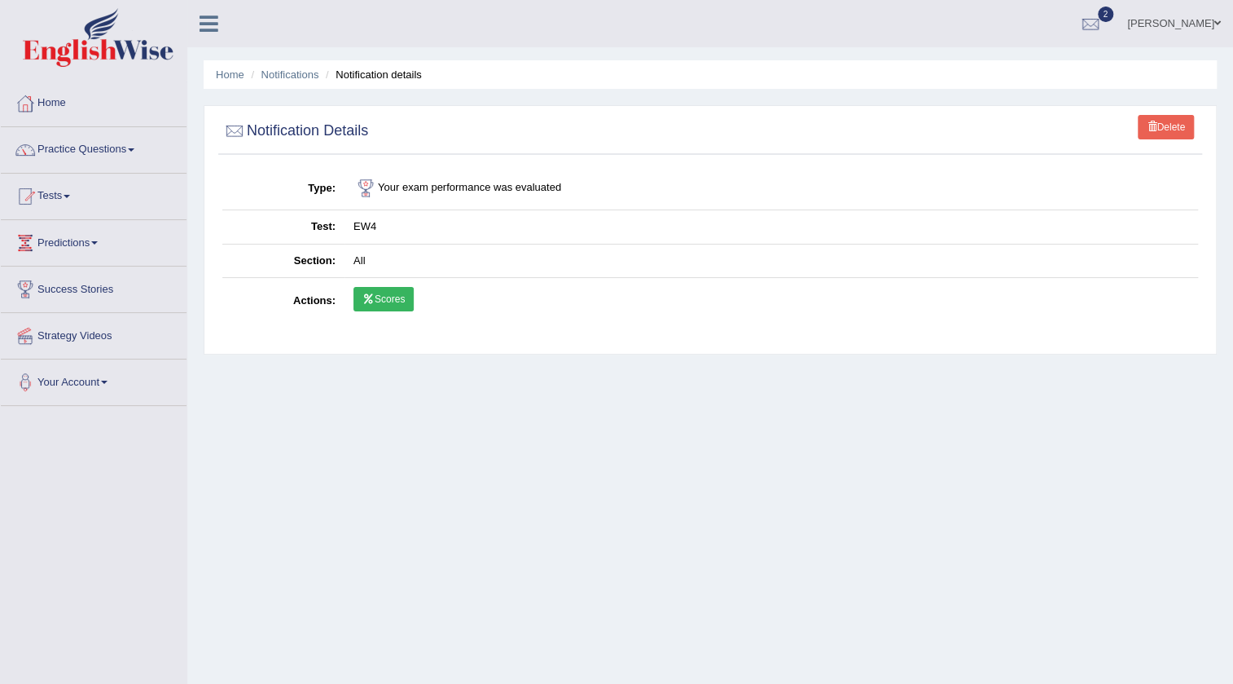
click at [367, 302] on icon at bounding box center [369, 299] width 12 height 10
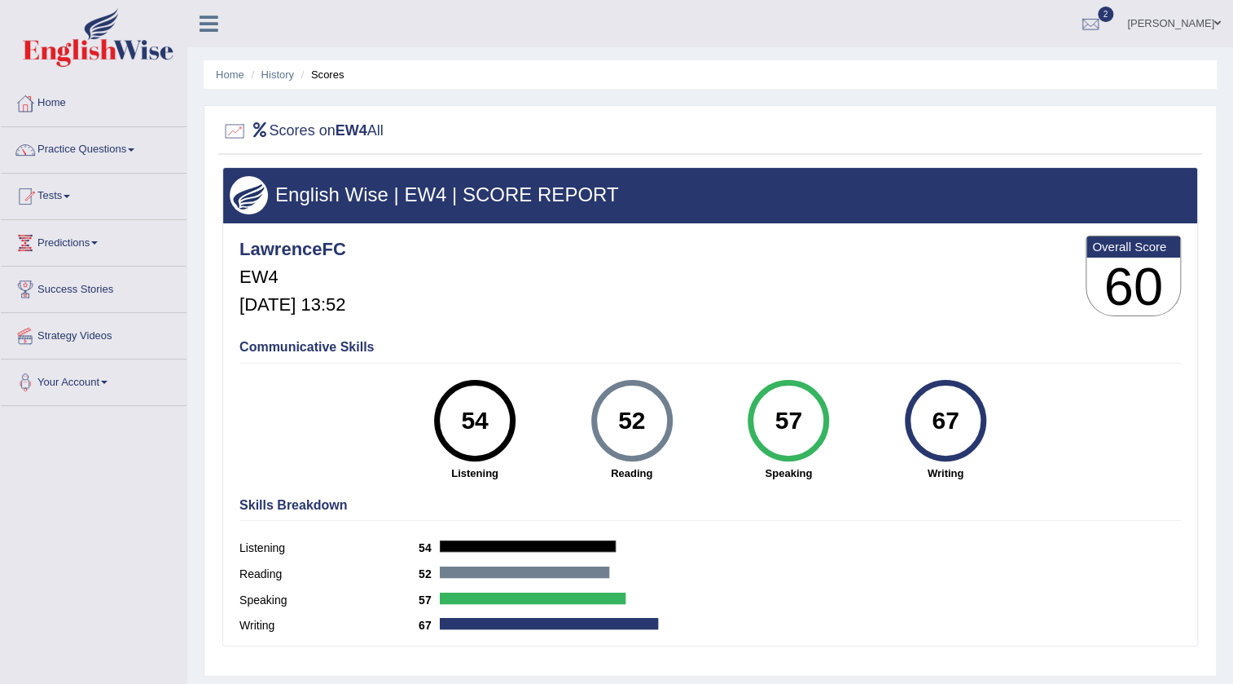
click at [1202, 24] on link "[PERSON_NAME]" at bounding box center [1174, 21] width 118 height 42
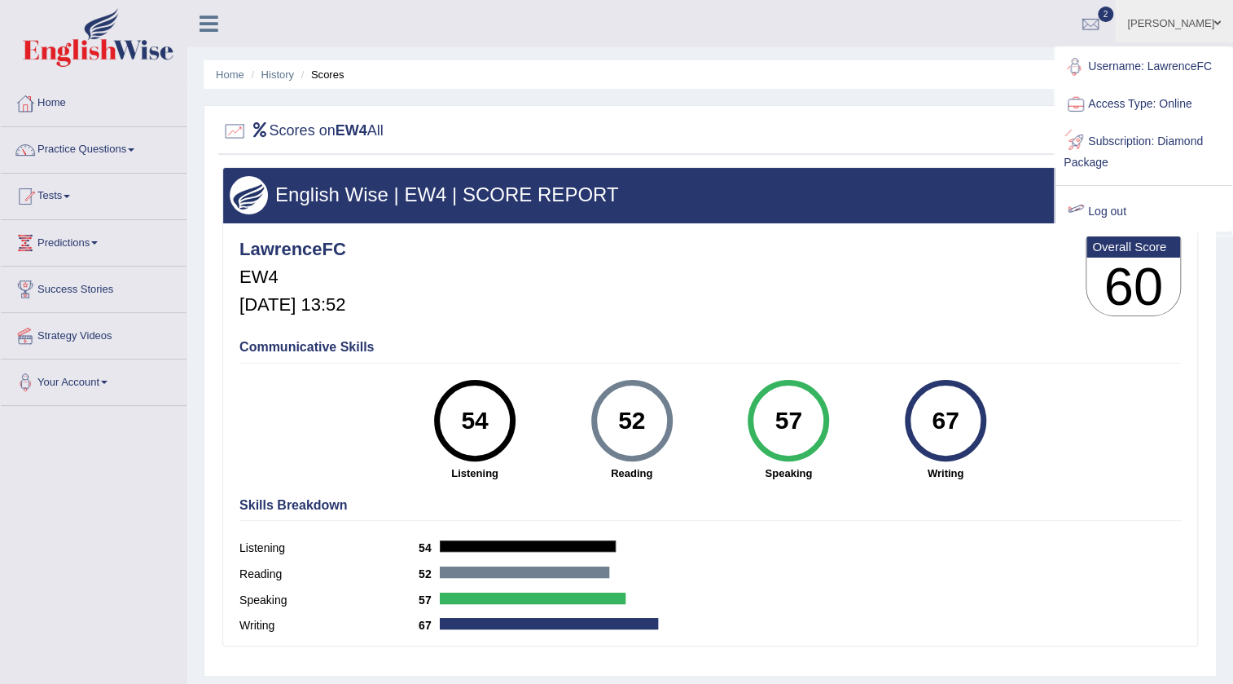
click at [1149, 211] on link "Log out" at bounding box center [1144, 211] width 176 height 37
